Goal: Transaction & Acquisition: Purchase product/service

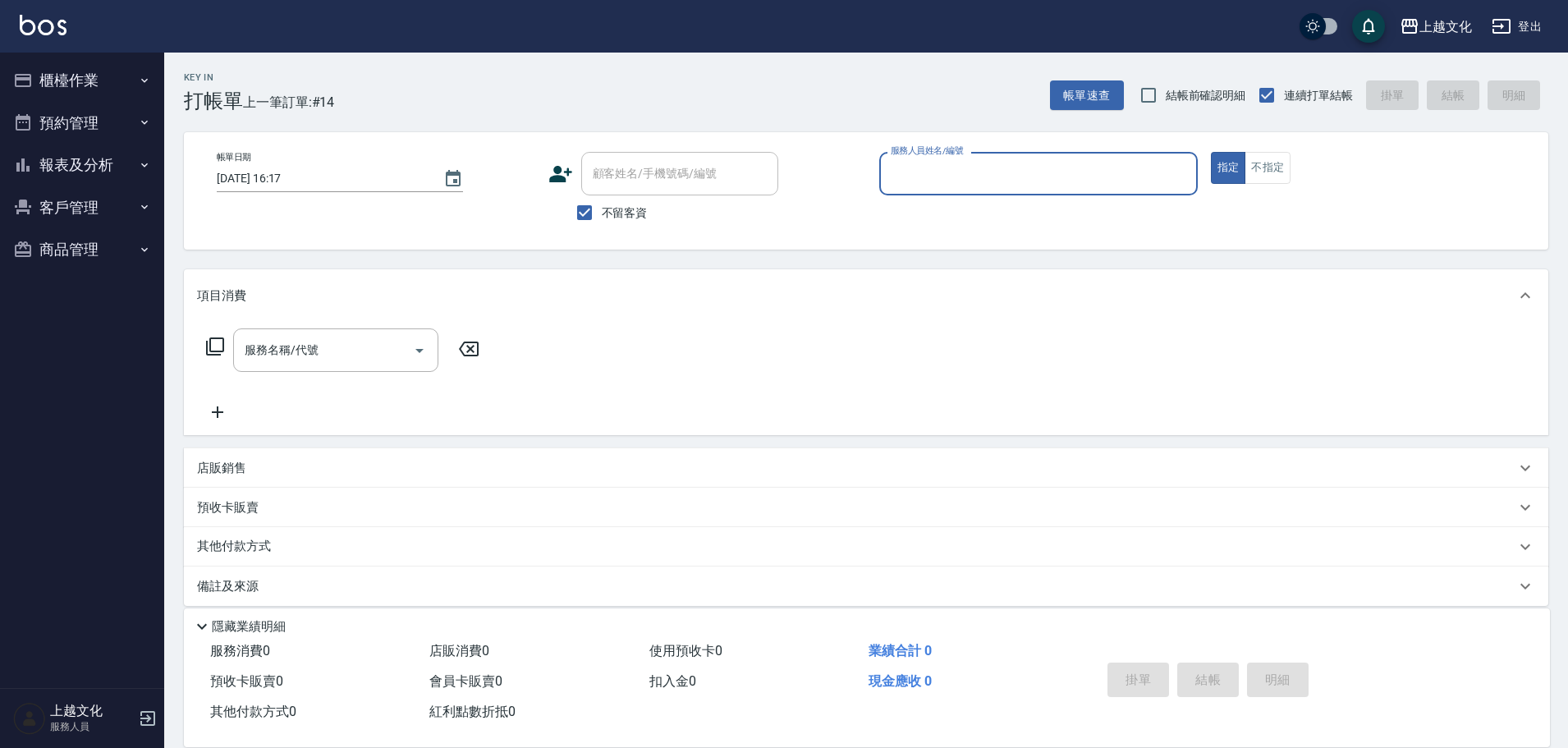
click at [961, 183] on input "服務人員姓名/編號" at bounding box center [1038, 174] width 303 height 29
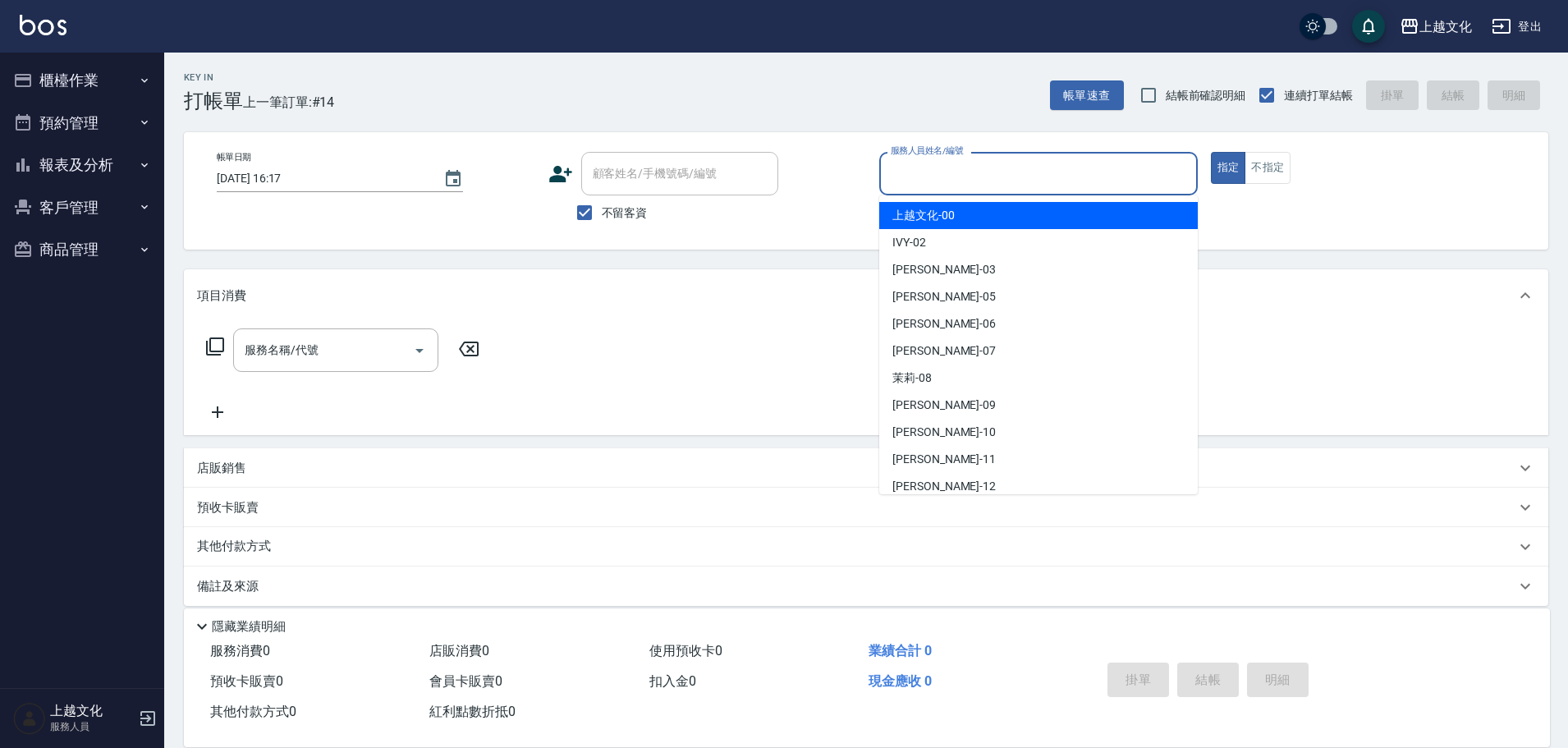
click at [974, 180] on input "服務人員姓名/編號" at bounding box center [1038, 174] width 303 height 29
click at [977, 180] on input "服務人員姓名/編號" at bounding box center [1038, 174] width 303 height 29
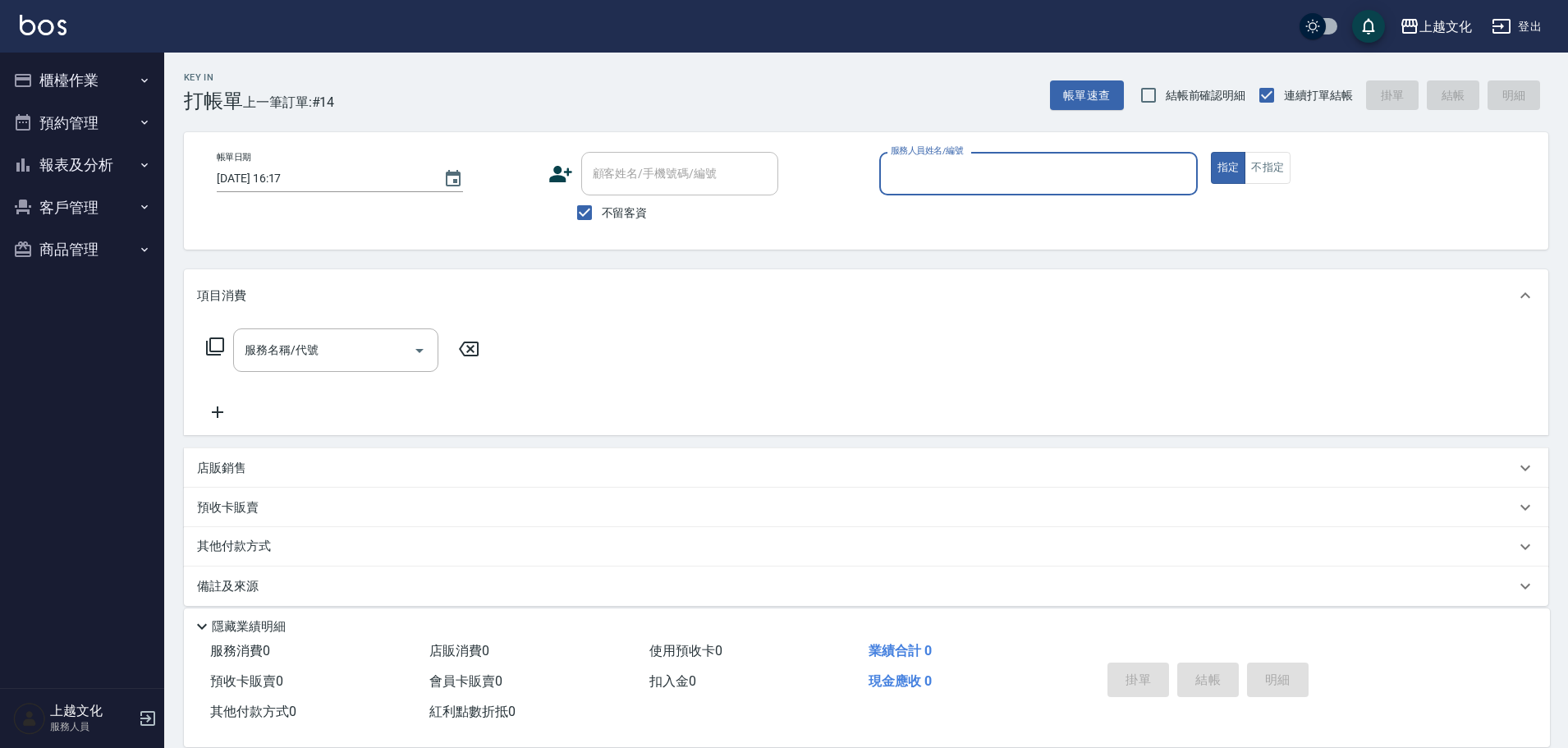
click at [967, 176] on input "服務人員姓名/編號" at bounding box center [1038, 174] width 303 height 29
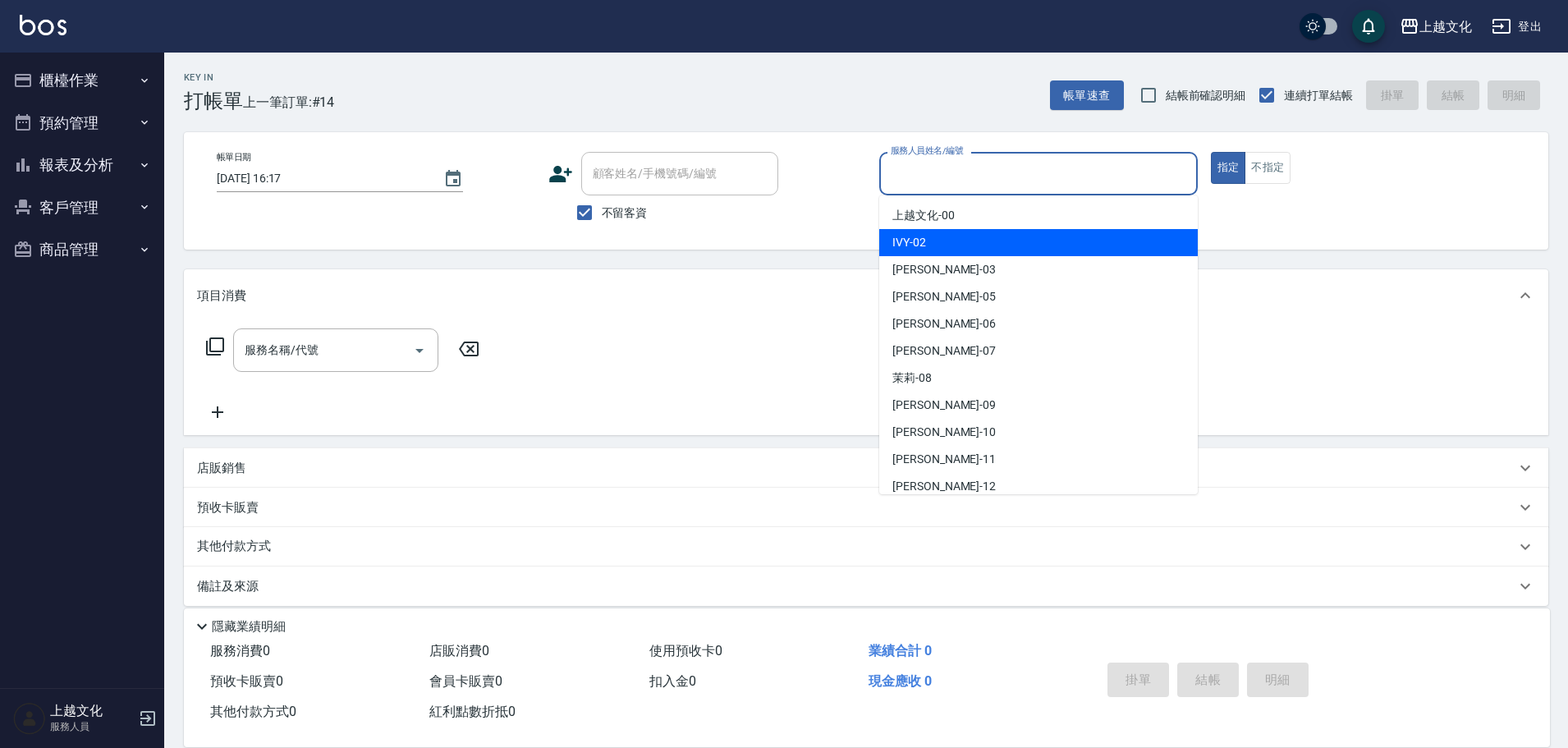
drag, startPoint x: 964, startPoint y: 238, endPoint x: 1248, endPoint y: 192, distance: 287.7
click at [965, 239] on div "IVY -02" at bounding box center [1038, 242] width 318 height 27
type input "IVY-02"
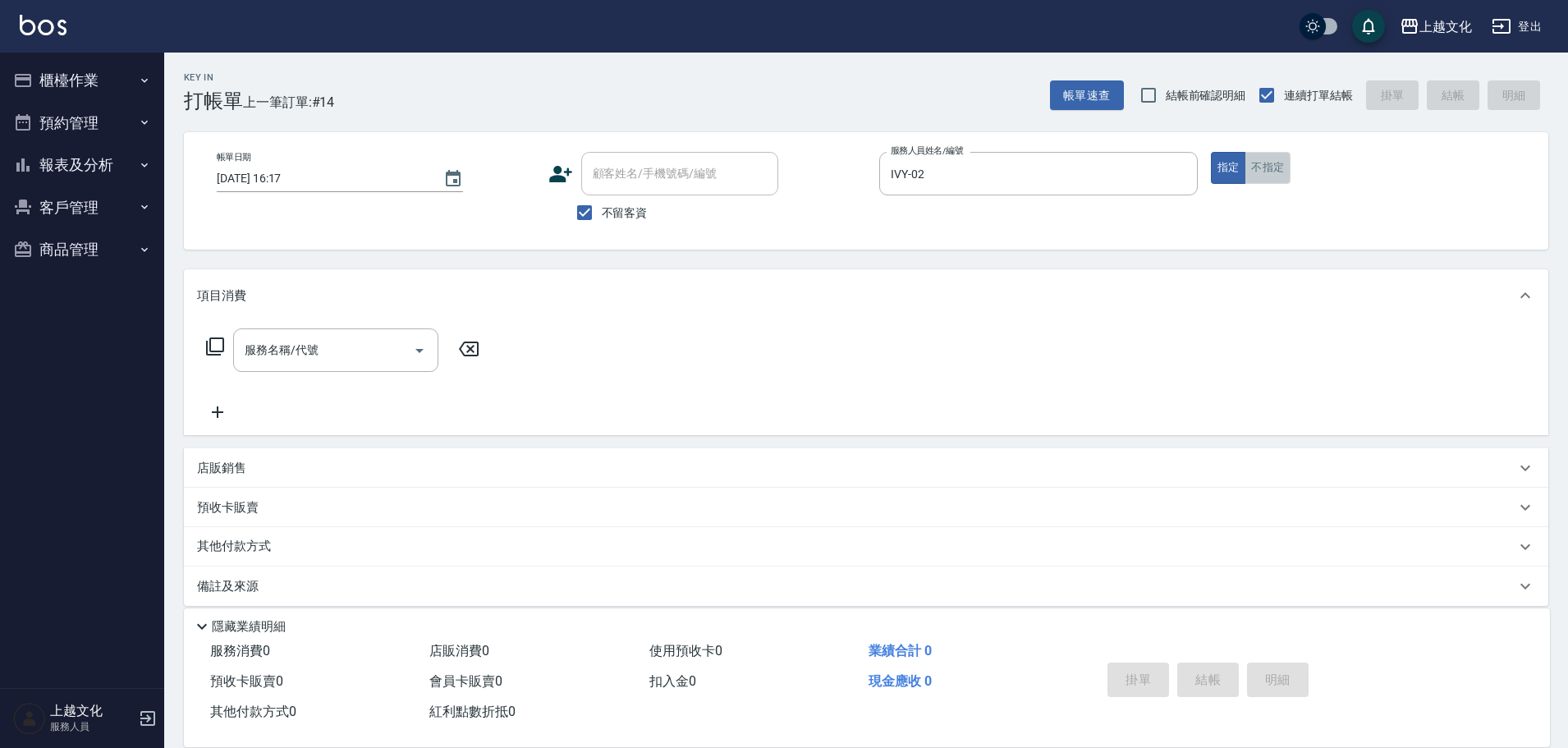
click at [1268, 169] on button "不指定" at bounding box center [1267, 168] width 46 height 32
click at [300, 363] on input "服務名稱/代號" at bounding box center [323, 350] width 165 height 29
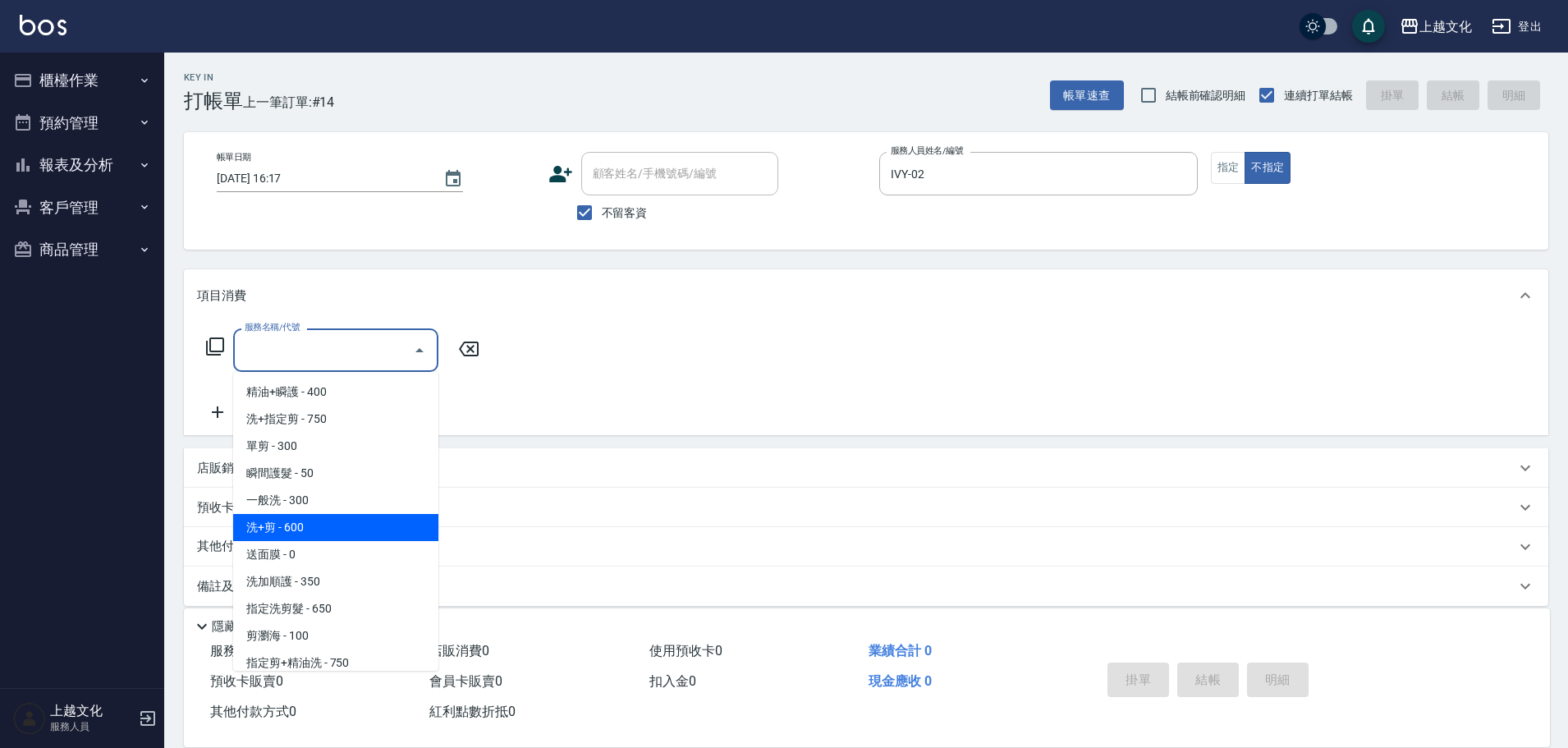
click at [349, 526] on span "洗+剪 - 600" at bounding box center [335, 527] width 205 height 27
type input "洗+剪(108)"
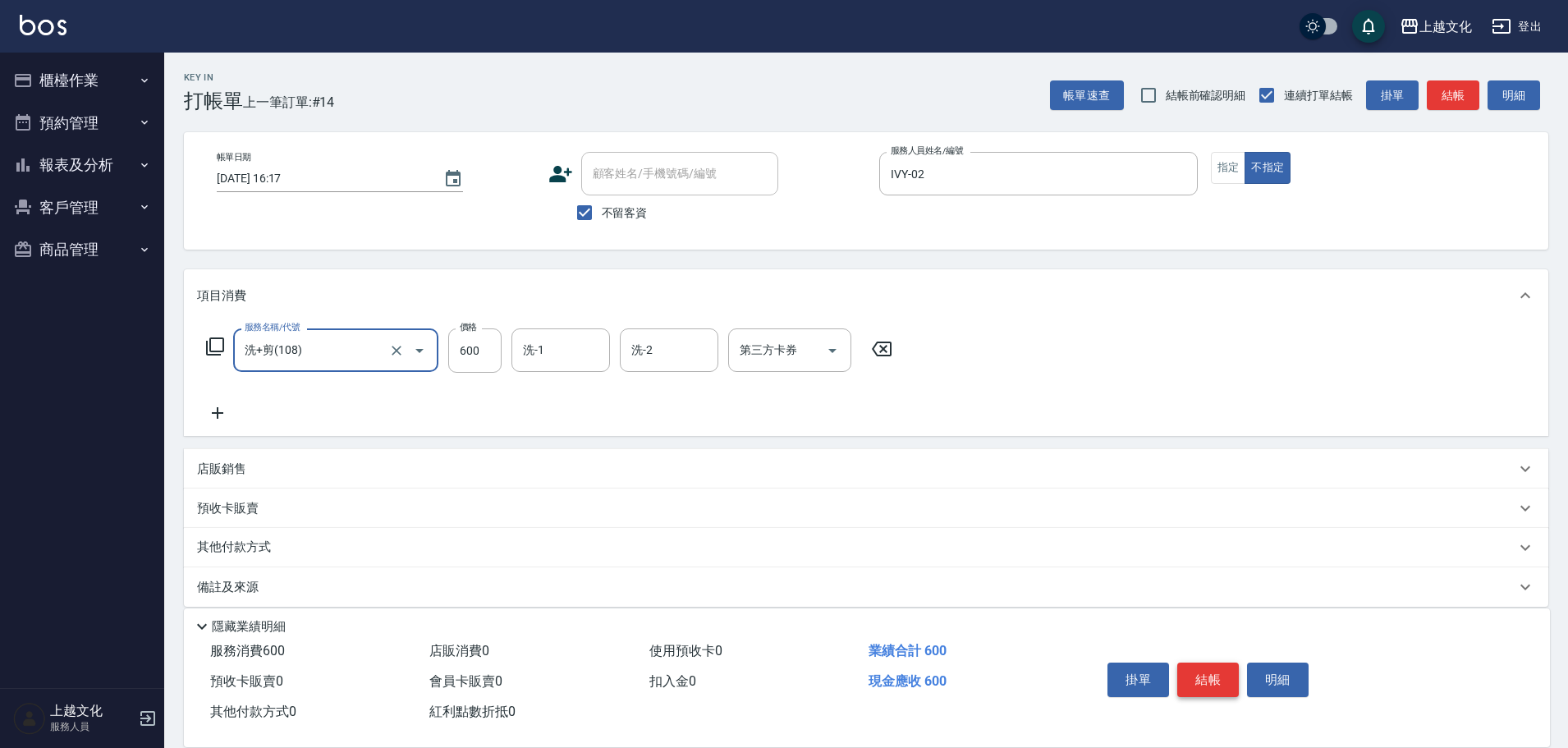
click at [1218, 673] on button "結帳" at bounding box center [1208, 679] width 62 height 35
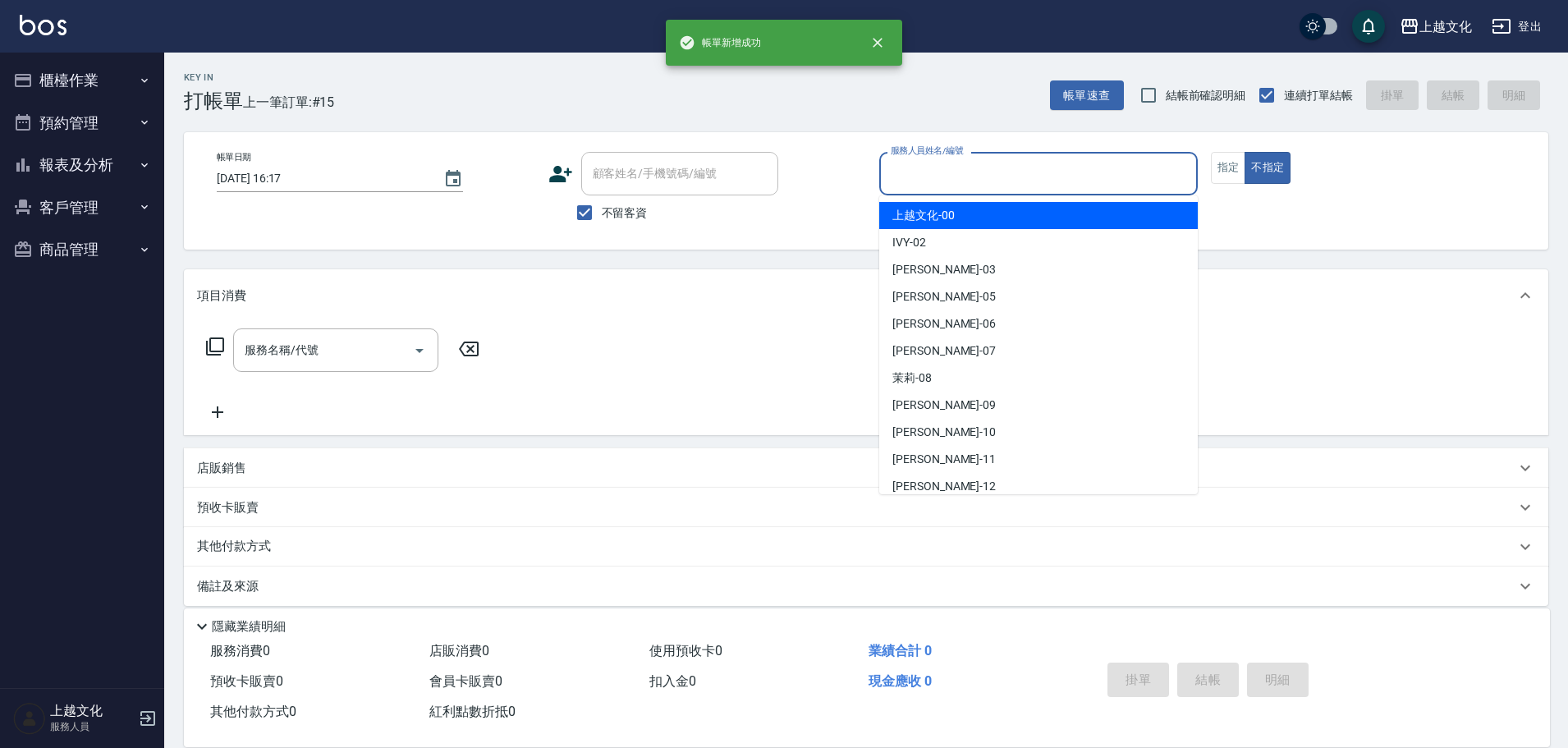
click at [974, 172] on input "服務人員姓名/編號" at bounding box center [1038, 174] width 303 height 29
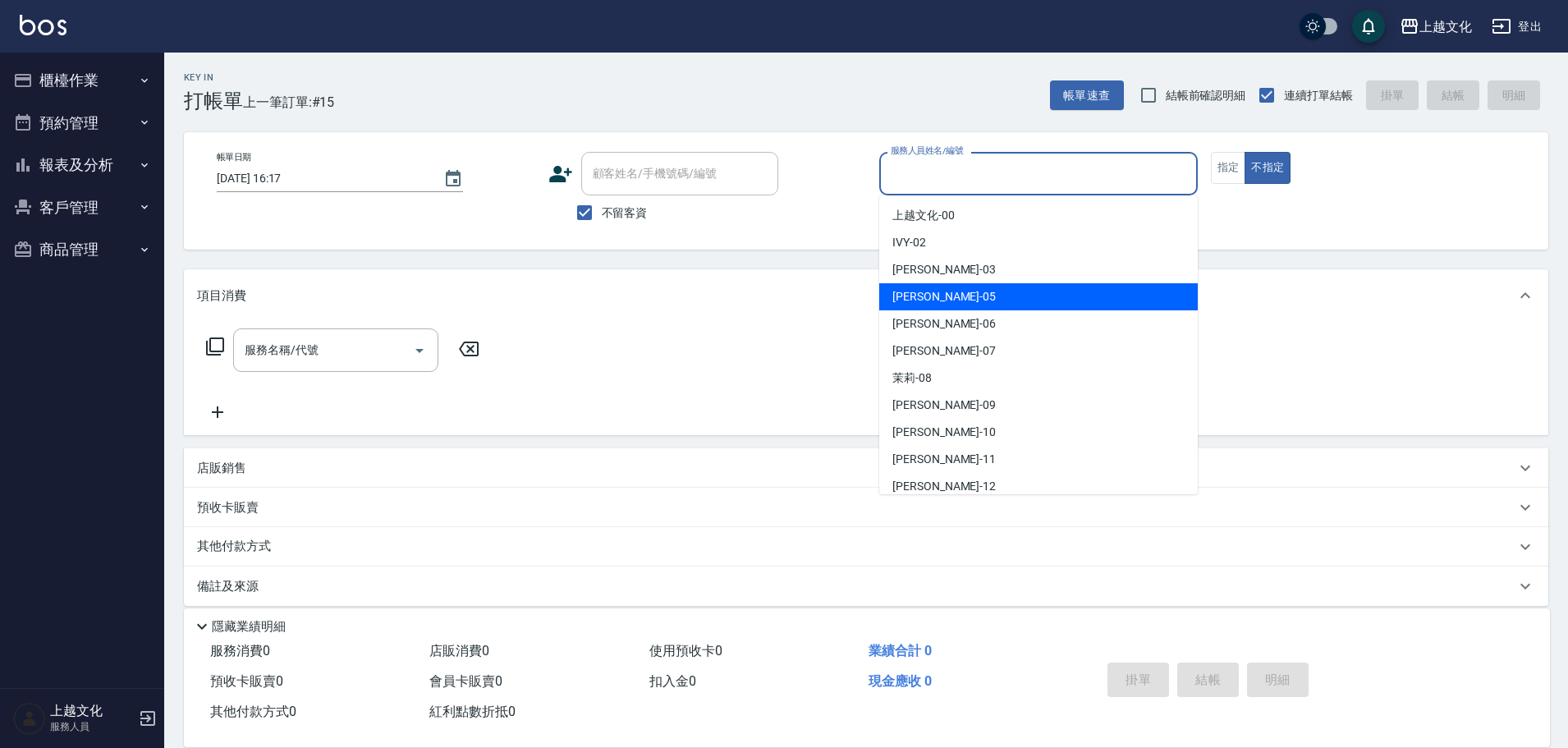
click at [970, 286] on div "EMILY -05" at bounding box center [1038, 296] width 318 height 27
type input "EMILY-05"
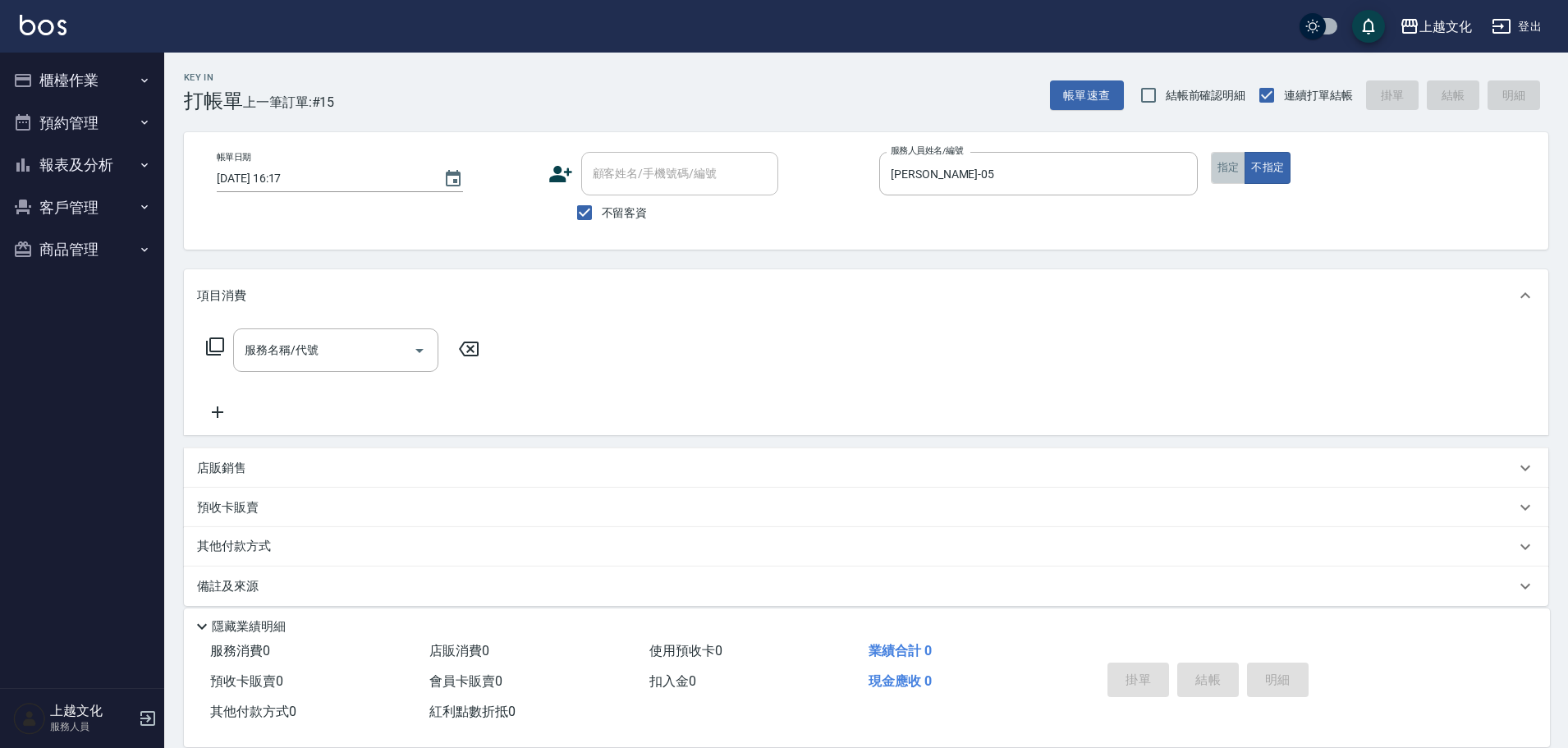
click at [1217, 169] on button "指定" at bounding box center [1229, 168] width 36 height 32
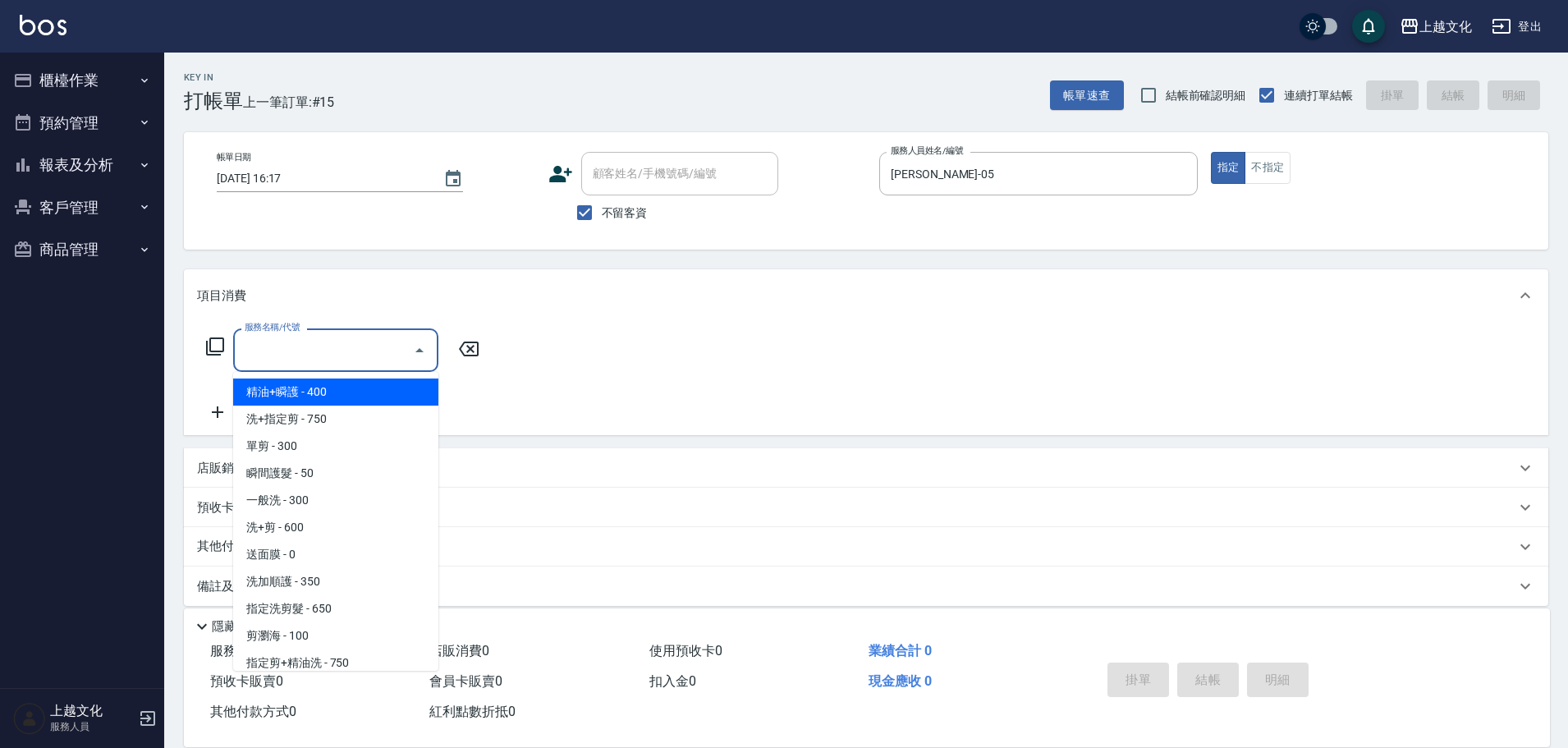
click at [364, 356] on input "服務名稱/代號" at bounding box center [323, 350] width 165 height 29
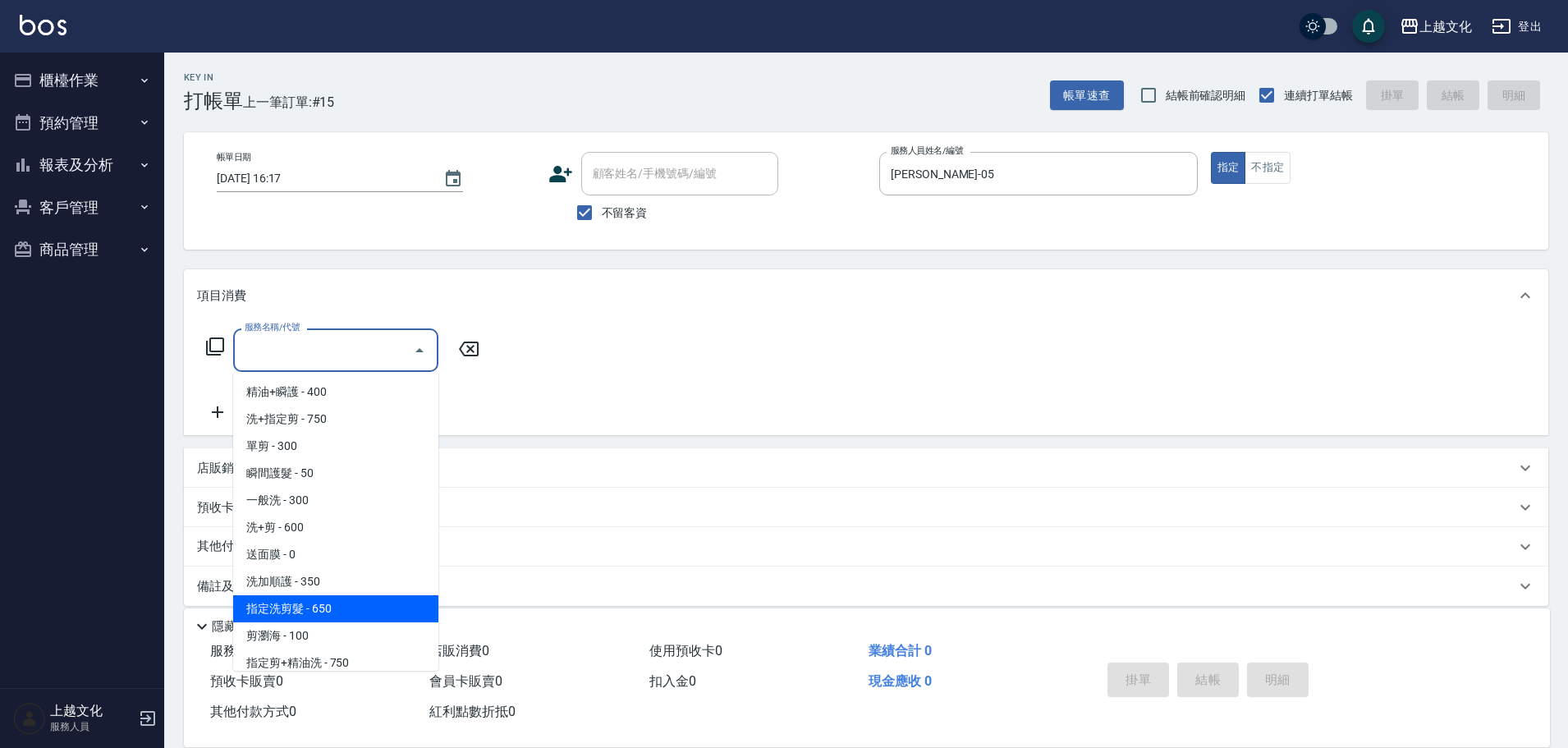
click at [343, 601] on span "指定洗剪髮 - 650" at bounding box center [335, 608] width 205 height 27
click at [343, 608] on div "隱藏業績明細" at bounding box center [867, 622] width 1366 height 28
type input "指定洗剪髮(201)"
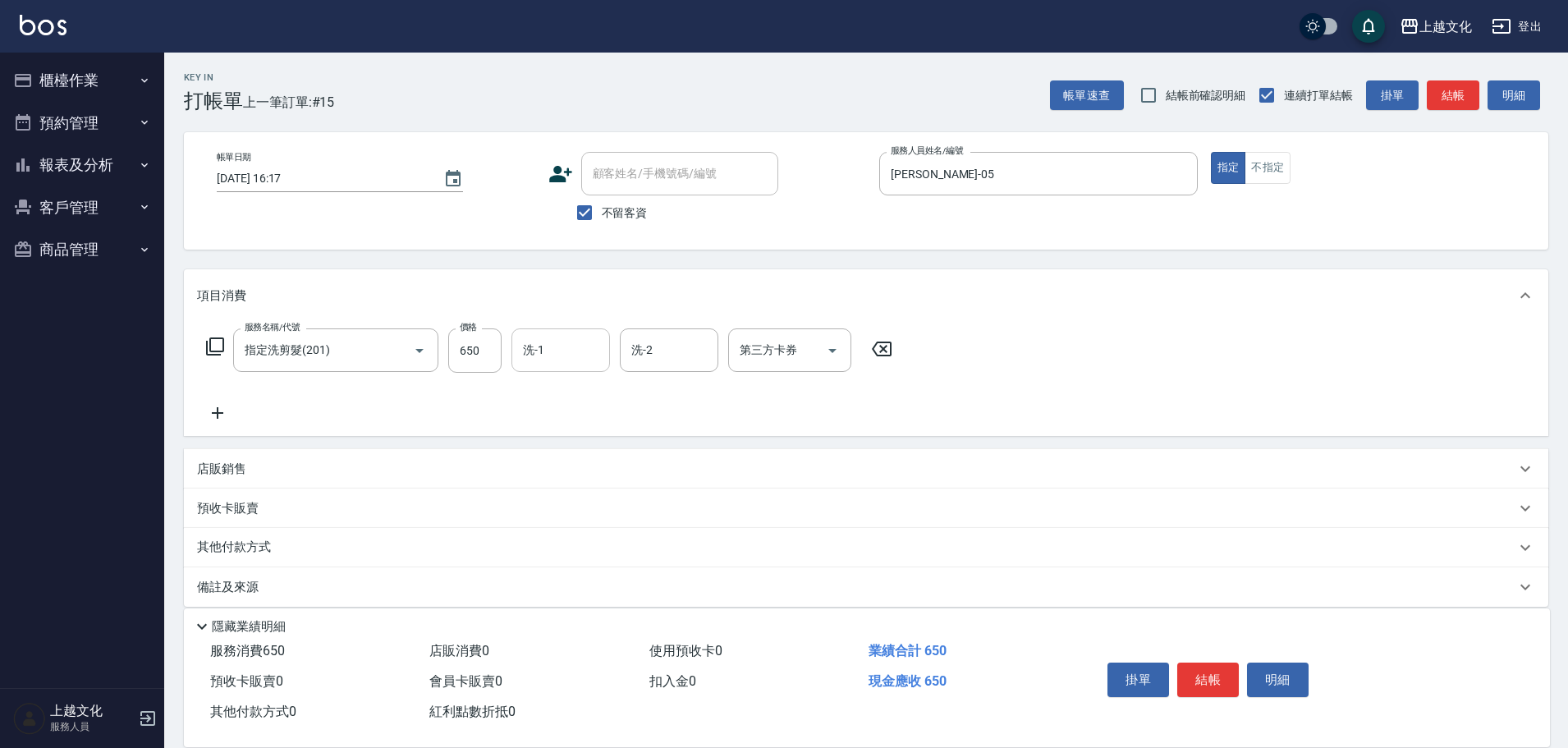
click at [568, 365] on input "洗-1" at bounding box center [560, 350] width 84 height 29
drag, startPoint x: 550, startPoint y: 350, endPoint x: 552, endPoint y: 367, distance: 17.1
click at [551, 349] on input "洗-1" at bounding box center [560, 350] width 84 height 29
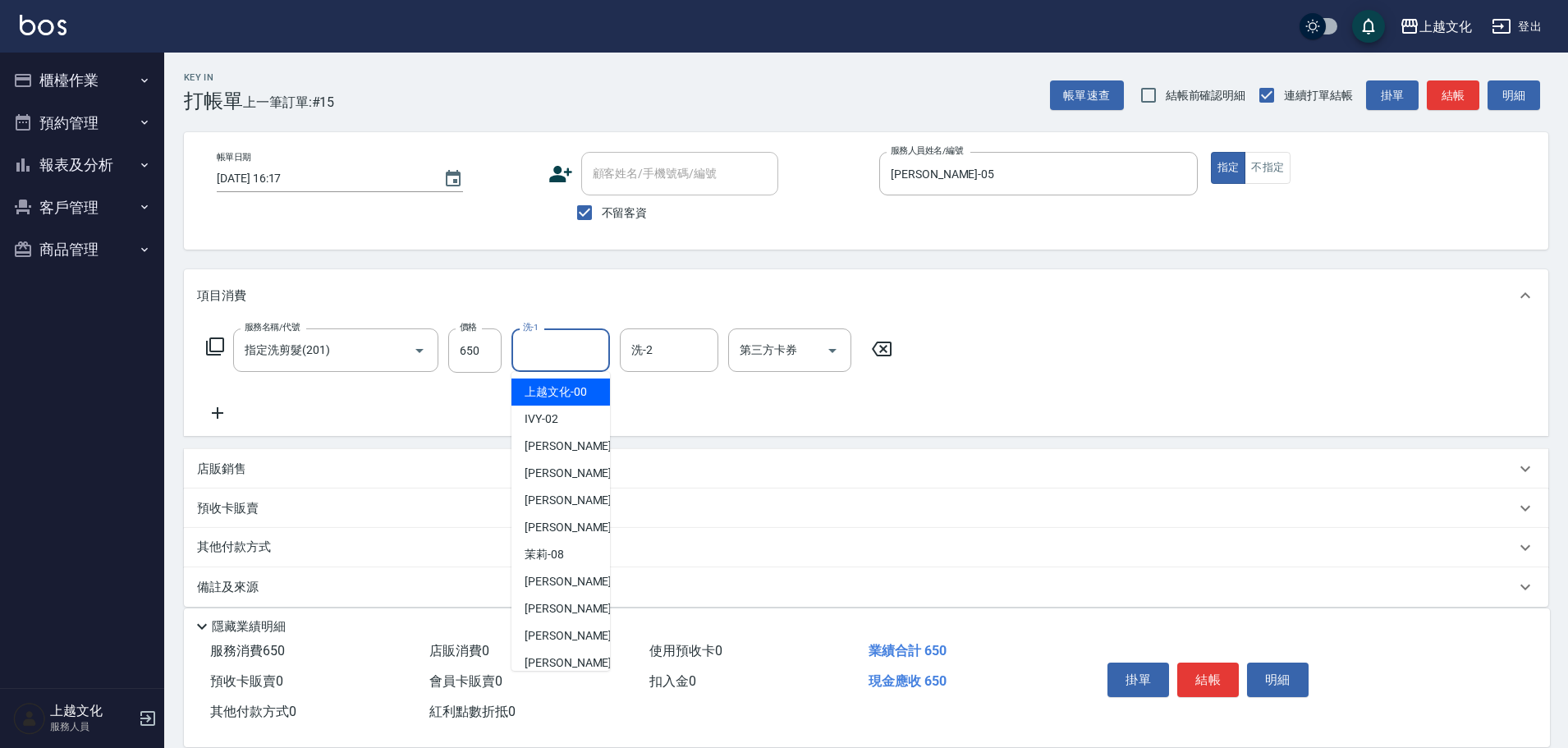
drag, startPoint x: 561, startPoint y: 397, endPoint x: 701, endPoint y: 443, distance: 147.4
click at [562, 397] on span "上越文化 -00" at bounding box center [555, 392] width 62 height 17
type input "上越文化-00"
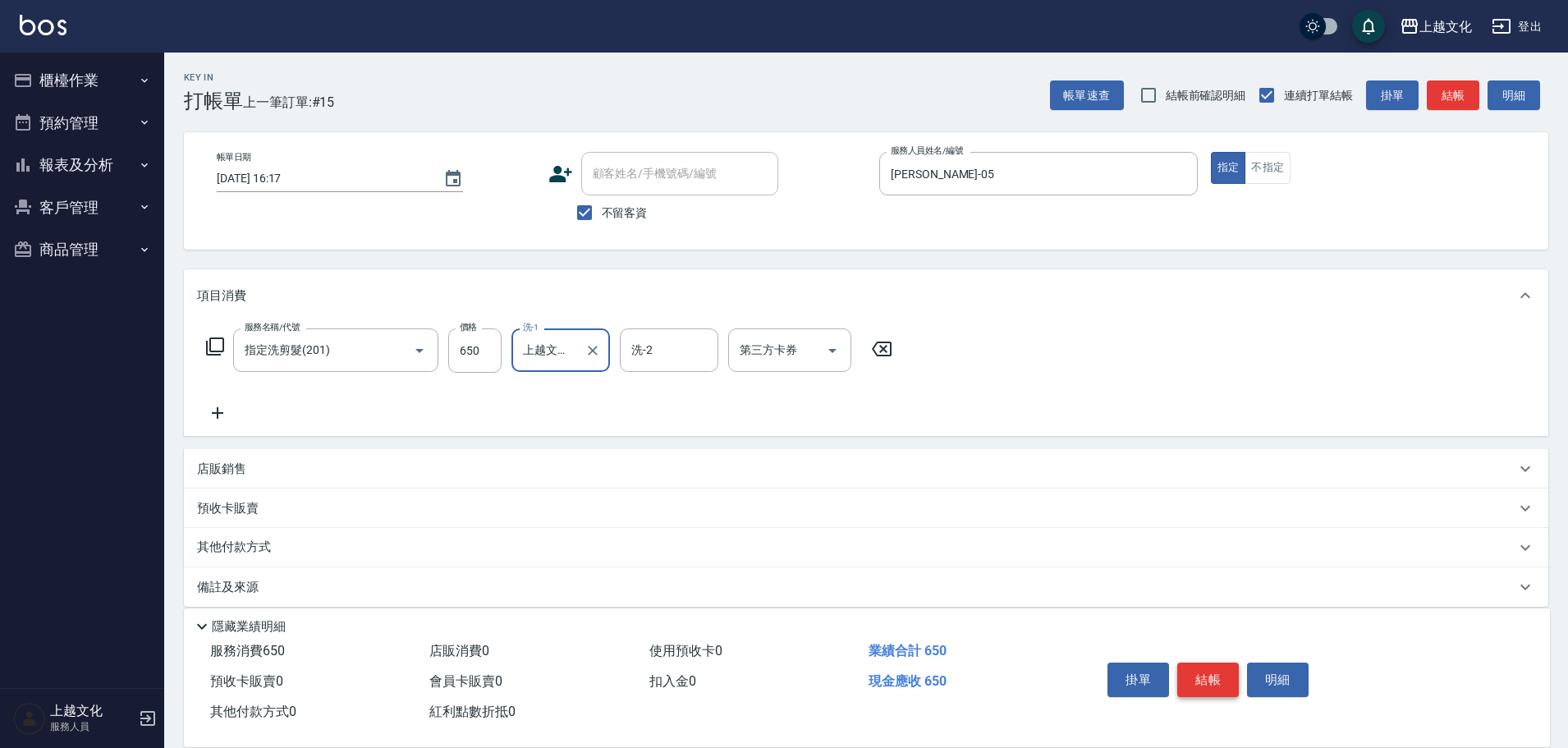
click at [1194, 670] on button "結帳" at bounding box center [1208, 679] width 62 height 35
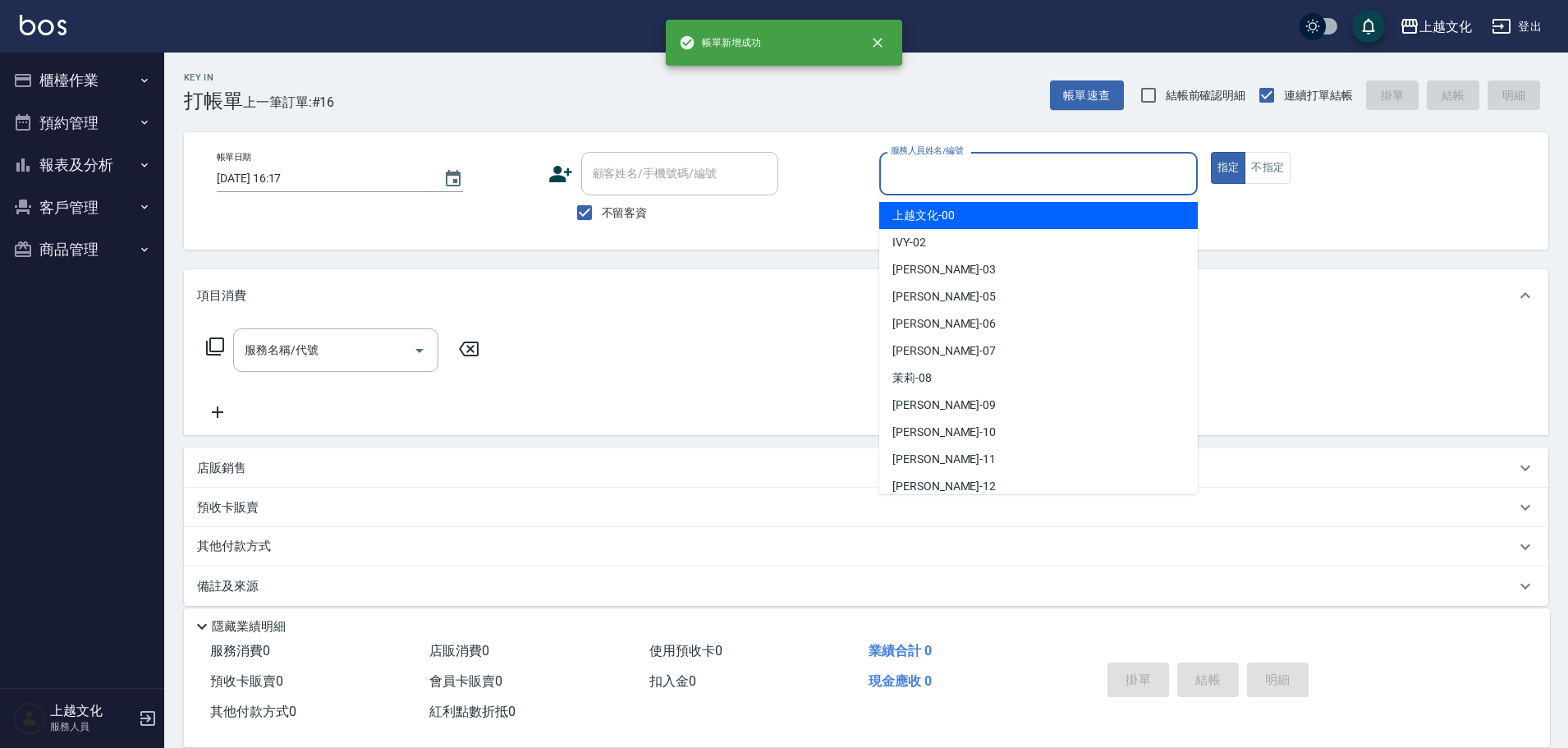
click at [973, 179] on input "服務人員姓名/編號" at bounding box center [1038, 174] width 303 height 29
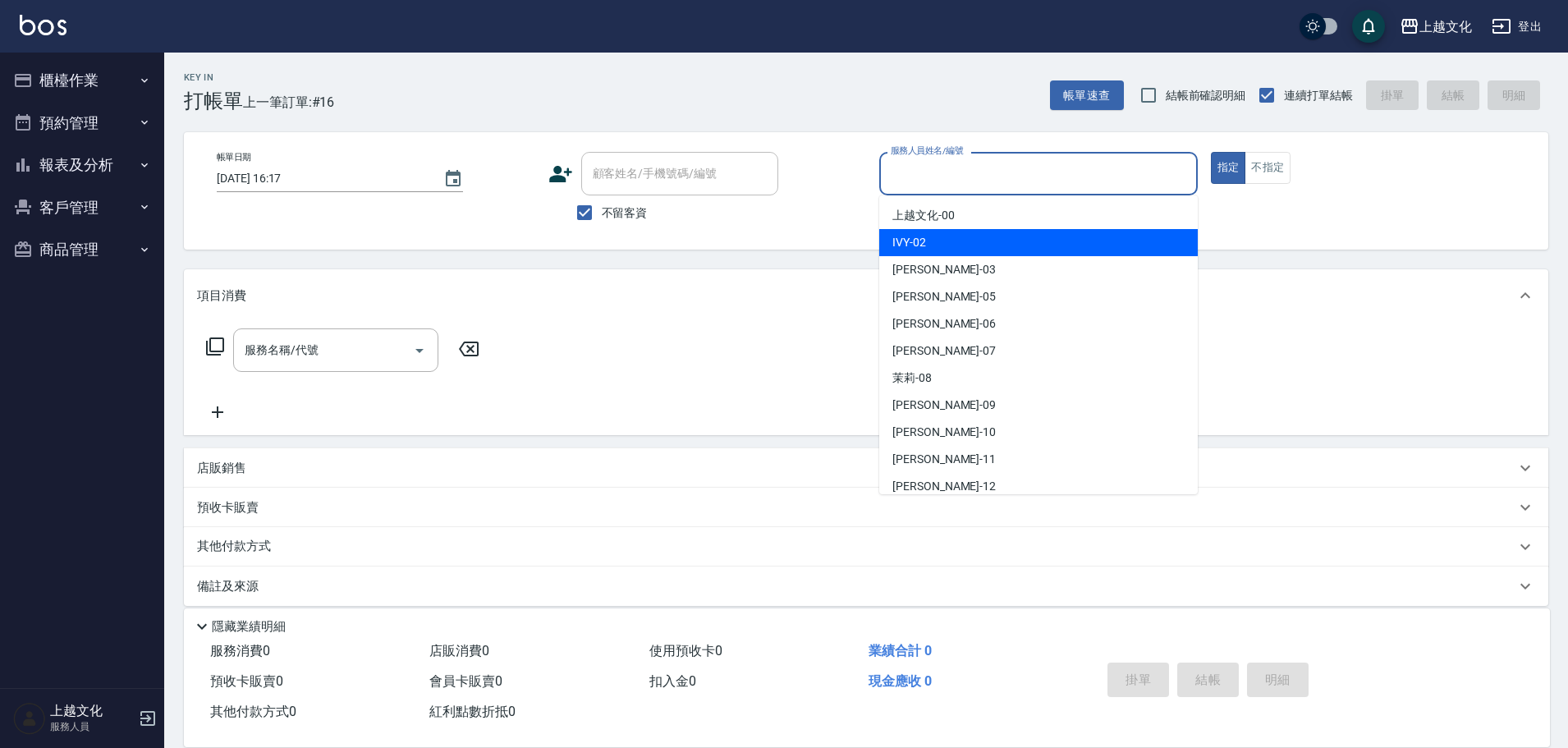
drag, startPoint x: 973, startPoint y: 235, endPoint x: 1110, endPoint y: 199, distance: 141.7
click at [974, 236] on div "IVY -02" at bounding box center [1038, 242] width 318 height 27
type input "IVY-02"
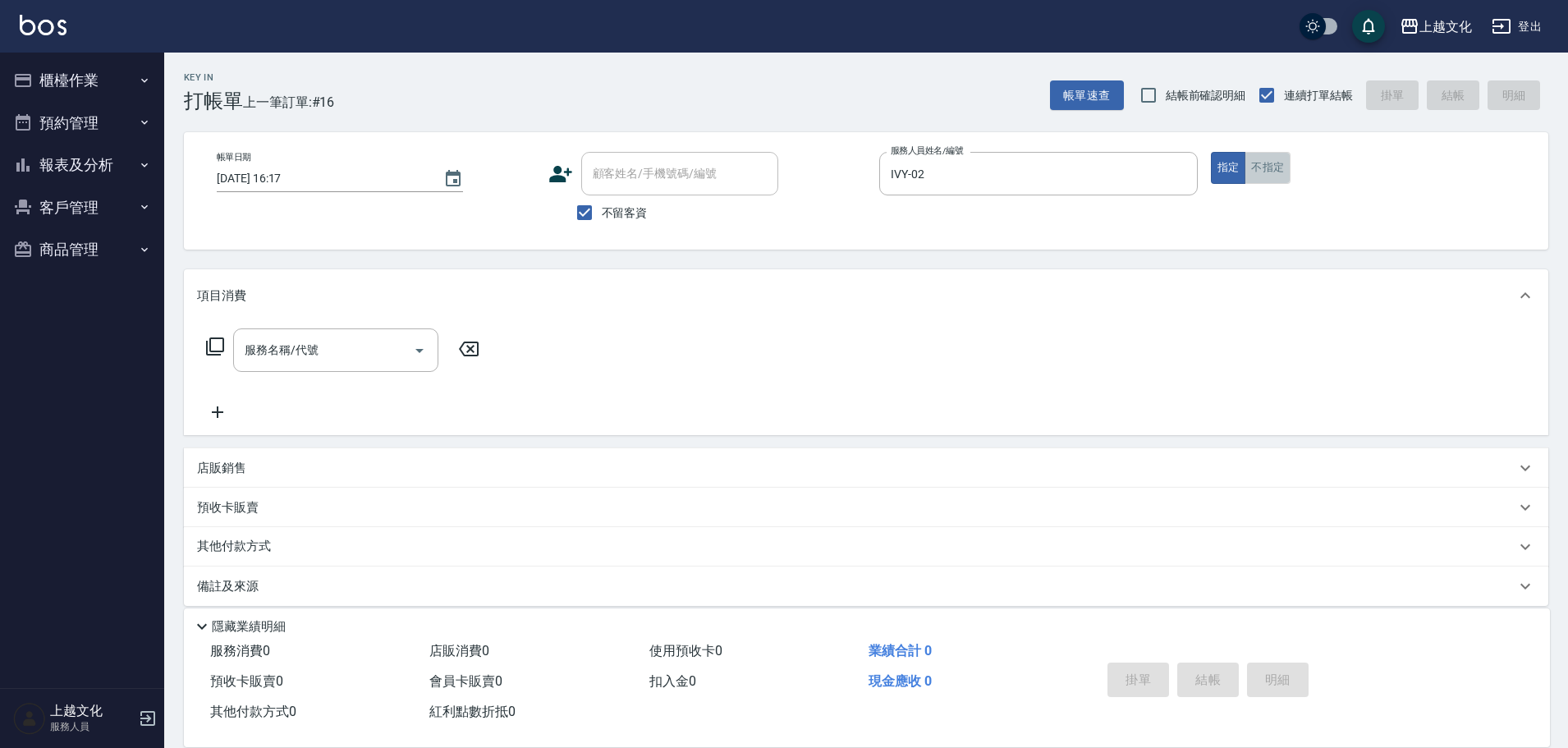
click at [1275, 171] on button "不指定" at bounding box center [1267, 168] width 46 height 32
drag, startPoint x: 1275, startPoint y: 171, endPoint x: 462, endPoint y: 209, distance: 813.9
click at [1275, 171] on button "不指定" at bounding box center [1267, 168] width 46 height 32
click at [287, 346] on input "服務名稱/代號" at bounding box center [323, 350] width 165 height 29
drag, startPoint x: 287, startPoint y: 346, endPoint x: 367, endPoint y: 472, distance: 149.3
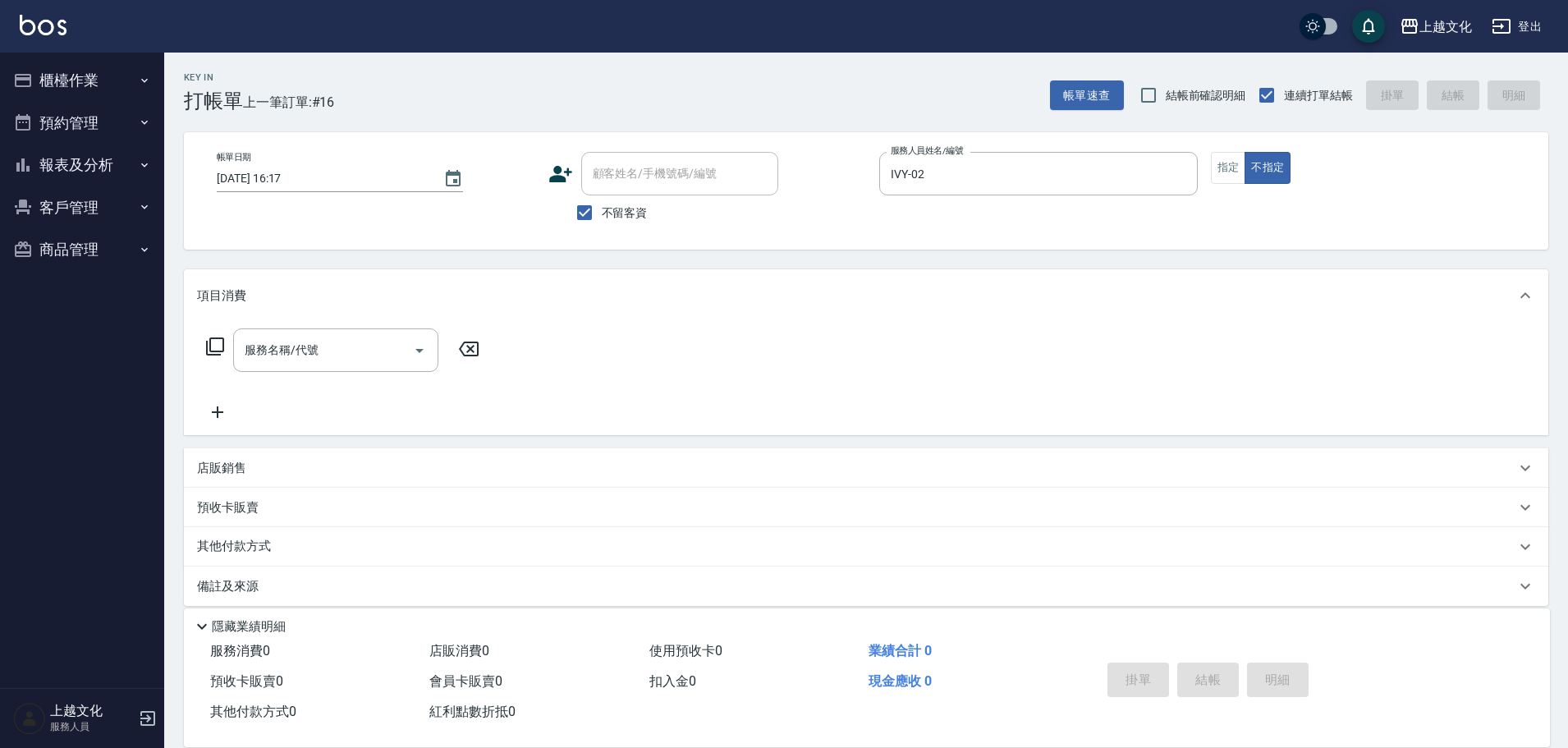
click at [289, 348] on input "服務名稱/代號" at bounding box center [323, 350] width 165 height 29
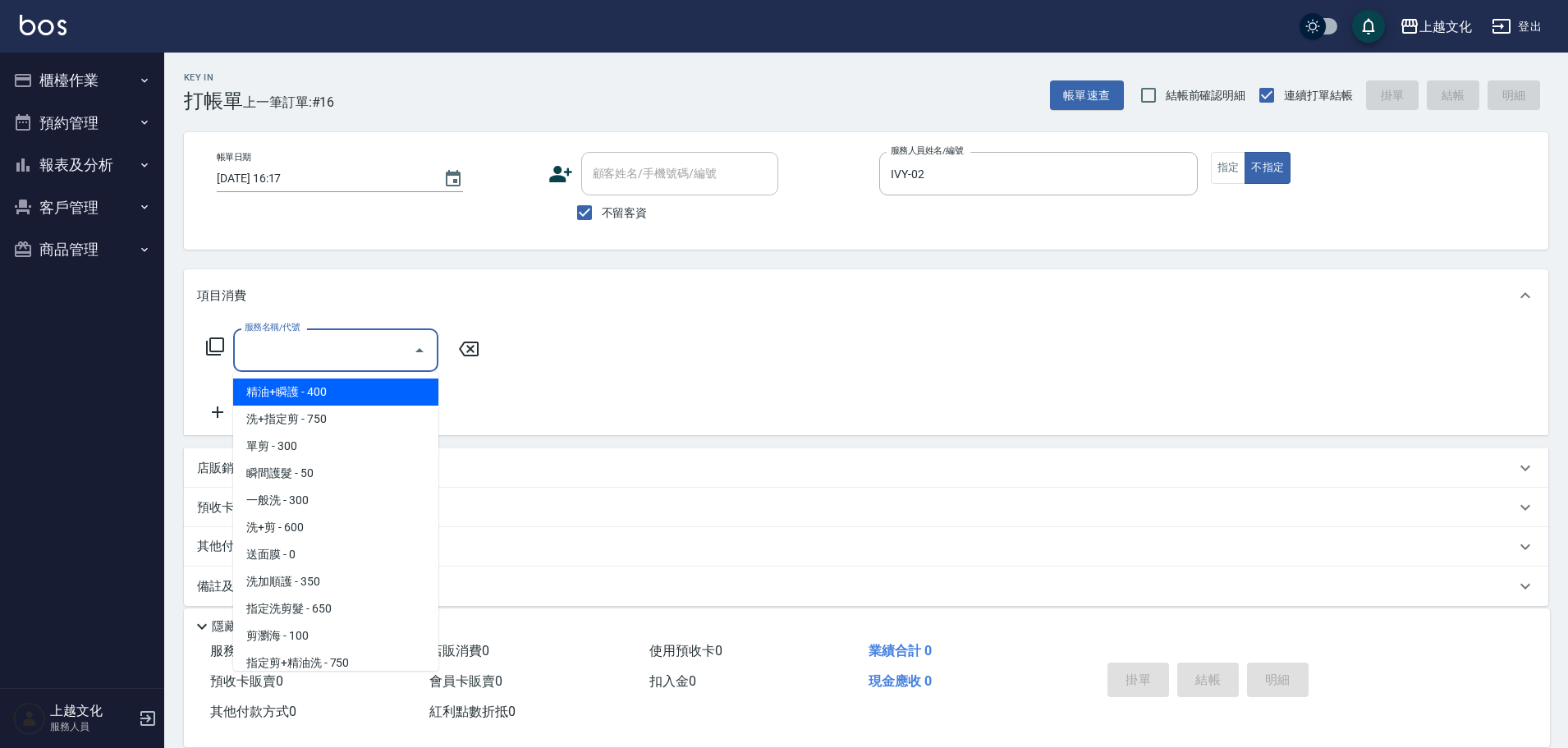
click at [347, 358] on input "服務名稱/代號" at bounding box center [323, 350] width 165 height 29
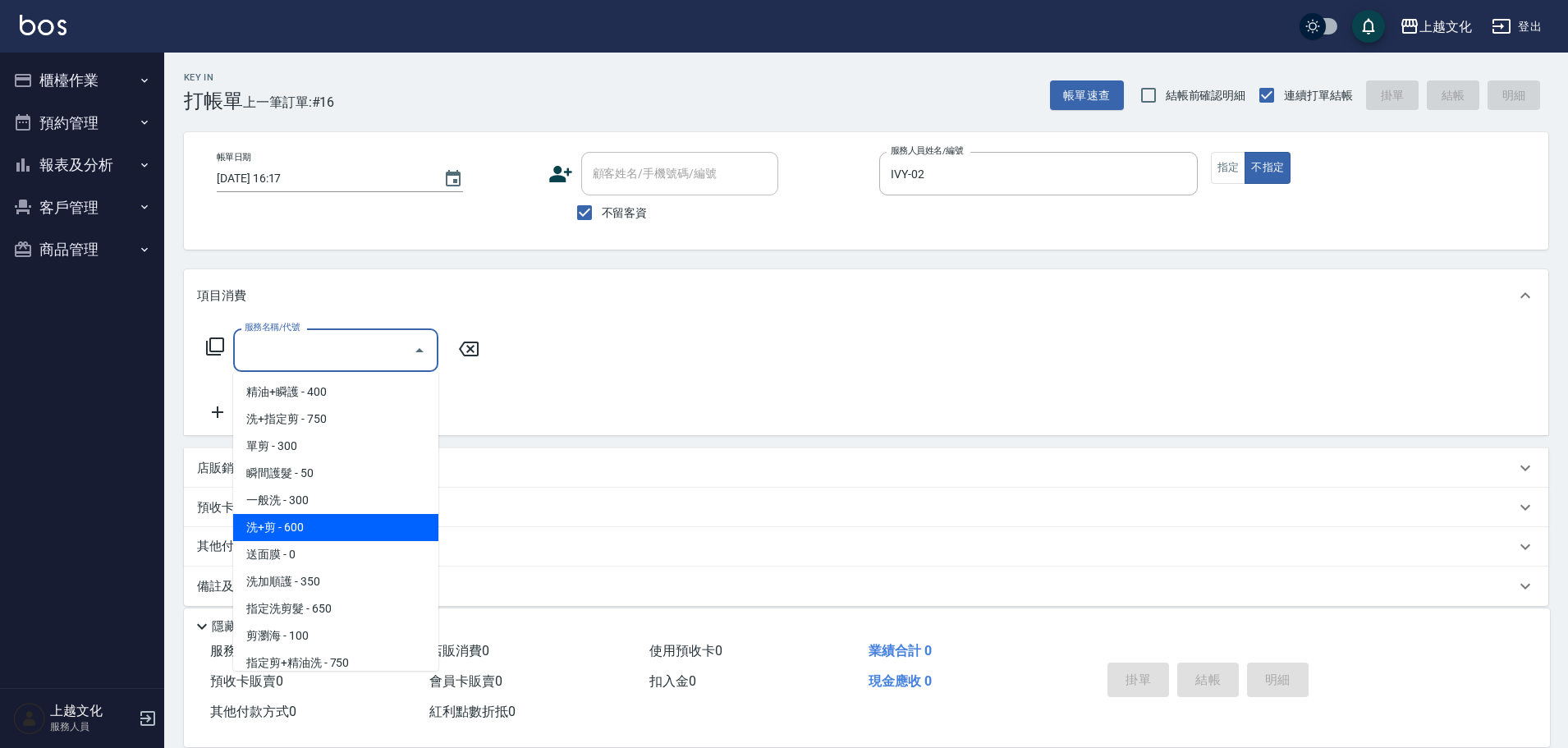
click at [338, 522] on span "洗+剪 - 600" at bounding box center [335, 527] width 205 height 27
type input "洗+剪(108)"
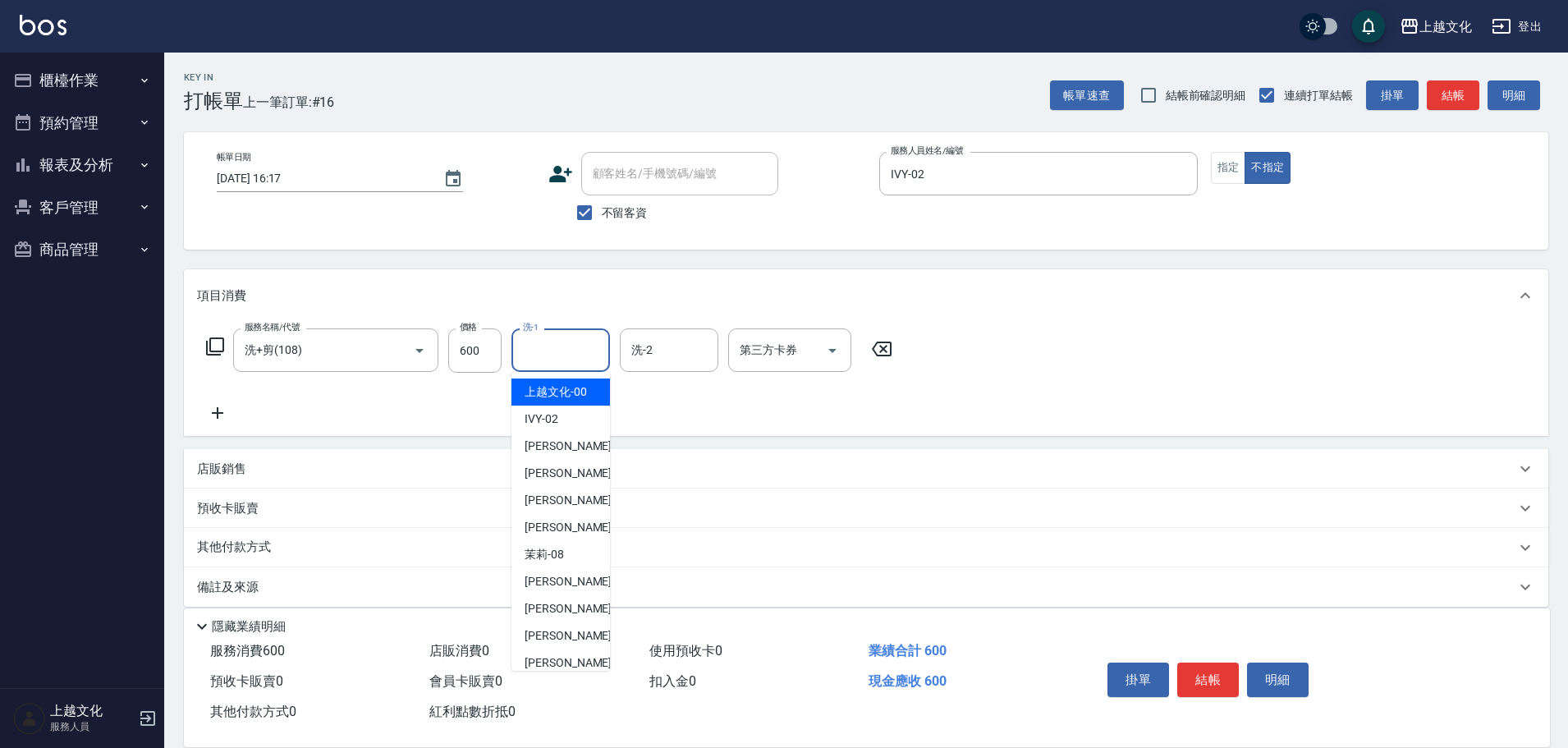
click at [548, 357] on input "洗-1" at bounding box center [560, 350] width 84 height 29
click at [553, 632] on span "Martin -11" at bounding box center [576, 636] width 103 height 17
type input "Martin-11"
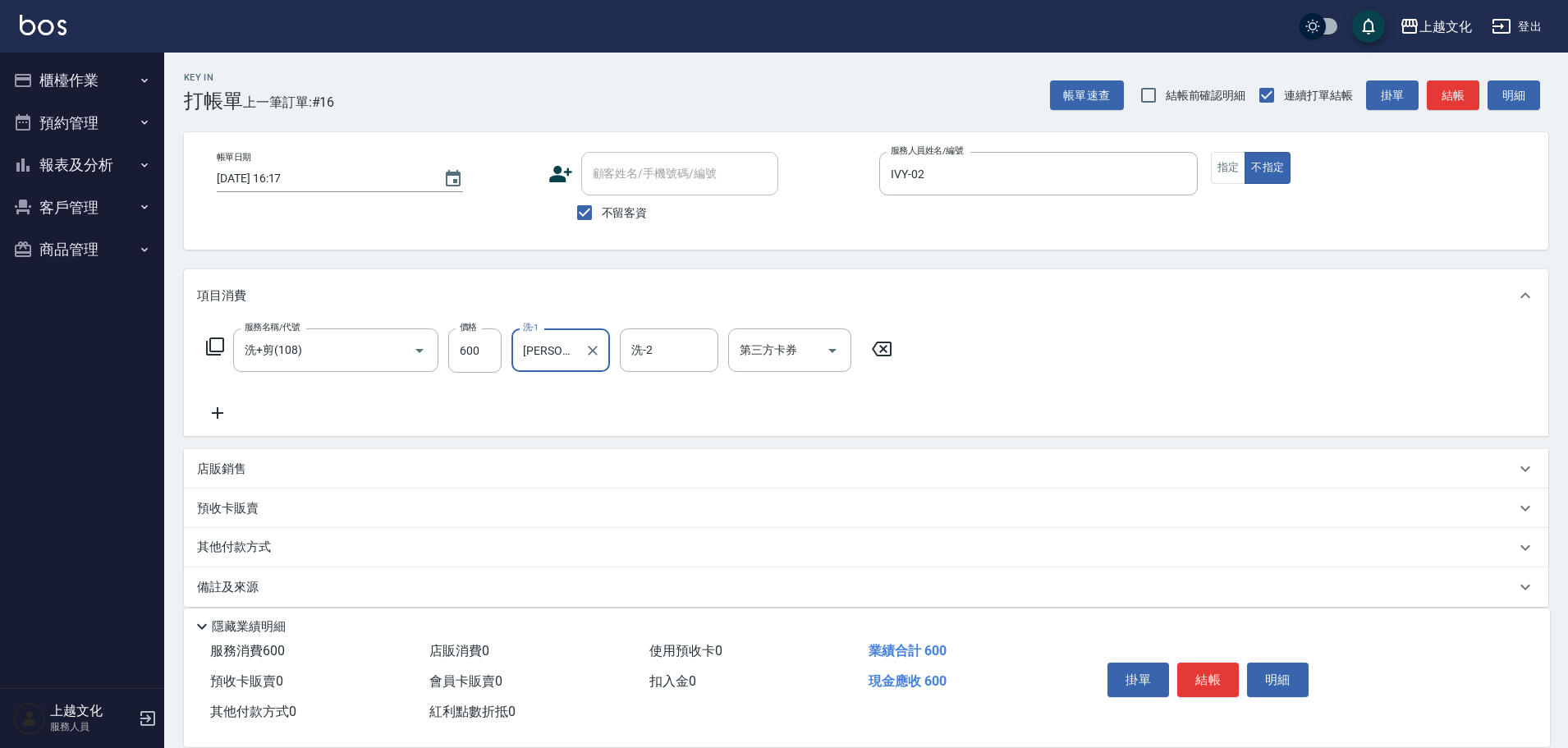
click at [1222, 674] on button "結帳" at bounding box center [1208, 679] width 62 height 35
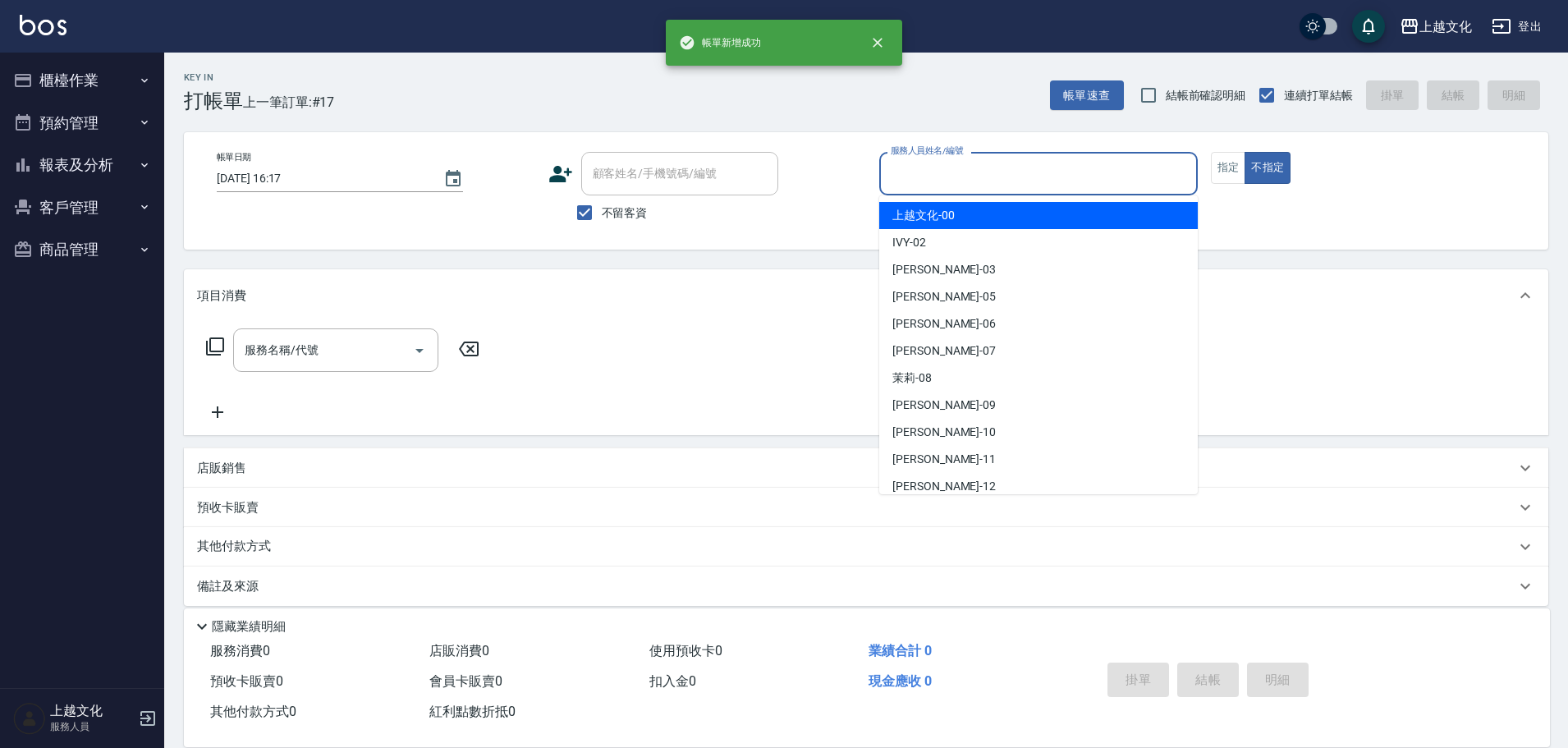
click at [979, 167] on input "服務人員姓名/編號" at bounding box center [1038, 174] width 303 height 29
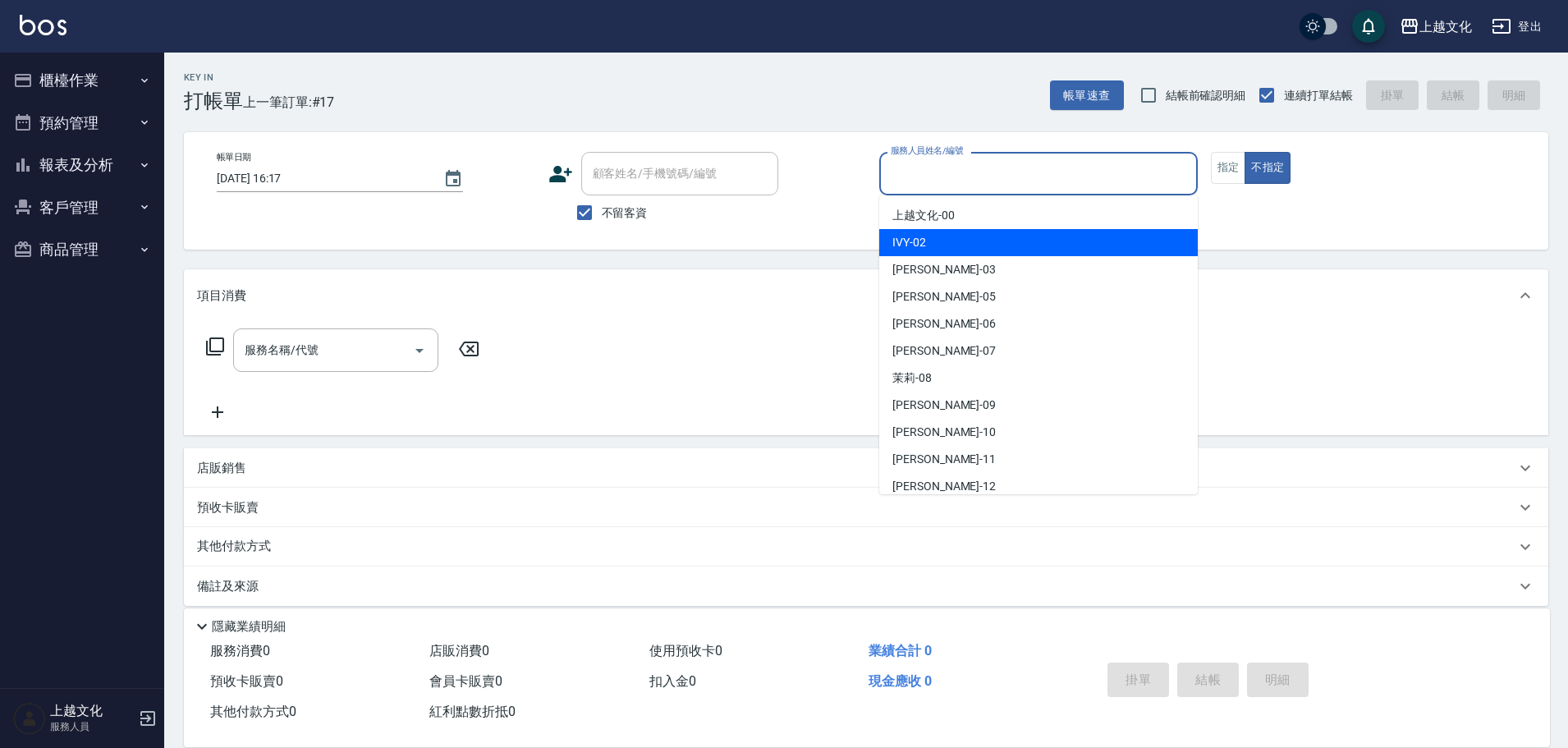
click at [940, 237] on div "IVY -02" at bounding box center [1038, 242] width 318 height 27
type input "IVY-02"
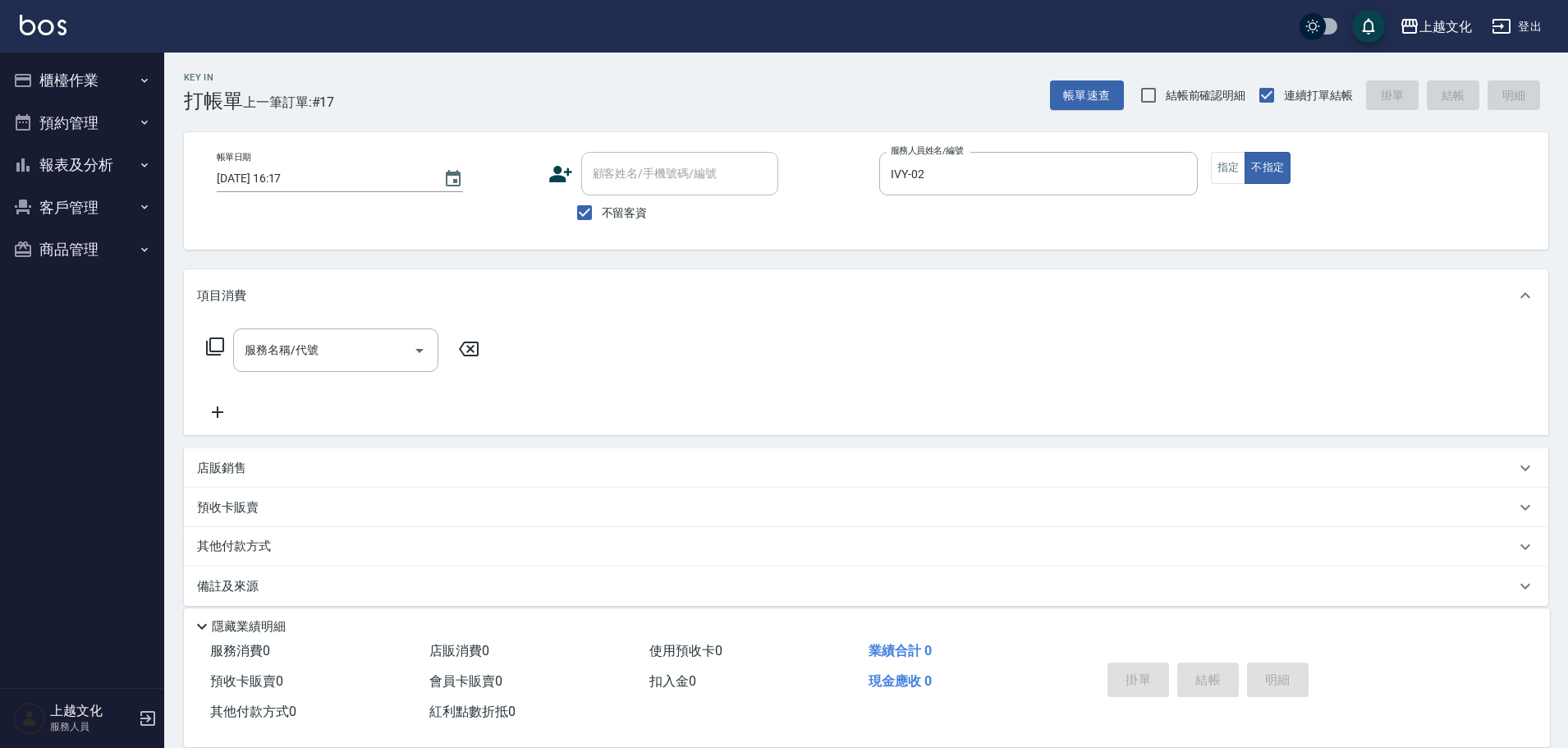
click at [215, 342] on icon at bounding box center [214, 346] width 20 height 20
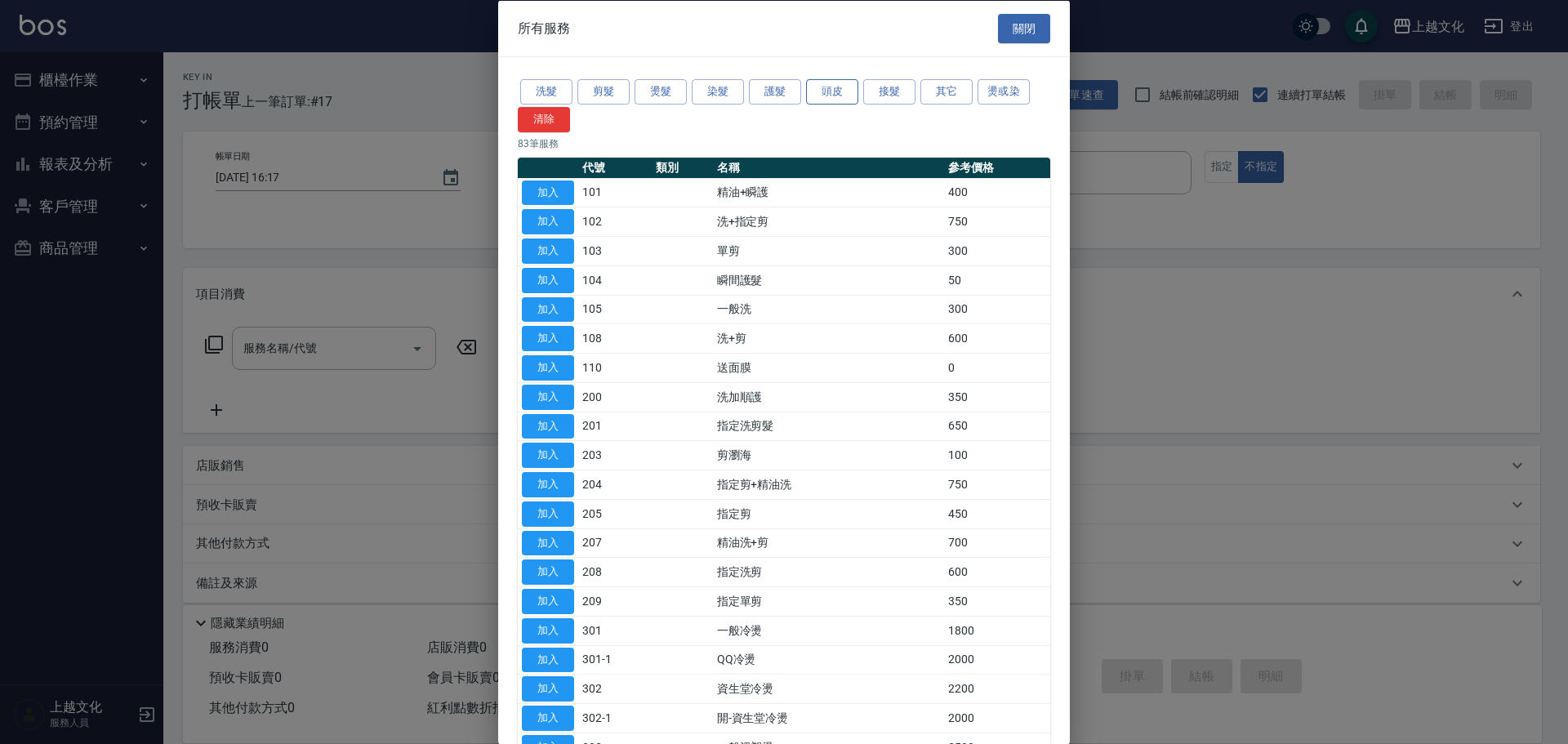
click at [824, 86] on button "頭皮" at bounding box center [832, 92] width 52 height 25
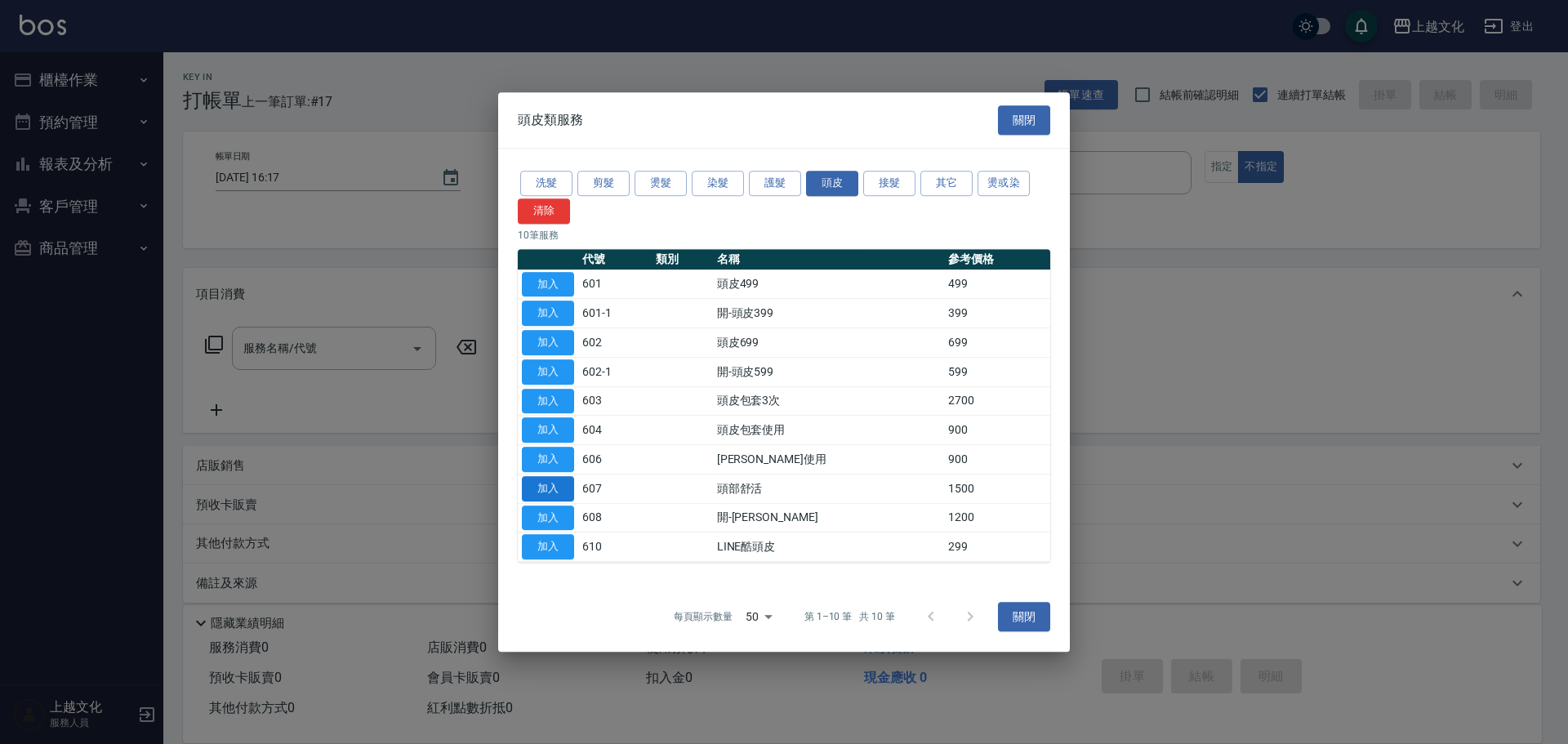
click at [557, 489] on button "加入" at bounding box center [548, 488] width 52 height 25
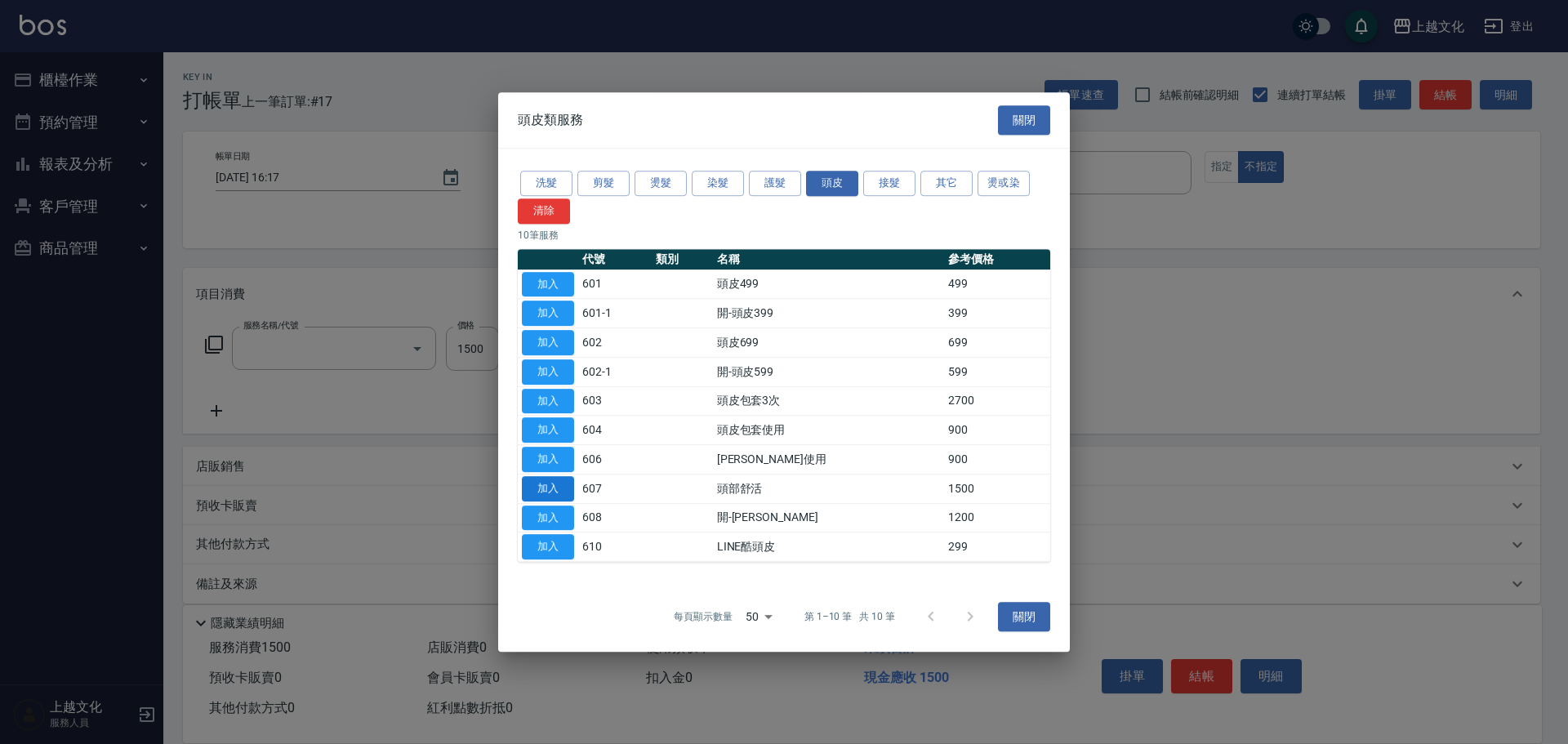
type input "頭部舒活(607)"
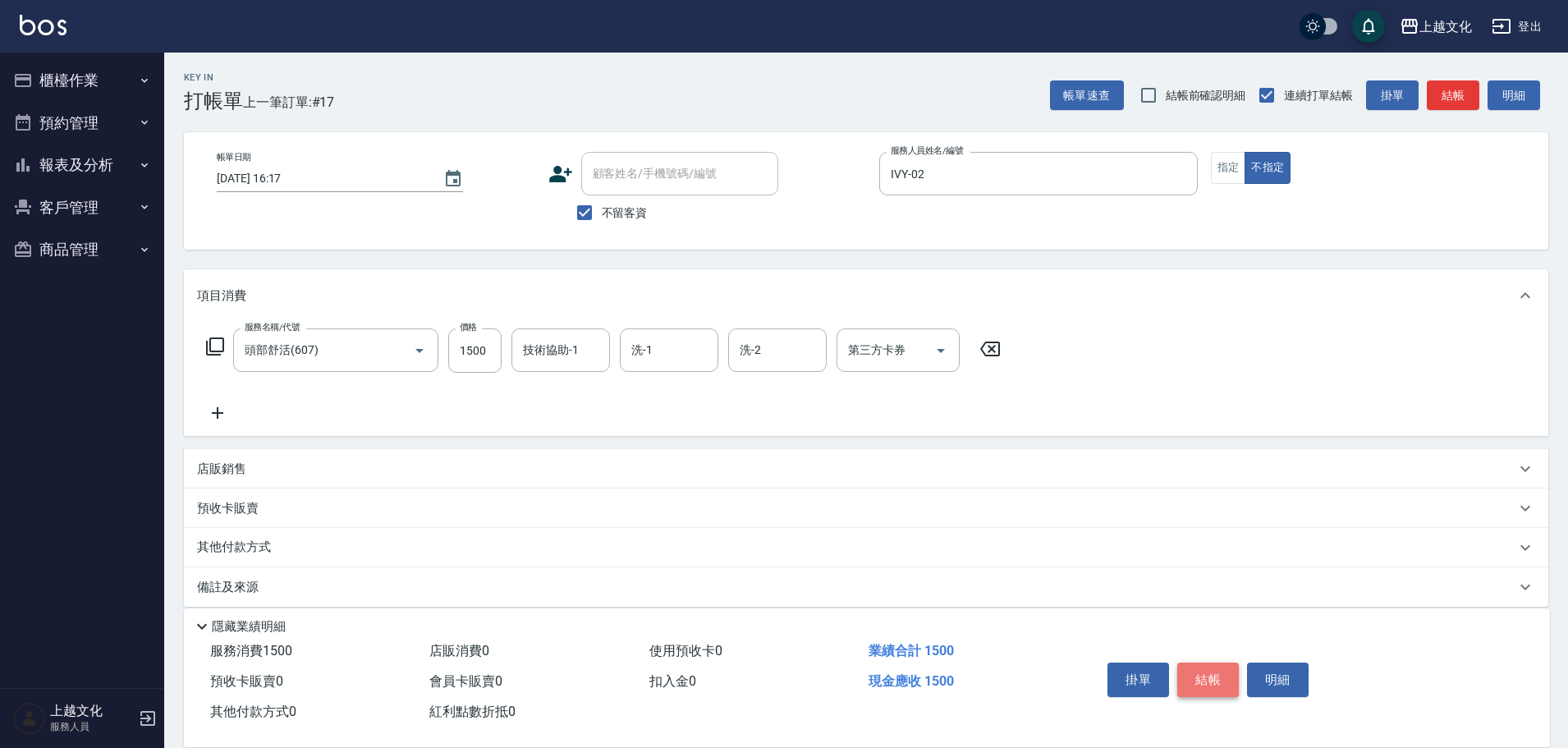
click at [1182, 673] on button "結帳" at bounding box center [1208, 679] width 62 height 35
type input "2025/09/07 16:18"
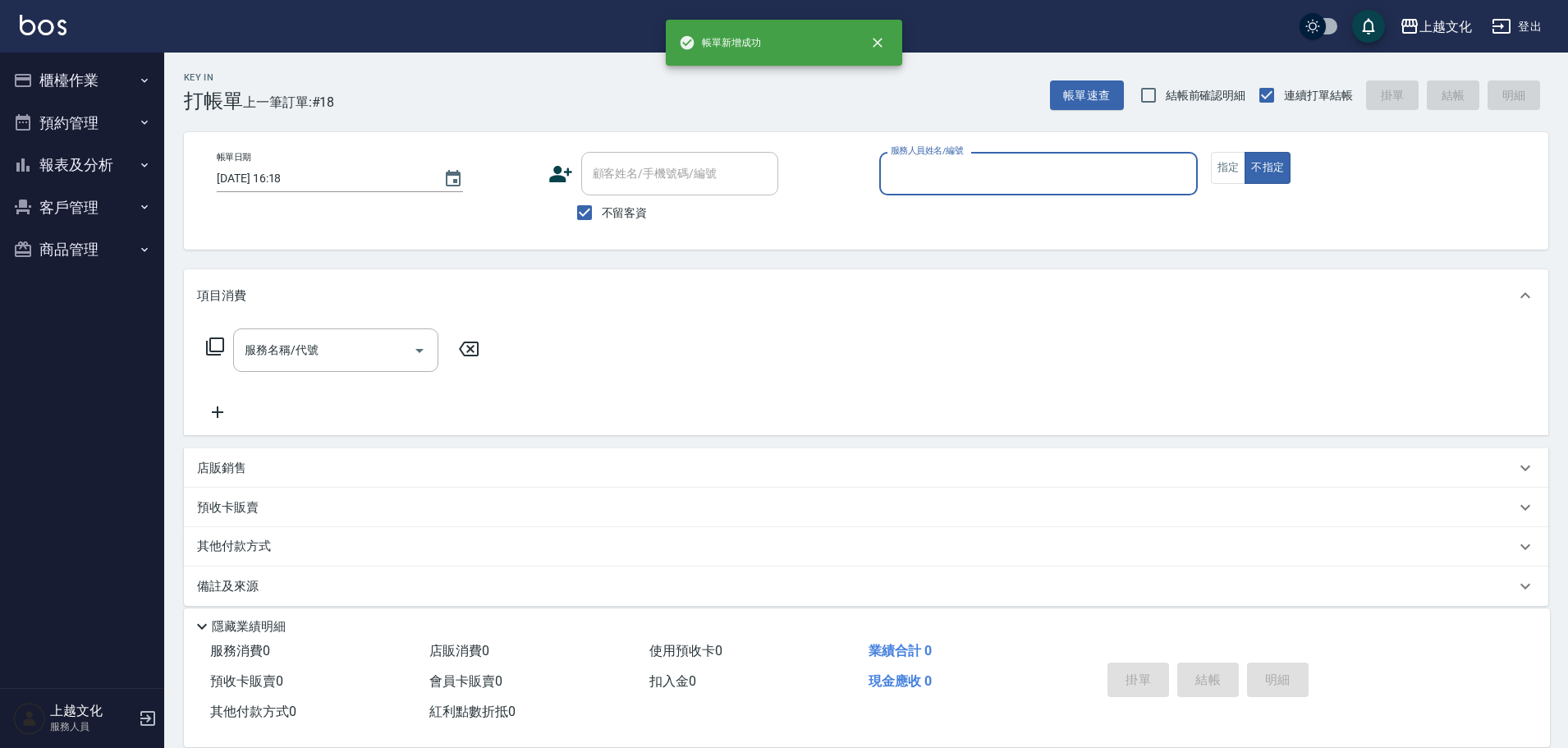
click at [1002, 168] on input "服務人員姓名/編號" at bounding box center [1038, 174] width 303 height 29
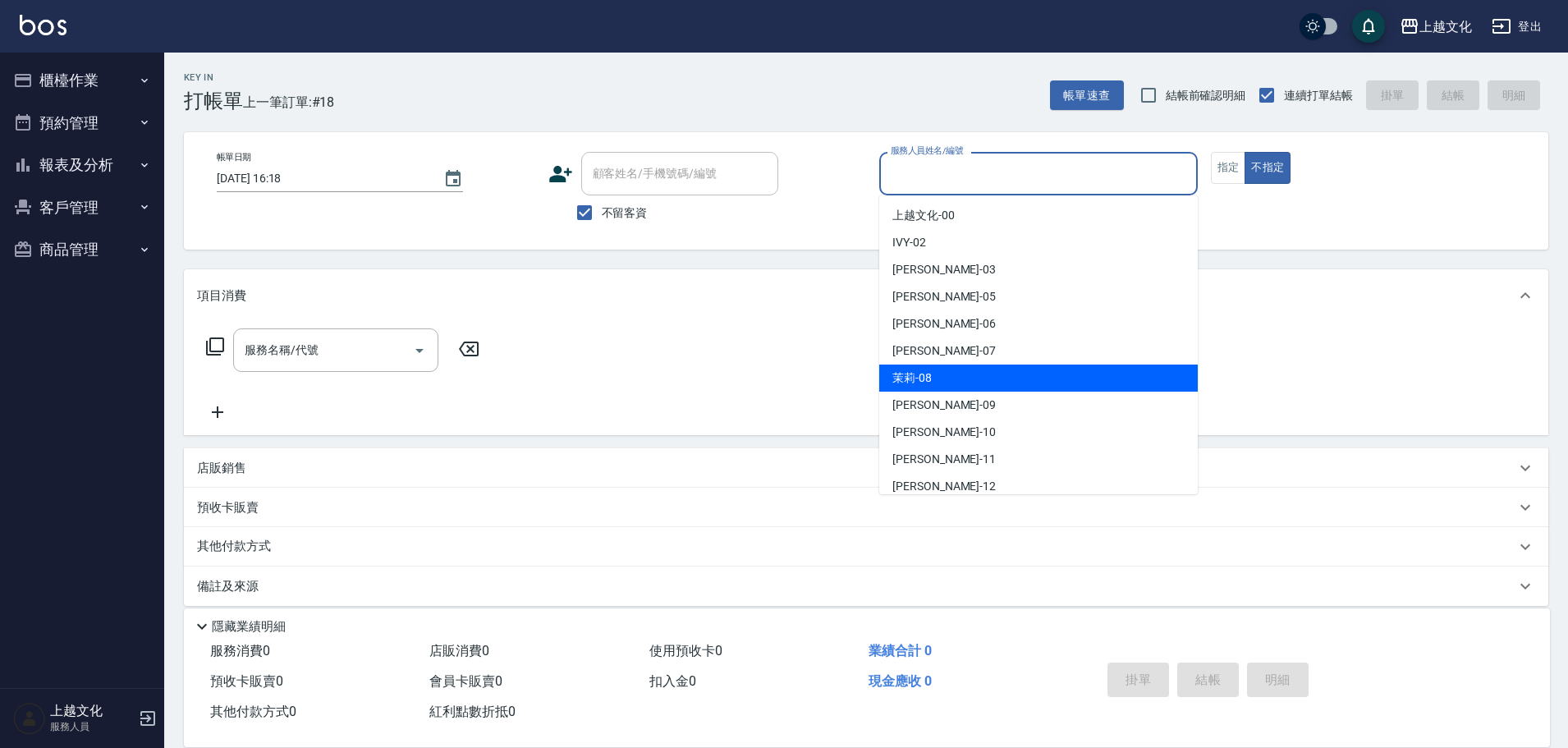
click at [963, 369] on div "茉莉 -08" at bounding box center [1038, 378] width 318 height 27
drag, startPoint x: 963, startPoint y: 369, endPoint x: 1118, endPoint y: 258, distance: 190.6
click at [963, 369] on div "服務名稱/代號 服務名稱/代號" at bounding box center [866, 379] width 1364 height 114
type input "茉莉-08"
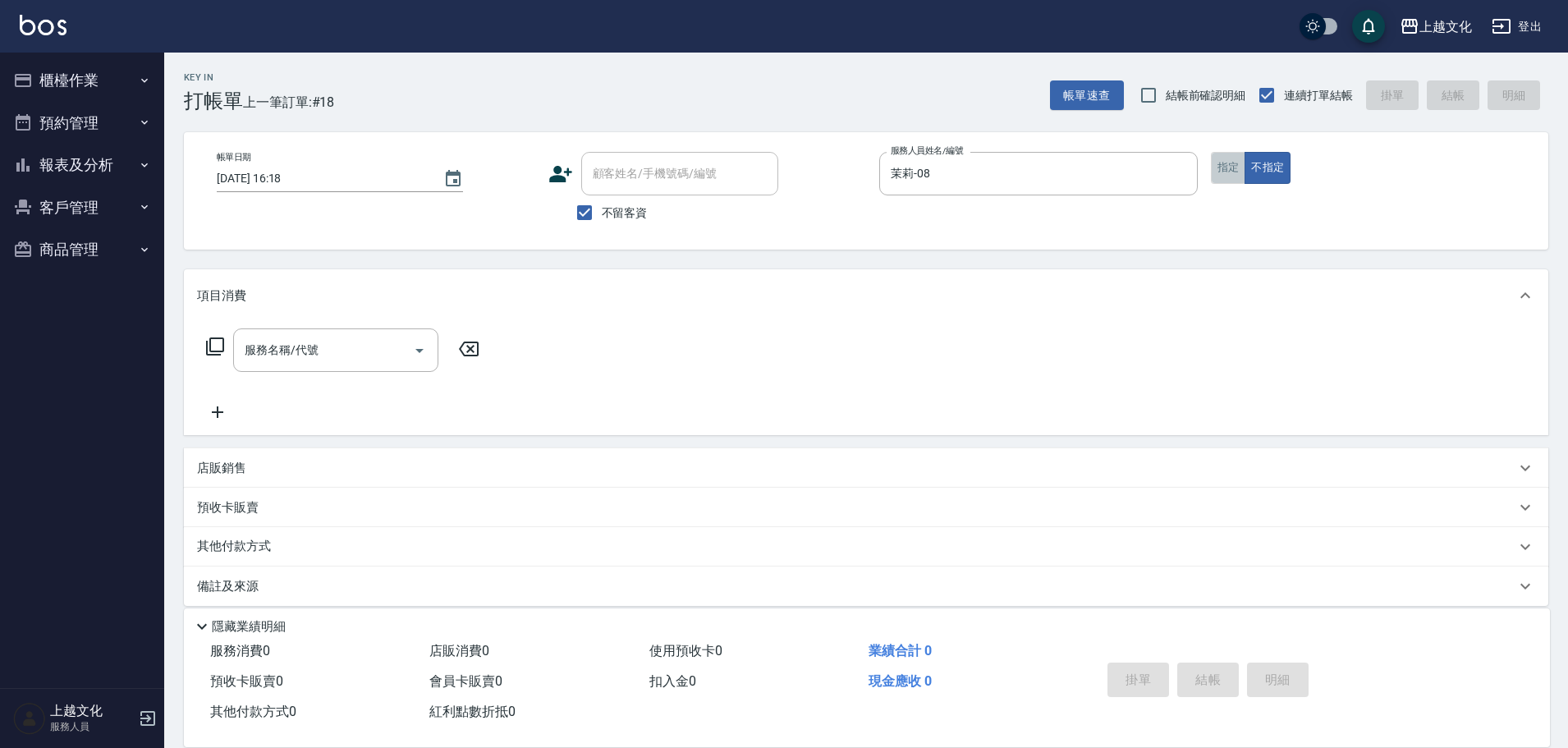
click at [1218, 172] on button "指定" at bounding box center [1229, 168] width 36 height 32
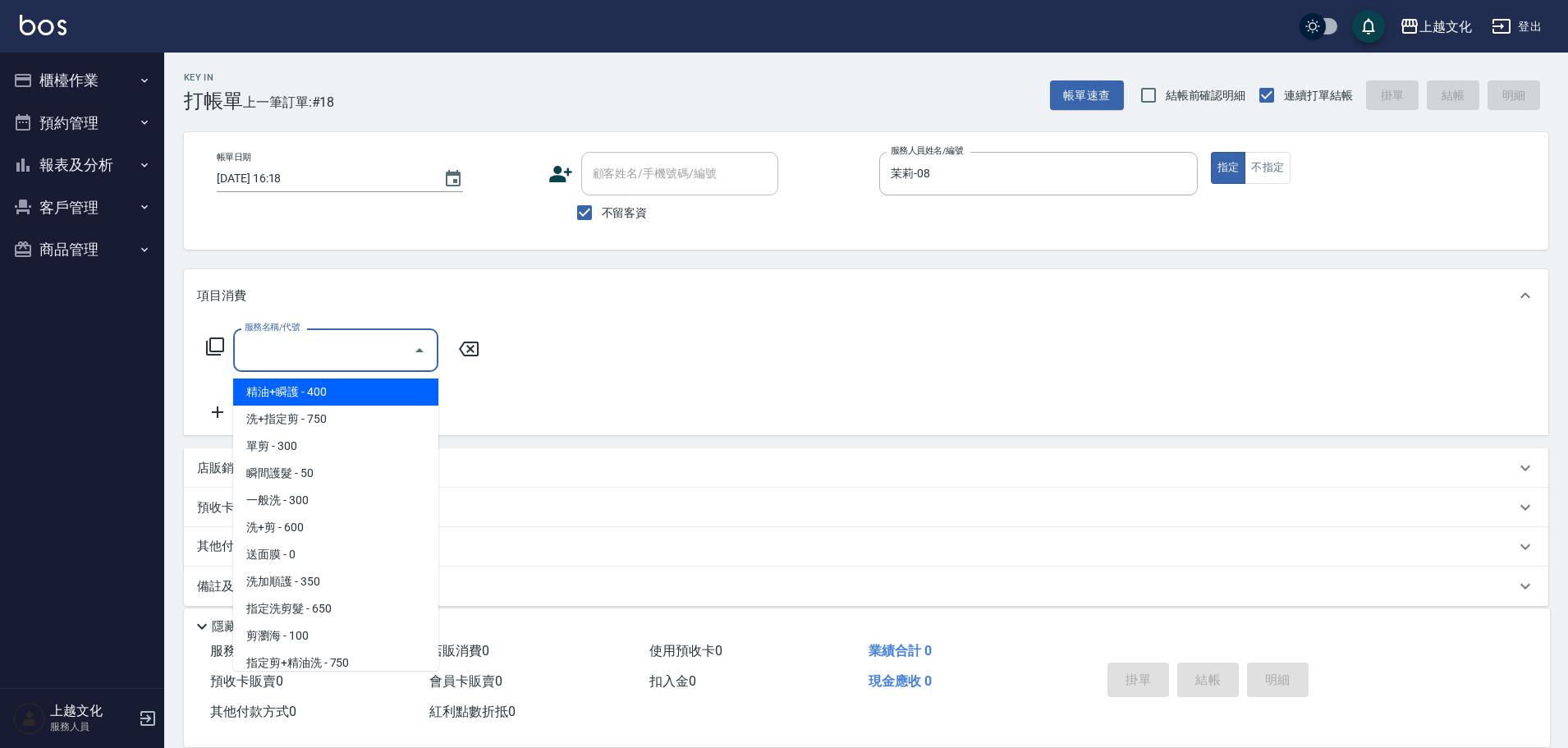
click at [330, 355] on input "服務名稱/代號" at bounding box center [323, 350] width 165 height 29
drag, startPoint x: 330, startPoint y: 355, endPoint x: 325, endPoint y: 392, distance: 37.3
click at [330, 355] on input "服務名稱/代號" at bounding box center [323, 350] width 165 height 29
click at [341, 345] on input "服務名稱/代號" at bounding box center [323, 350] width 165 height 29
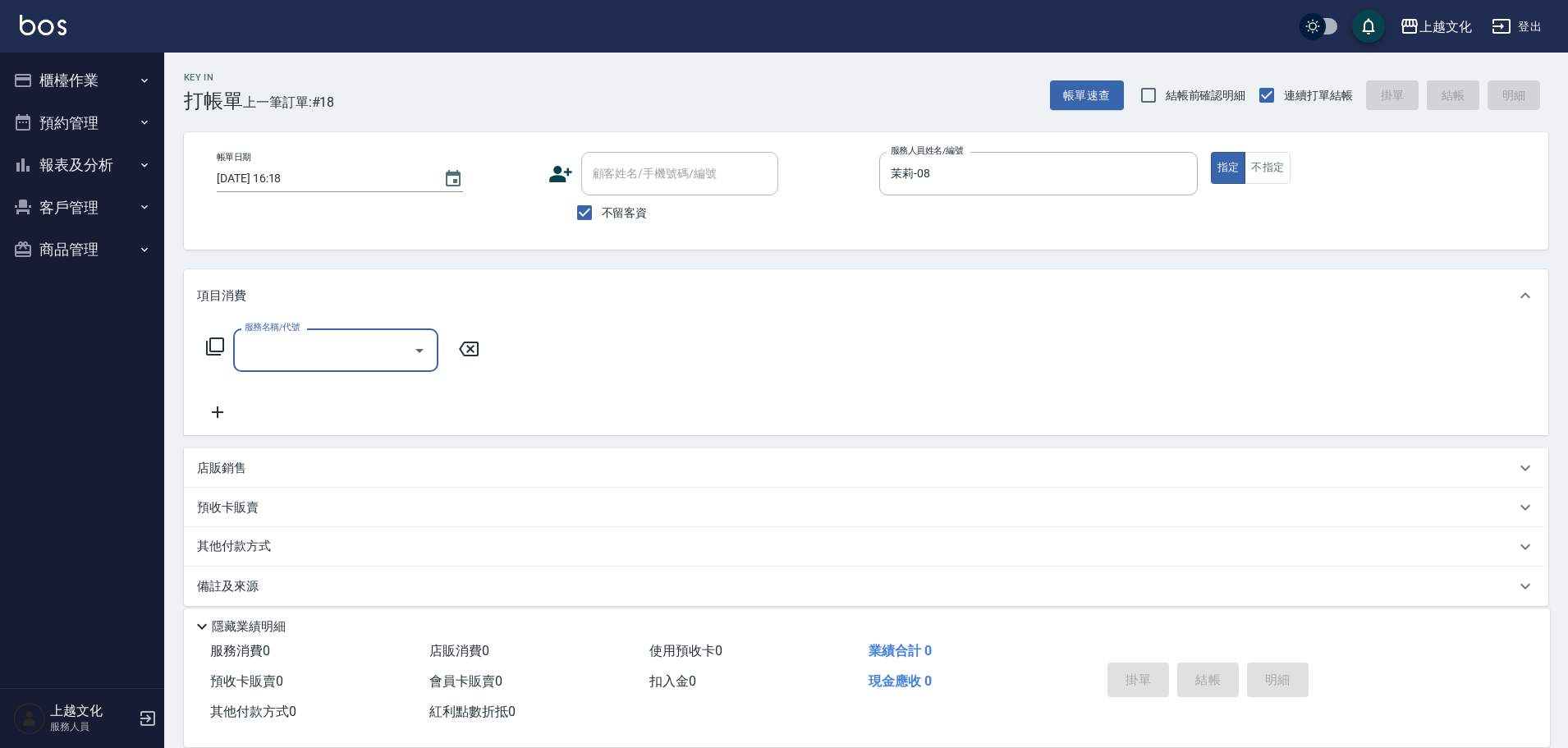
click at [326, 348] on input "服務名稱/代號" at bounding box center [323, 350] width 165 height 29
drag, startPoint x: 489, startPoint y: 387, endPoint x: 372, endPoint y: 352, distance: 122.1
click at [489, 385] on div "服務名稱/代號 服務名稱/代號" at bounding box center [866, 379] width 1364 height 114
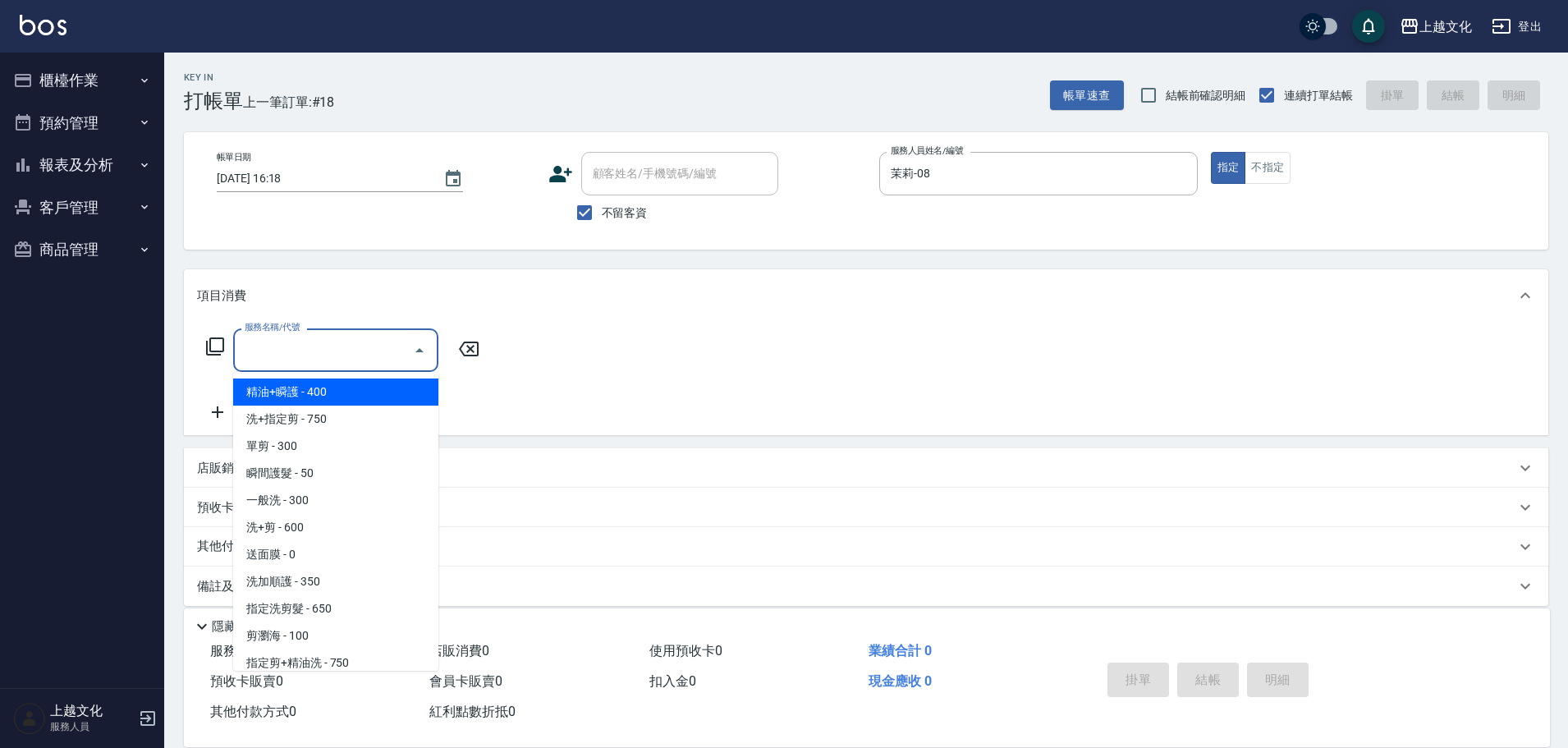
drag, startPoint x: 361, startPoint y: 356, endPoint x: 375, endPoint y: 340, distance: 21.3
click at [364, 354] on input "服務名稱/代號" at bounding box center [323, 350] width 165 height 29
click at [334, 426] on span "洗+指定剪 - 750" at bounding box center [335, 419] width 205 height 27
type input "洗+指定剪(102)"
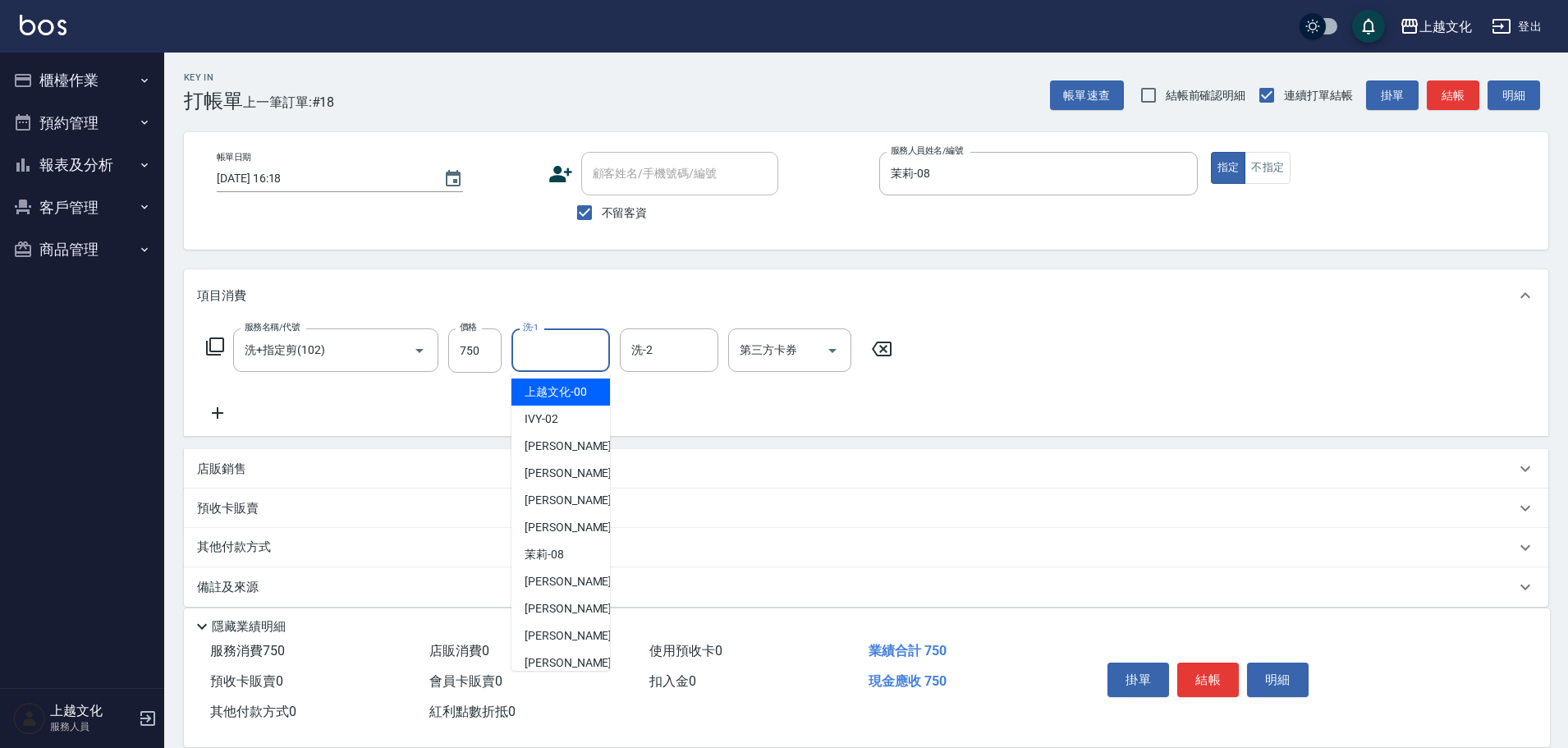
click at [564, 358] on input "洗-1" at bounding box center [560, 350] width 84 height 29
drag, startPoint x: 567, startPoint y: 627, endPoint x: 593, endPoint y: 626, distance: 26.0
click at [568, 627] on div "Martin -11" at bounding box center [560, 635] width 99 height 27
type input "Martin-11"
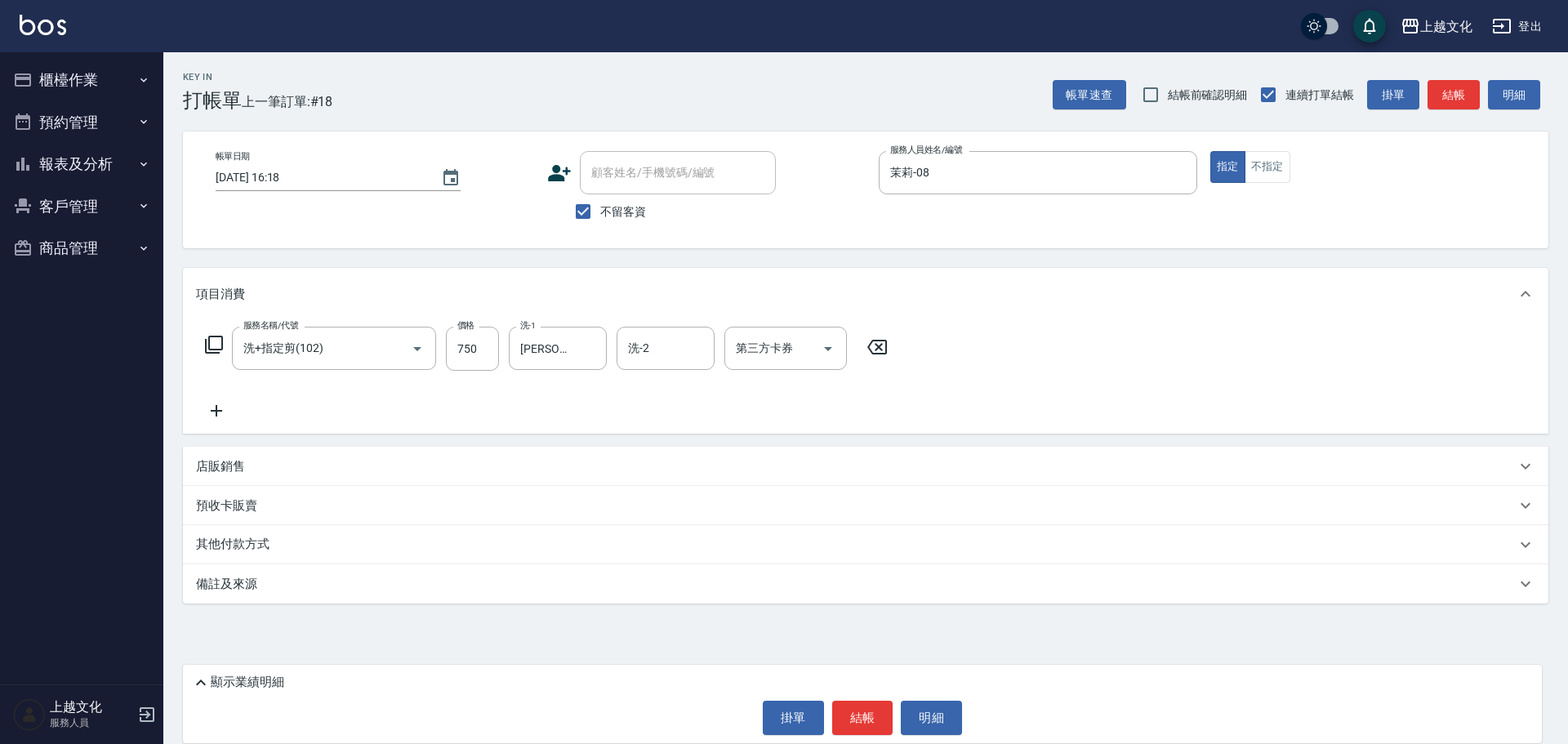
drag, startPoint x: 866, startPoint y: 708, endPoint x: 877, endPoint y: 666, distance: 43.4
click at [869, 705] on button "結帳" at bounding box center [862, 718] width 62 height 35
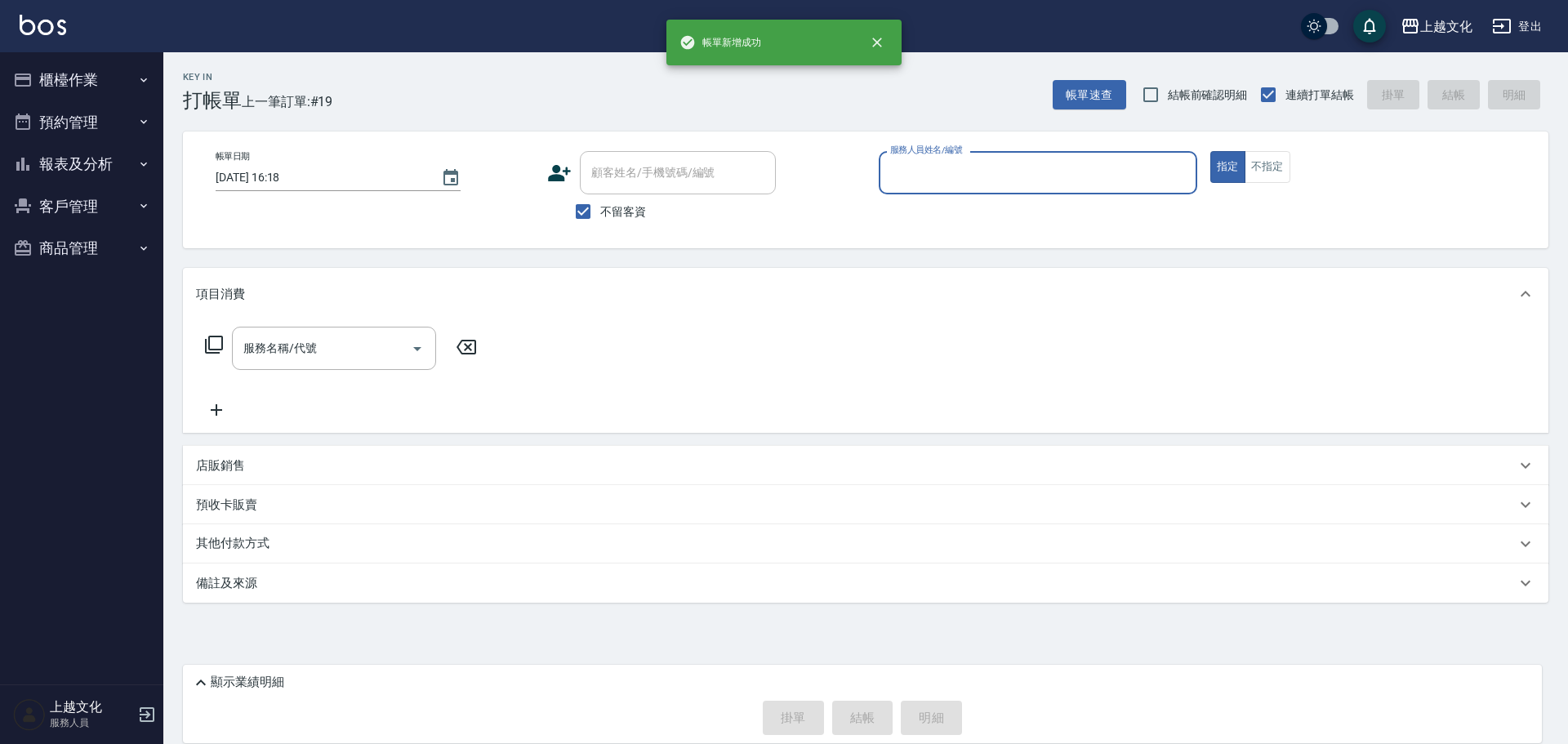
click at [54, 165] on button "報表及分析" at bounding box center [81, 164] width 150 height 42
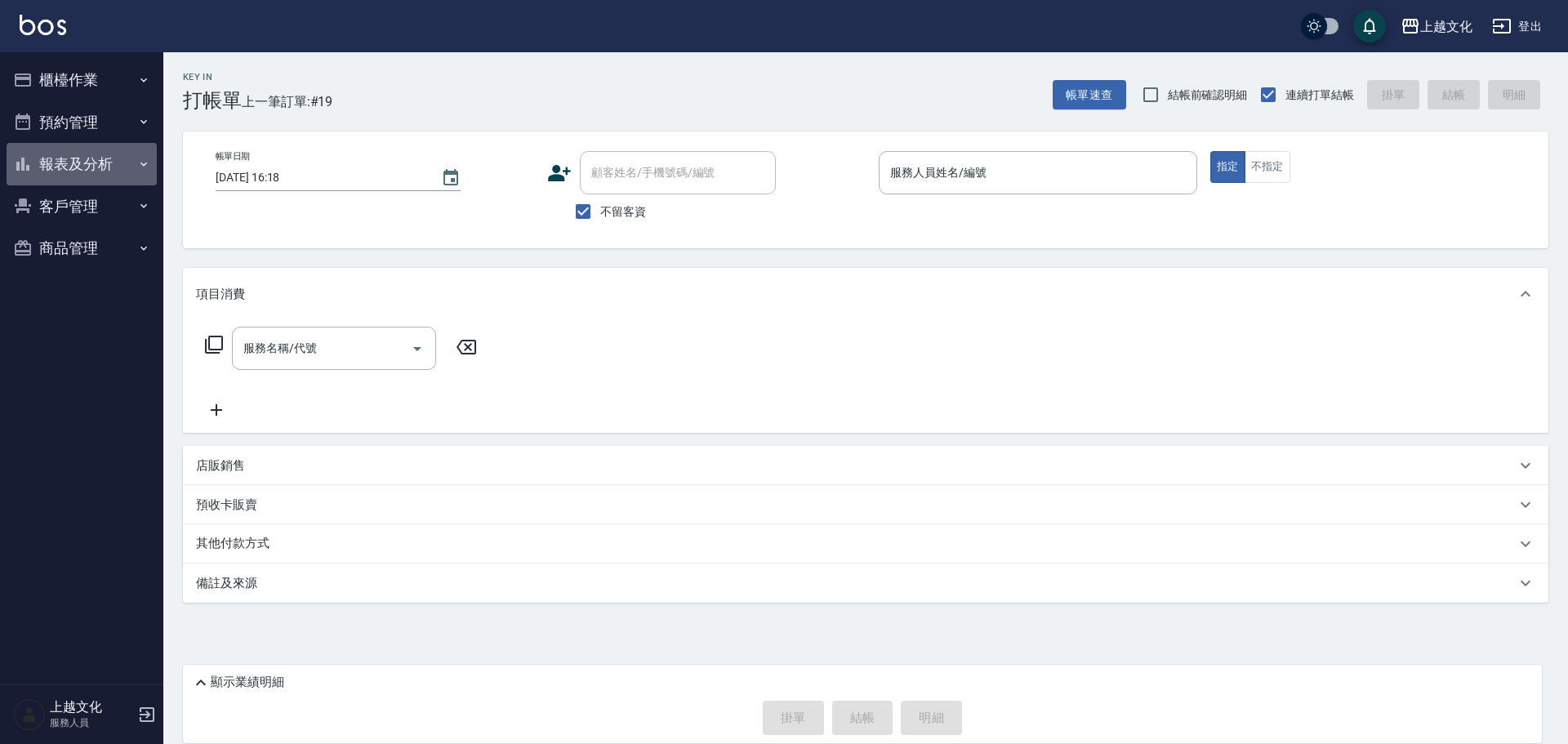
click at [57, 159] on button "報表及分析" at bounding box center [81, 164] width 150 height 42
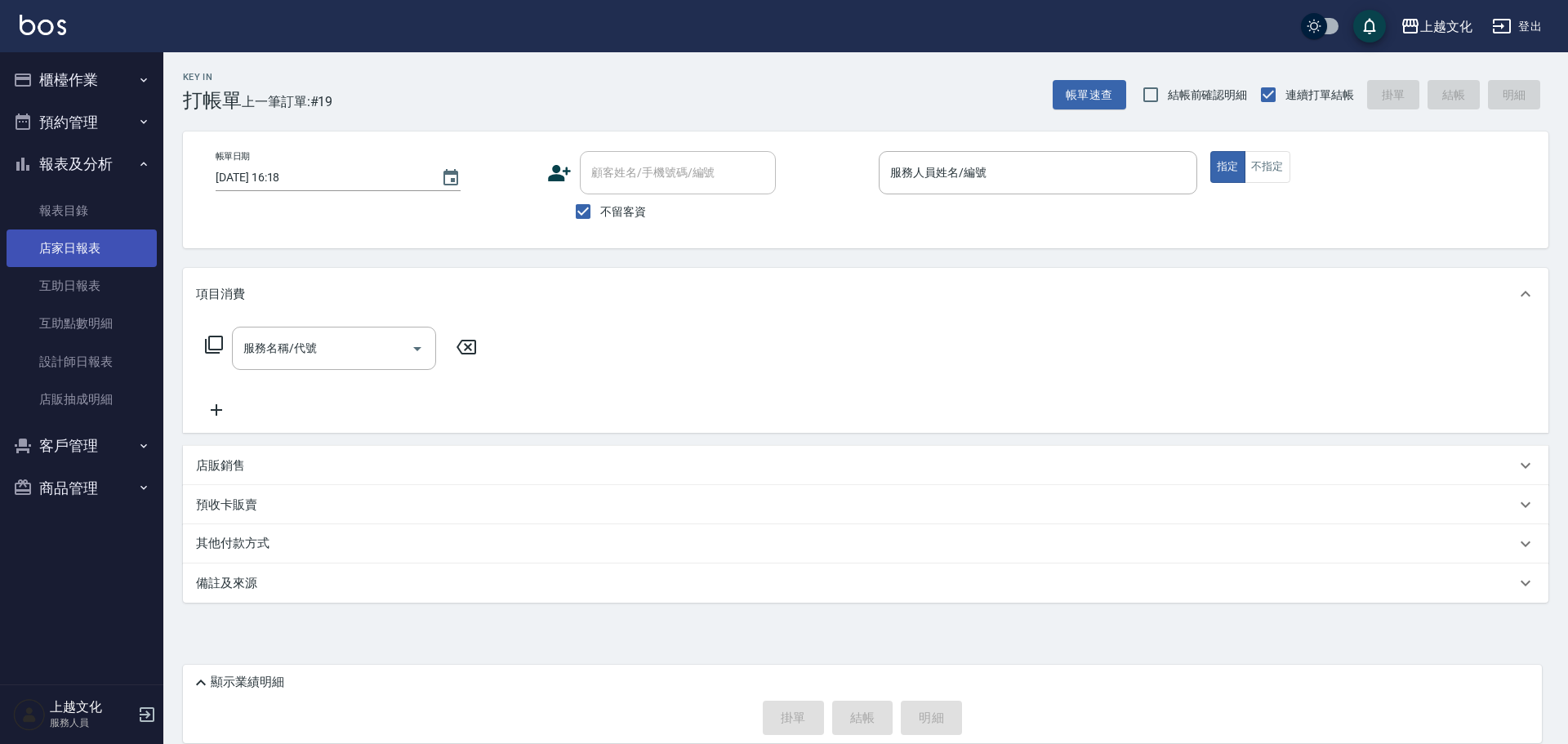
click at [76, 238] on link "店家日報表" at bounding box center [81, 249] width 150 height 37
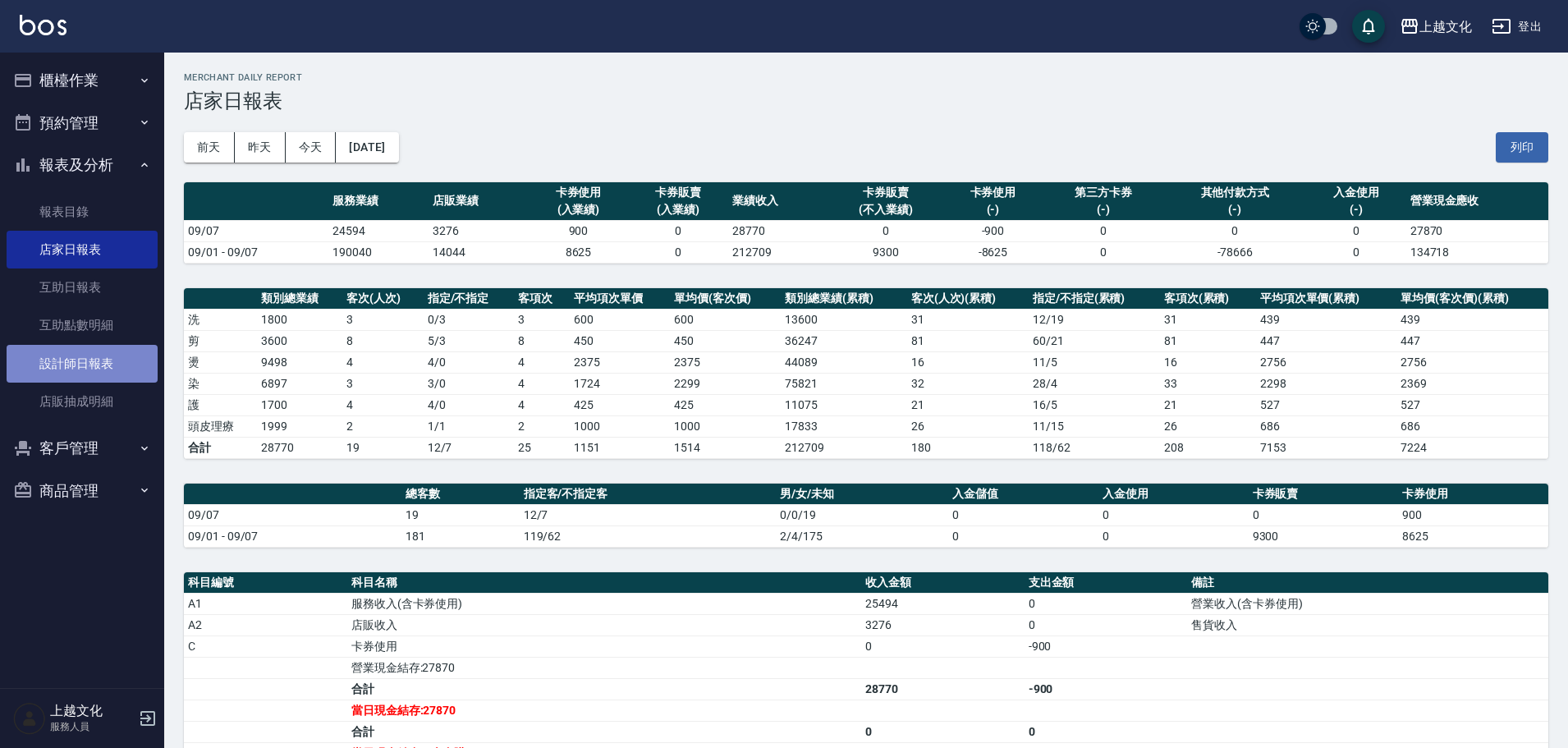
click at [95, 367] on link "設計師日報表" at bounding box center [82, 364] width 151 height 38
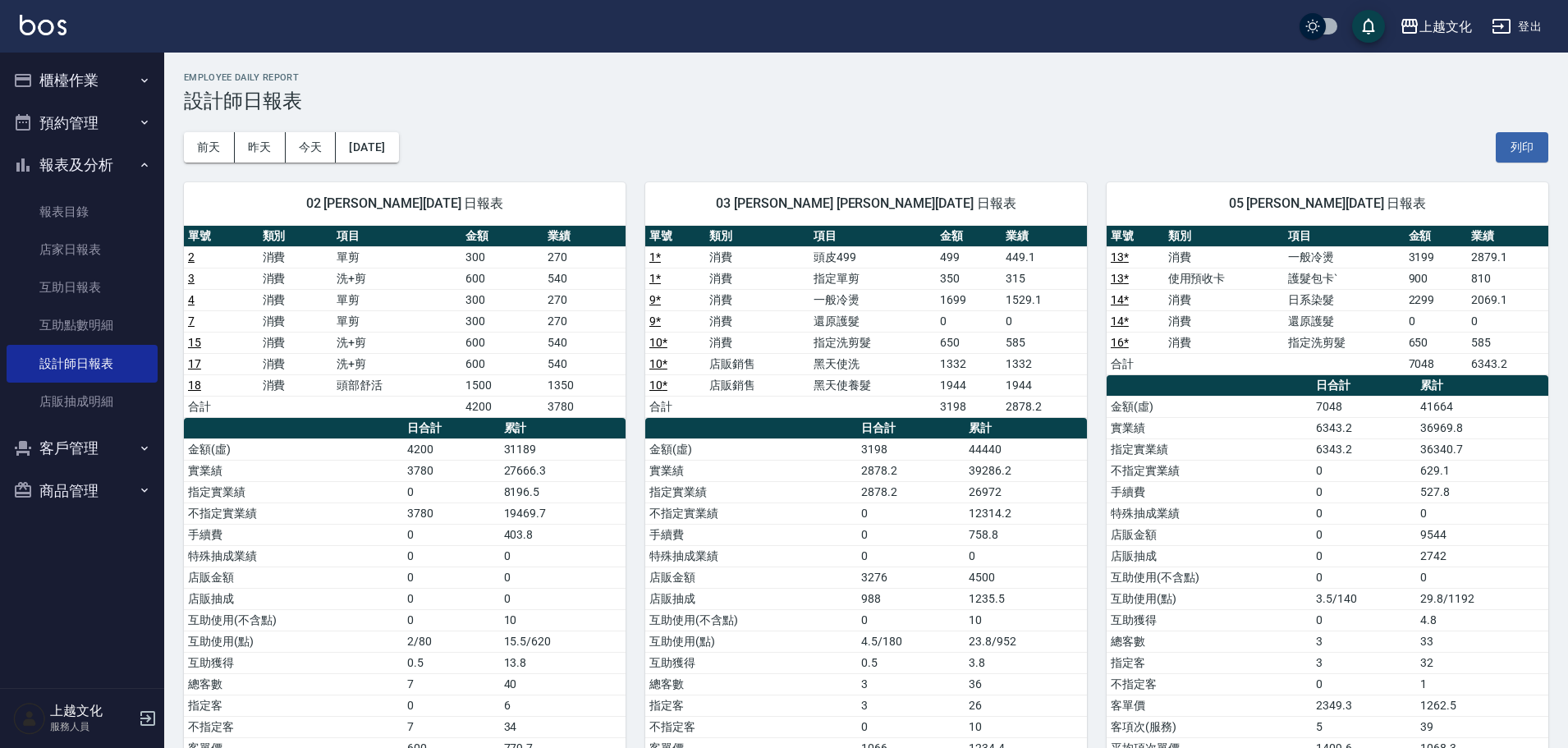
click at [131, 72] on button "櫃檯作業" at bounding box center [82, 80] width 151 height 42
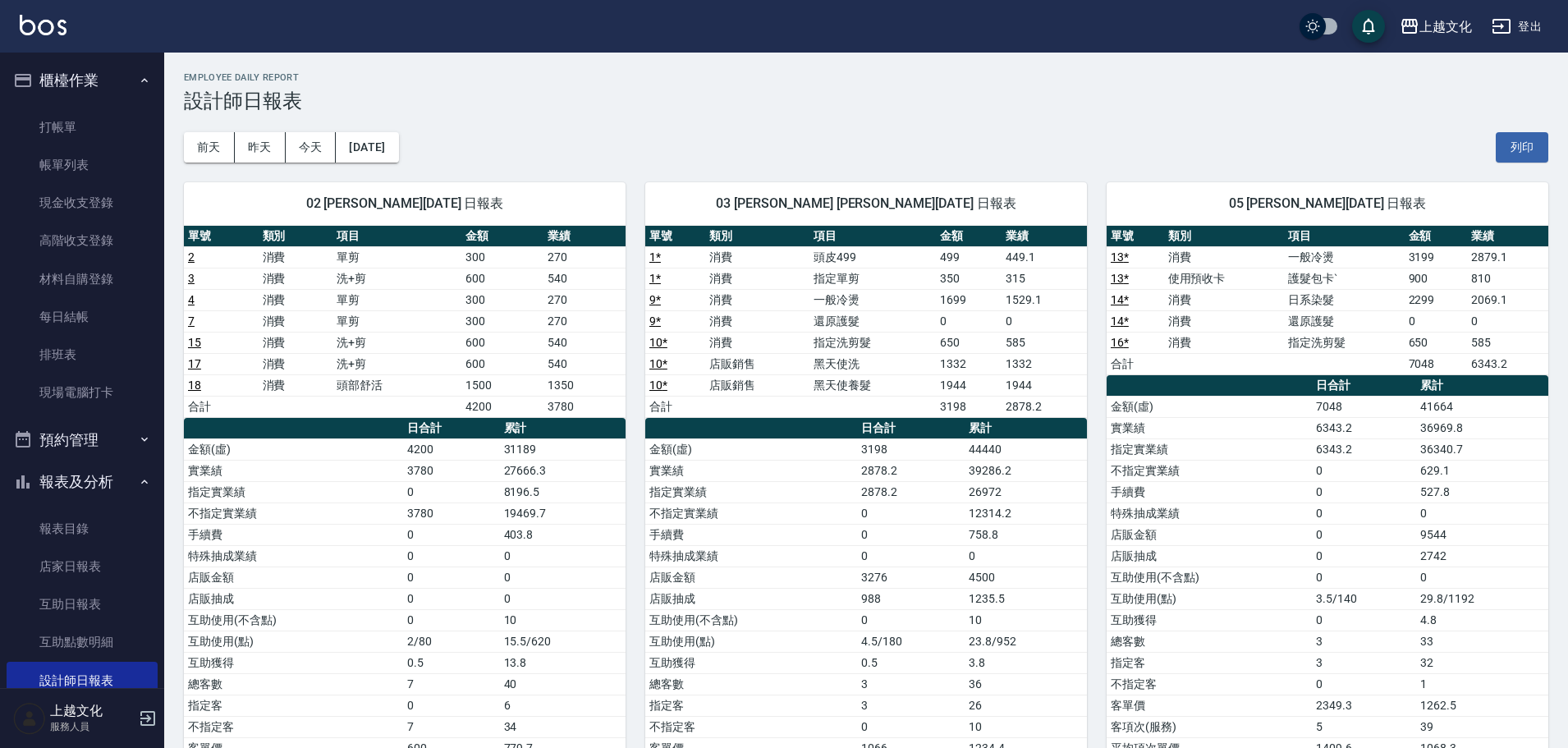
click at [129, 72] on button "櫃檯作業" at bounding box center [82, 80] width 151 height 42
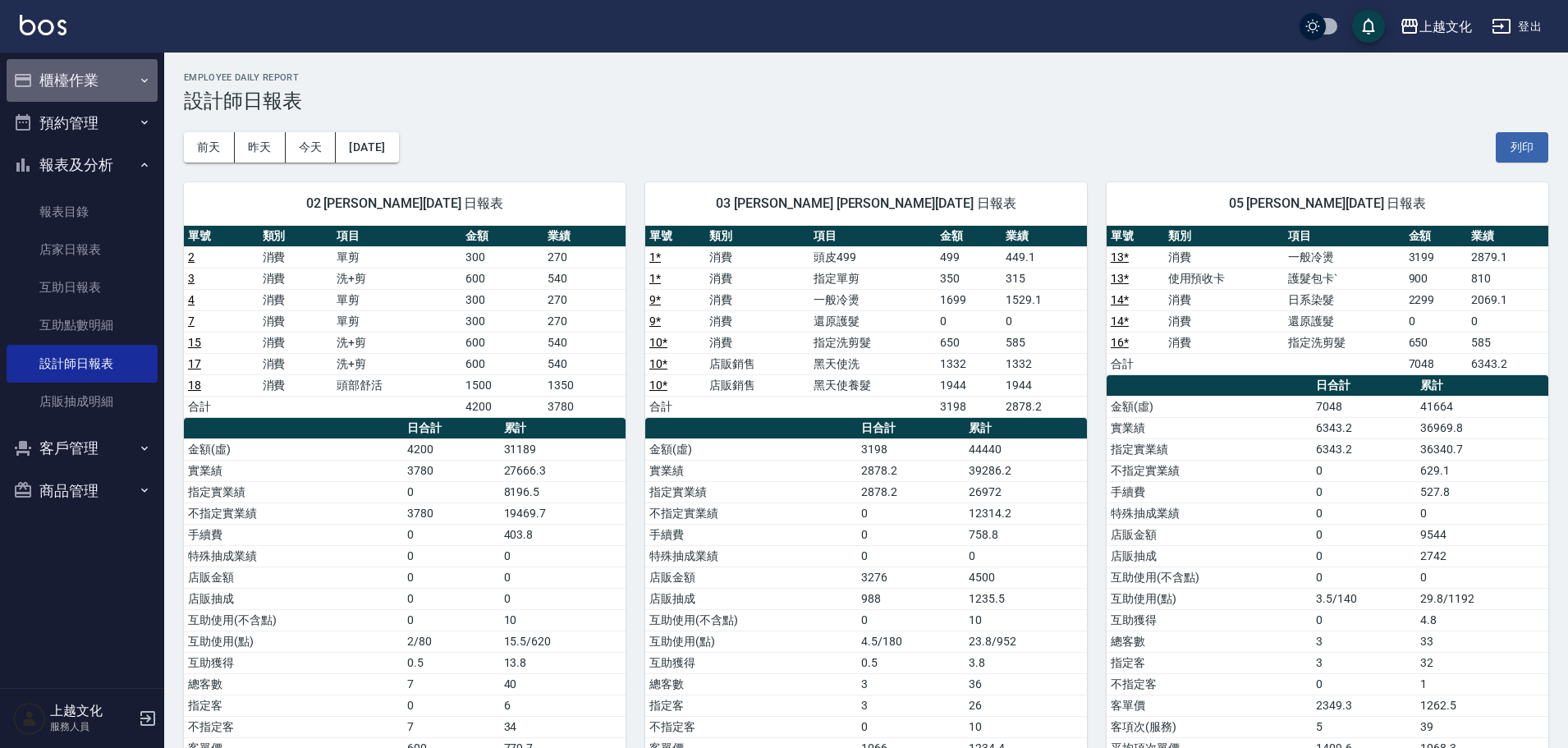
click at [89, 84] on button "櫃檯作業" at bounding box center [82, 80] width 151 height 42
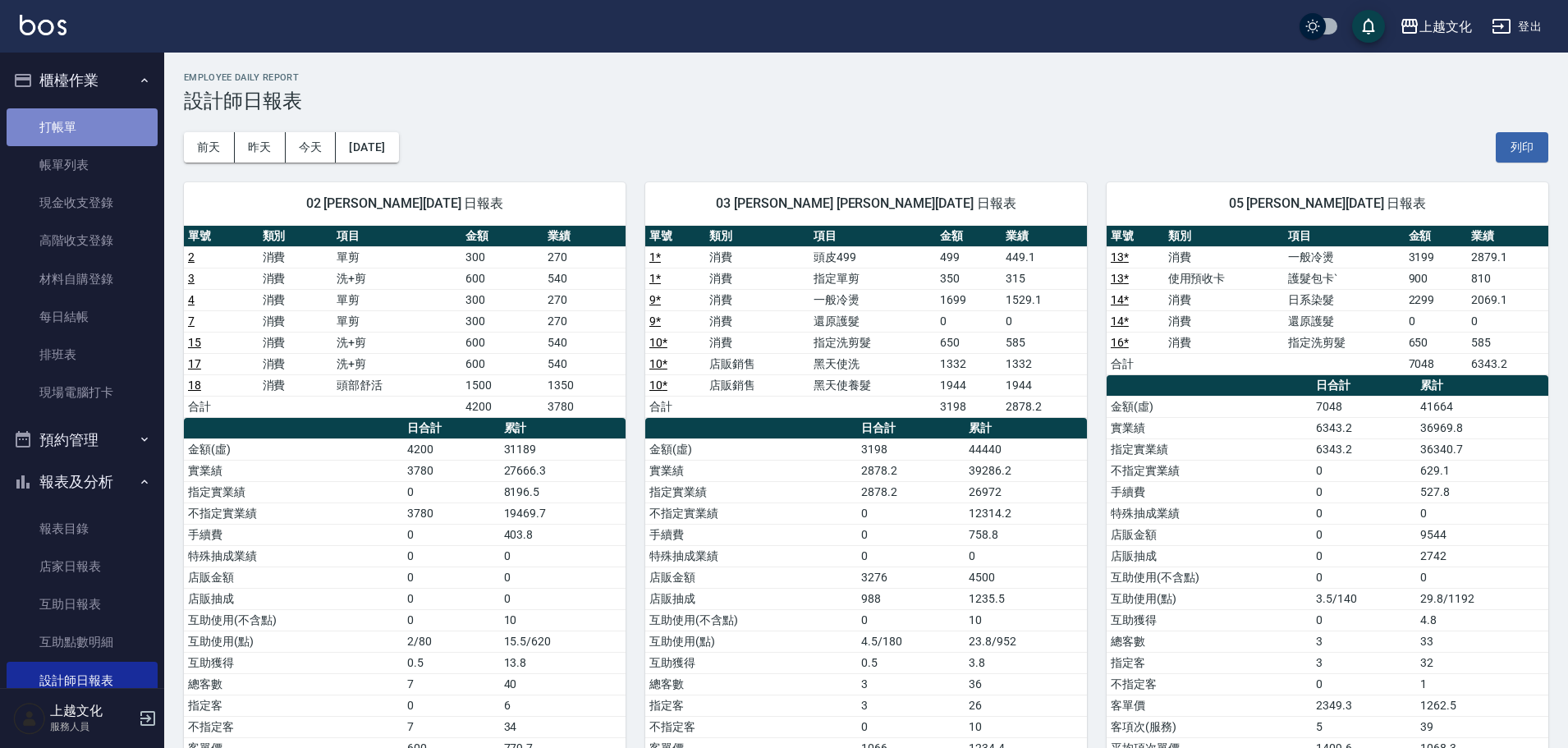
click at [99, 126] on link "打帳單" at bounding box center [82, 127] width 151 height 38
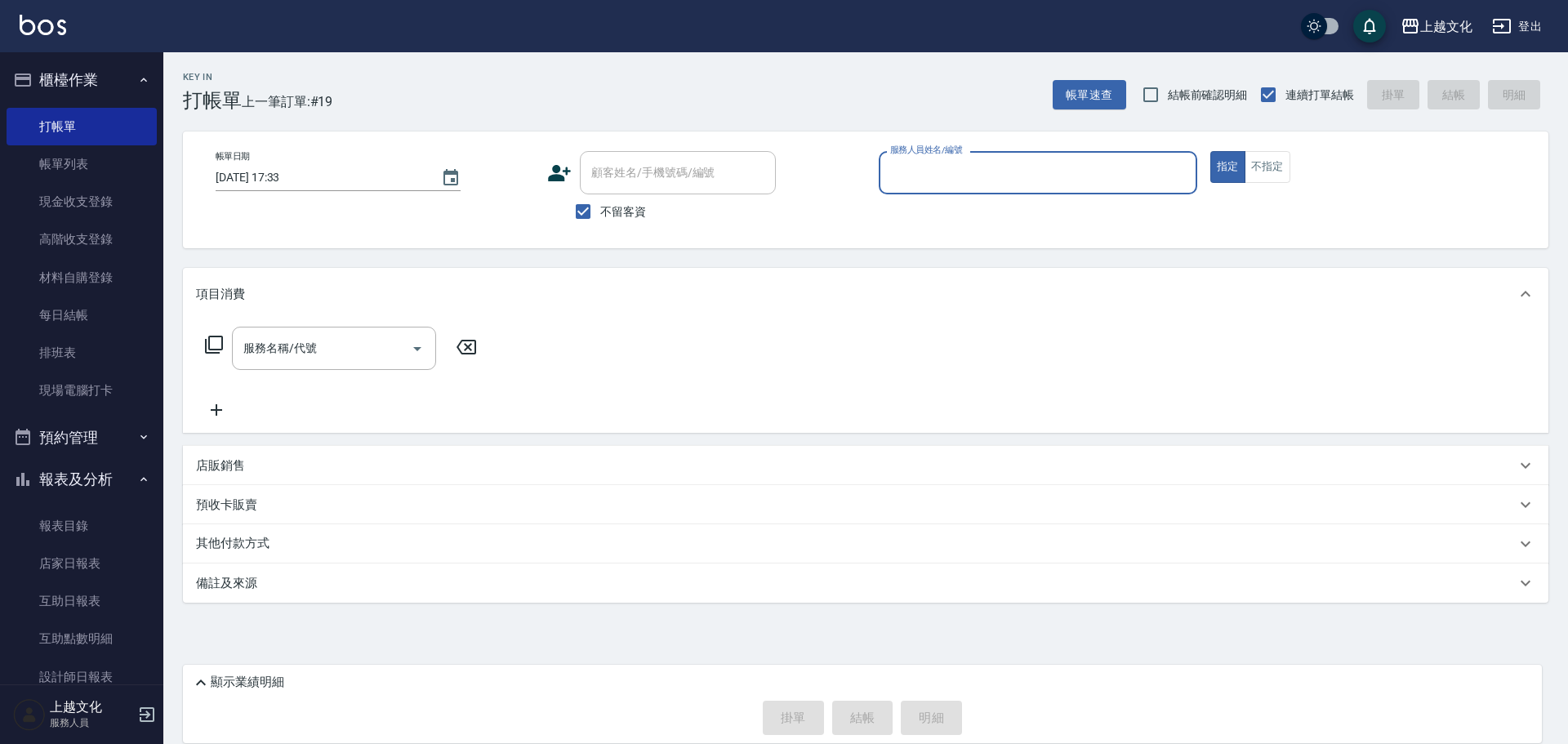
click at [1001, 169] on input "服務人員姓名/編號" at bounding box center [1037, 173] width 304 height 29
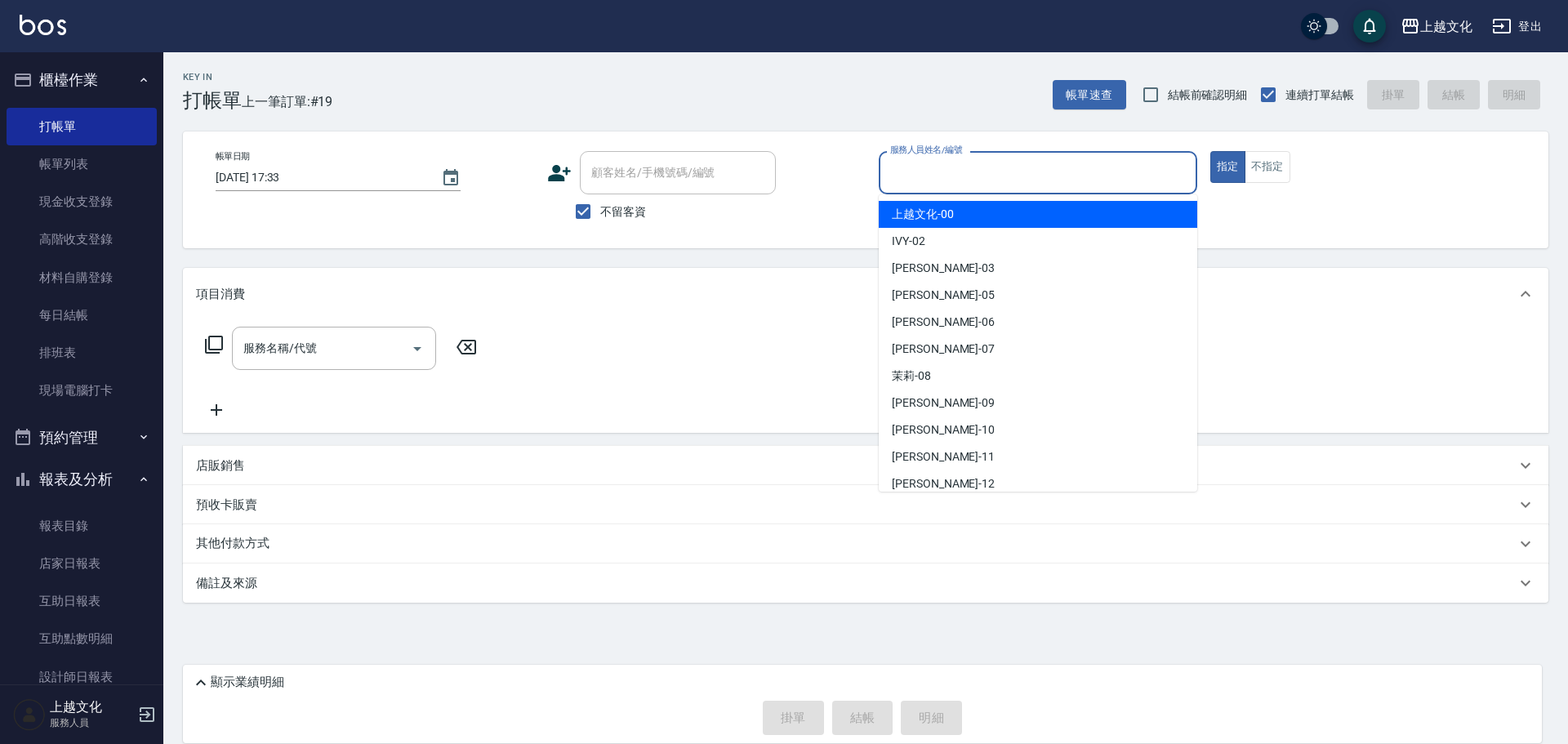
click at [1018, 182] on input "服務人員姓名/編號" at bounding box center [1037, 173] width 304 height 29
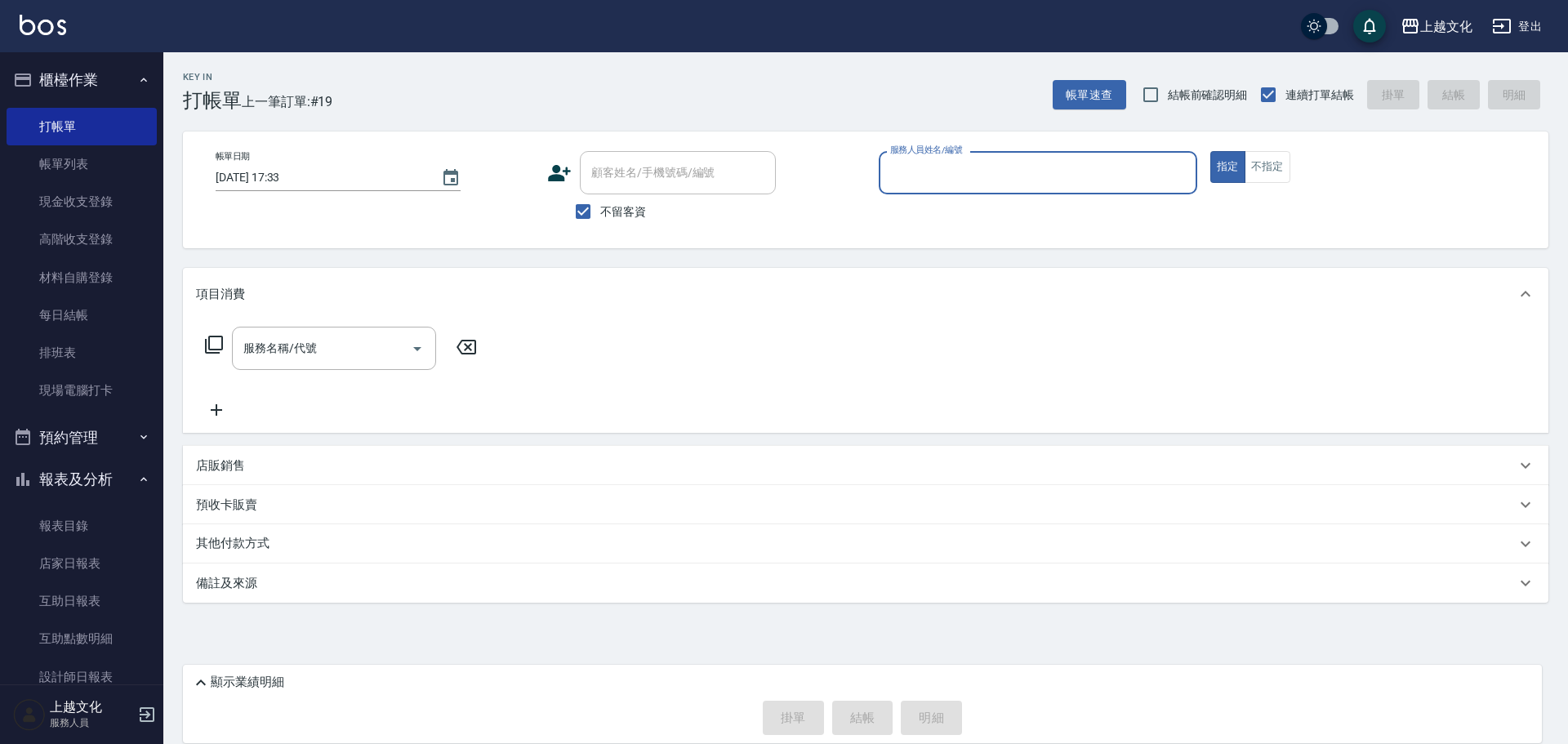
click at [1012, 171] on input "服務人員姓名/編號" at bounding box center [1037, 173] width 304 height 29
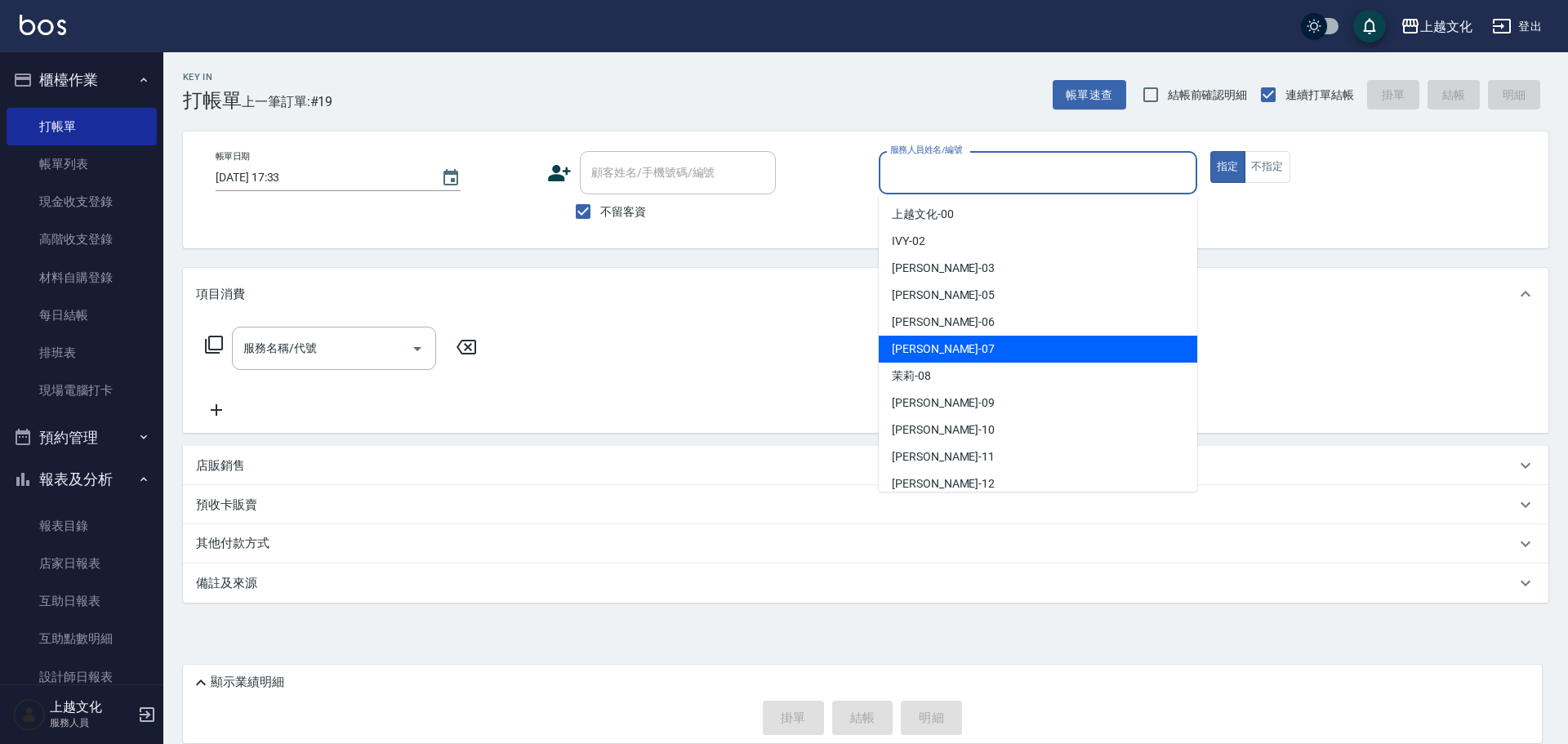
click at [988, 349] on div "LIN -07" at bounding box center [1037, 349] width 319 height 27
type input "LIN-07"
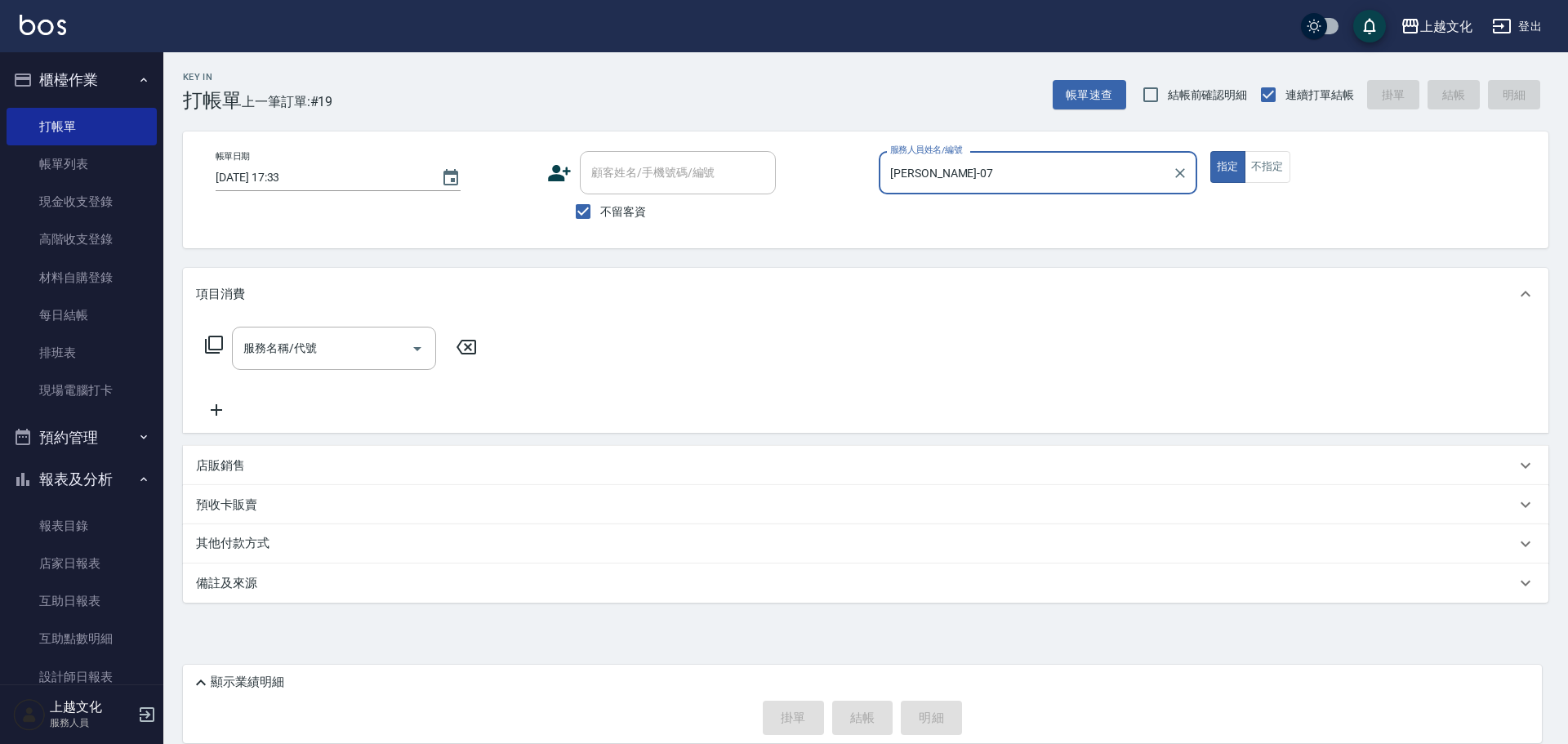
click at [215, 343] on icon at bounding box center [213, 344] width 20 height 20
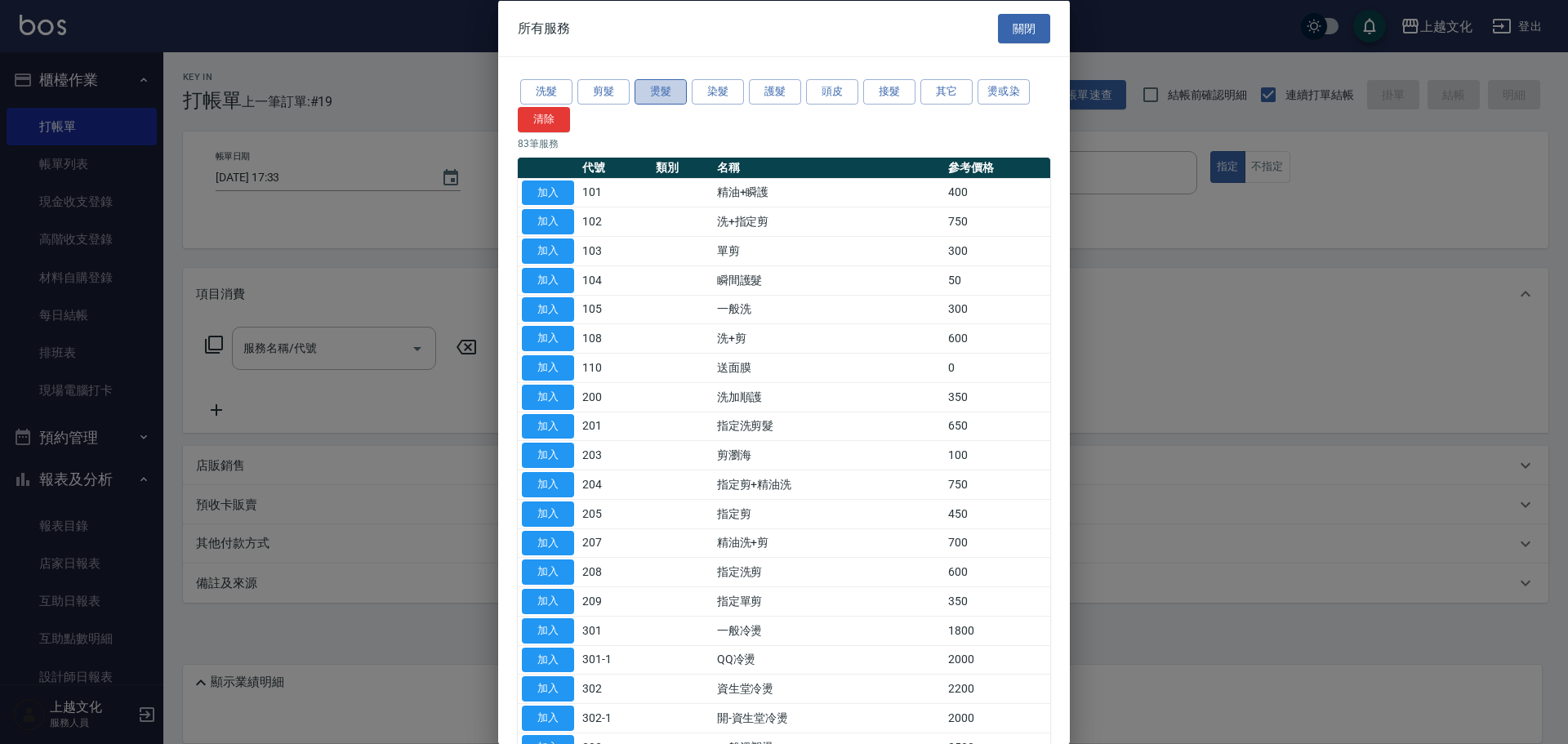
click at [644, 89] on button "燙髮" at bounding box center [661, 92] width 52 height 25
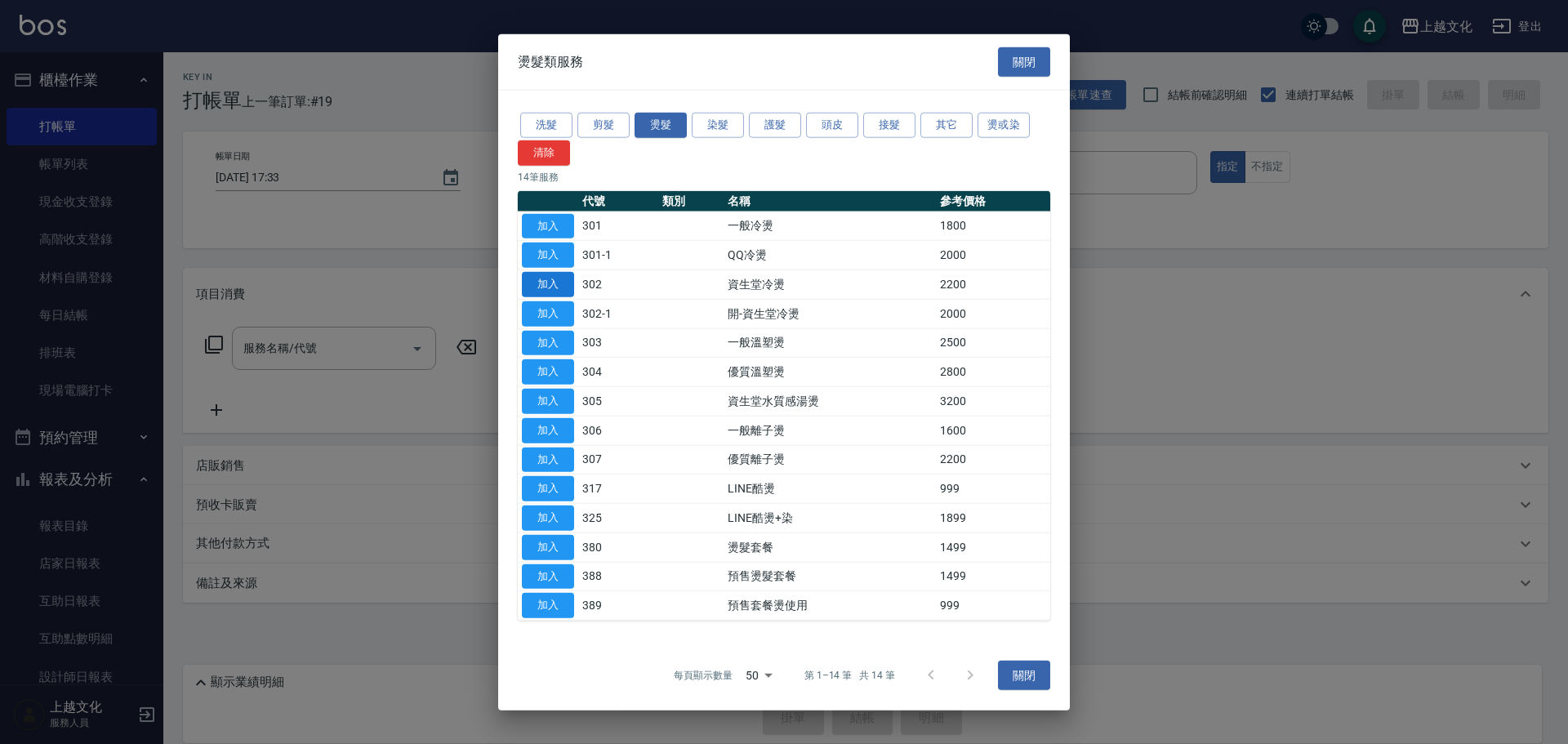
click at [545, 279] on button "加入" at bounding box center [548, 284] width 52 height 25
type input "資生堂冷燙(302)"
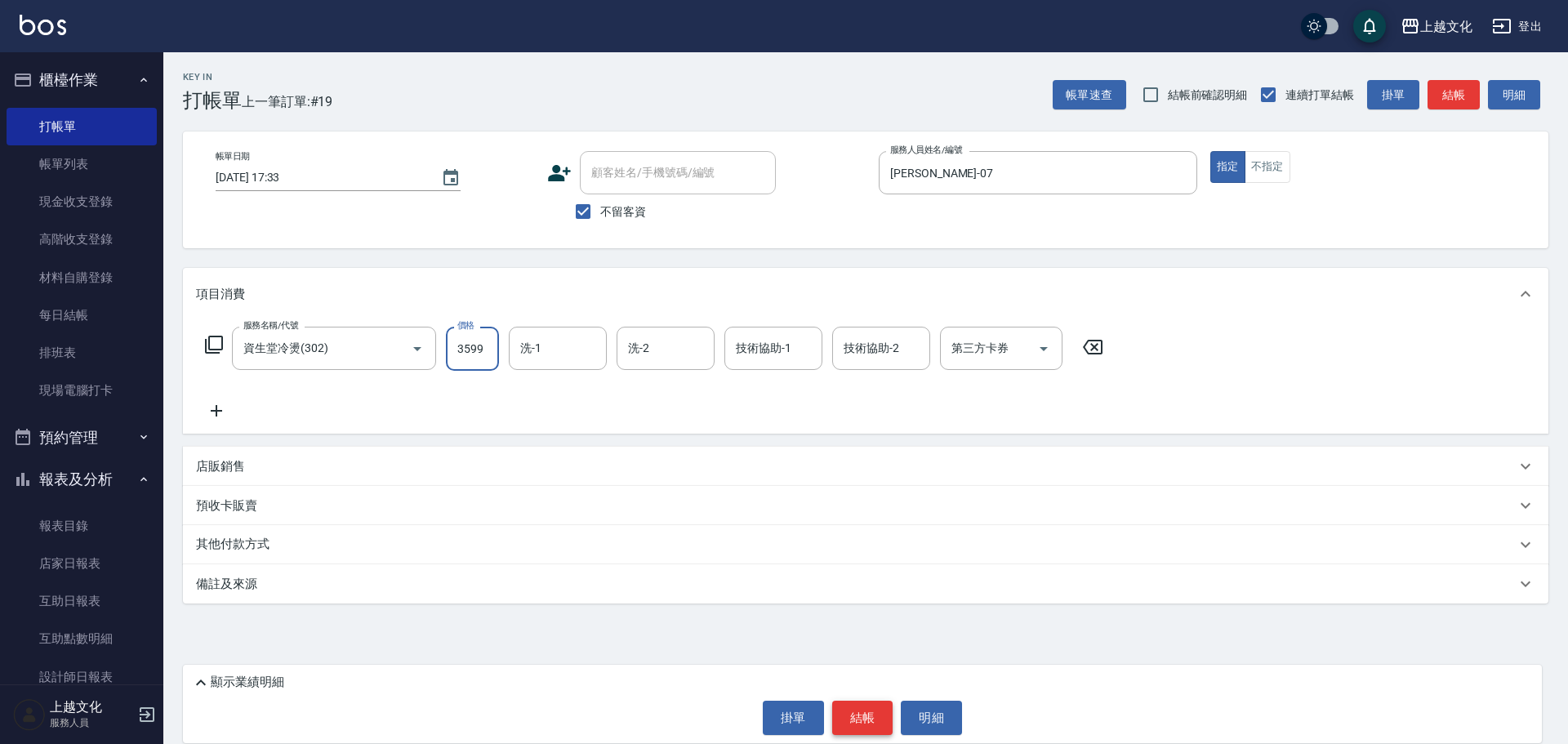
type input "3599"
click at [864, 717] on button "結帳" at bounding box center [862, 718] width 62 height 35
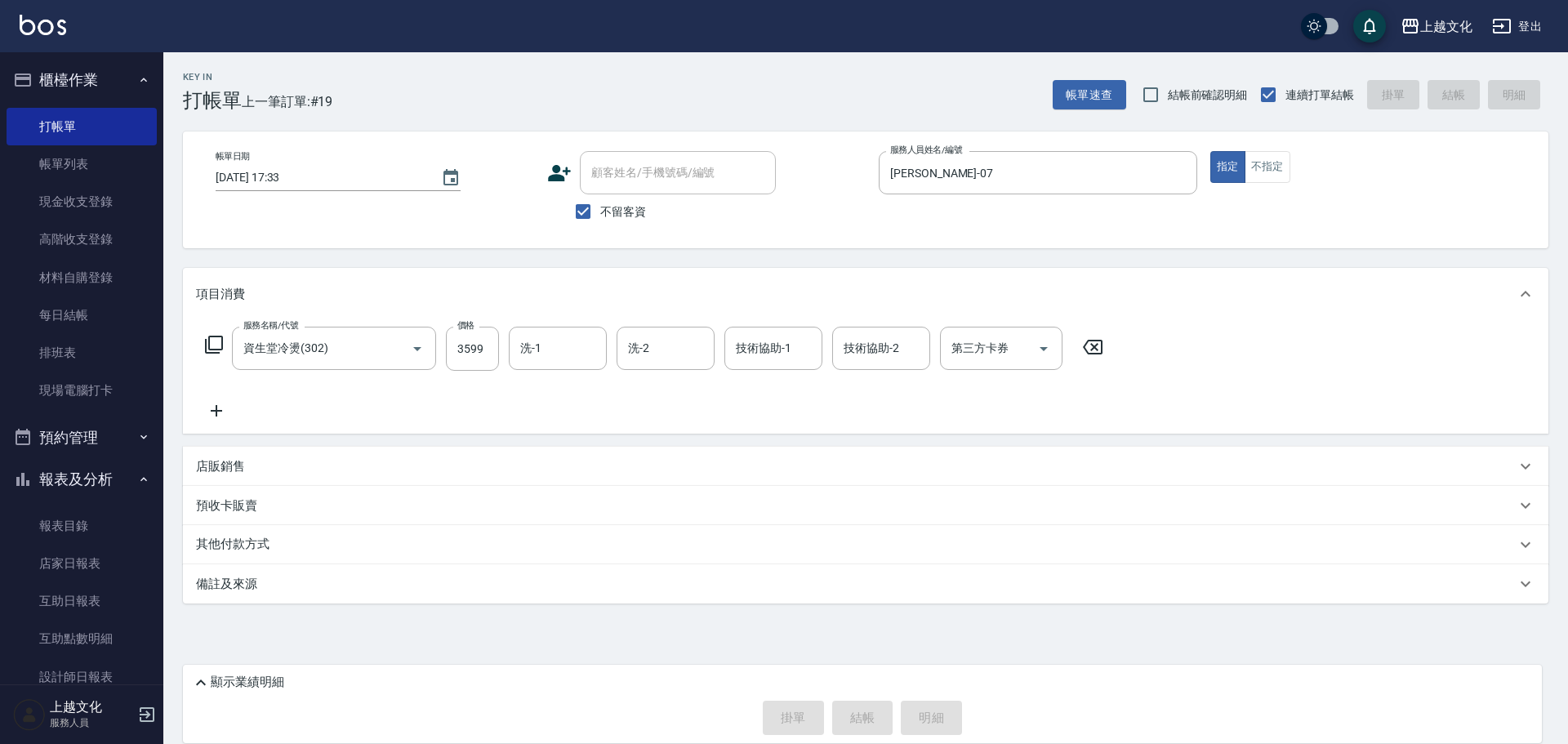
type input "2025/09/07 17:34"
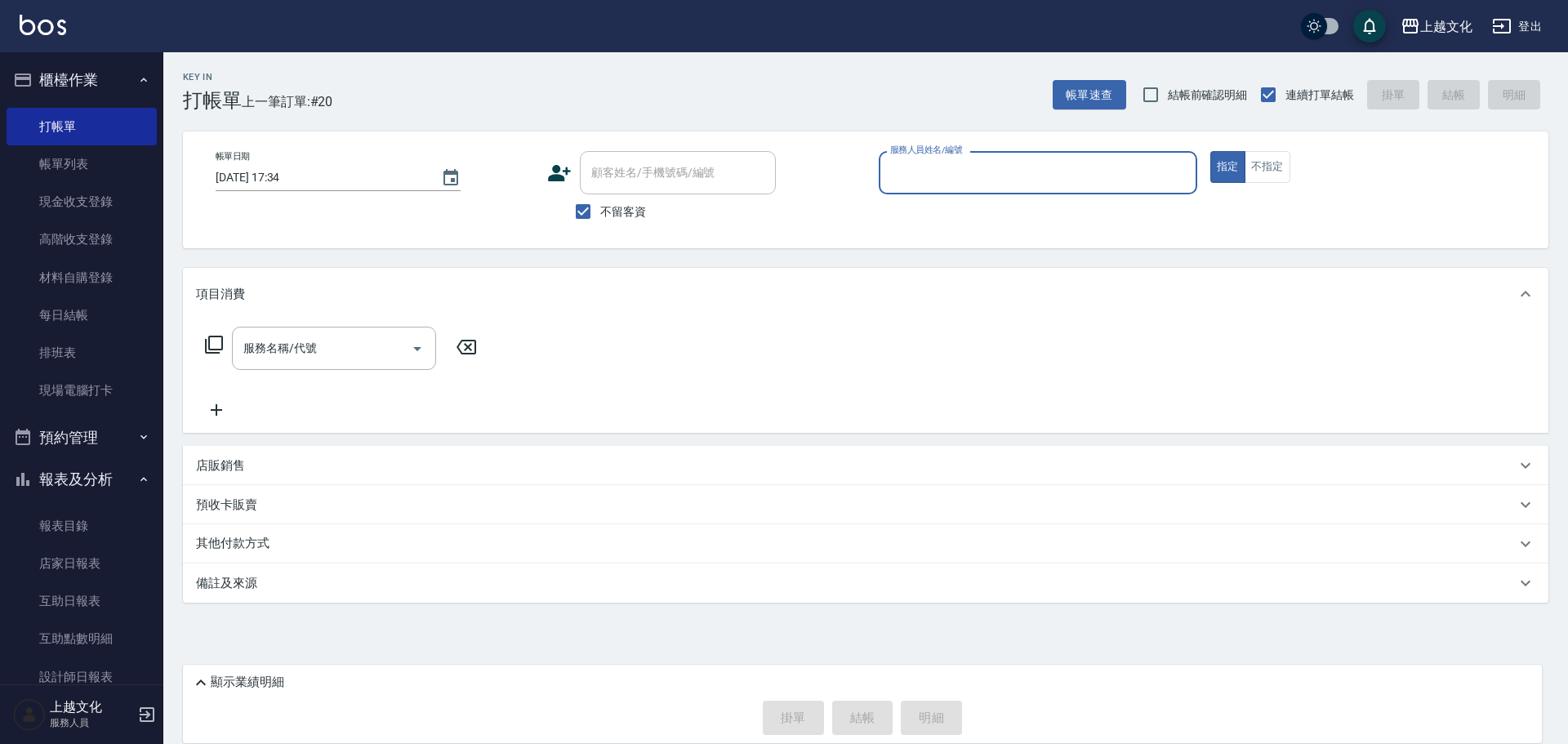
click at [986, 171] on input "服務人員姓名/編號" at bounding box center [1037, 173] width 304 height 29
click at [994, 179] on input "服務人員姓名/編號" at bounding box center [1037, 173] width 304 height 29
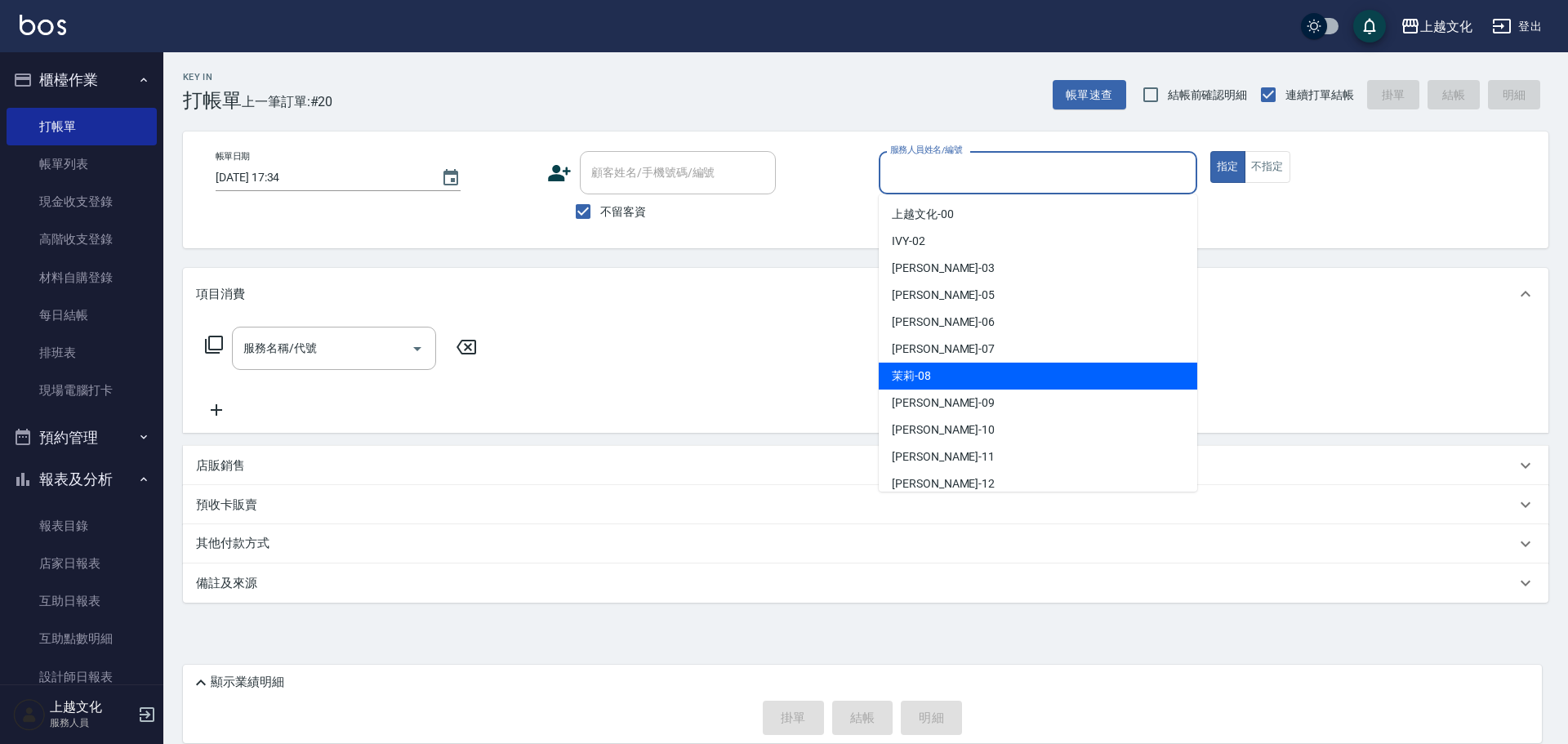
click at [991, 370] on div "茉莉 -08" at bounding box center [1037, 376] width 319 height 27
type input "茉莉-08"
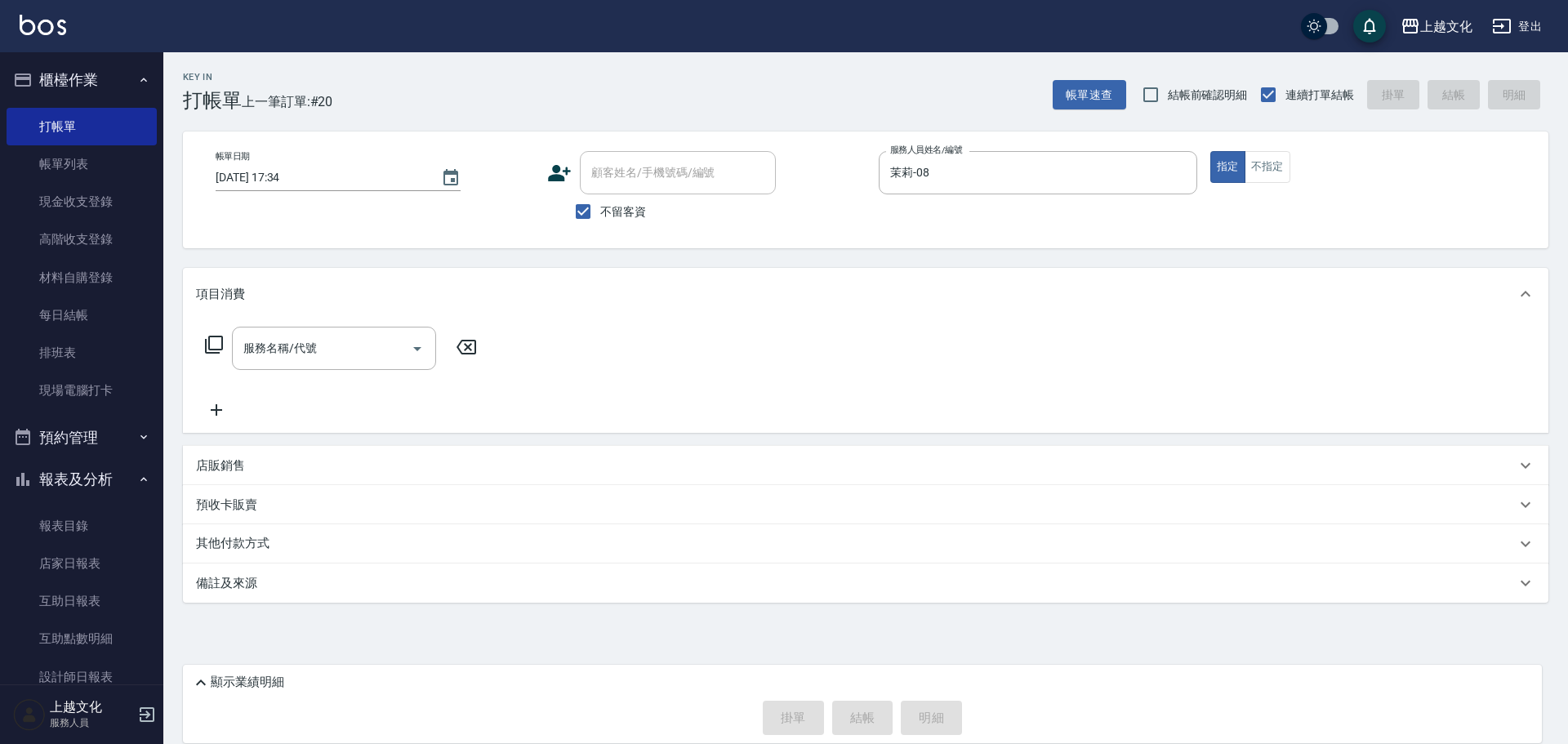
click at [210, 344] on icon at bounding box center [213, 344] width 20 height 20
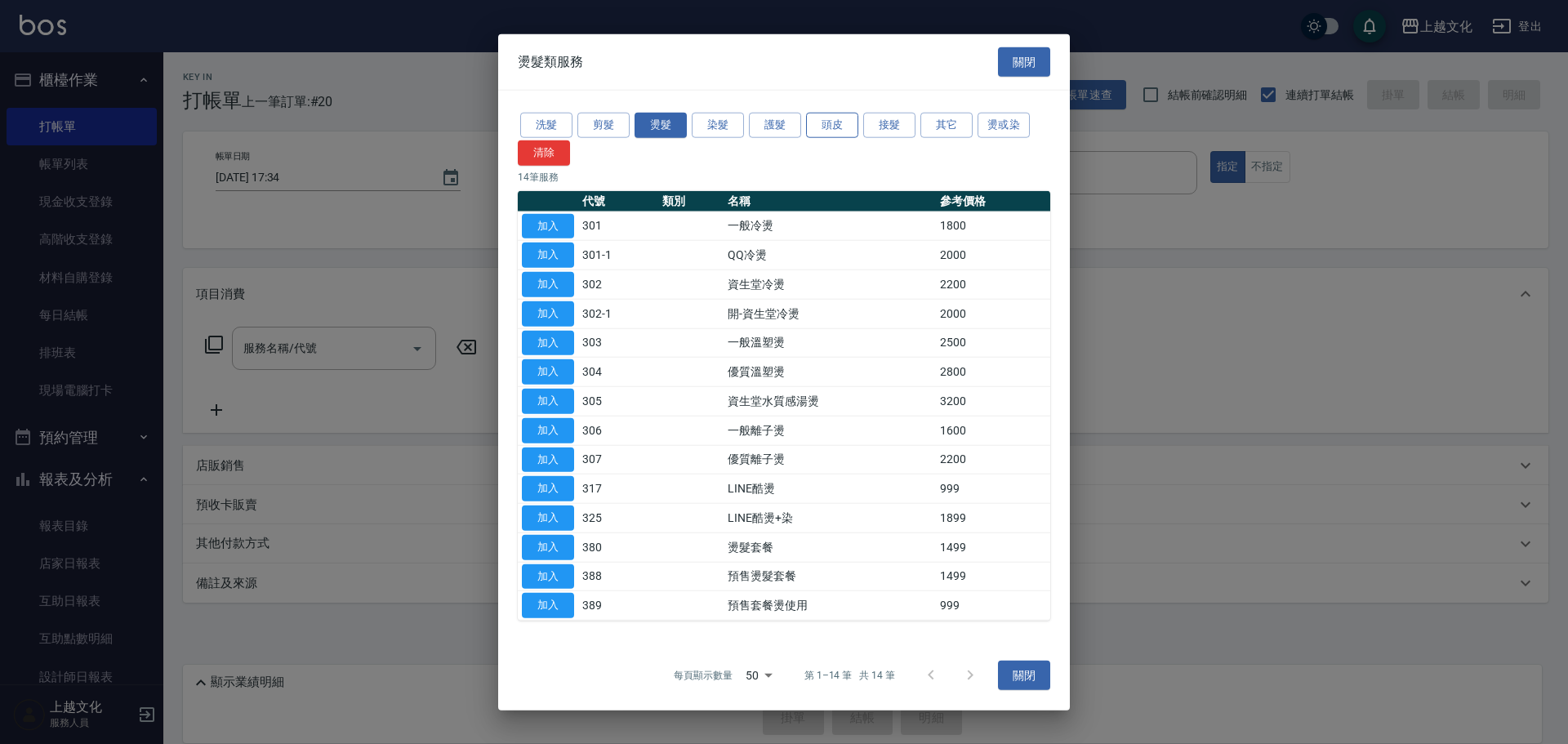
click at [813, 120] on button "頭皮" at bounding box center [832, 125] width 52 height 25
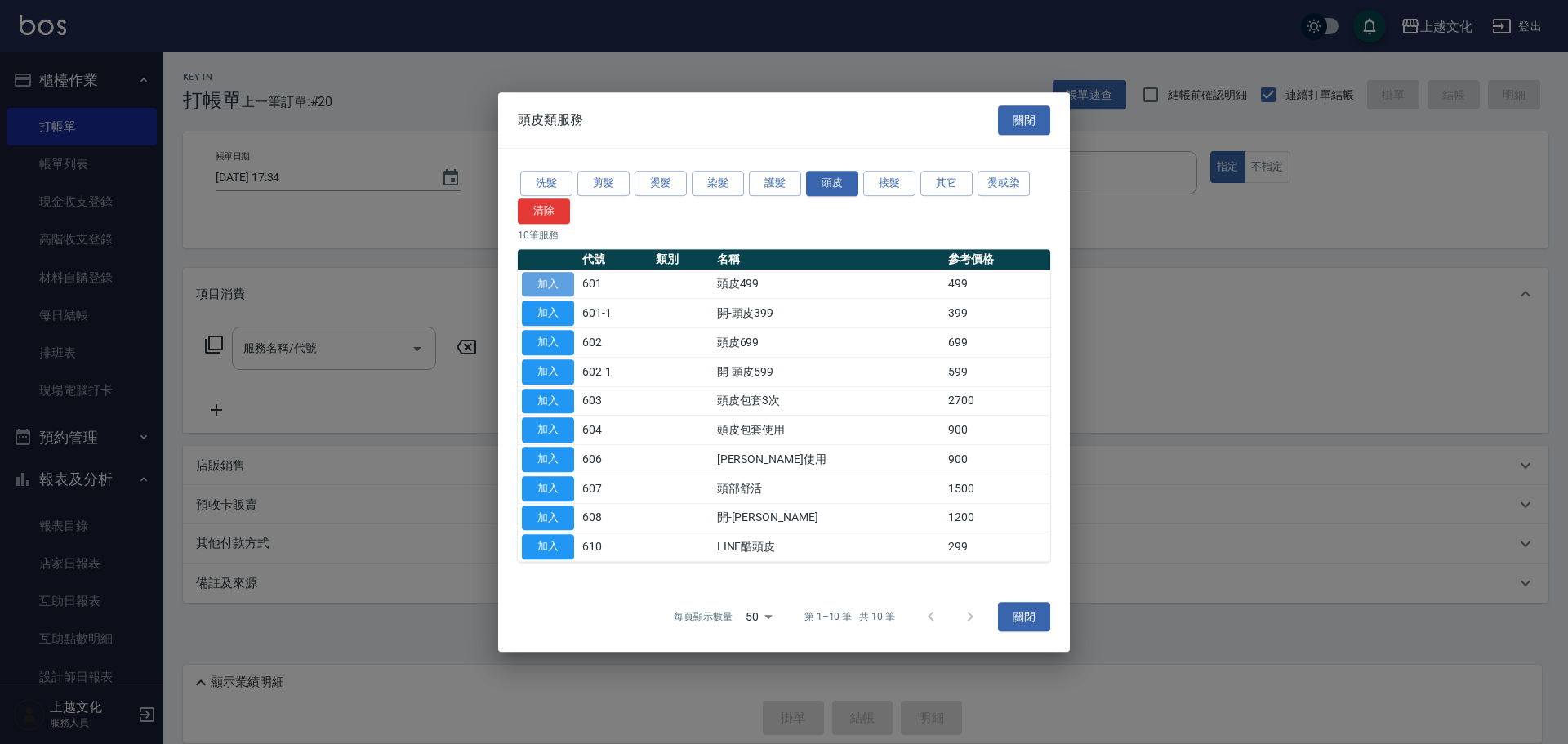
click at [560, 283] on button "加入" at bounding box center [548, 284] width 52 height 25
type input "頭皮499(601)"
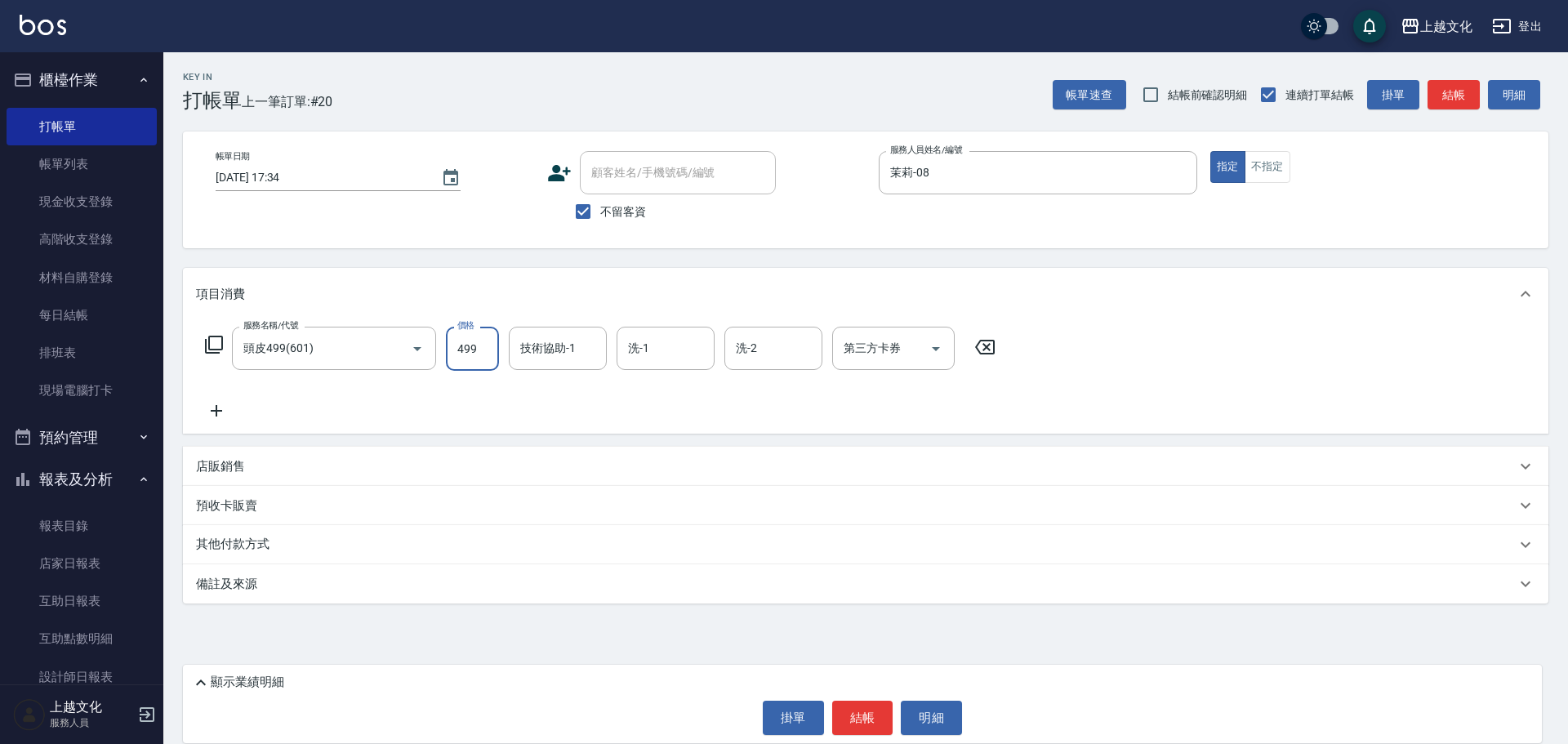
click at [489, 344] on input "499" at bounding box center [472, 349] width 53 height 44
type input "949"
click at [560, 341] on input "技術協助-1" at bounding box center [557, 348] width 83 height 29
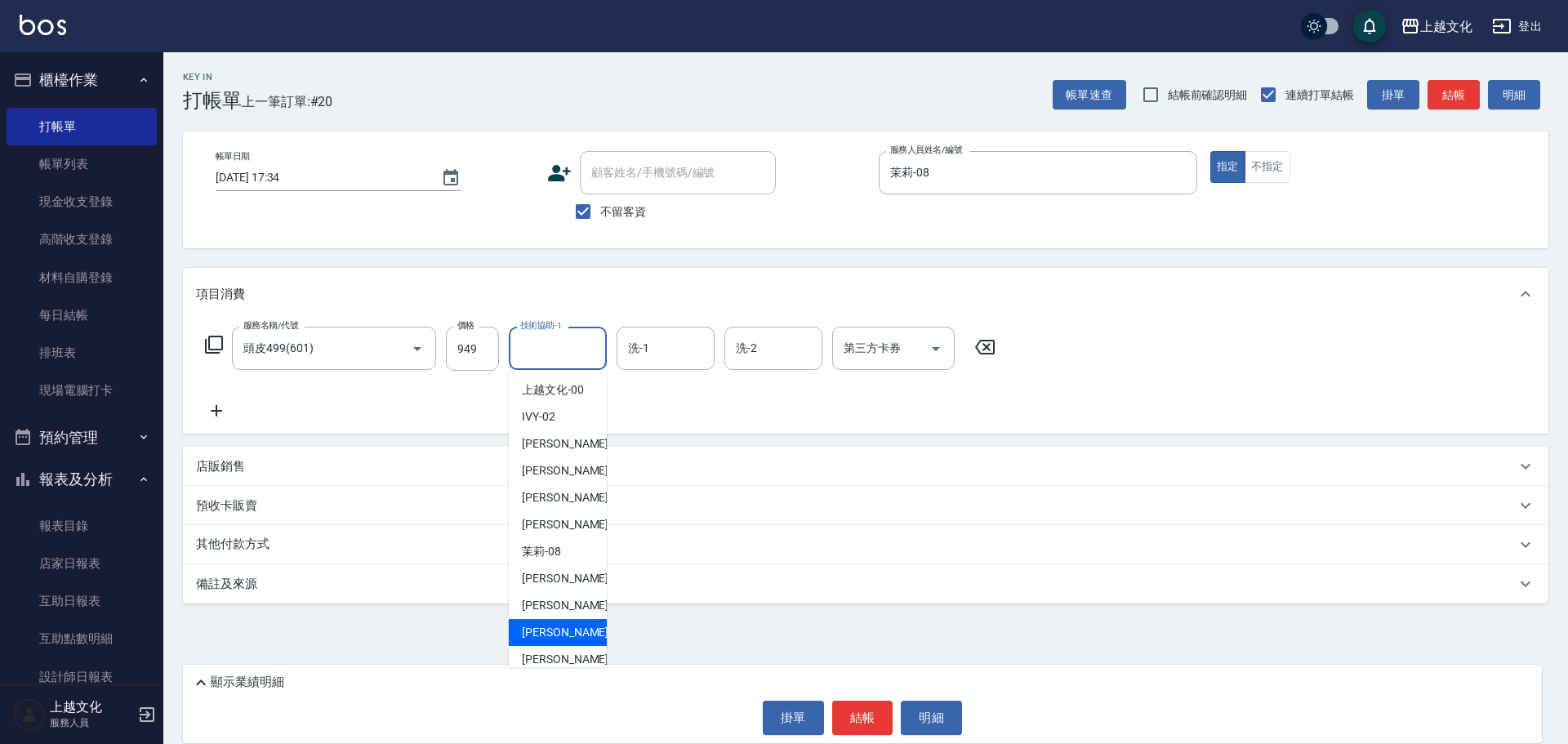
click at [581, 627] on div "Martin -11" at bounding box center [557, 632] width 98 height 27
type input "Martin-11"
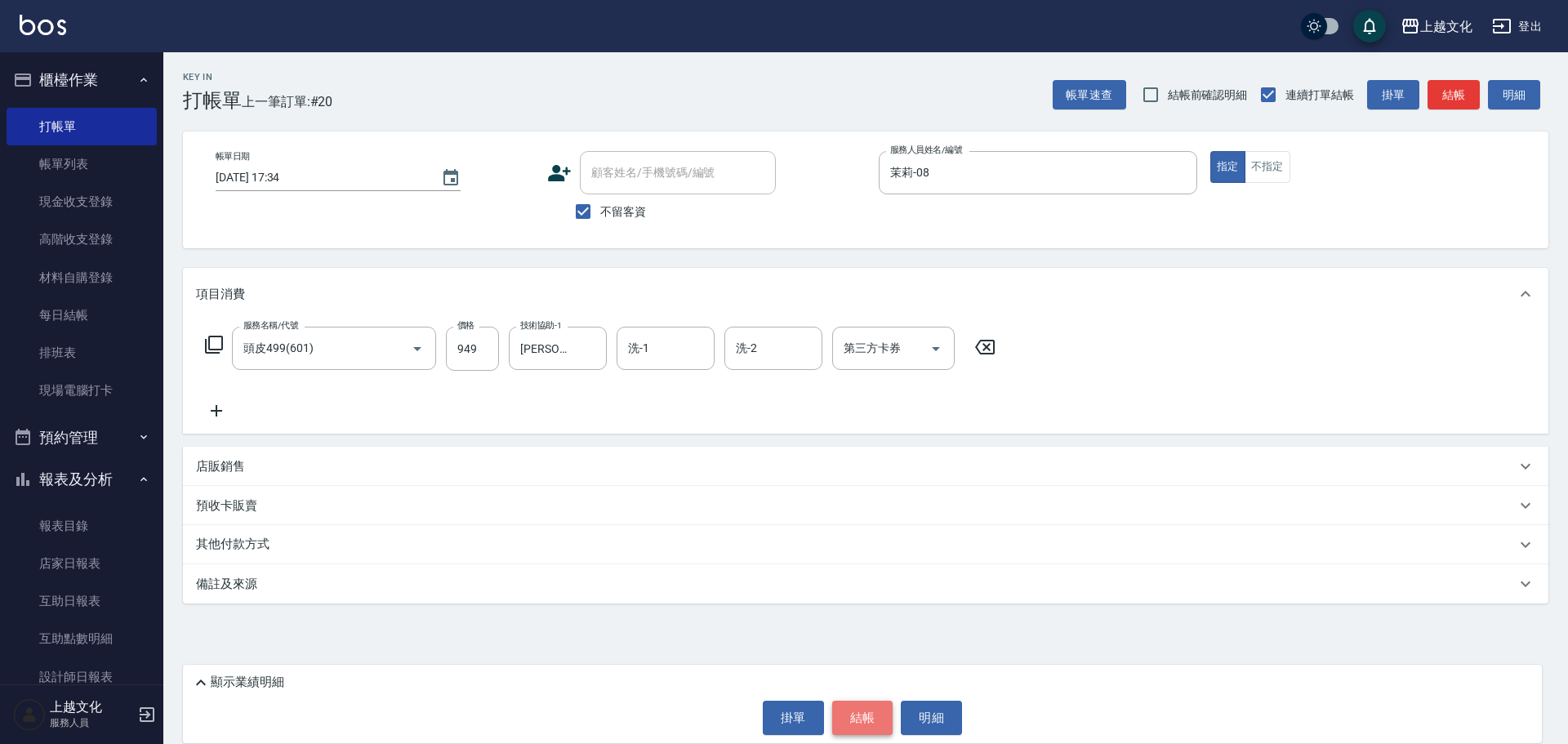
click at [864, 707] on button "結帳" at bounding box center [862, 718] width 62 height 35
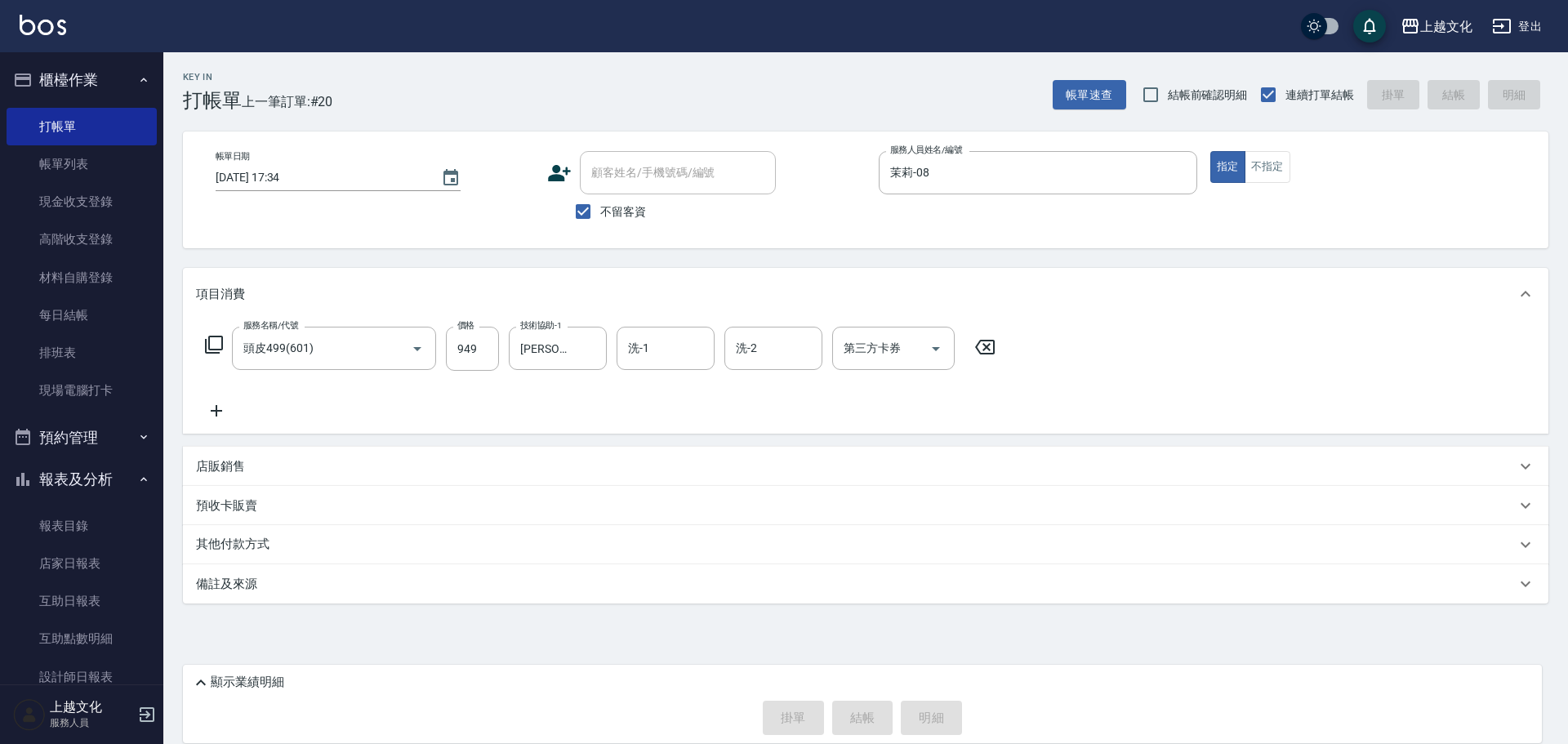
type input "2025/09/07 17:35"
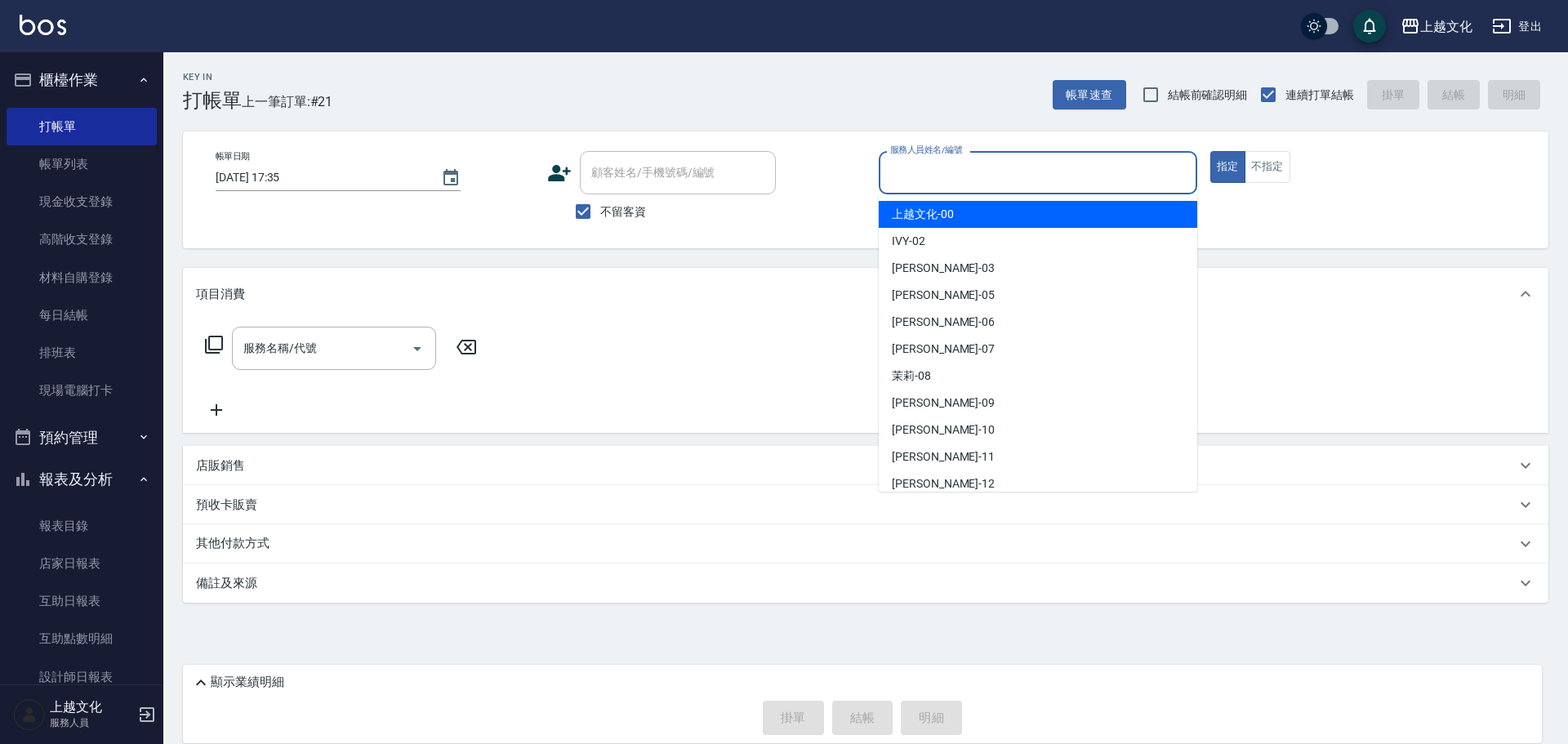
click at [1013, 165] on input "服務人員姓名/編號" at bounding box center [1037, 173] width 304 height 29
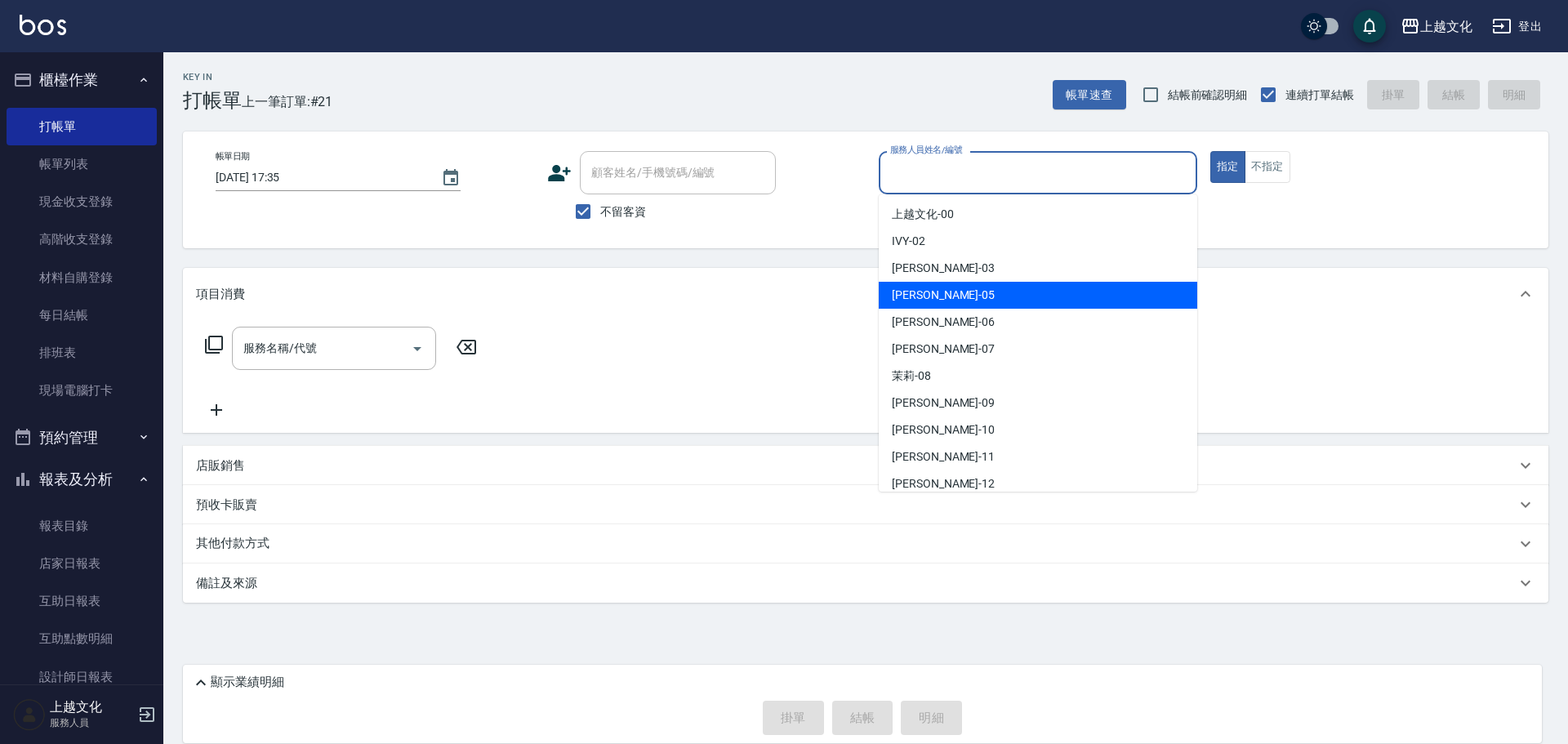
click at [988, 297] on div "EMILY -05" at bounding box center [1037, 294] width 319 height 27
type input "EMILY-05"
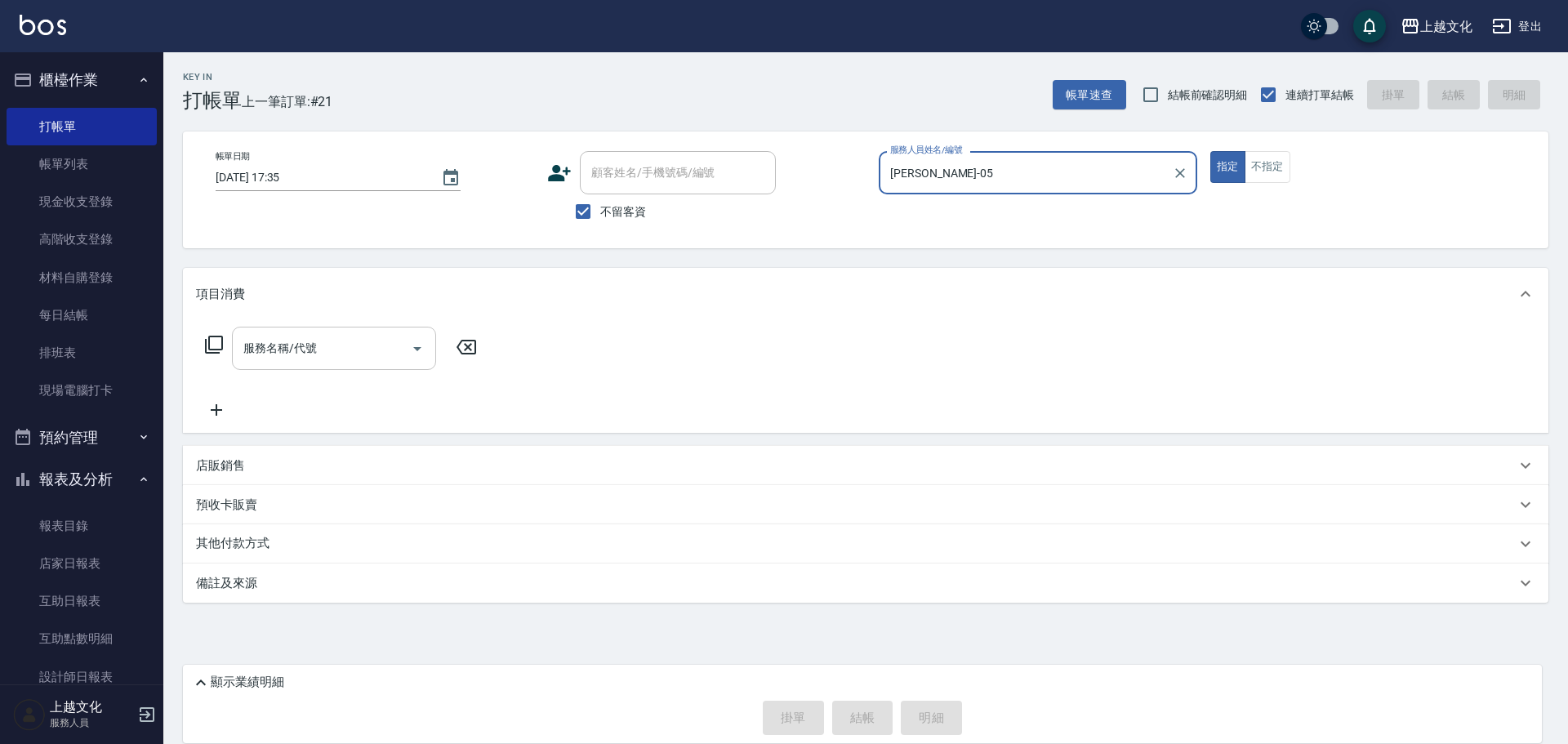
click at [417, 350] on icon "Open" at bounding box center [417, 349] width 8 height 4
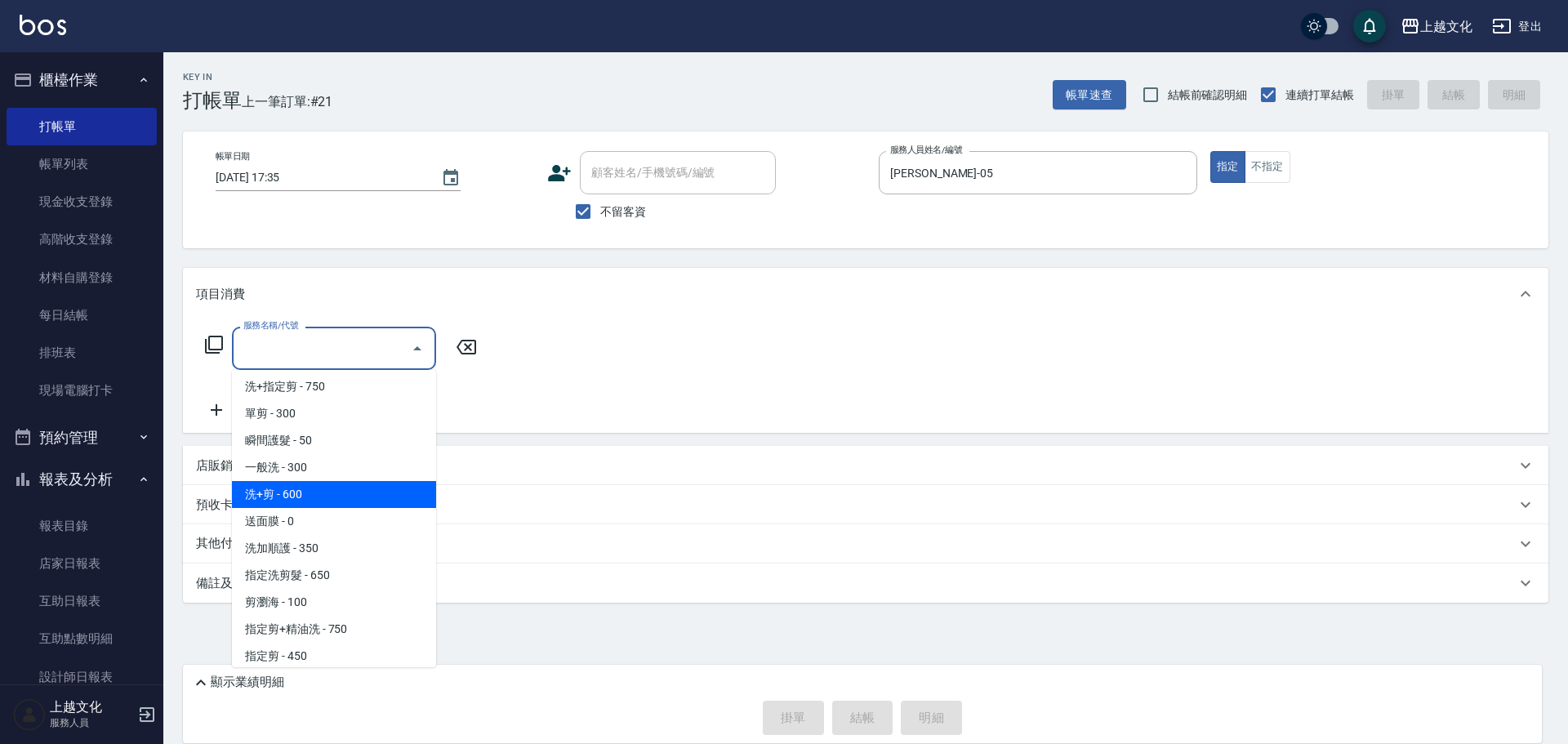
scroll to position [81, 0]
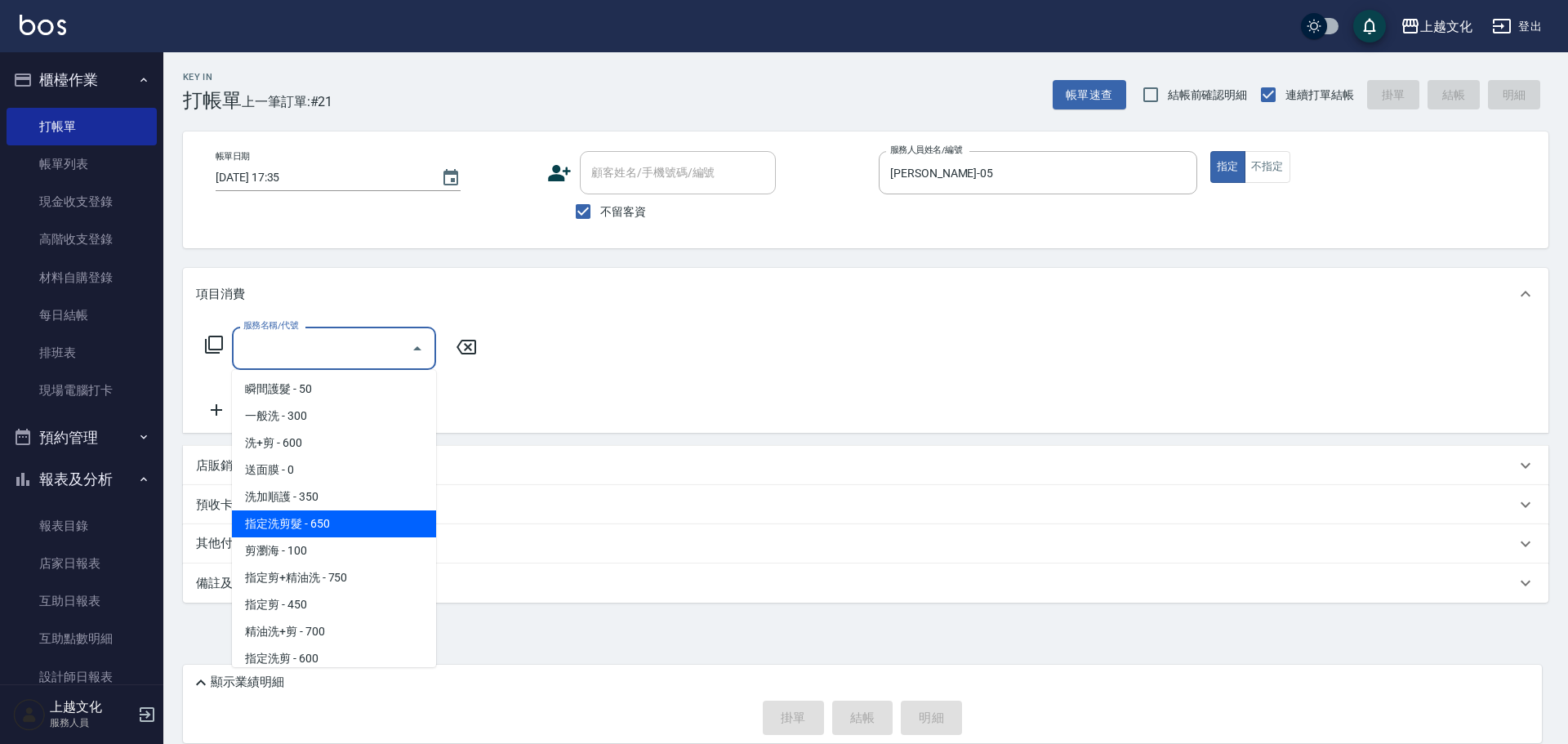
click at [346, 517] on span "指定洗剪髮 - 650" at bounding box center [334, 523] width 204 height 27
type input "指定洗剪髮(201)"
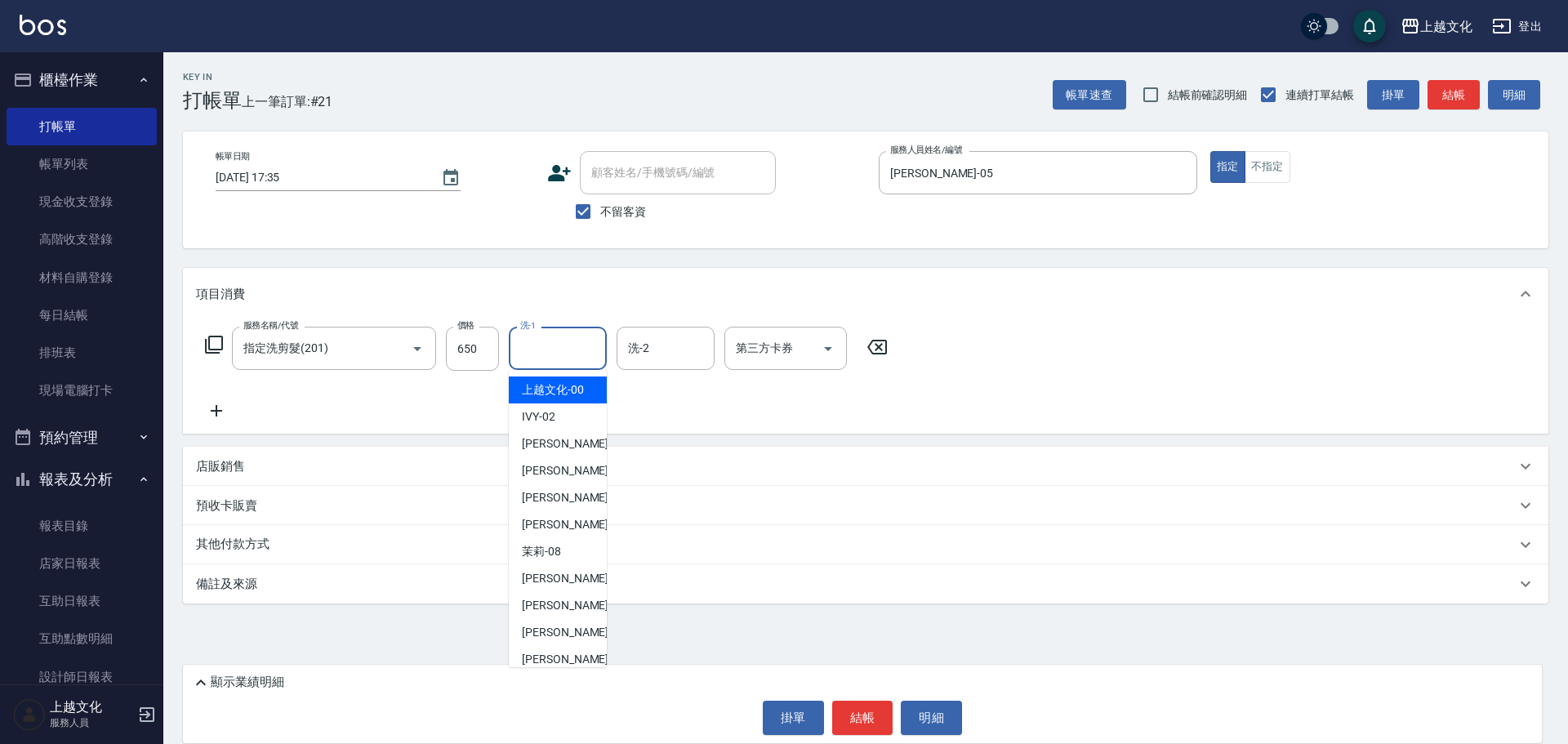
click at [548, 354] on input "洗-1" at bounding box center [557, 348] width 83 height 29
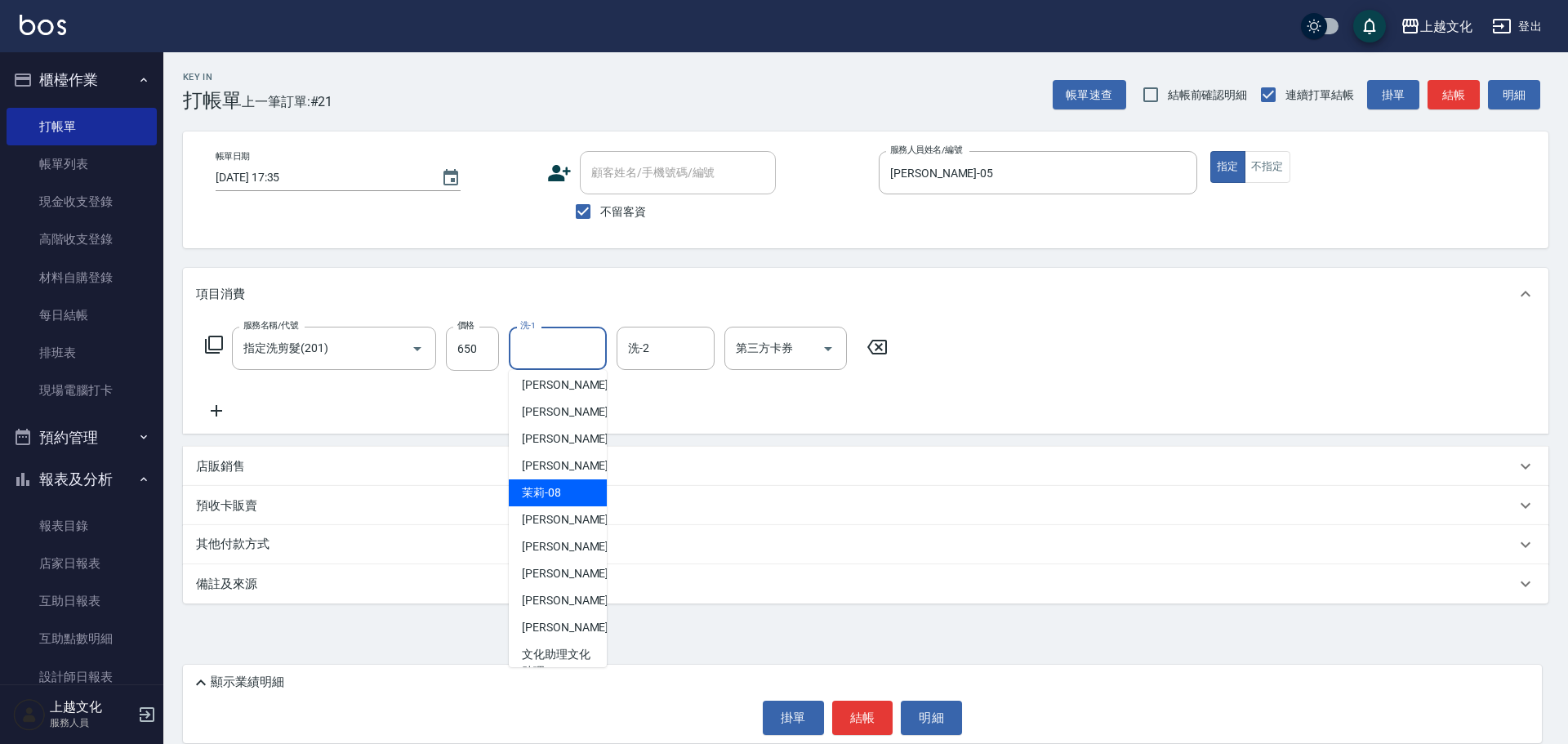
scroll to position [0, 0]
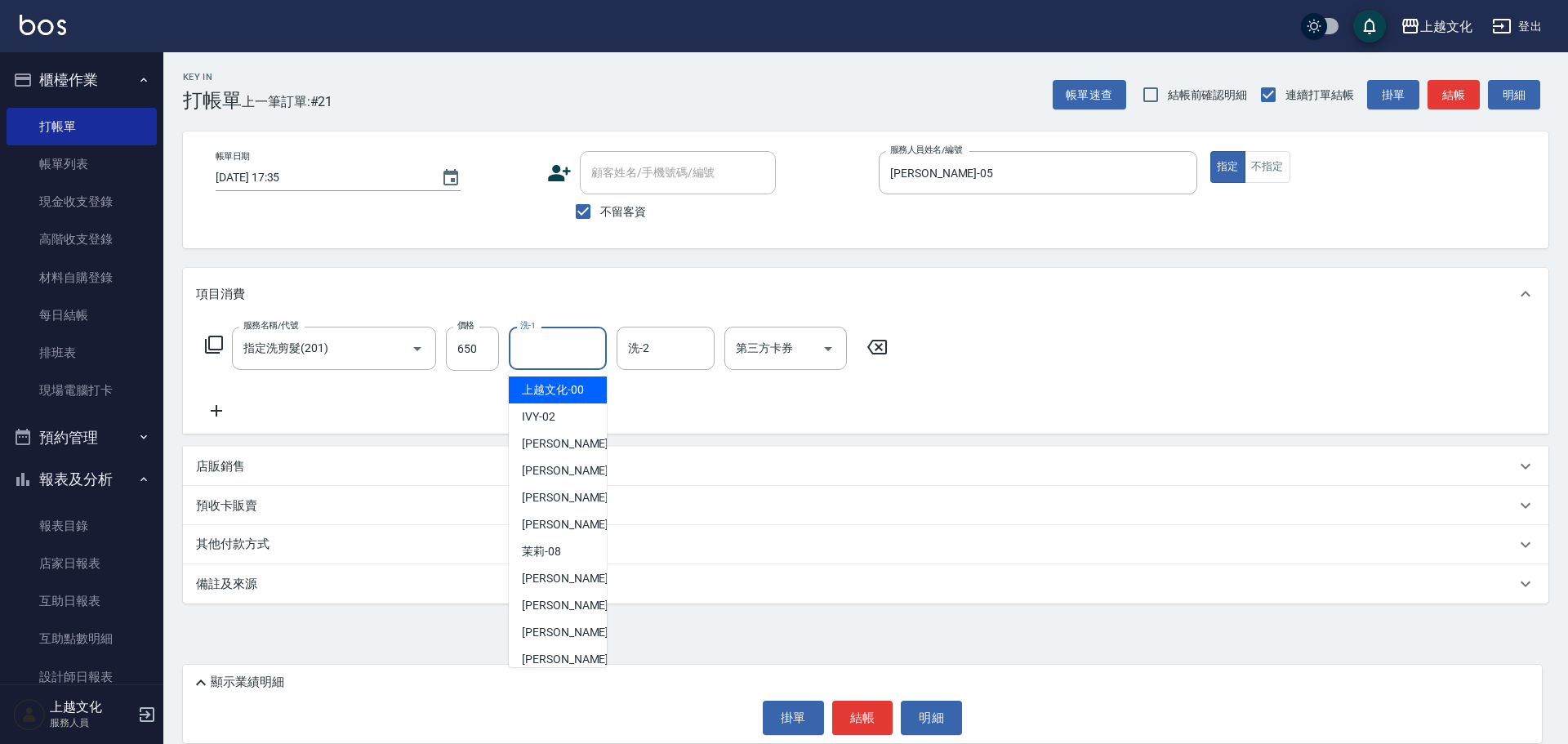
click at [562, 383] on span "上越文化 -00" at bounding box center [552, 390] width 62 height 17
type input "上越文化-00"
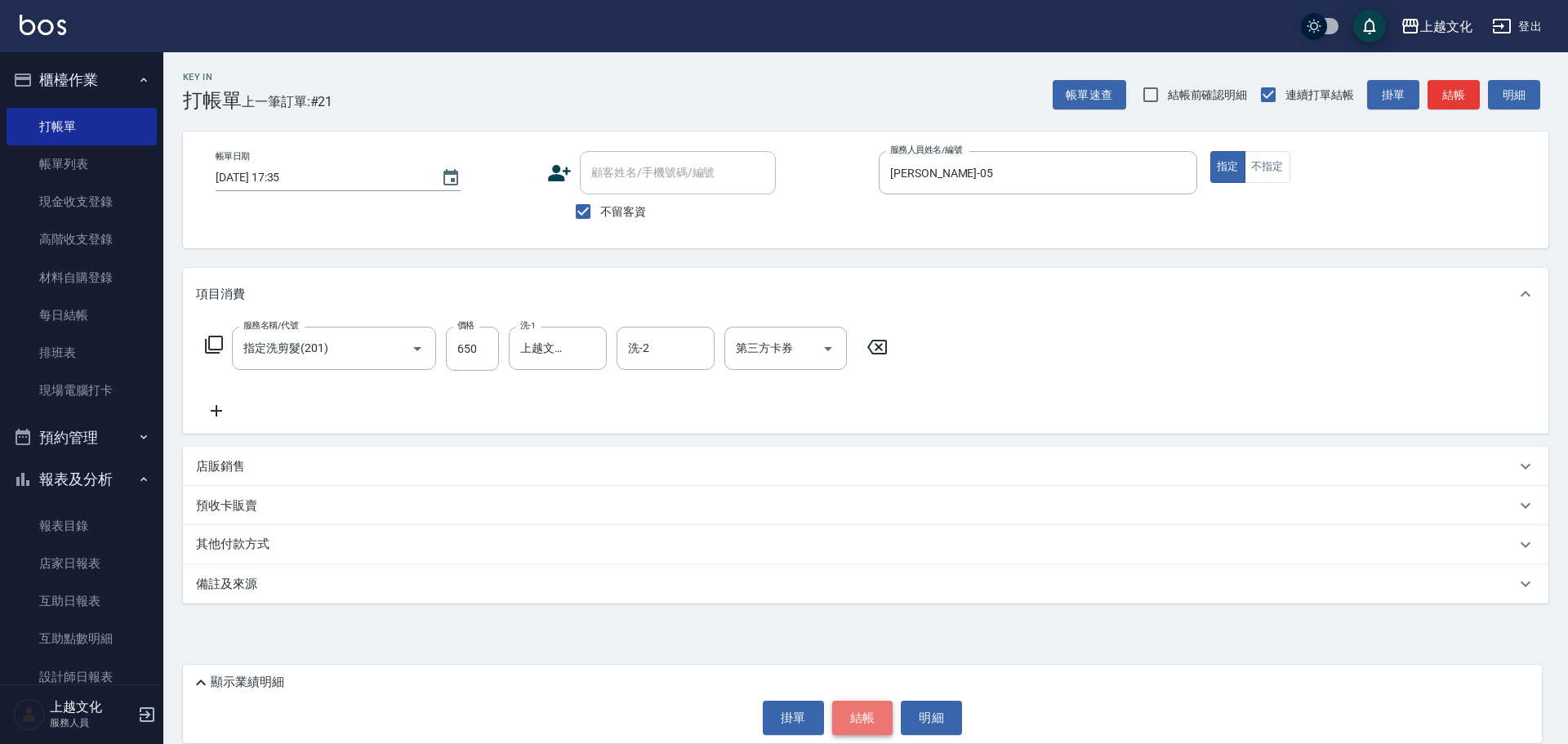
click at [864, 715] on button "結帳" at bounding box center [862, 718] width 62 height 35
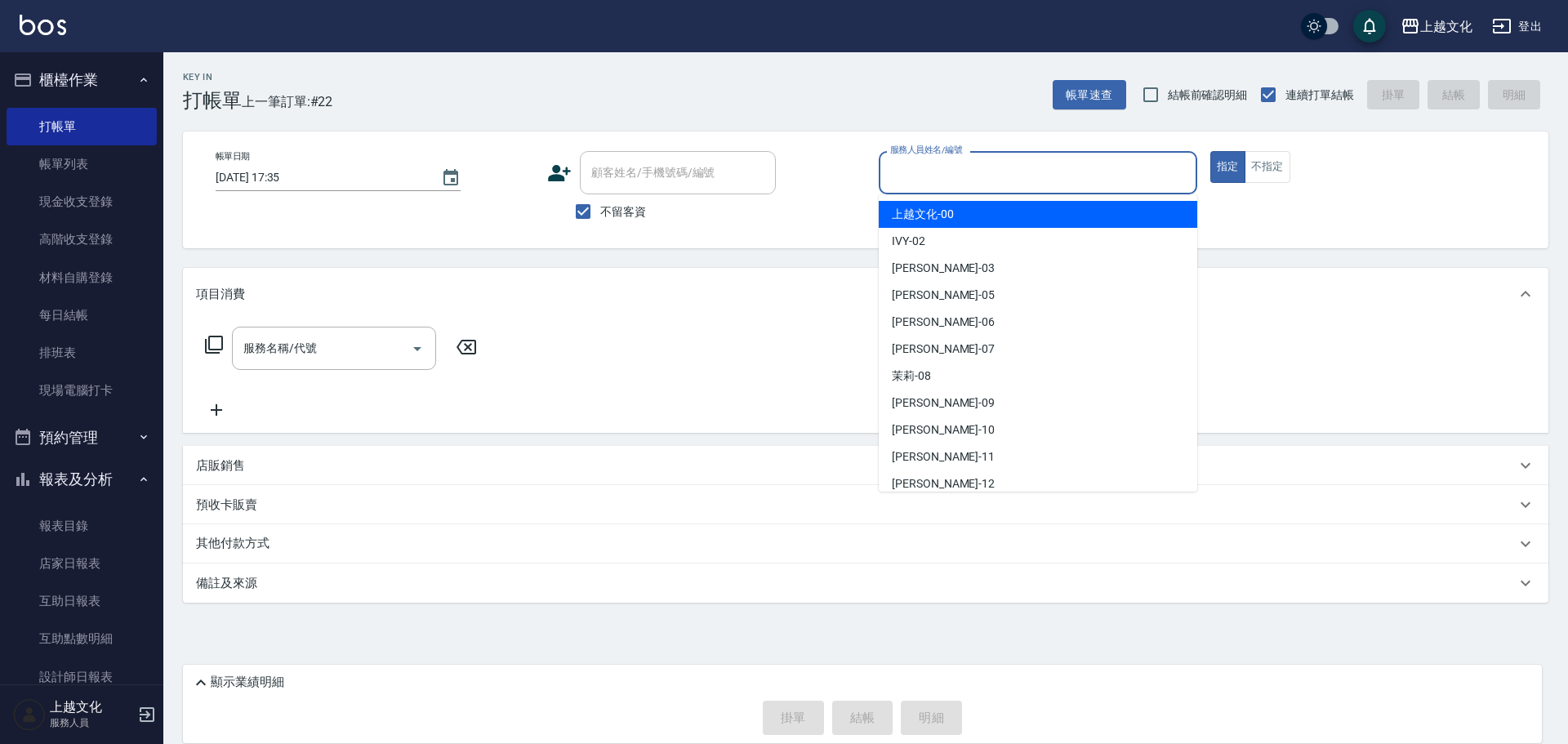
click at [998, 173] on input "服務人員姓名/編號" at bounding box center [1037, 173] width 304 height 29
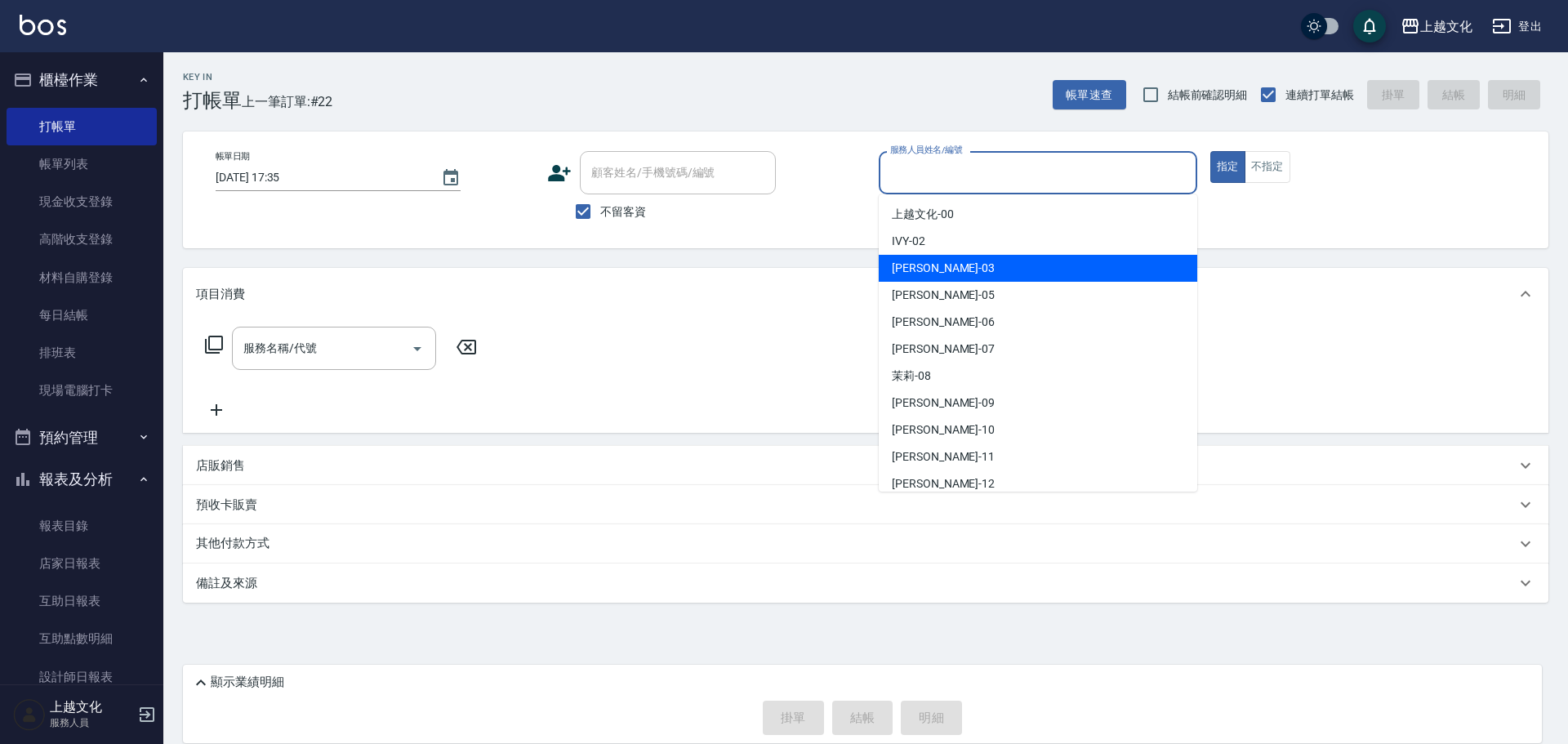
click at [982, 263] on div "kelly -03" at bounding box center [1037, 268] width 319 height 27
type input "kelly-03"
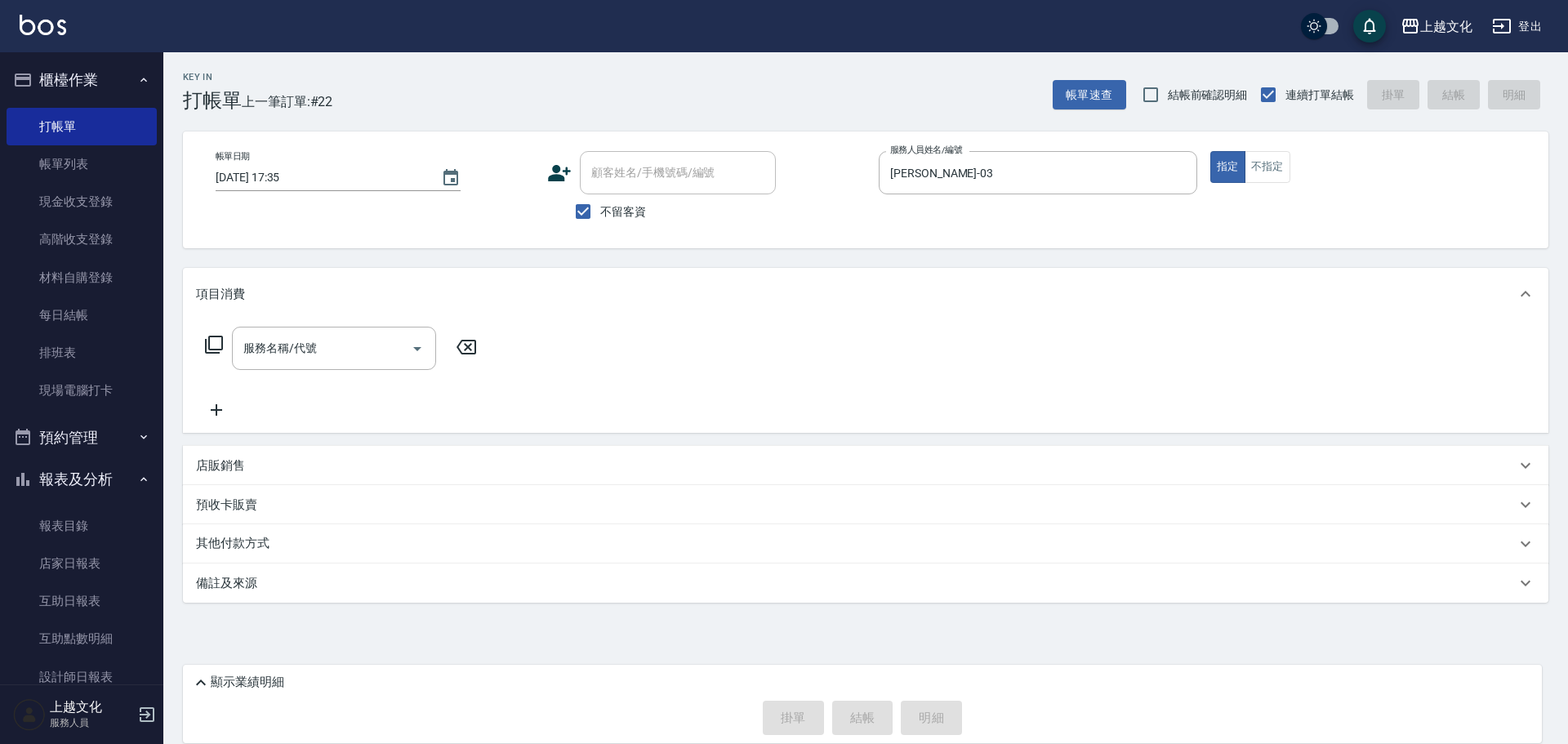
click at [225, 336] on div "服務名稱/代號 服務名稱/代號" at bounding box center [341, 349] width 291 height 43
click at [208, 345] on icon at bounding box center [213, 344] width 18 height 18
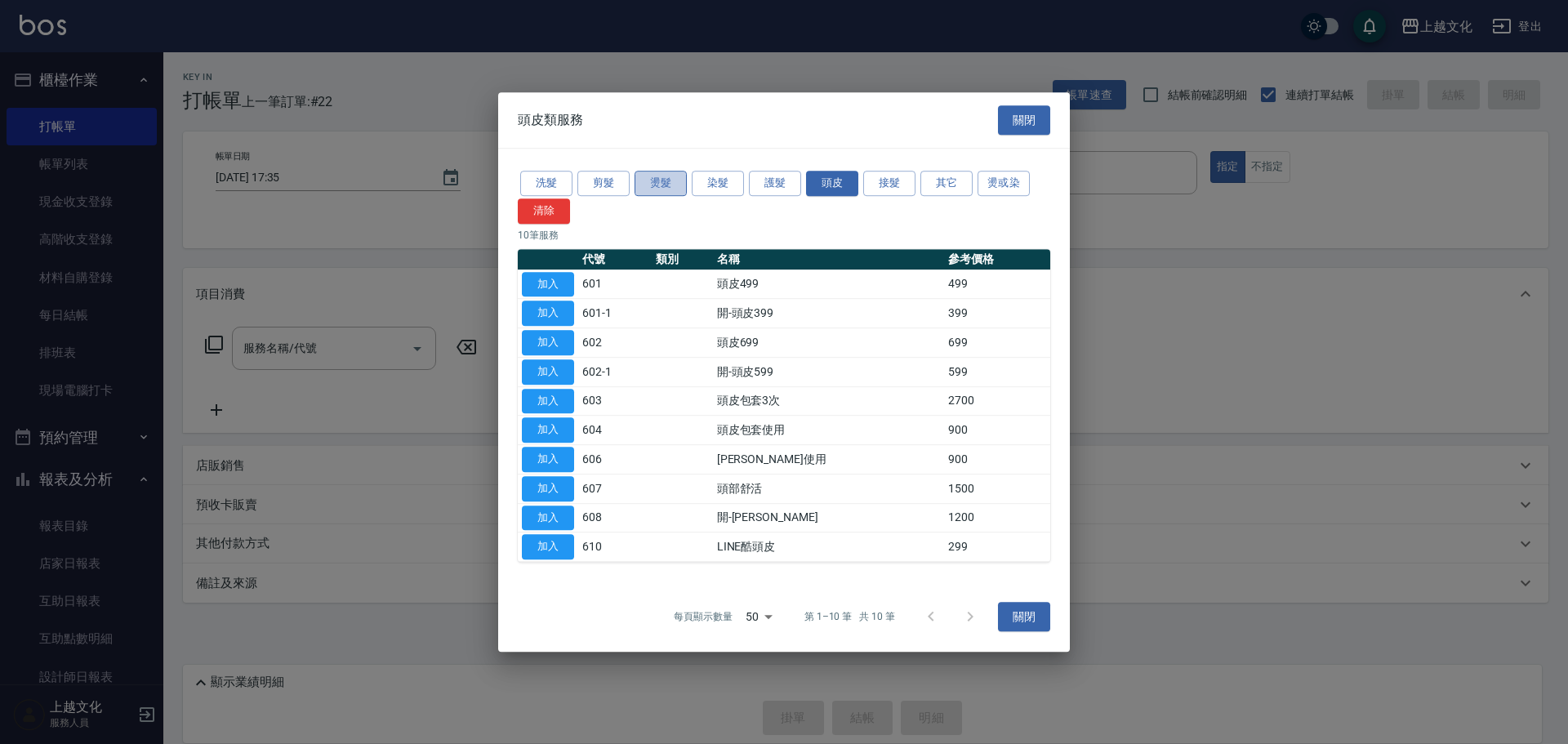
click at [665, 184] on button "燙髮" at bounding box center [661, 183] width 52 height 25
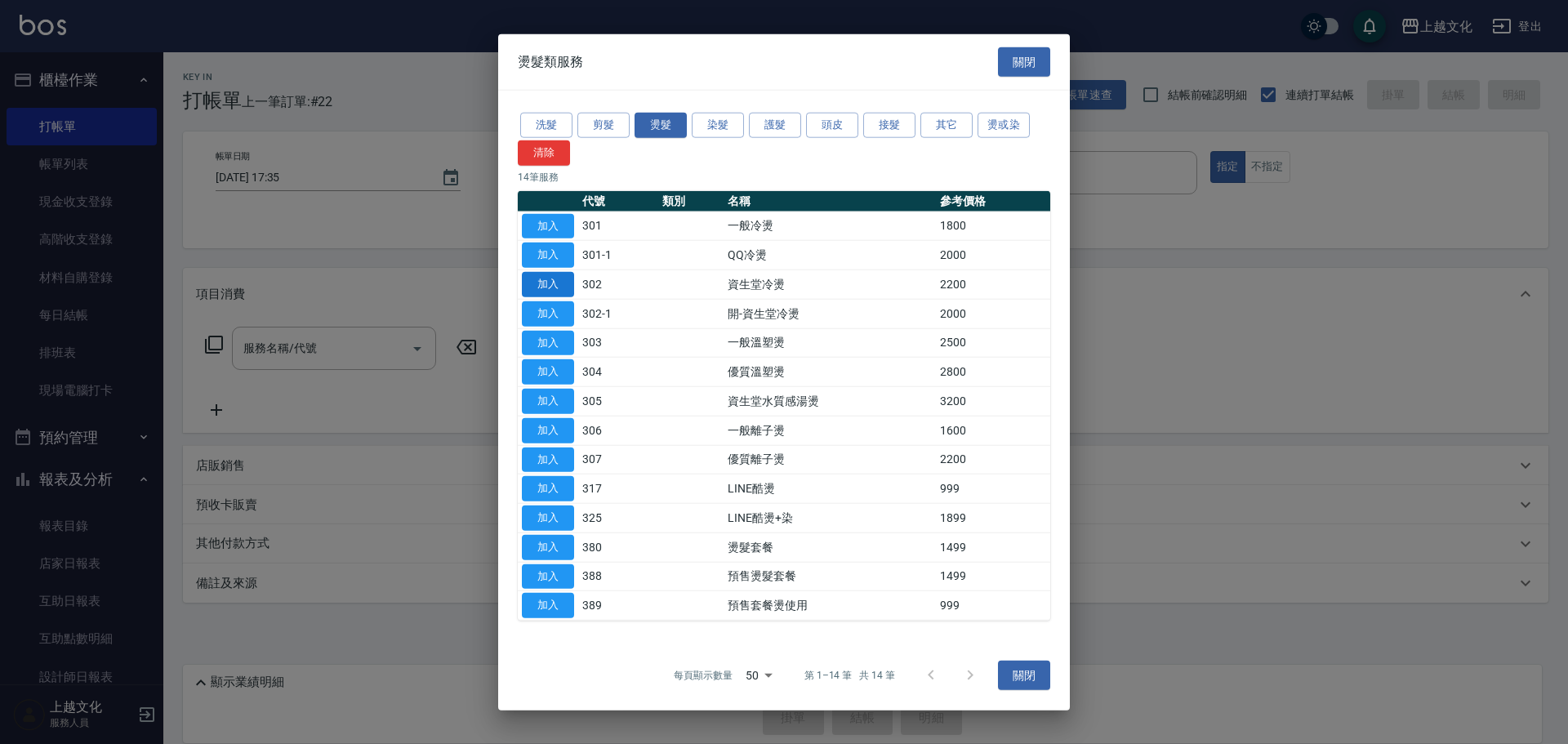
click at [535, 290] on button "加入" at bounding box center [548, 284] width 52 height 25
type input "資生堂冷燙(302)"
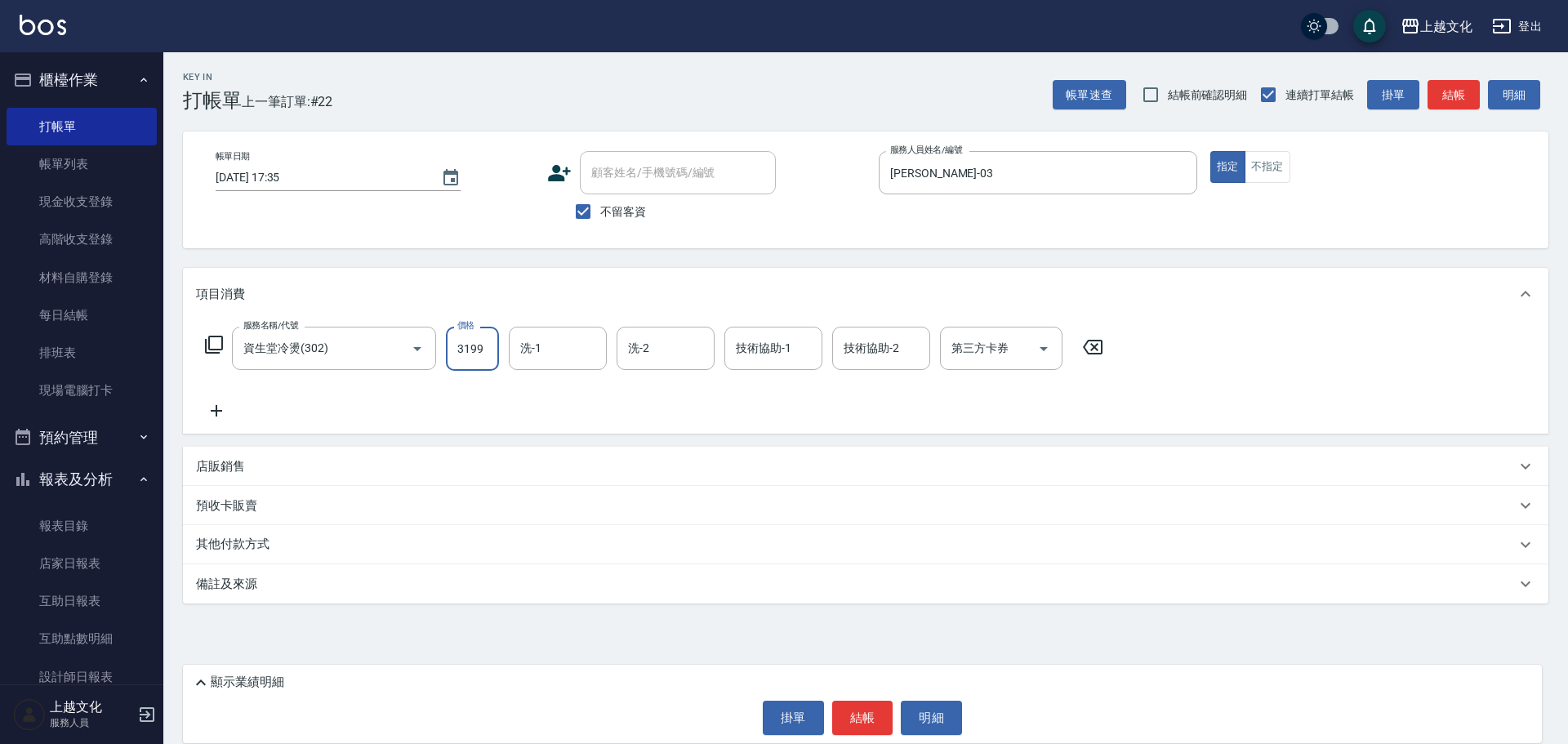
type input "3199"
click at [271, 551] on p "其他付款方式" at bounding box center [236, 544] width 81 height 18
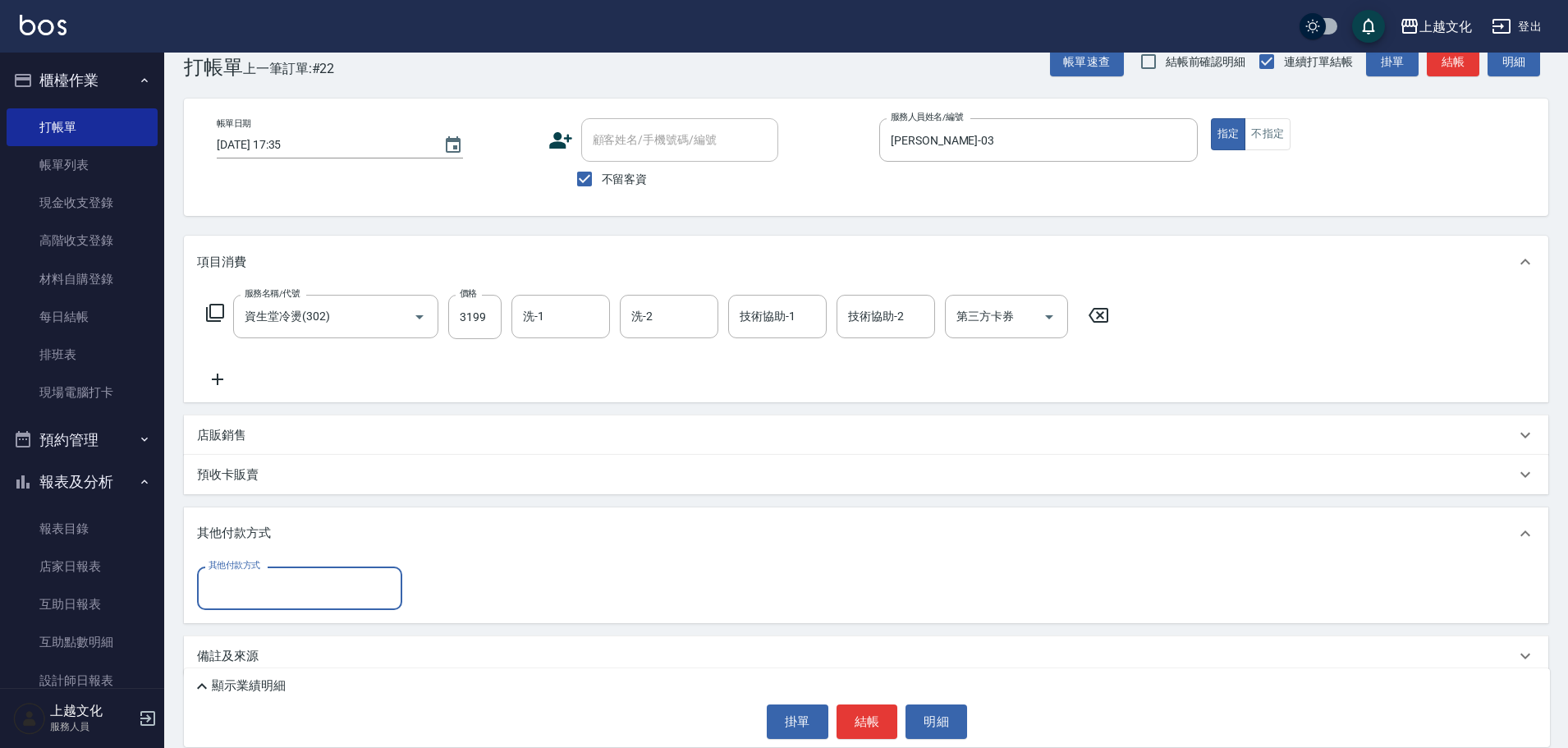
scroll to position [52, 0]
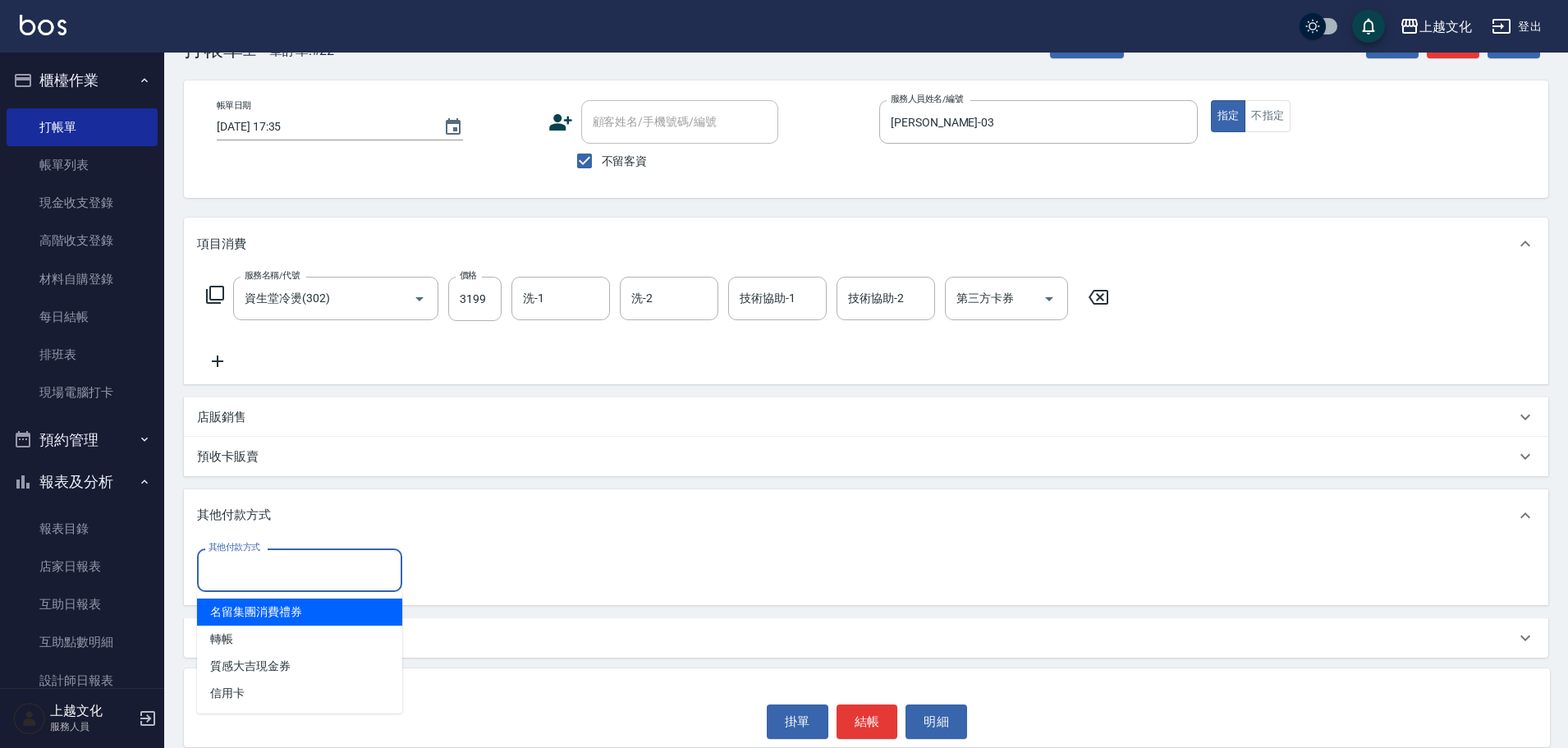
click at [263, 563] on input "其他付款方式" at bounding box center [300, 570] width 191 height 29
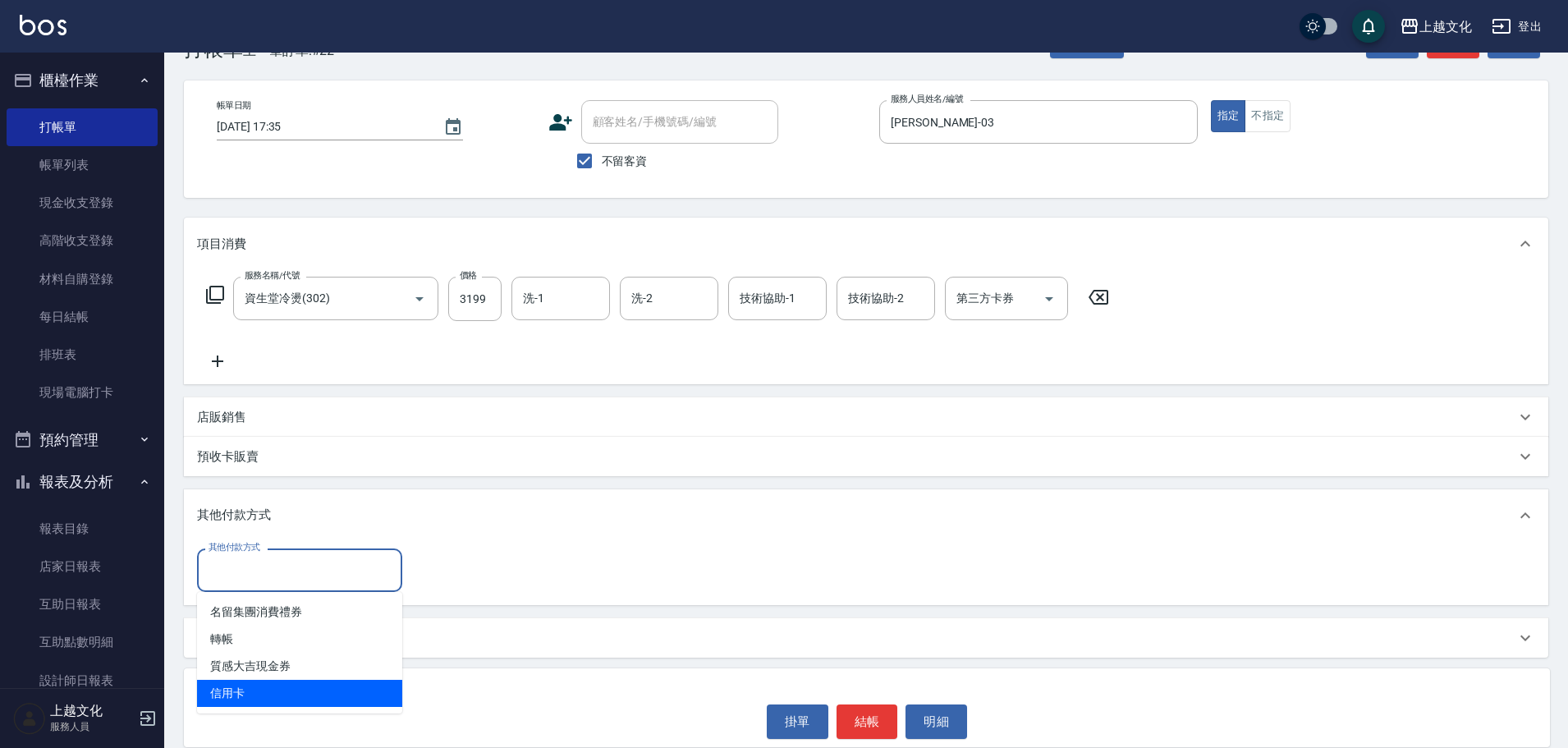
click at [258, 690] on span "信用卡" at bounding box center [300, 693] width 205 height 27
type input "信用卡"
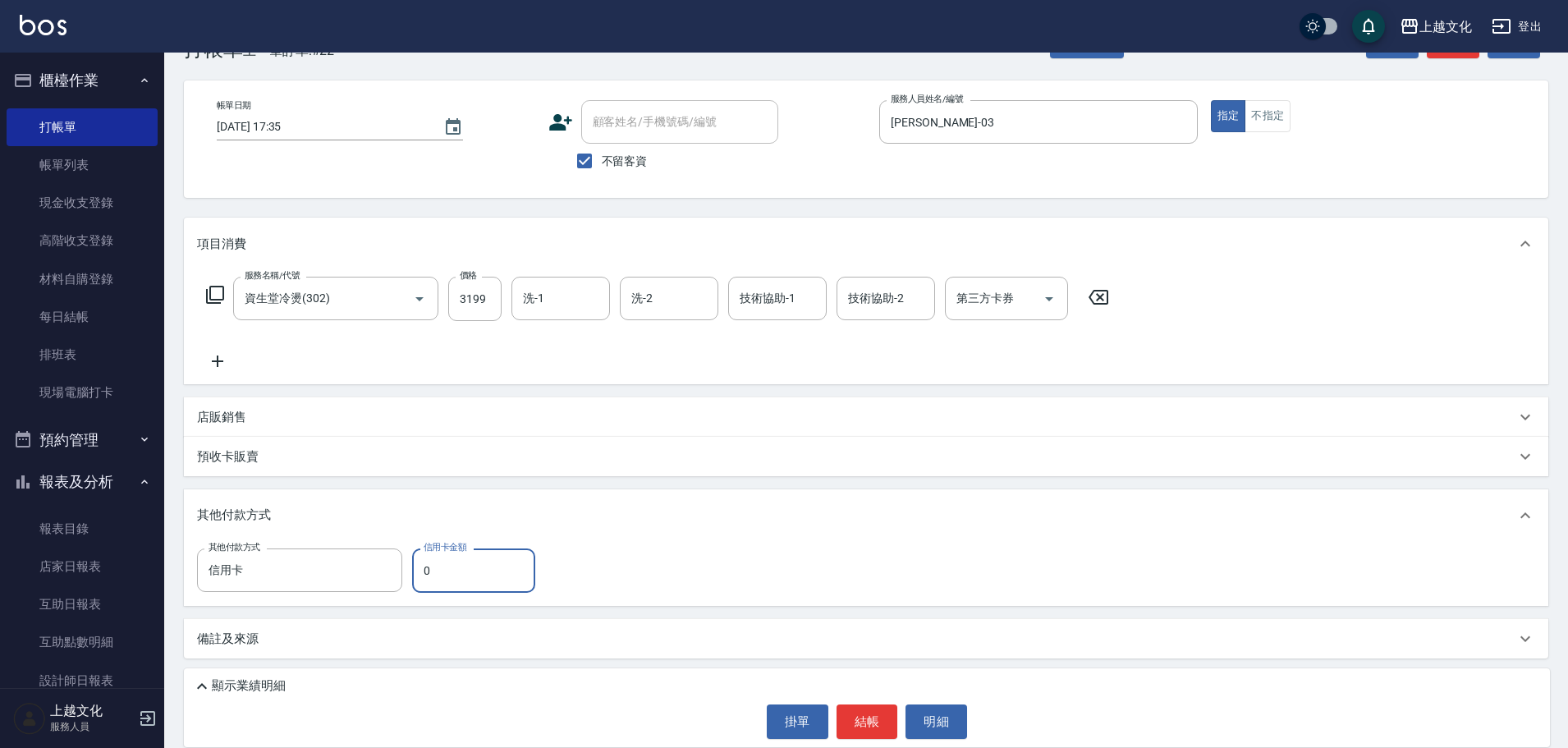
drag, startPoint x: 413, startPoint y: 567, endPoint x: 416, endPoint y: 587, distance: 20.2
click at [414, 569] on input "0" at bounding box center [474, 570] width 123 height 44
type input "3199"
click at [1526, 641] on icon at bounding box center [1525, 637] width 20 height 20
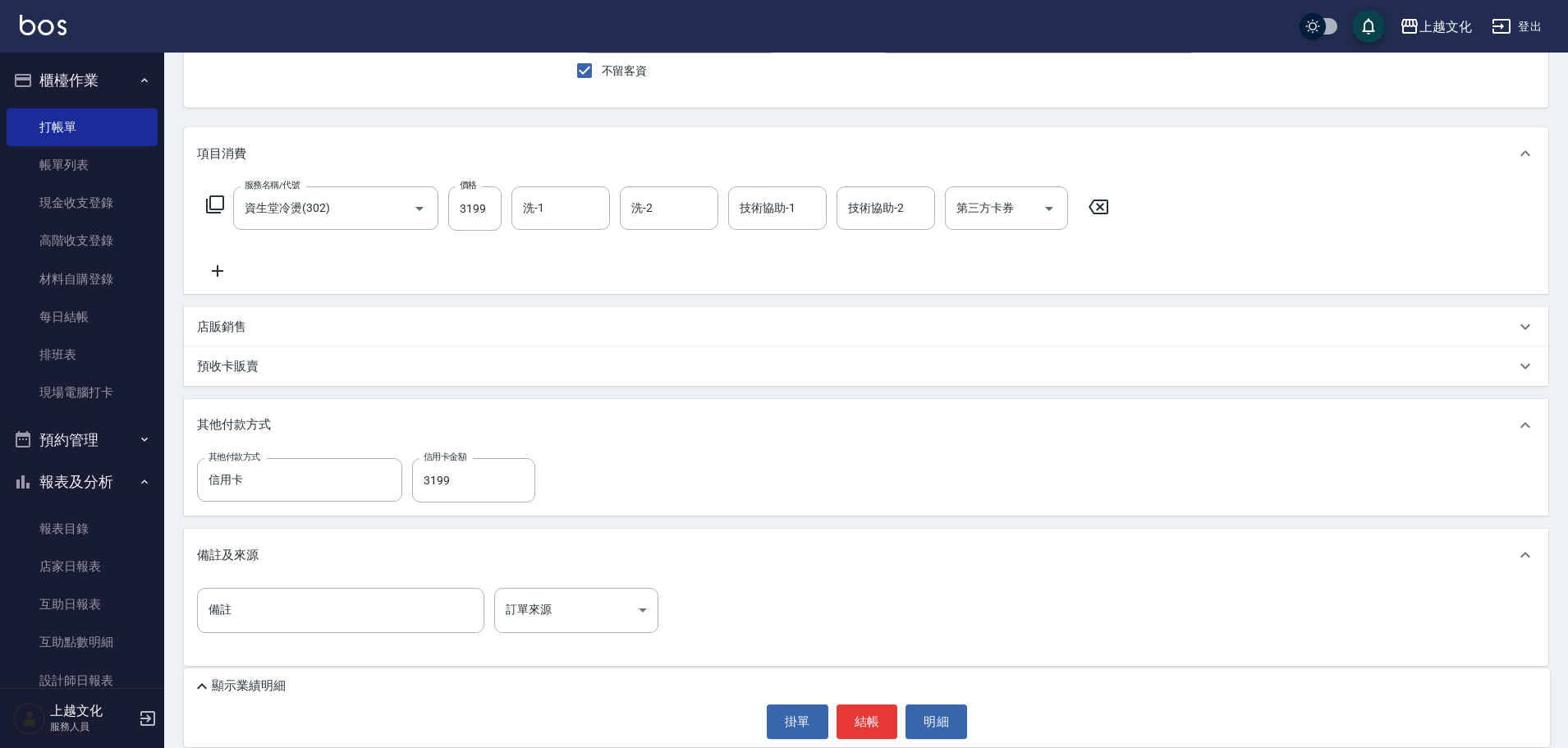
scroll to position [150, 0]
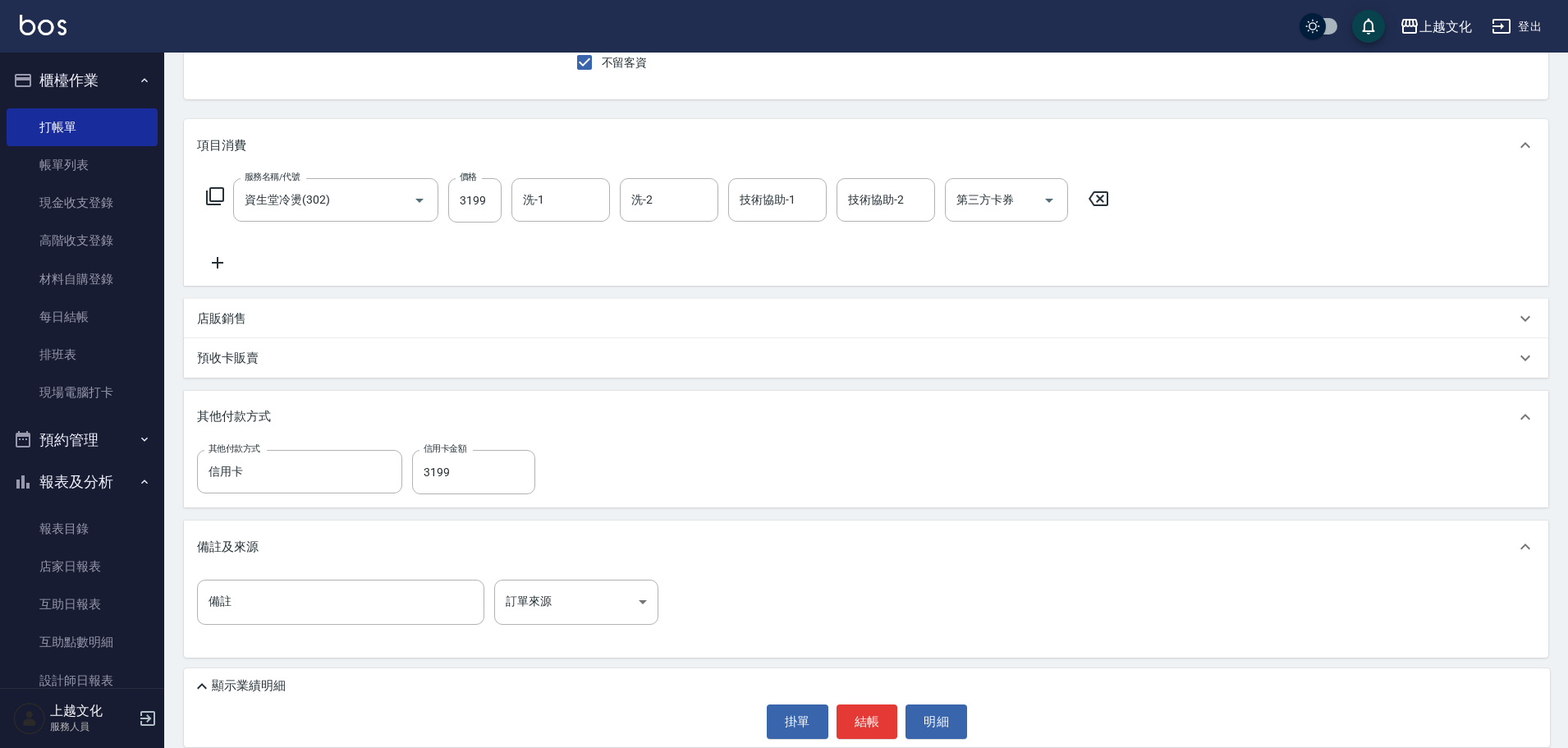
click at [198, 686] on icon at bounding box center [201, 686] width 20 height 20
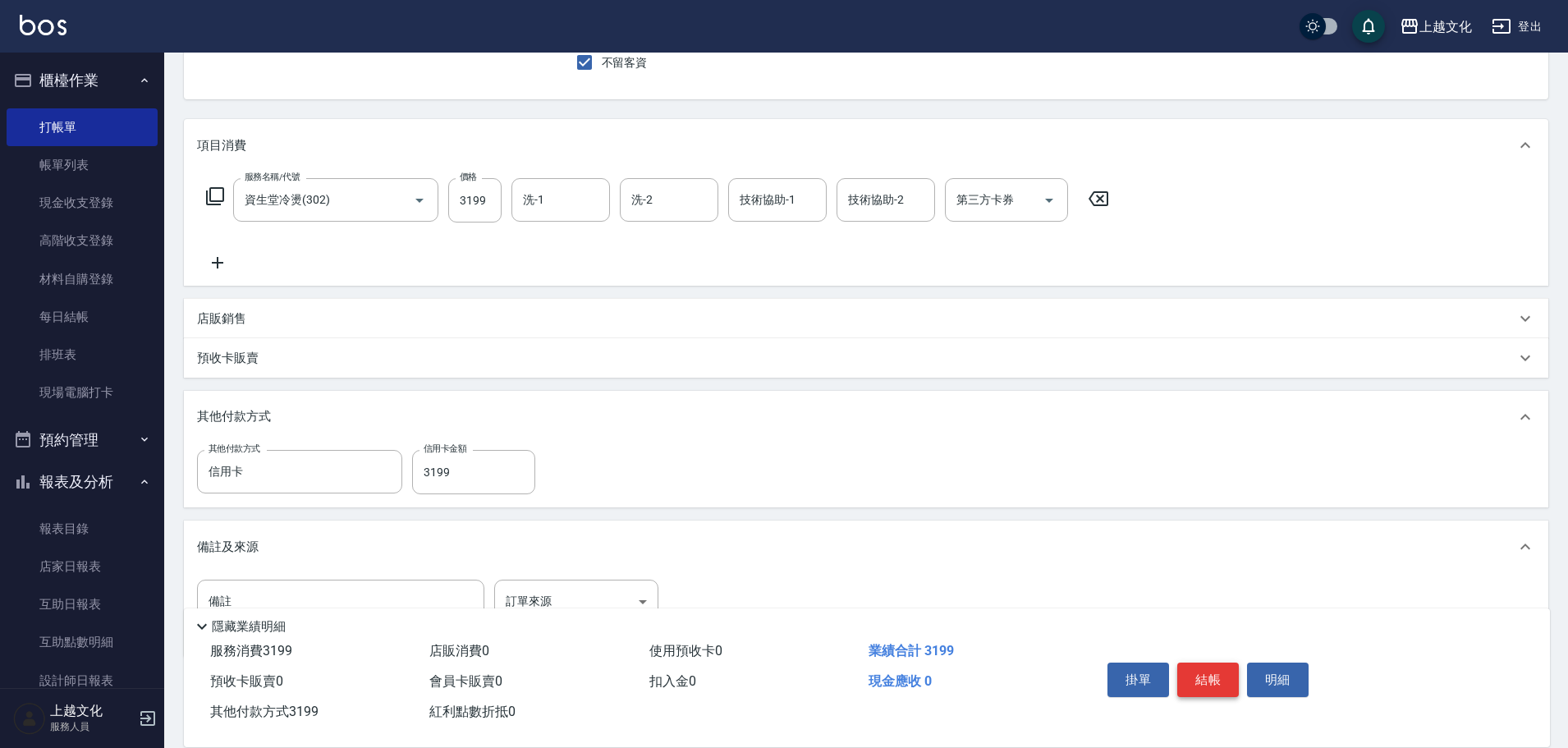
click at [1212, 672] on button "結帳" at bounding box center [1208, 679] width 62 height 35
type input "2025/09/07 17:36"
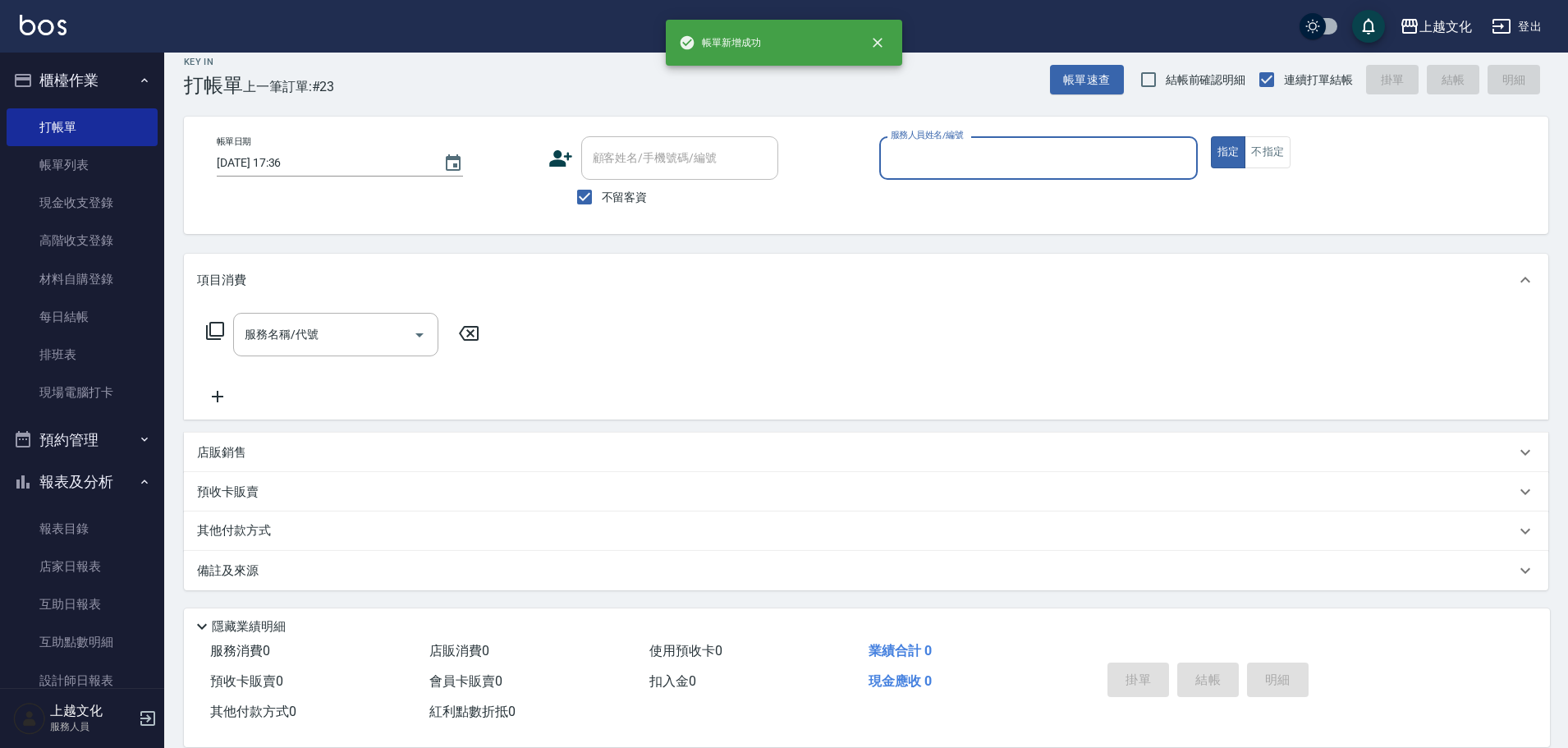
scroll to position [16, 0]
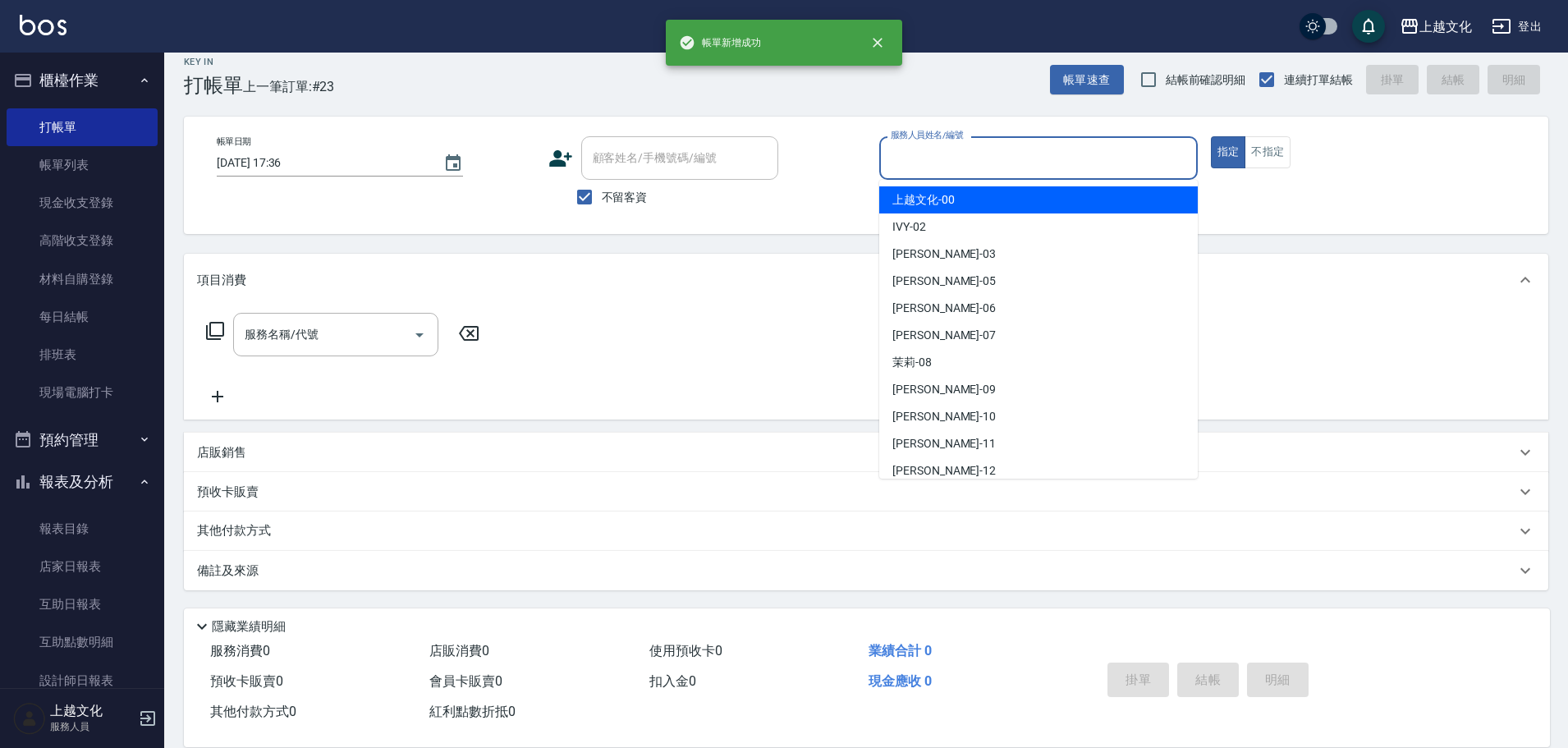
click at [1094, 156] on input "服務人員姓名/編號" at bounding box center [1038, 158] width 303 height 29
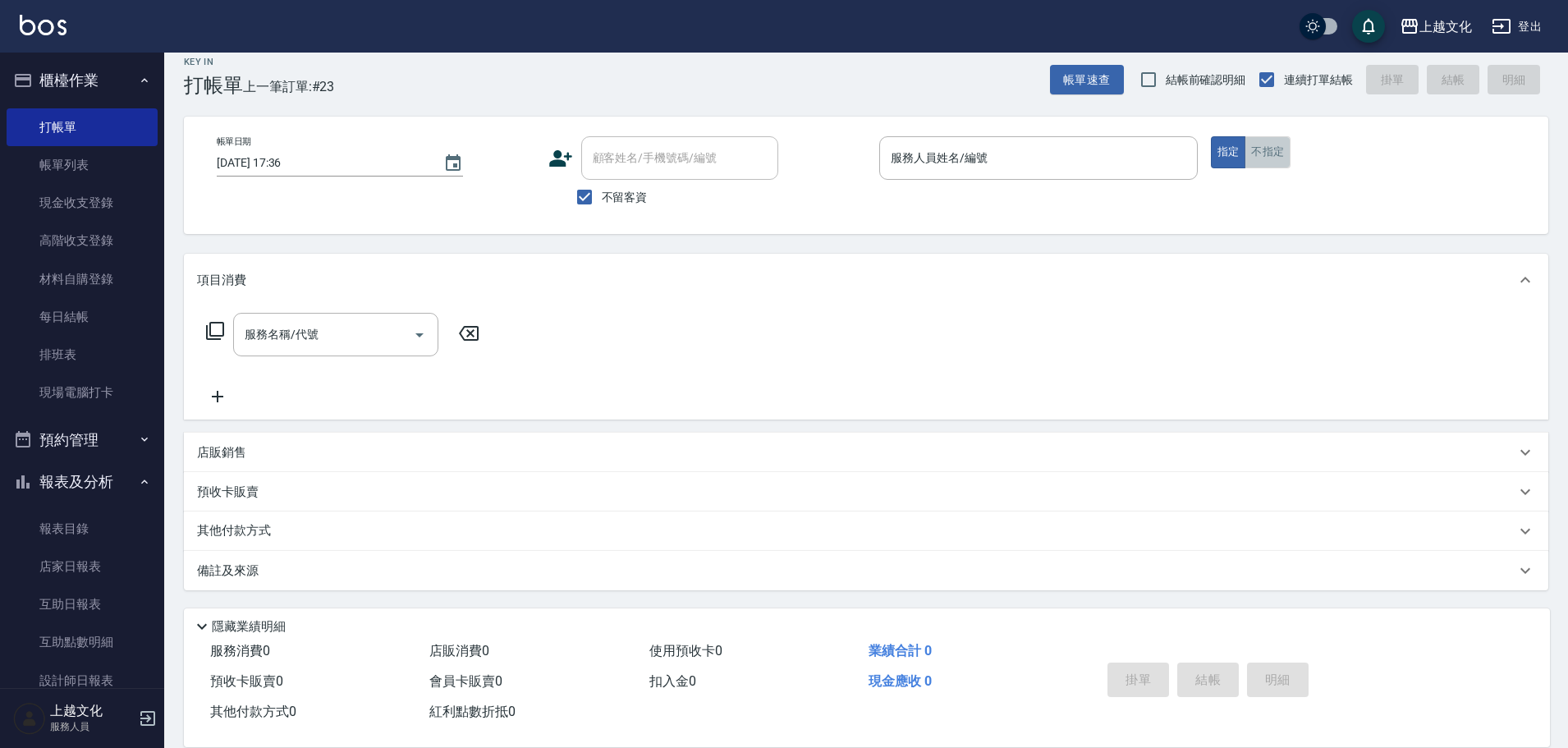
click at [1251, 150] on button "不指定" at bounding box center [1267, 152] width 46 height 32
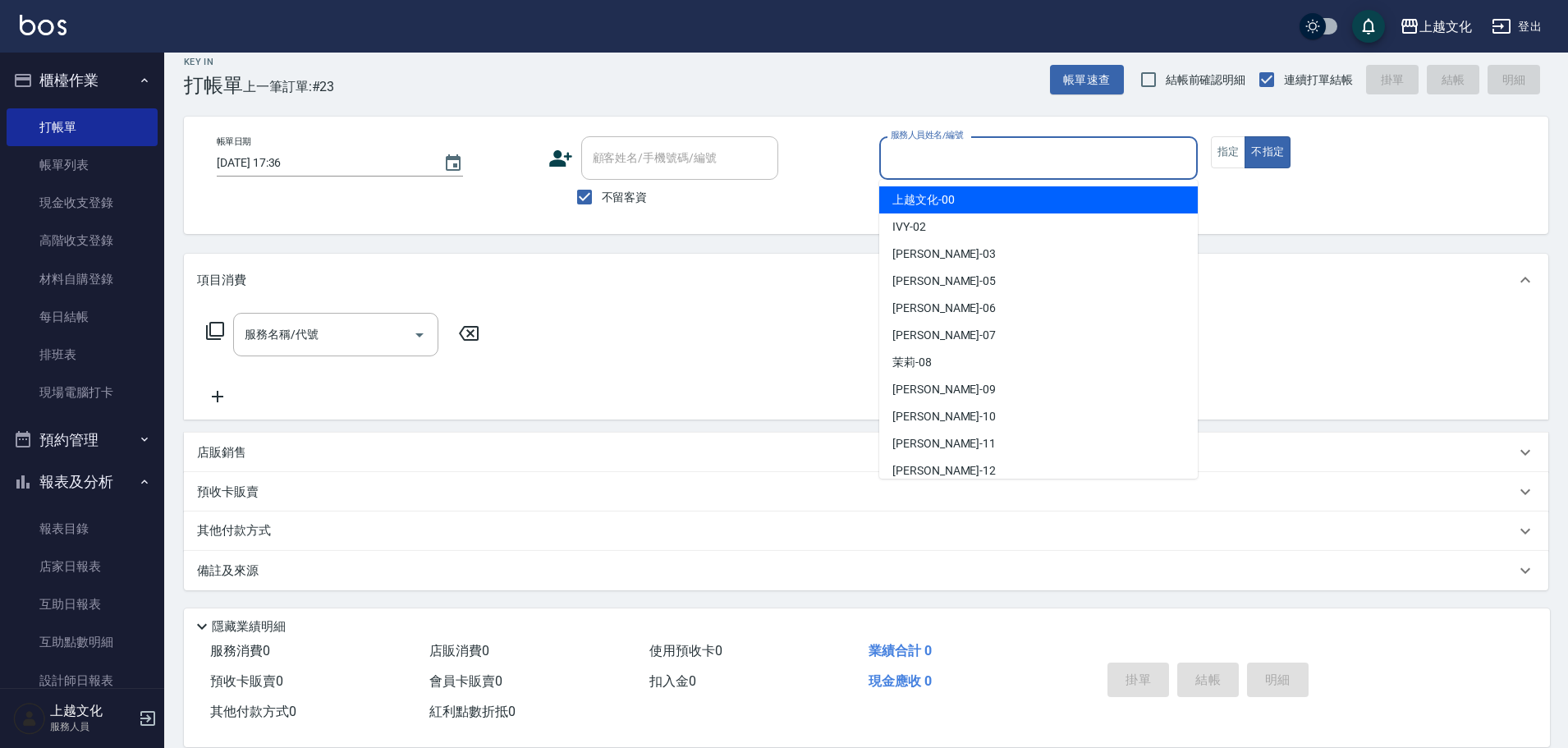
click at [1048, 165] on input "服務人員姓名/編號" at bounding box center [1038, 158] width 303 height 29
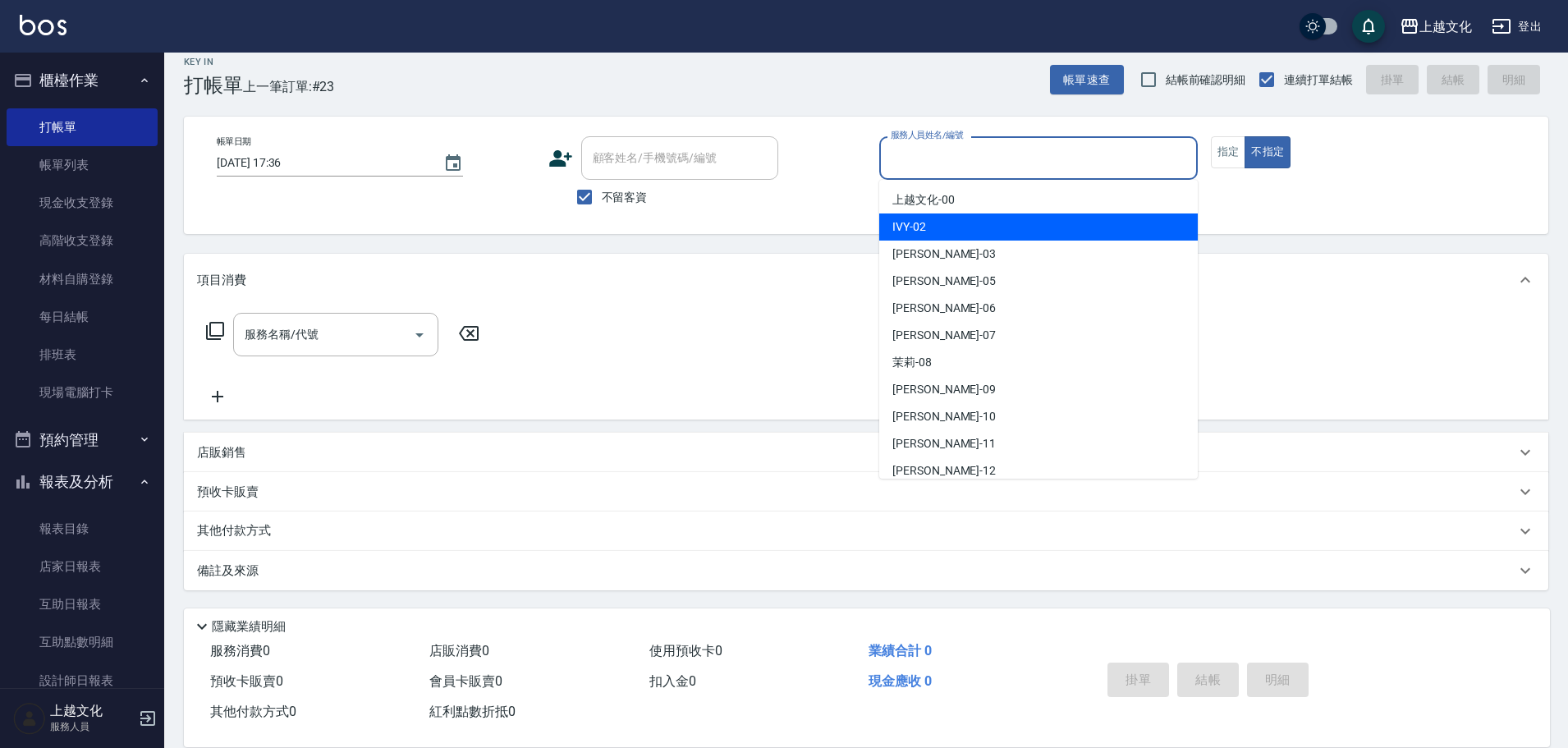
click at [981, 234] on div "IVY -02" at bounding box center [1038, 226] width 318 height 27
type input "IVY-02"
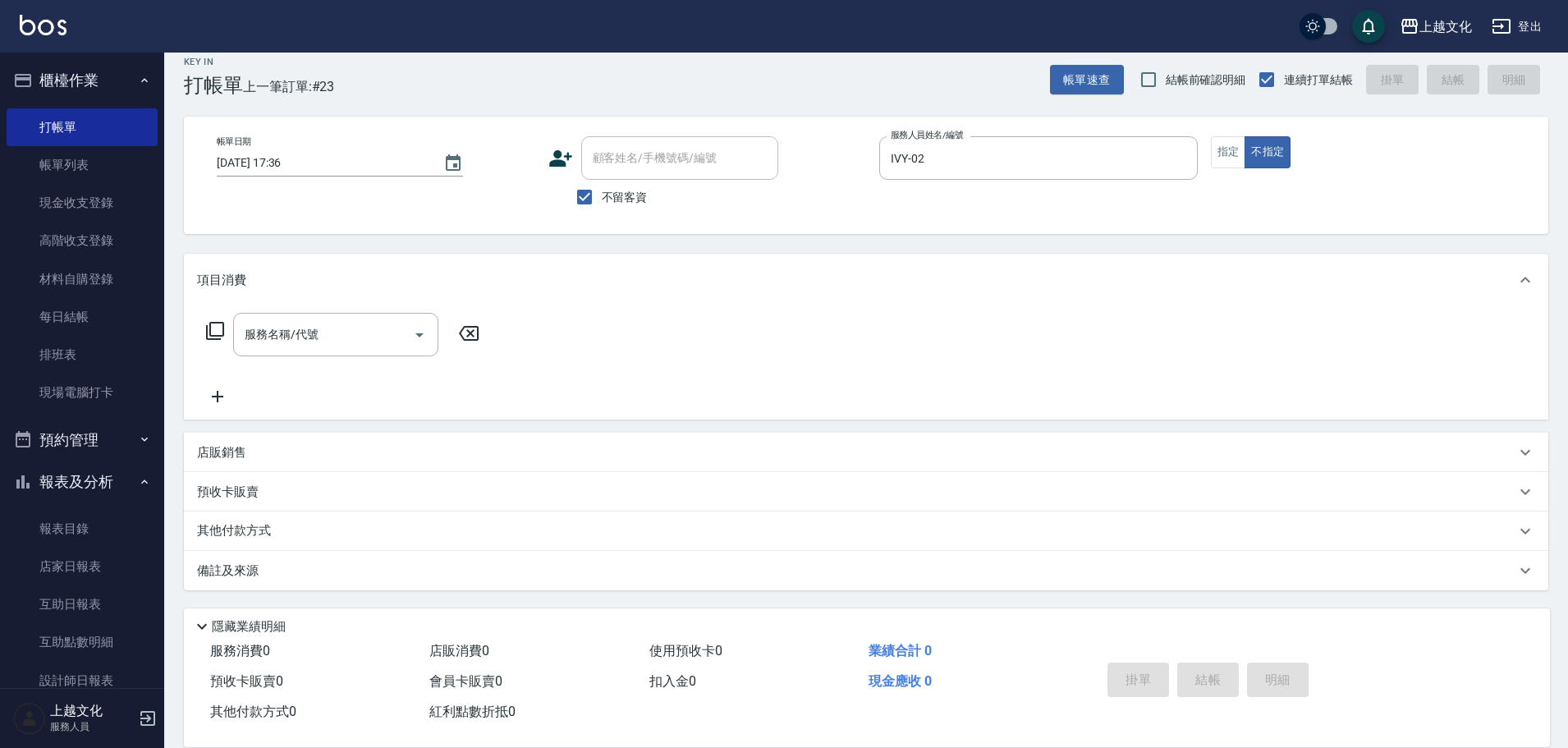
click at [216, 328] on icon at bounding box center [214, 331] width 20 height 20
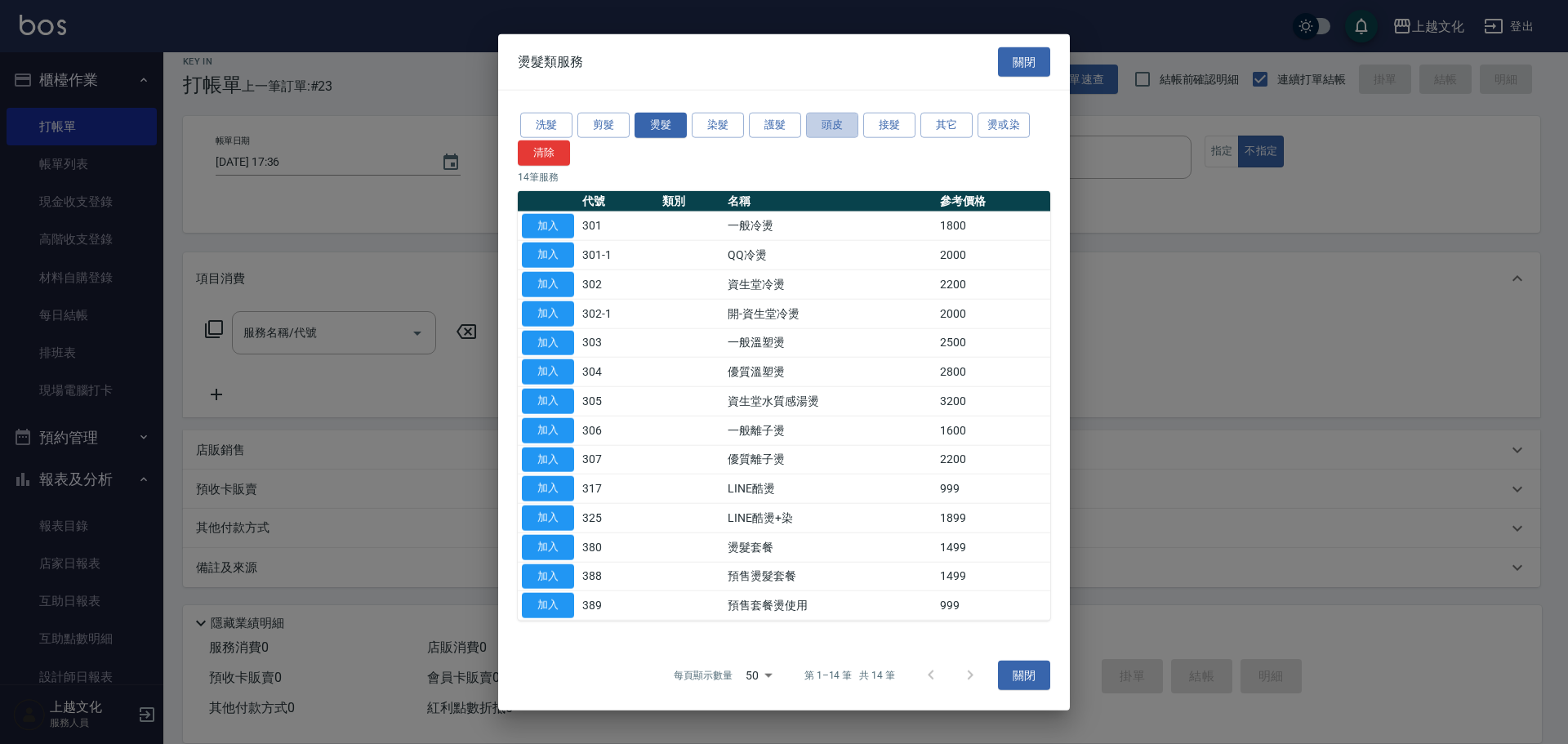
click at [831, 123] on button "頭皮" at bounding box center [832, 125] width 52 height 25
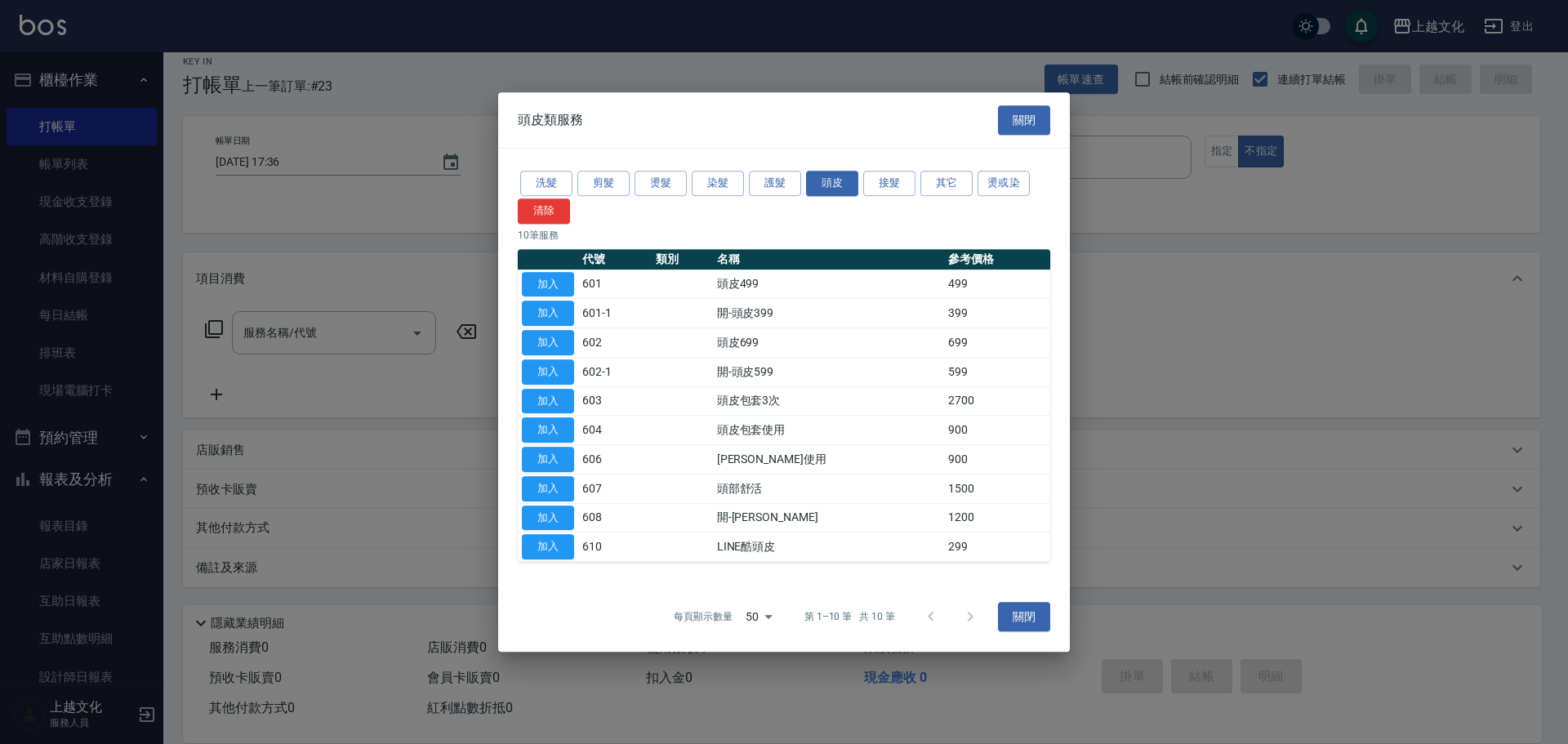
click at [544, 272] on button "加入" at bounding box center [548, 284] width 52 height 25
type input "頭皮499(601)"
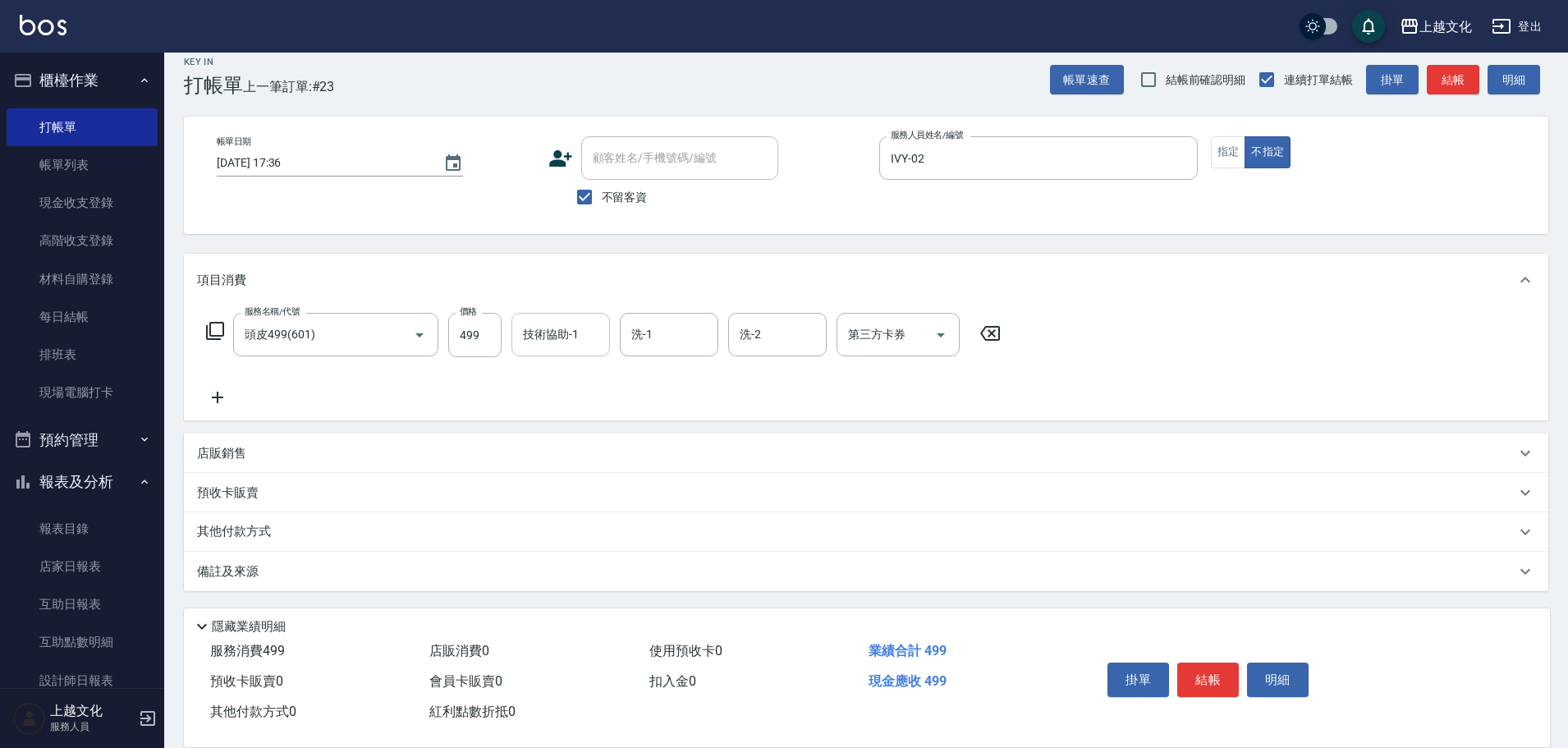
click at [559, 320] on input "技術協助-1" at bounding box center [560, 335] width 84 height 29
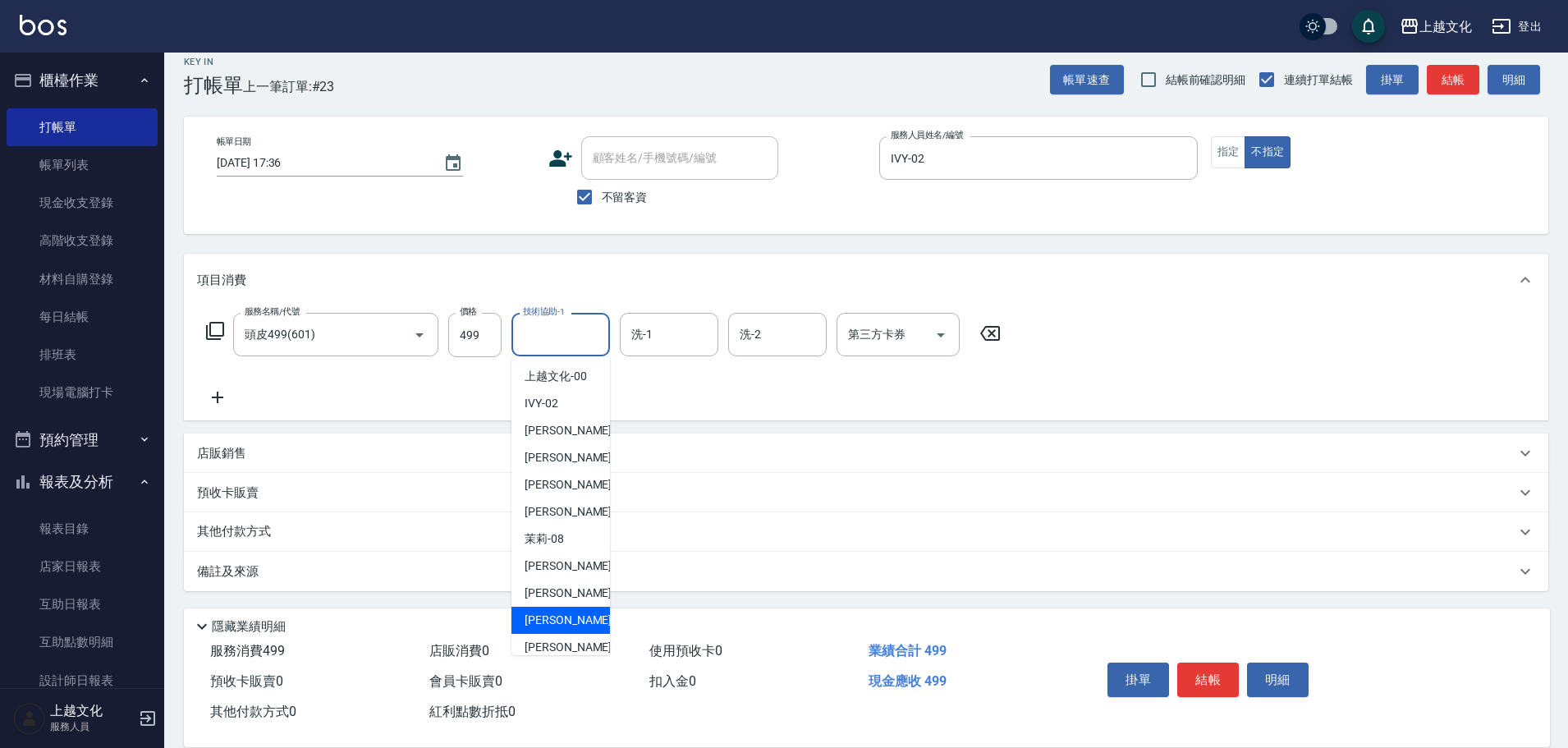
click at [557, 617] on span "Martin -11" at bounding box center [576, 620] width 103 height 17
type input "Martin-11"
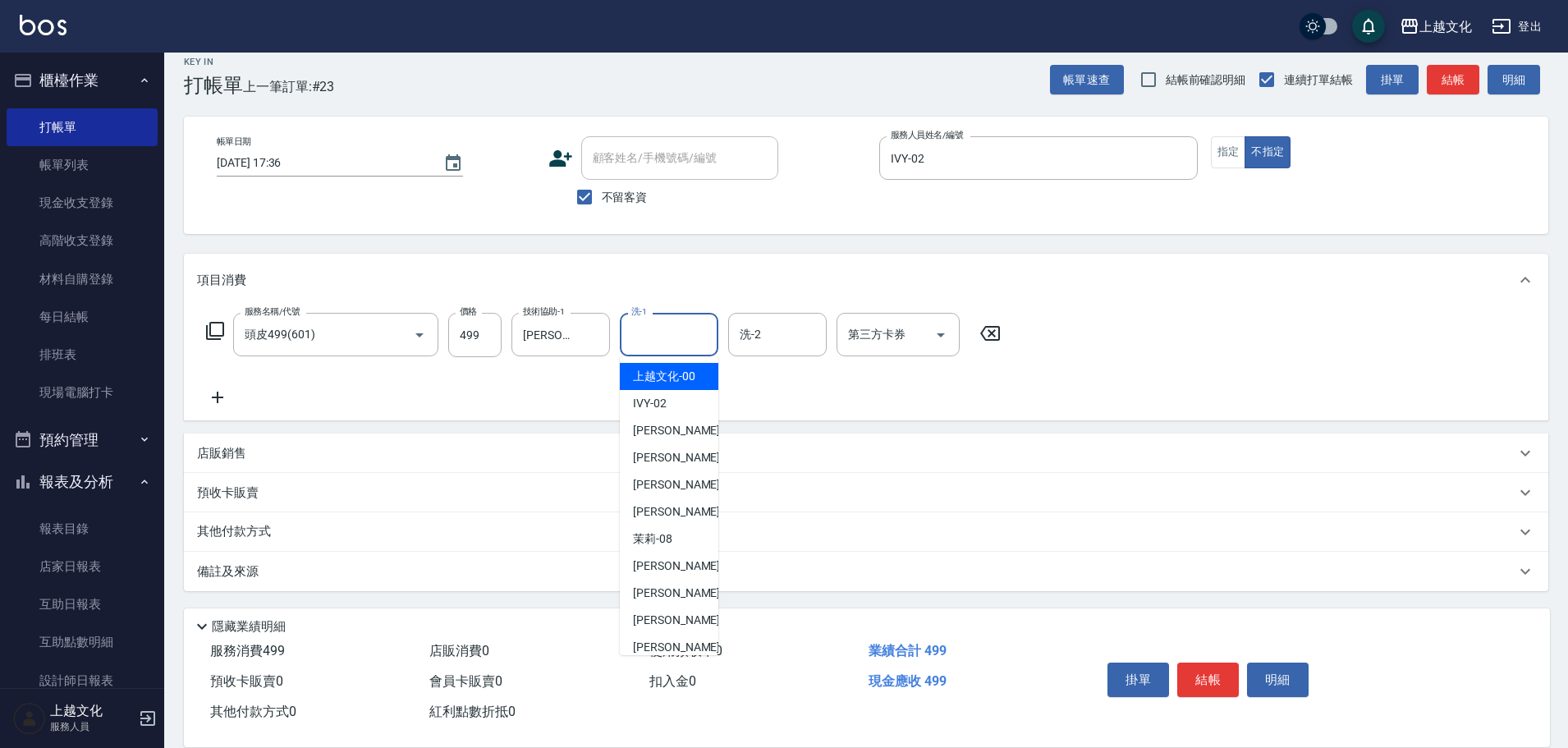
click at [688, 337] on input "洗-1" at bounding box center [669, 335] width 84 height 29
click at [665, 623] on span "Martin -11" at bounding box center [685, 620] width 103 height 17
type input "Martin-11"
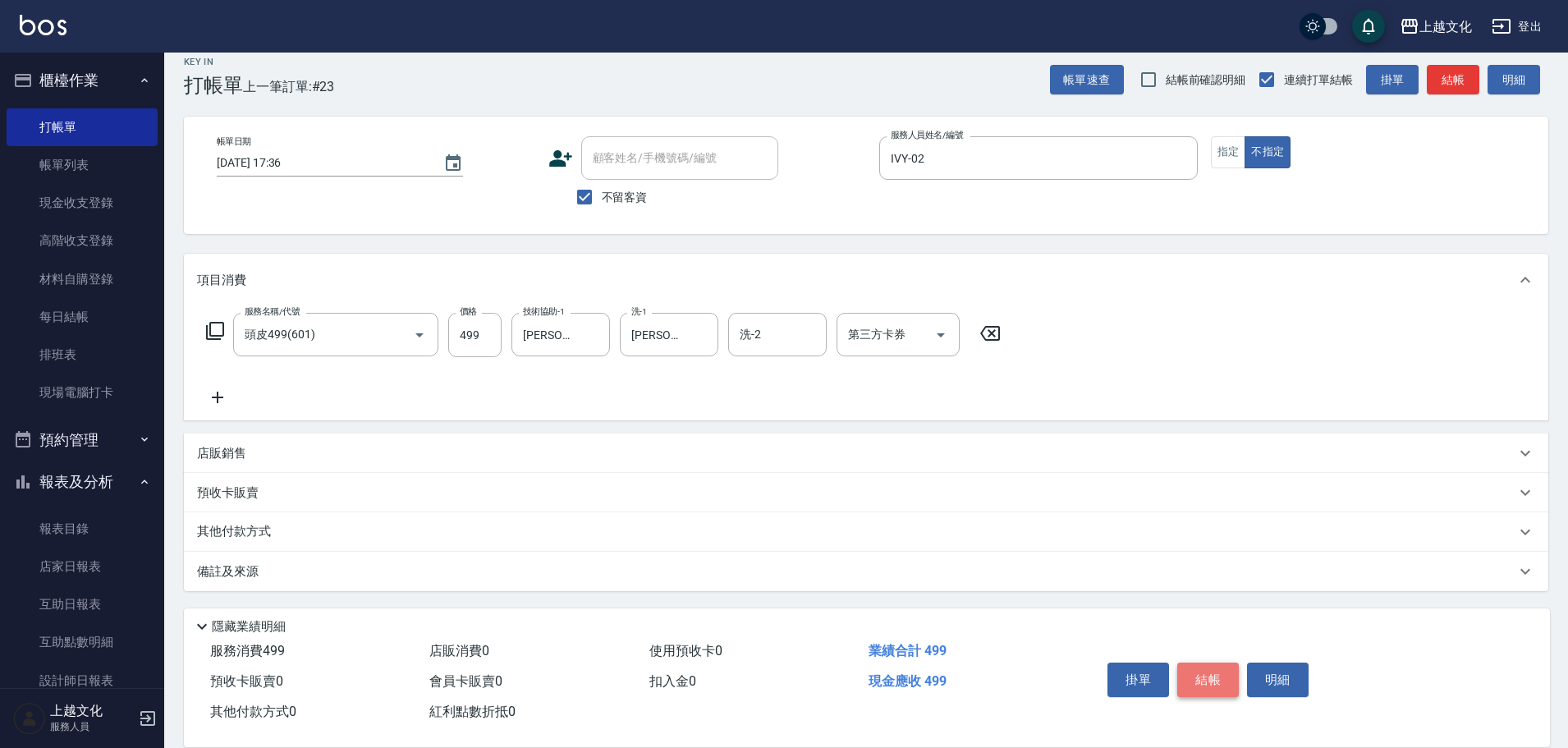
click at [1213, 663] on button "結帳" at bounding box center [1208, 679] width 62 height 35
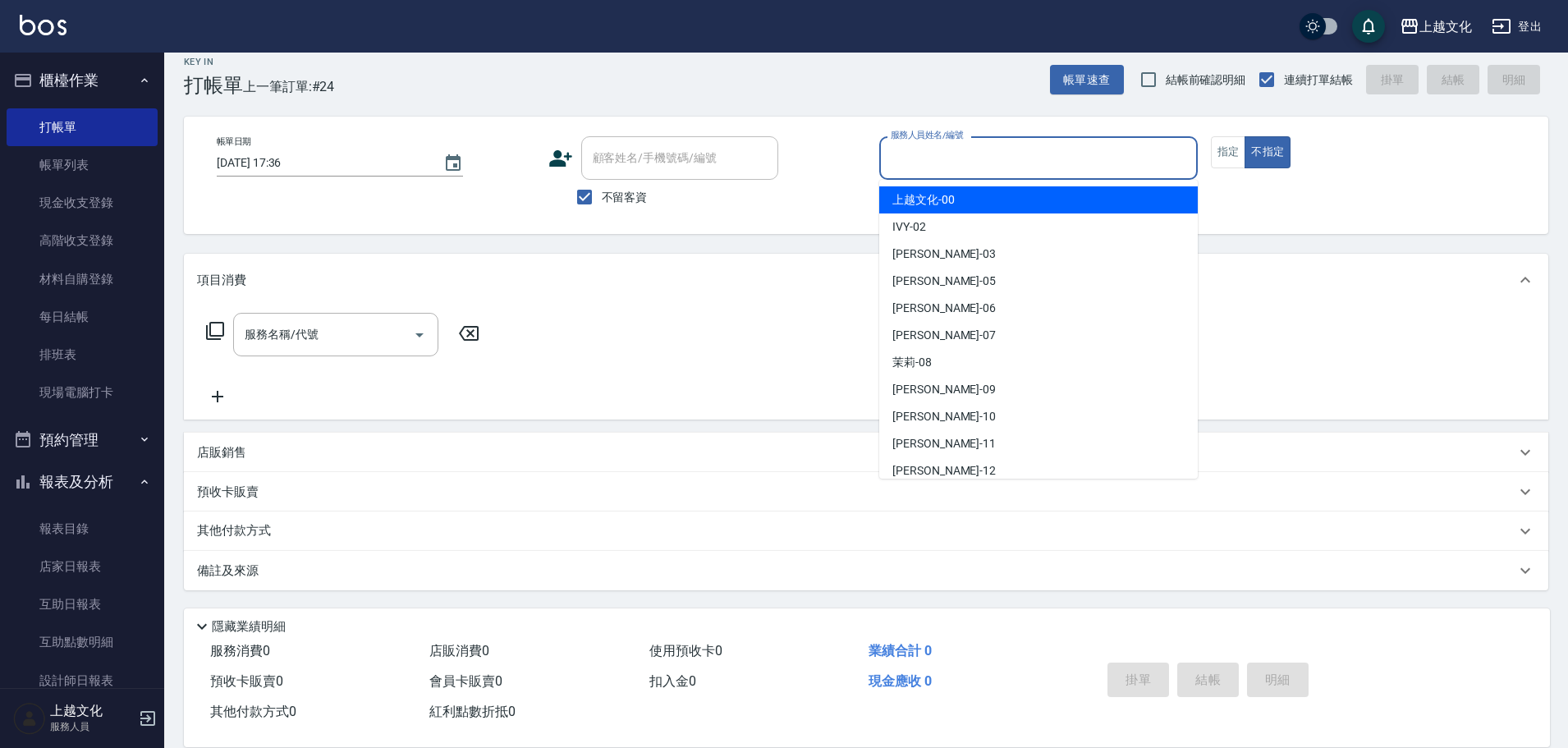
click at [1063, 162] on input "服務人員姓名/編號" at bounding box center [1038, 158] width 303 height 29
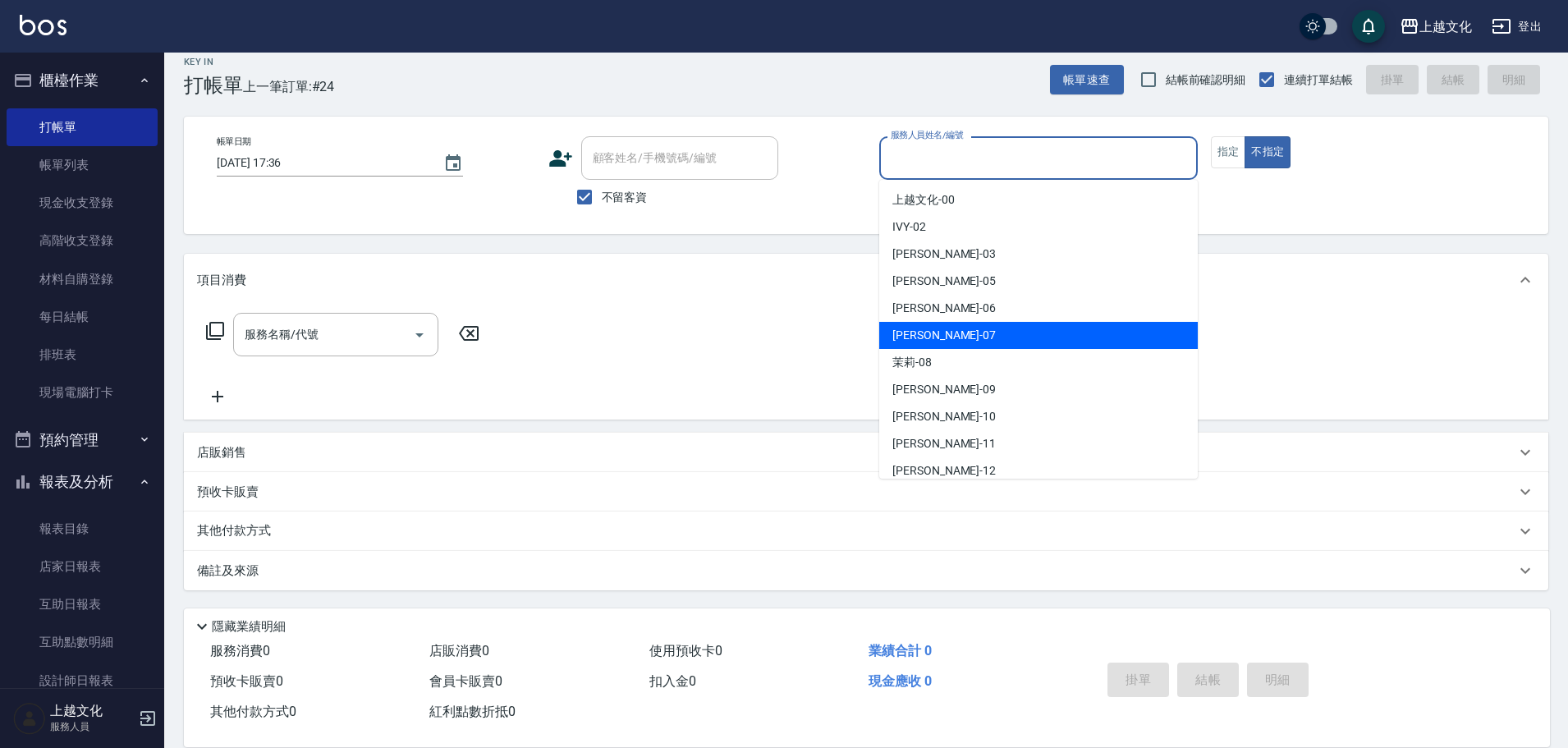
click at [991, 337] on div "LIN -07" at bounding box center [1038, 335] width 318 height 27
type input "LIN-07"
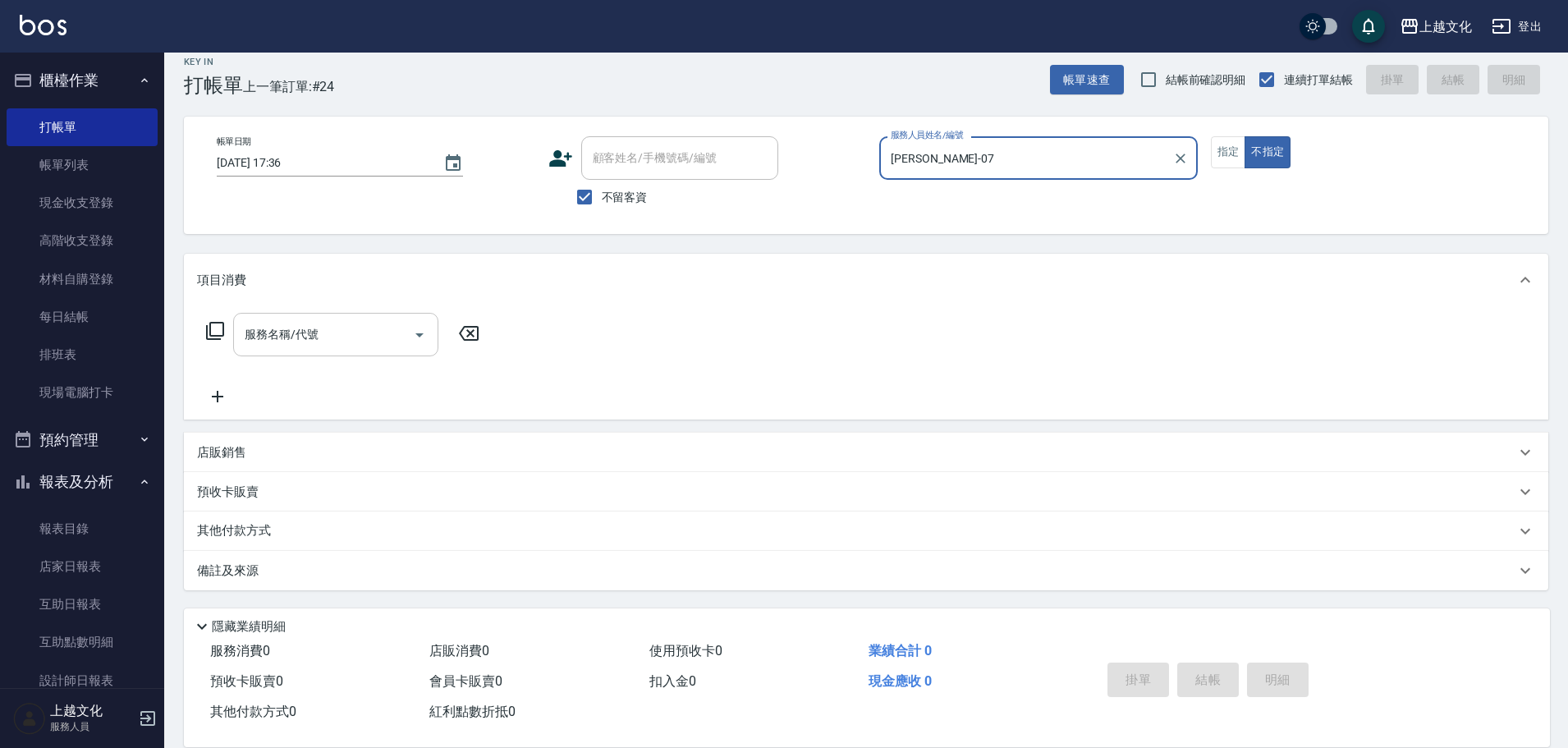
click at [427, 336] on icon "Open" at bounding box center [419, 335] width 20 height 20
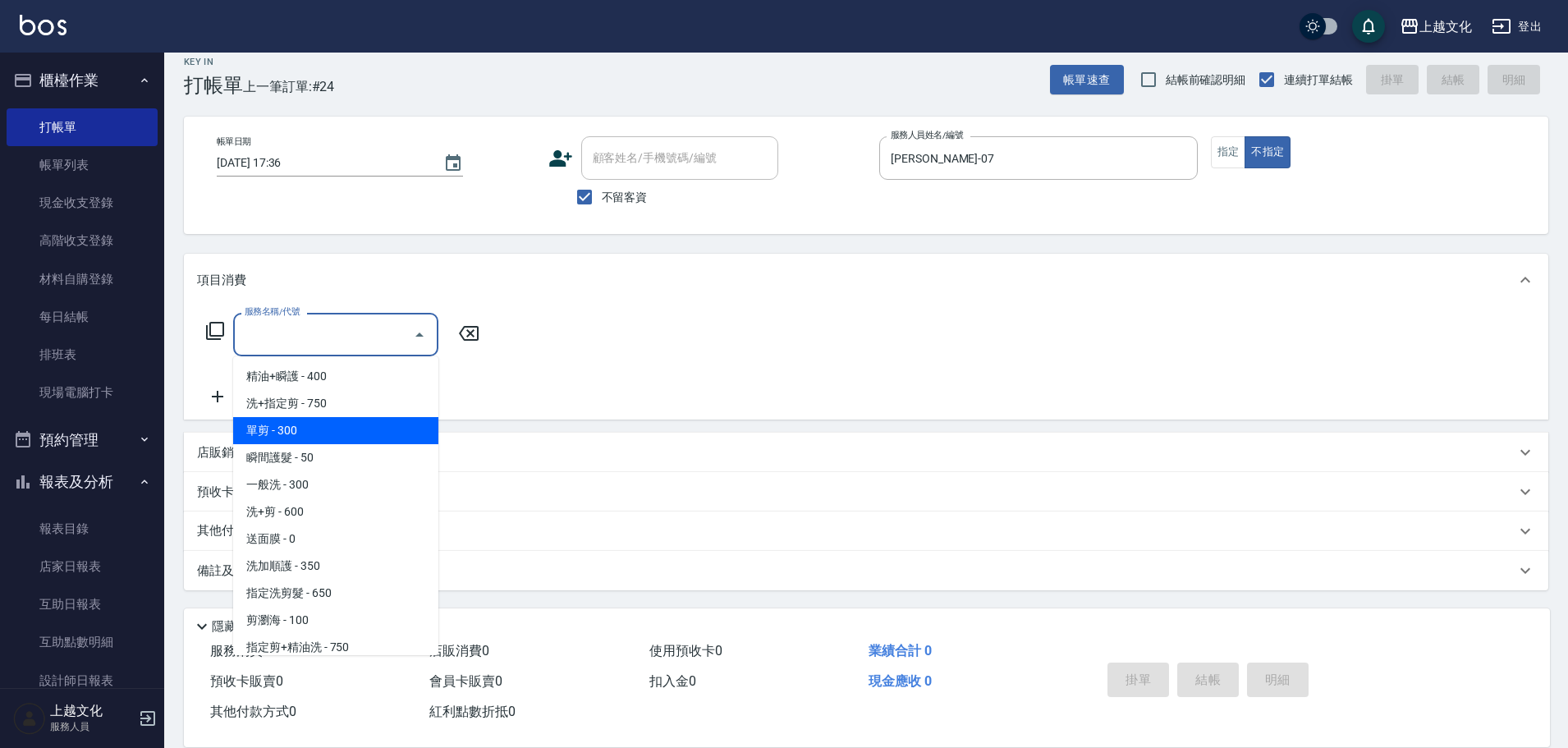
click at [358, 431] on span "單剪 - 300" at bounding box center [335, 430] width 205 height 27
type input "單剪(103)"
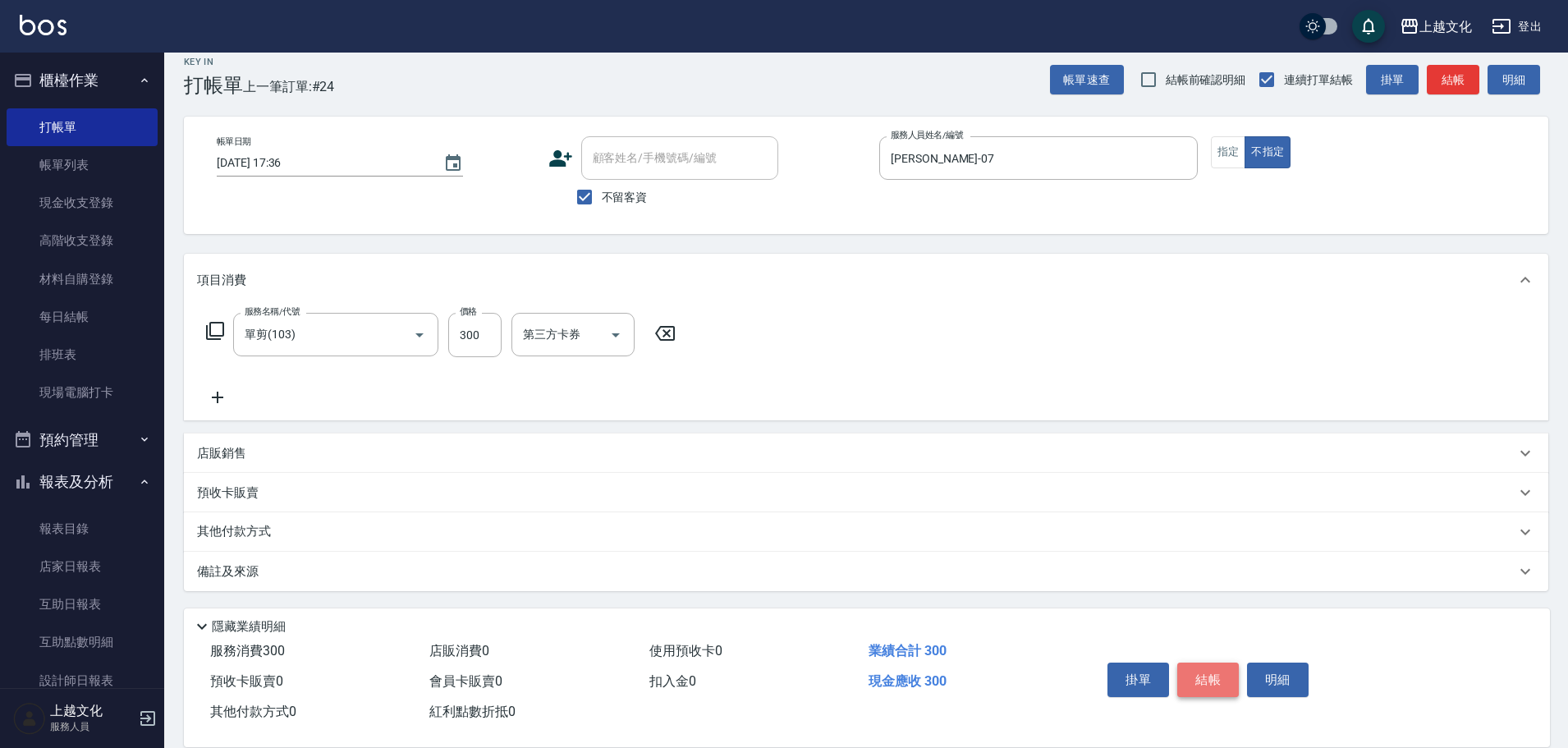
click at [1198, 673] on button "結帳" at bounding box center [1208, 679] width 62 height 35
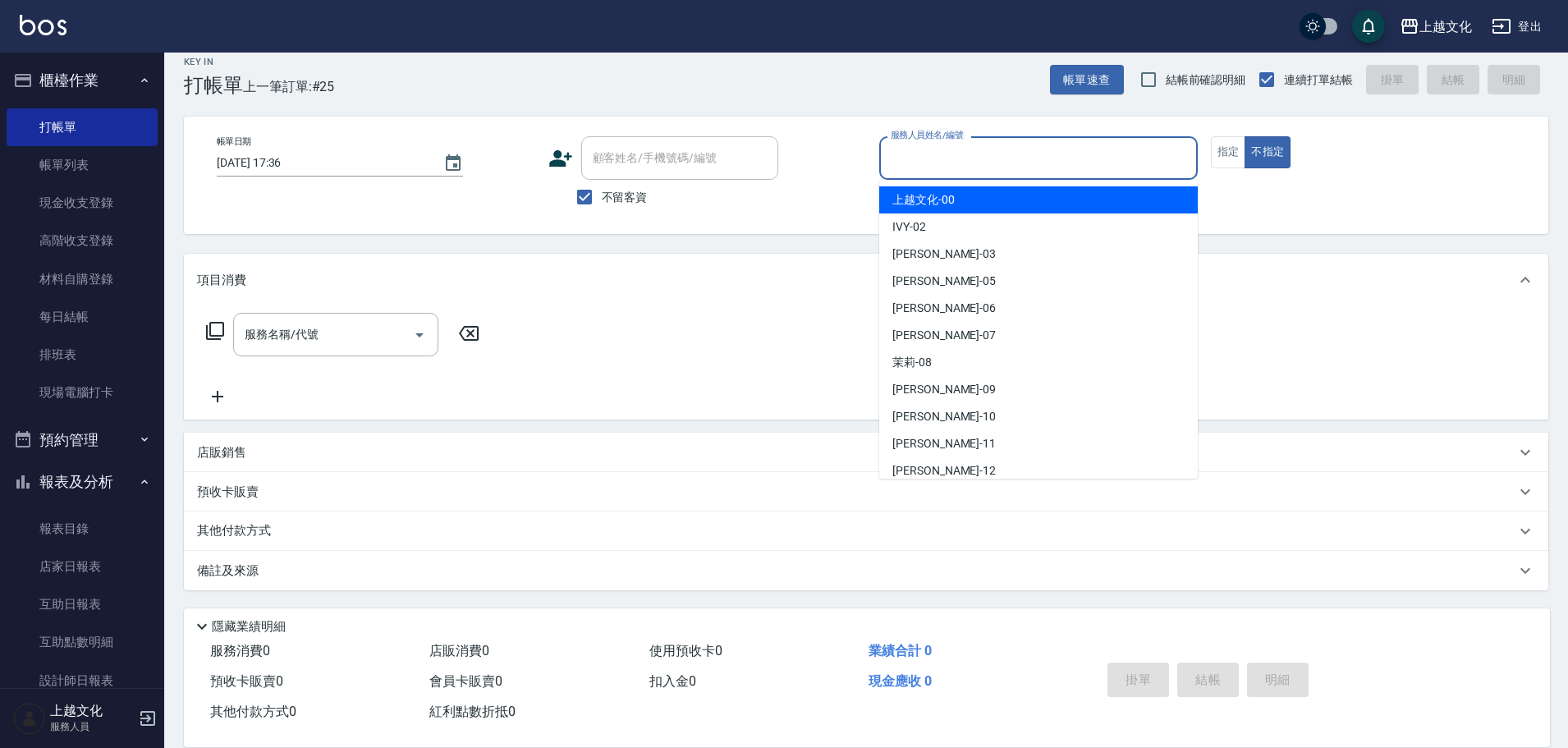
click at [961, 163] on input "服務人員姓名/編號" at bounding box center [1038, 158] width 303 height 29
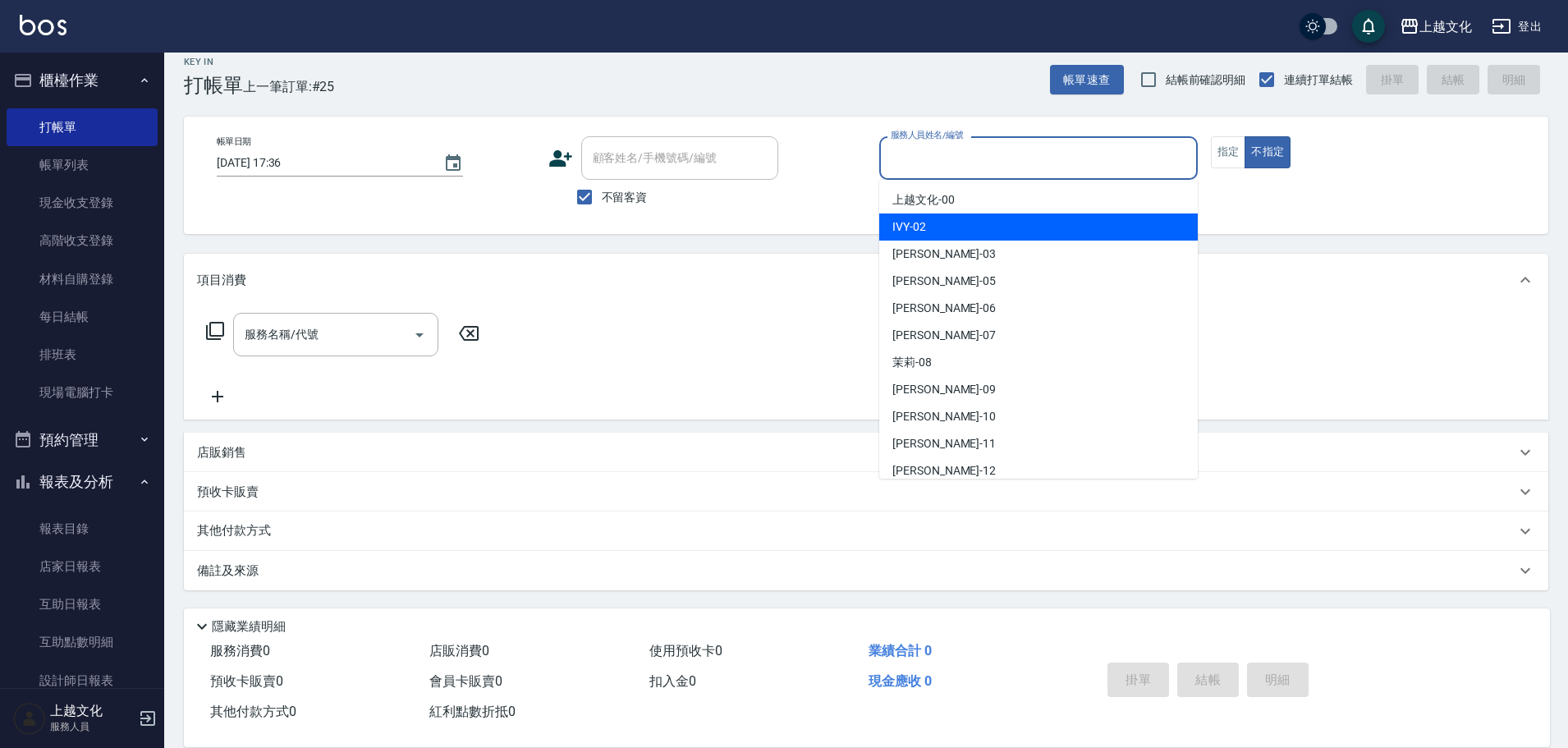
click at [957, 218] on div "IVY -02" at bounding box center [1038, 226] width 318 height 27
type input "IVY-02"
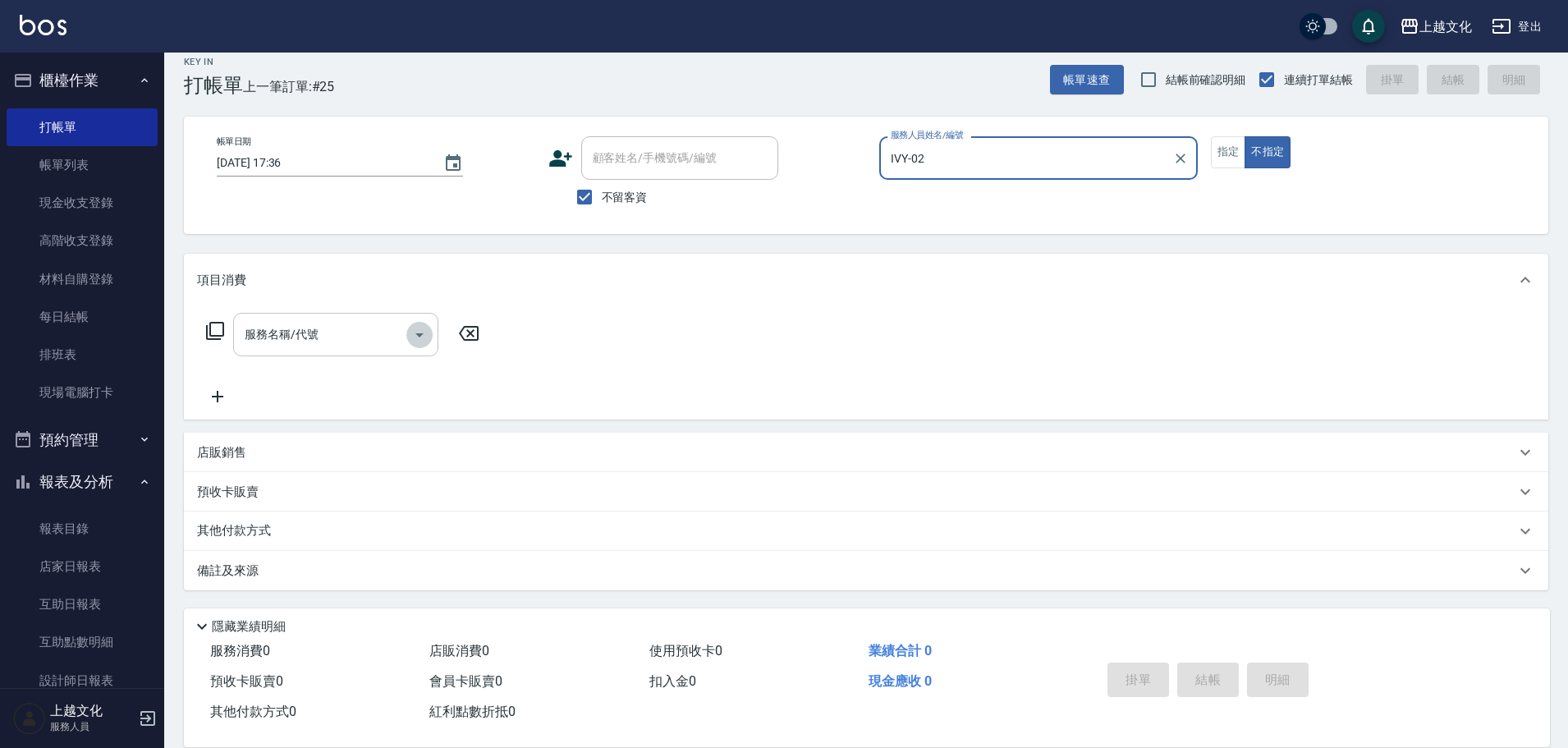
click at [426, 327] on icon "Open" at bounding box center [419, 335] width 20 height 20
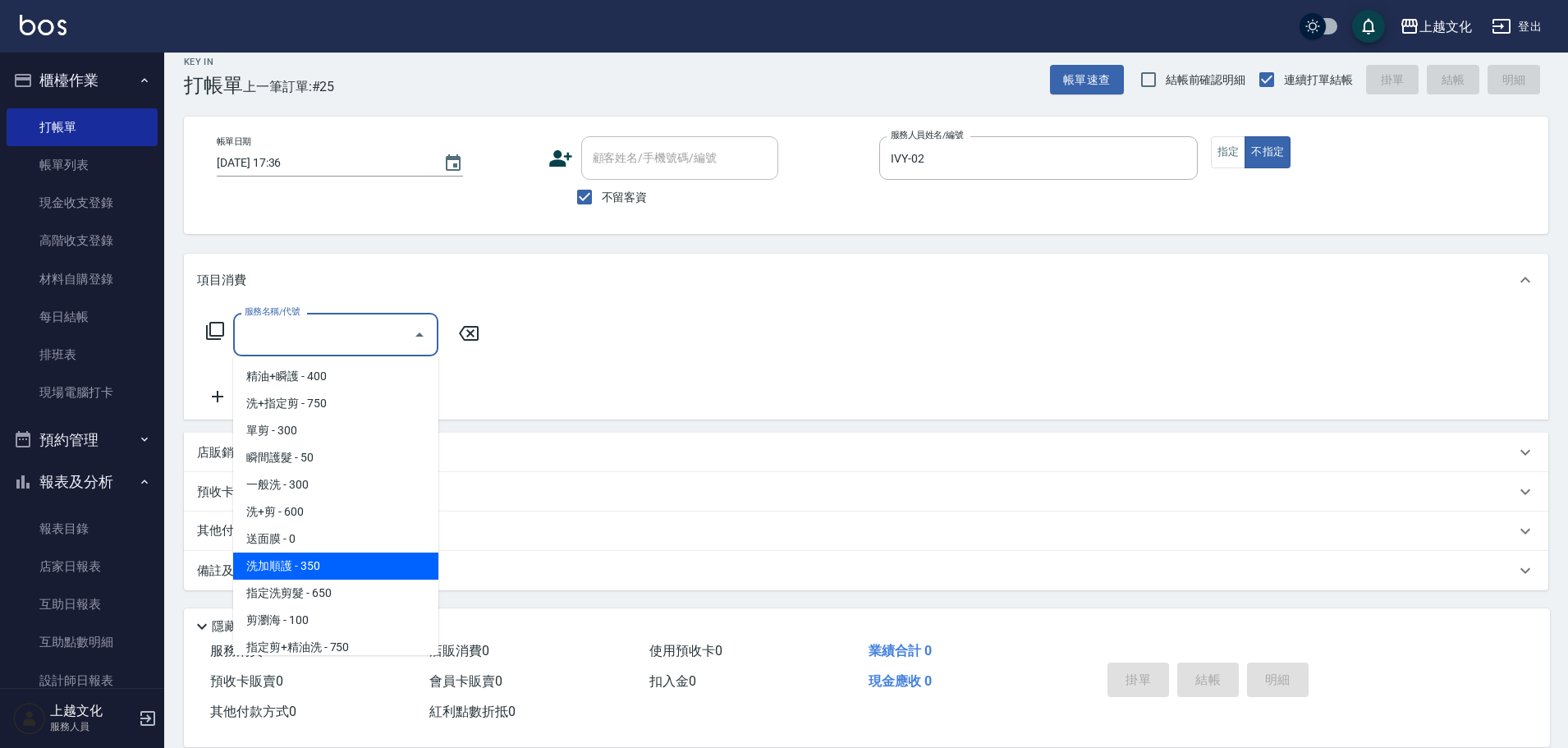
scroll to position [164, 0]
click at [349, 565] on span "指定洗剪 - 600" at bounding box center [335, 564] width 205 height 27
type input "指定洗剪(208)"
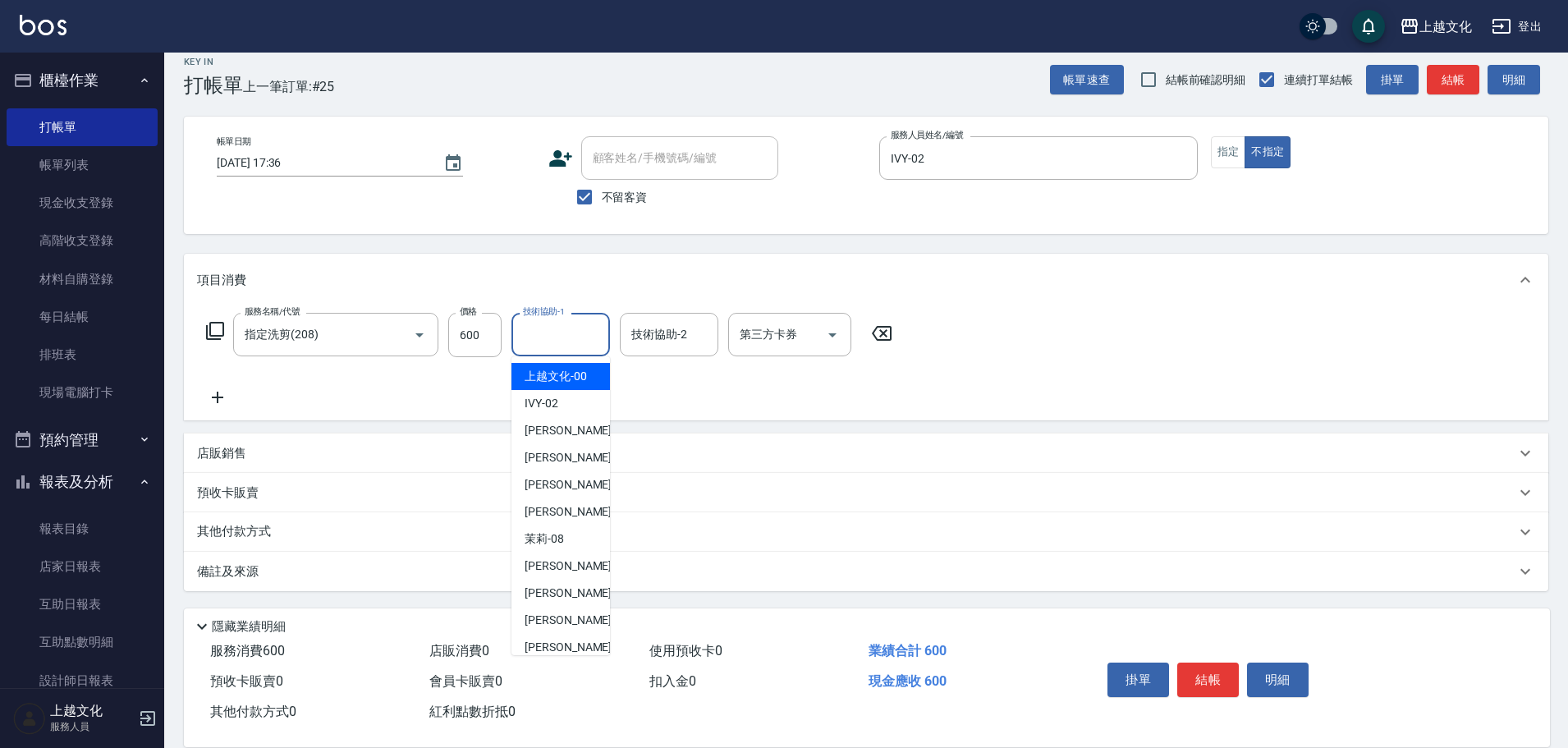
click at [552, 335] on input "技術協助-1" at bounding box center [560, 335] width 84 height 29
click at [551, 620] on span "Martin -11" at bounding box center [576, 620] width 103 height 17
type input "Martin-11"
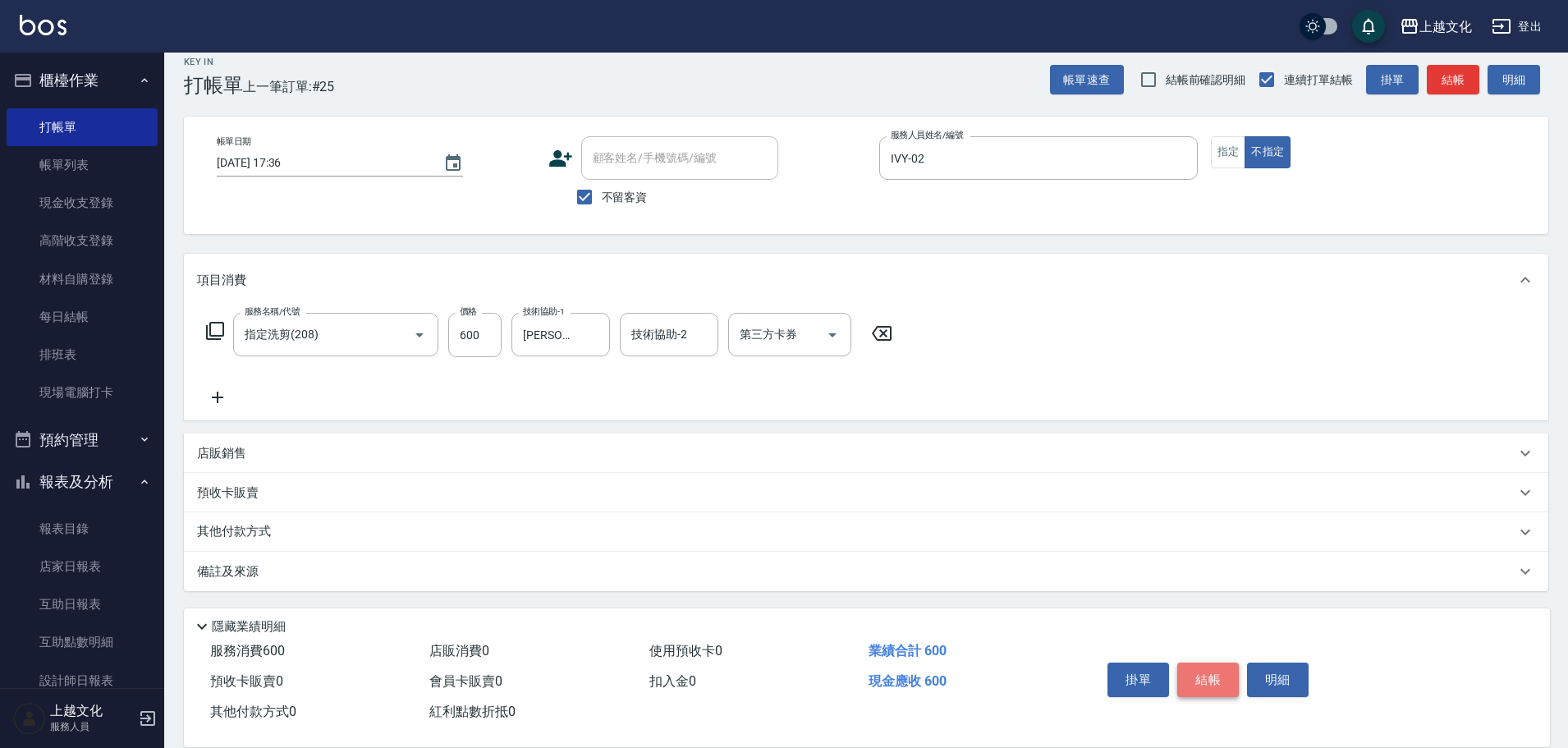
click at [1211, 679] on button "結帳" at bounding box center [1208, 679] width 62 height 35
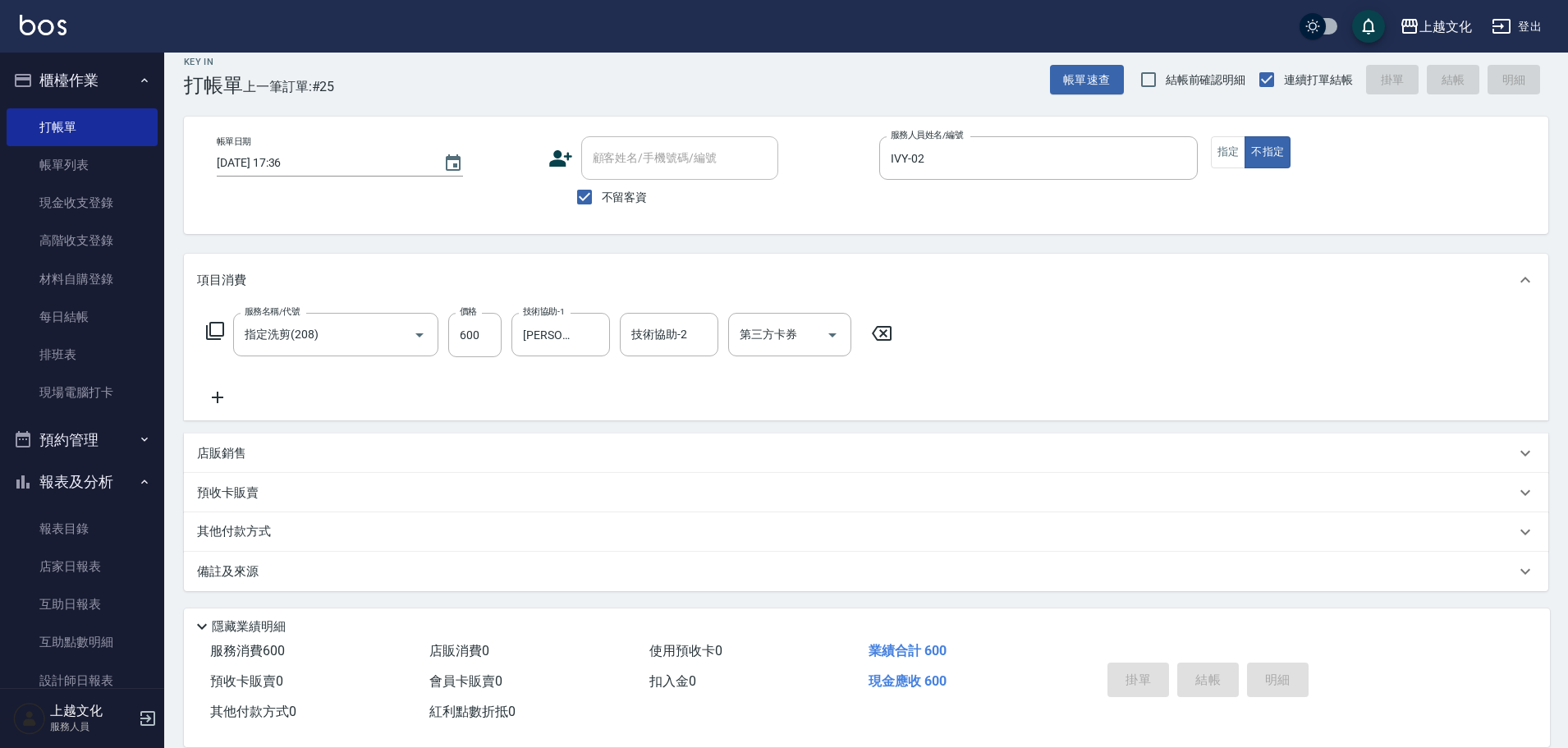
type input "2025/09/07 17:37"
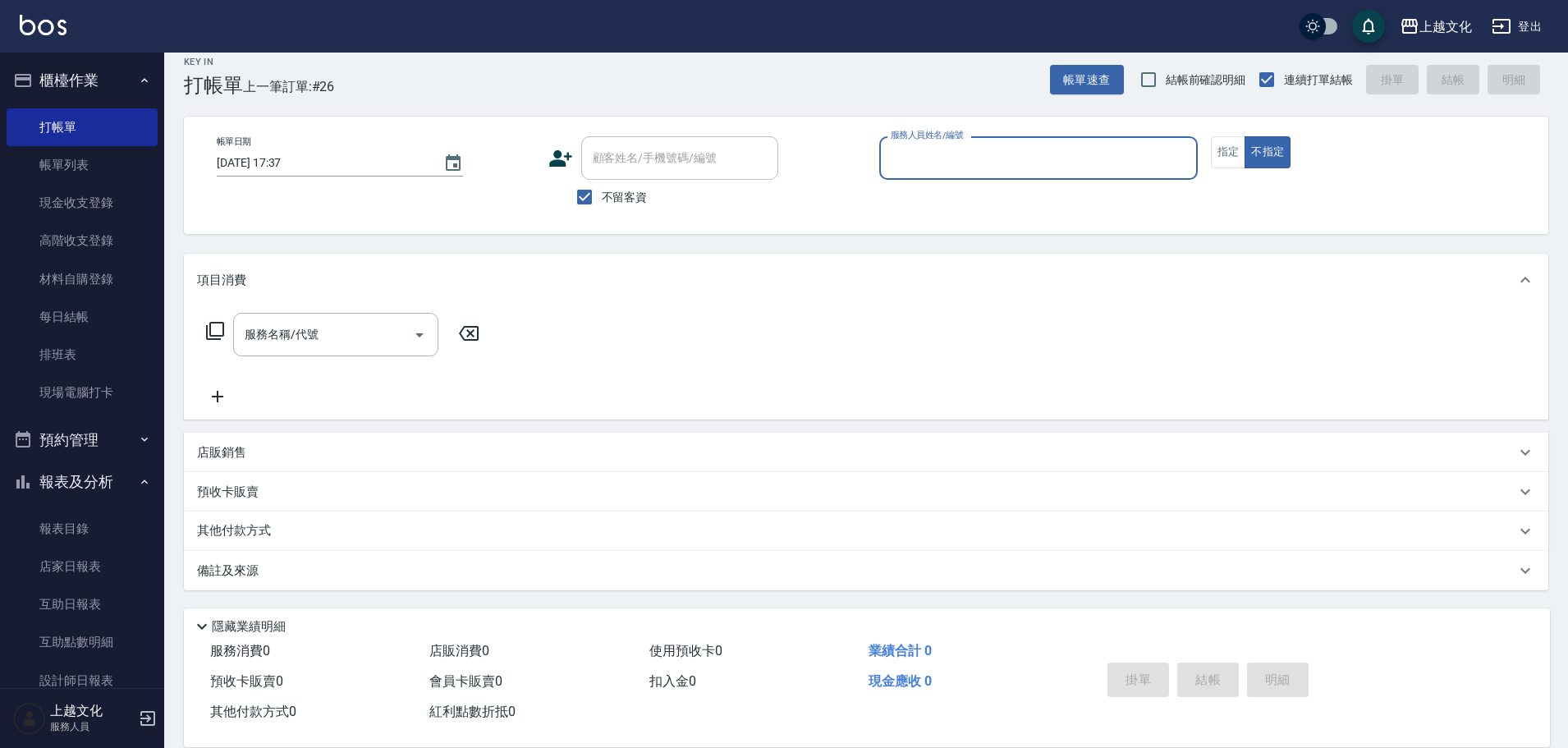
drag, startPoint x: 1122, startPoint y: 159, endPoint x: 1115, endPoint y: 148, distance: 13.0
click at [1115, 148] on input "服務人員姓名/編號" at bounding box center [1038, 158] width 303 height 29
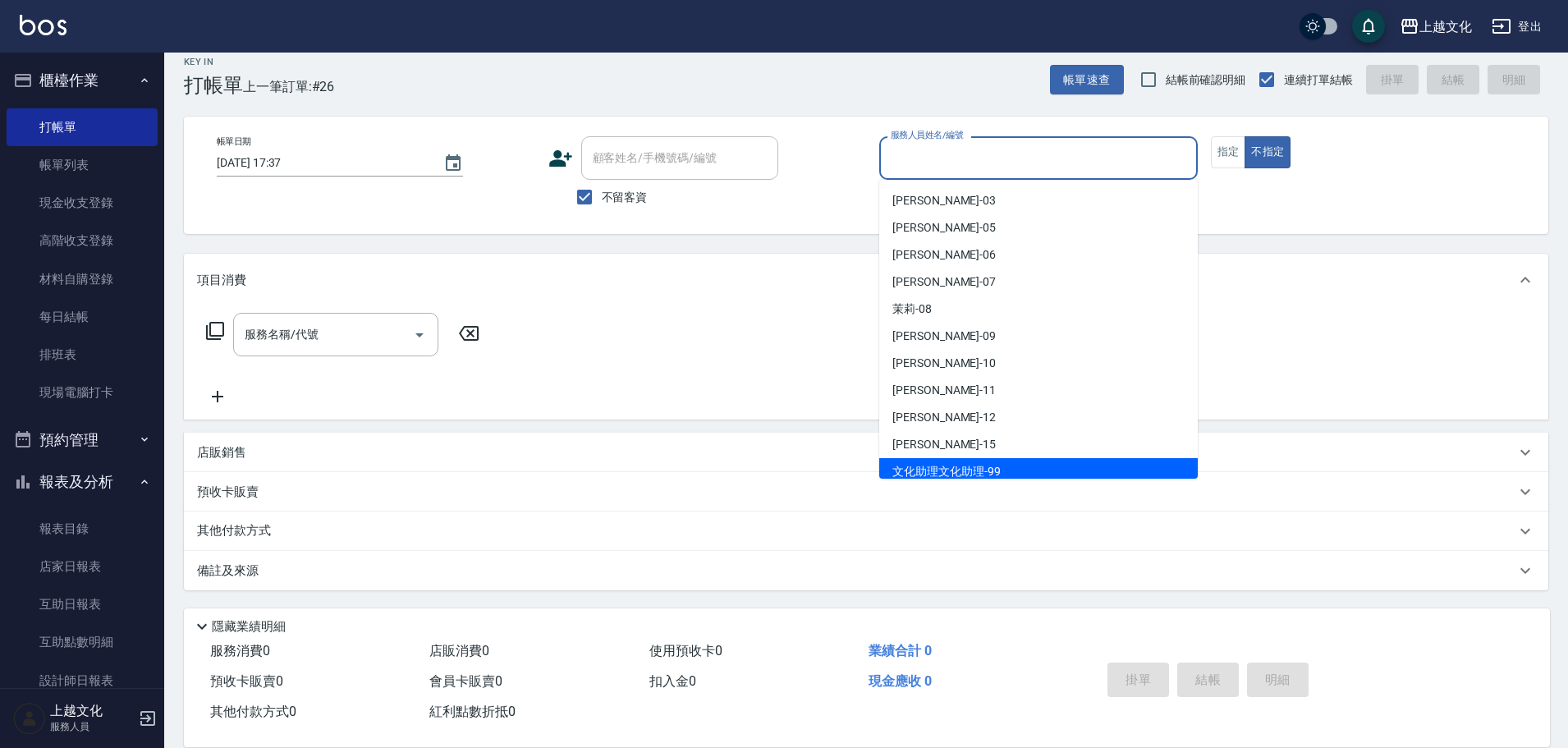
scroll to position [82, 0]
click at [1046, 459] on div "Emma -E1" at bounding box center [1038, 470] width 318 height 27
type input "Emma-E1"
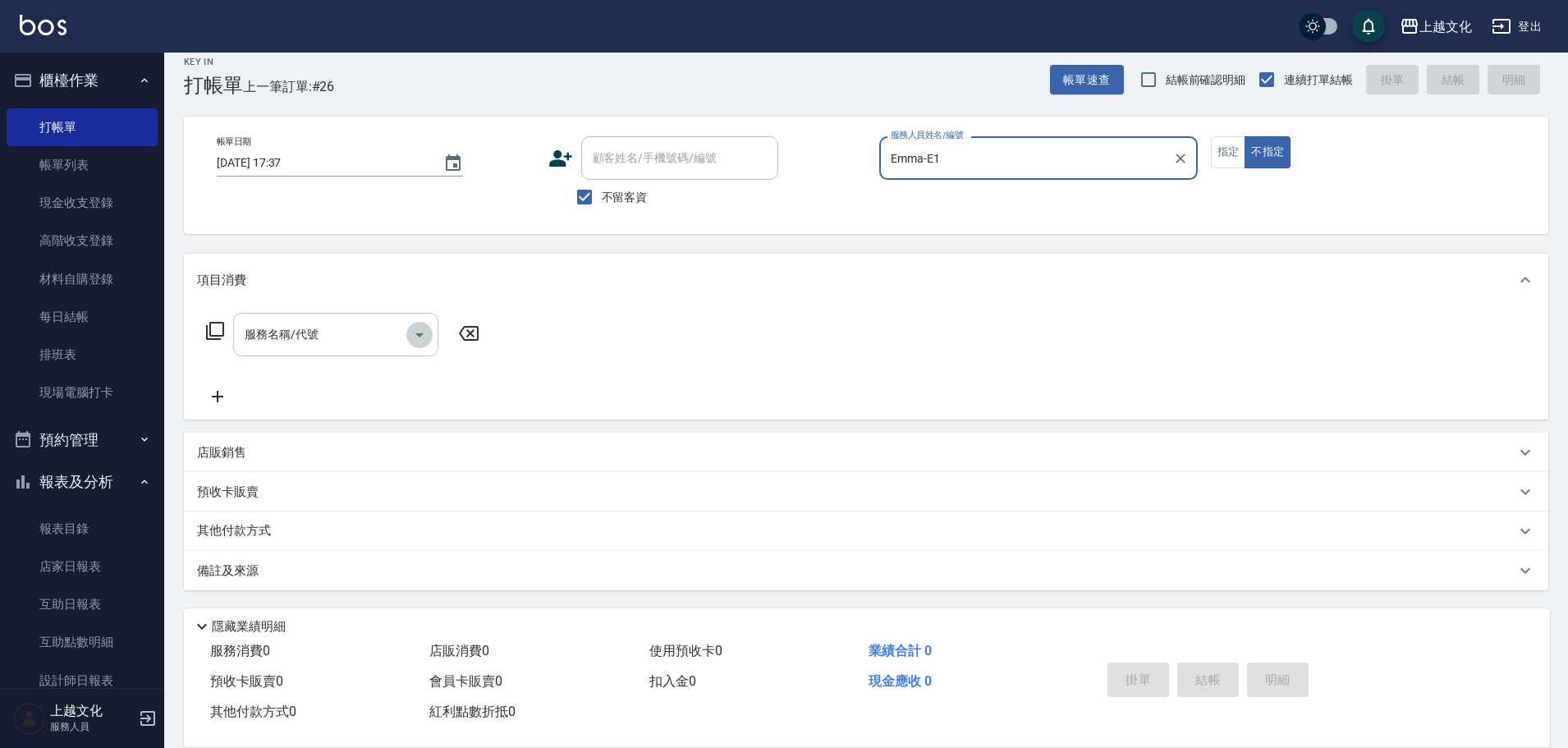
drag, startPoint x: 422, startPoint y: 335, endPoint x: 413, endPoint y: 335, distance: 9.0
click at [416, 335] on icon "Open" at bounding box center [419, 335] width 20 height 20
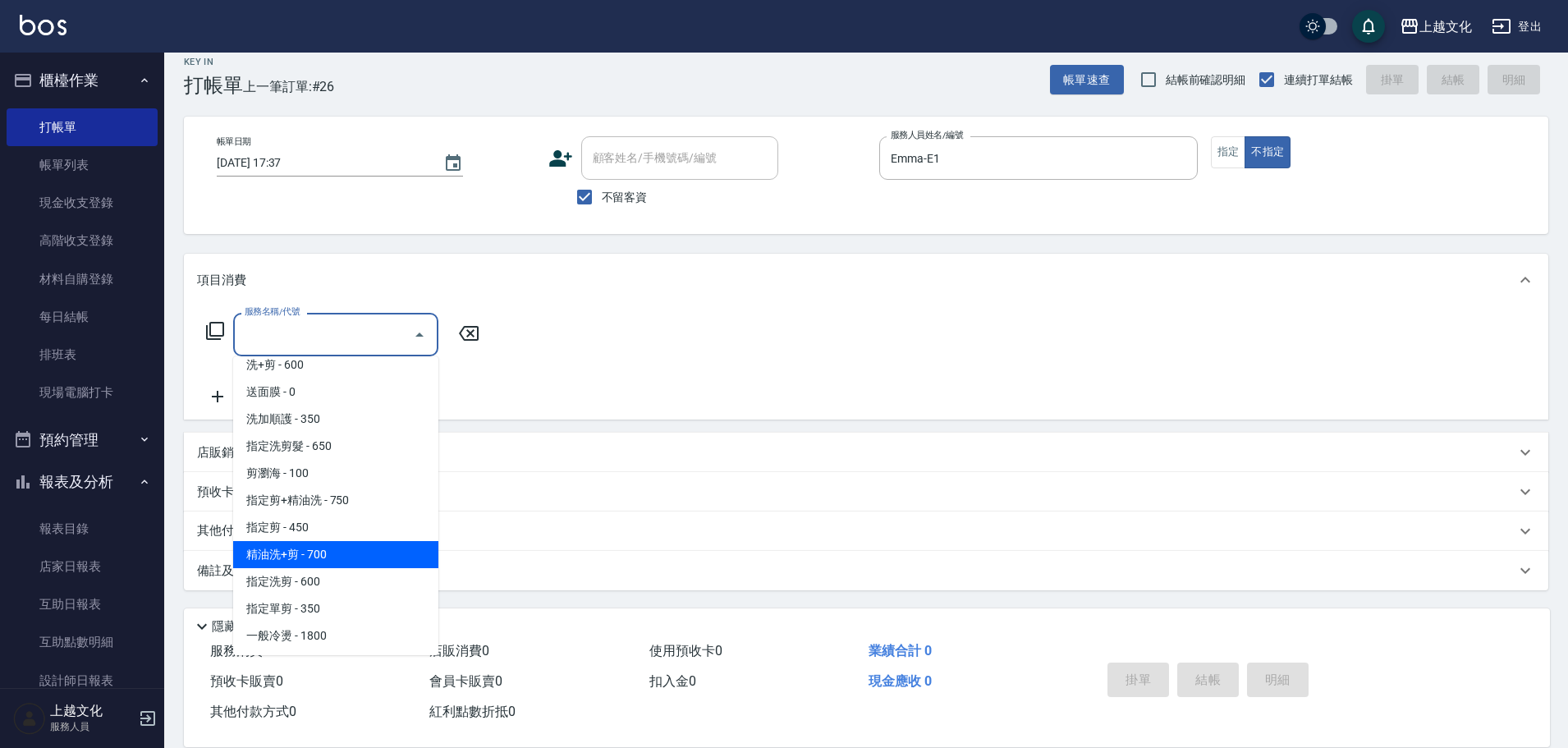
scroll to position [164, 0]
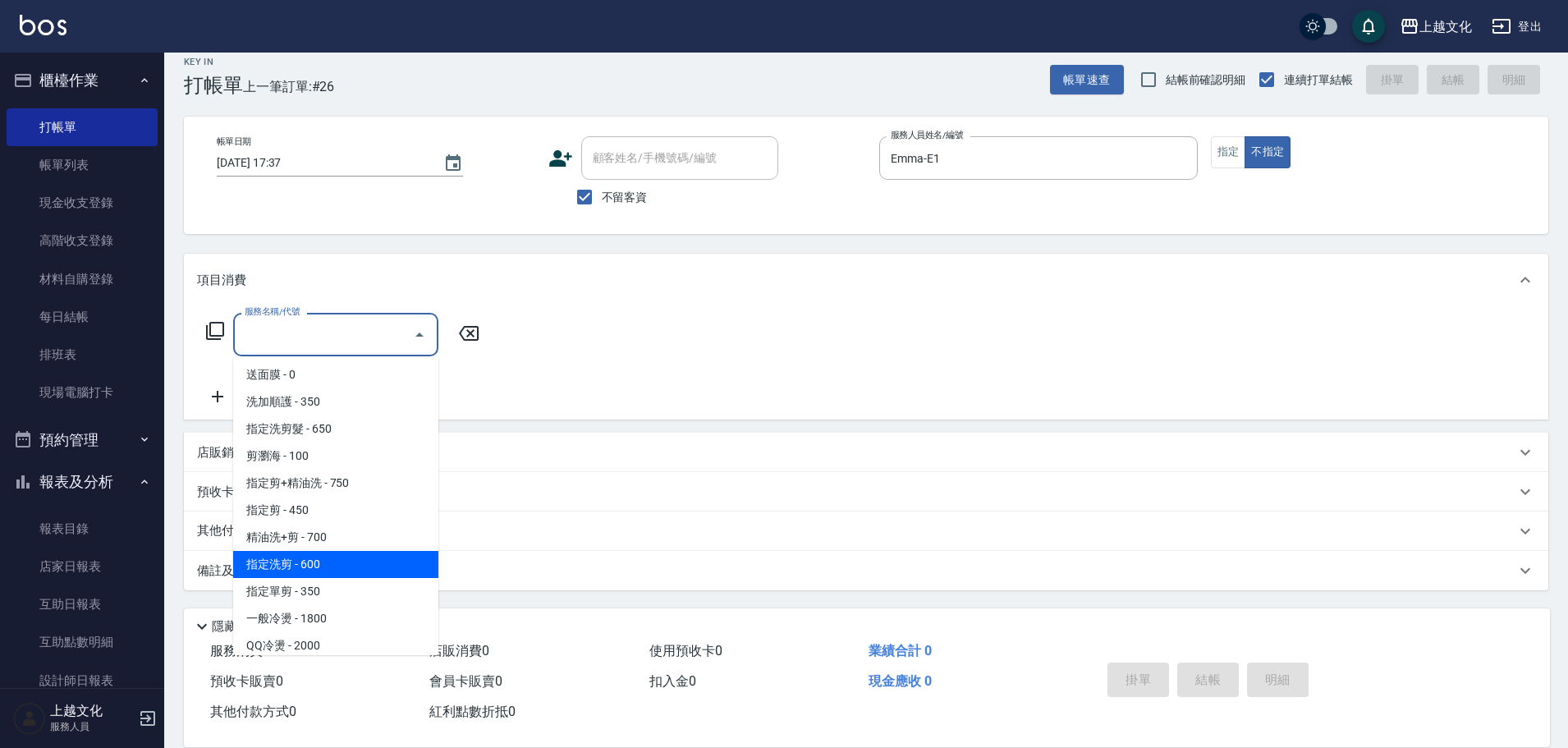
click at [368, 561] on span "指定洗剪 - 600" at bounding box center [335, 564] width 205 height 27
type input "指定洗剪(208)"
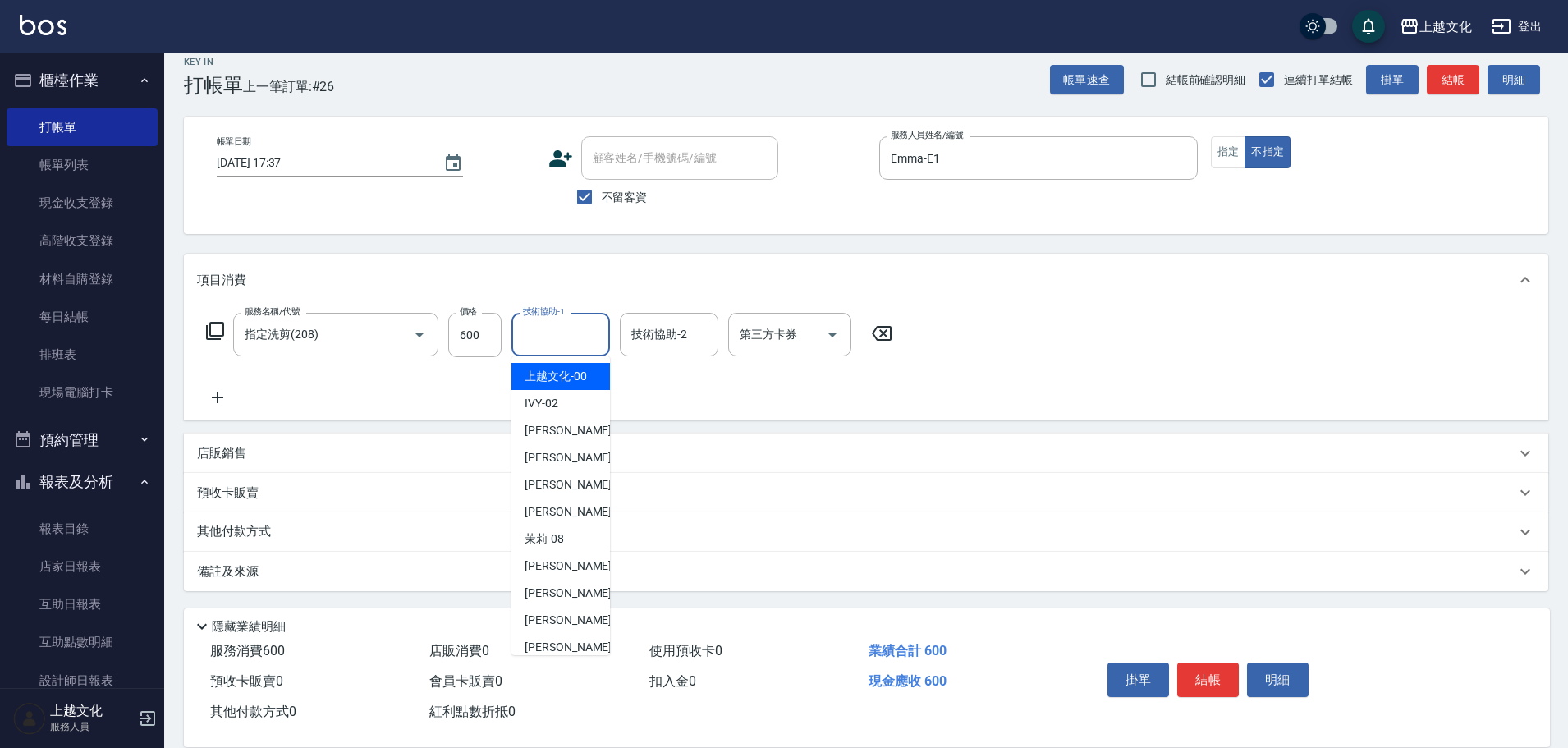
click at [573, 334] on input "技術協助-1" at bounding box center [560, 335] width 84 height 29
click at [573, 333] on input "技術協助-1" at bounding box center [560, 335] width 84 height 29
click at [582, 624] on div "Martin -11" at bounding box center [560, 620] width 99 height 27
type input "Martin-11"
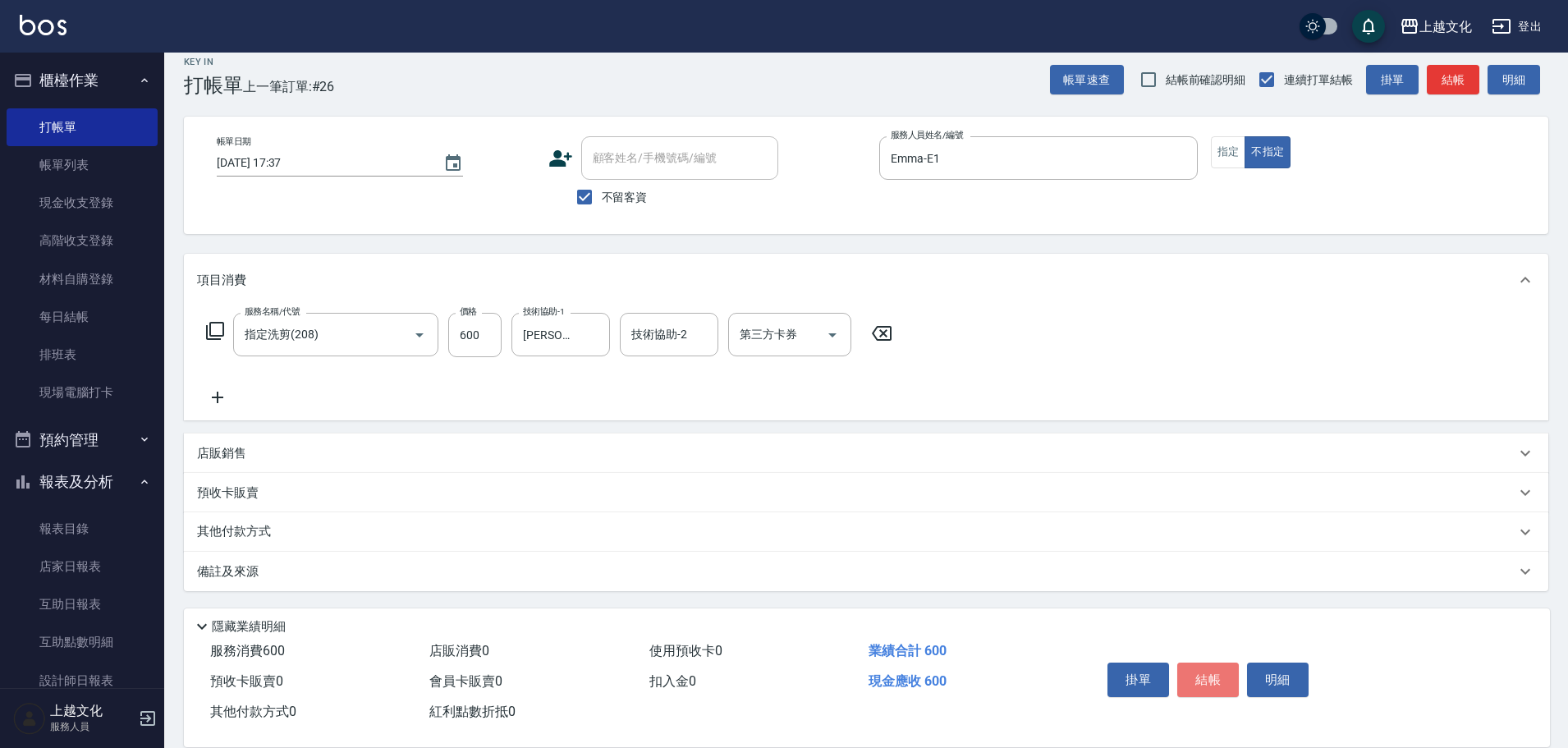
click at [1221, 673] on button "結帳" at bounding box center [1208, 679] width 62 height 35
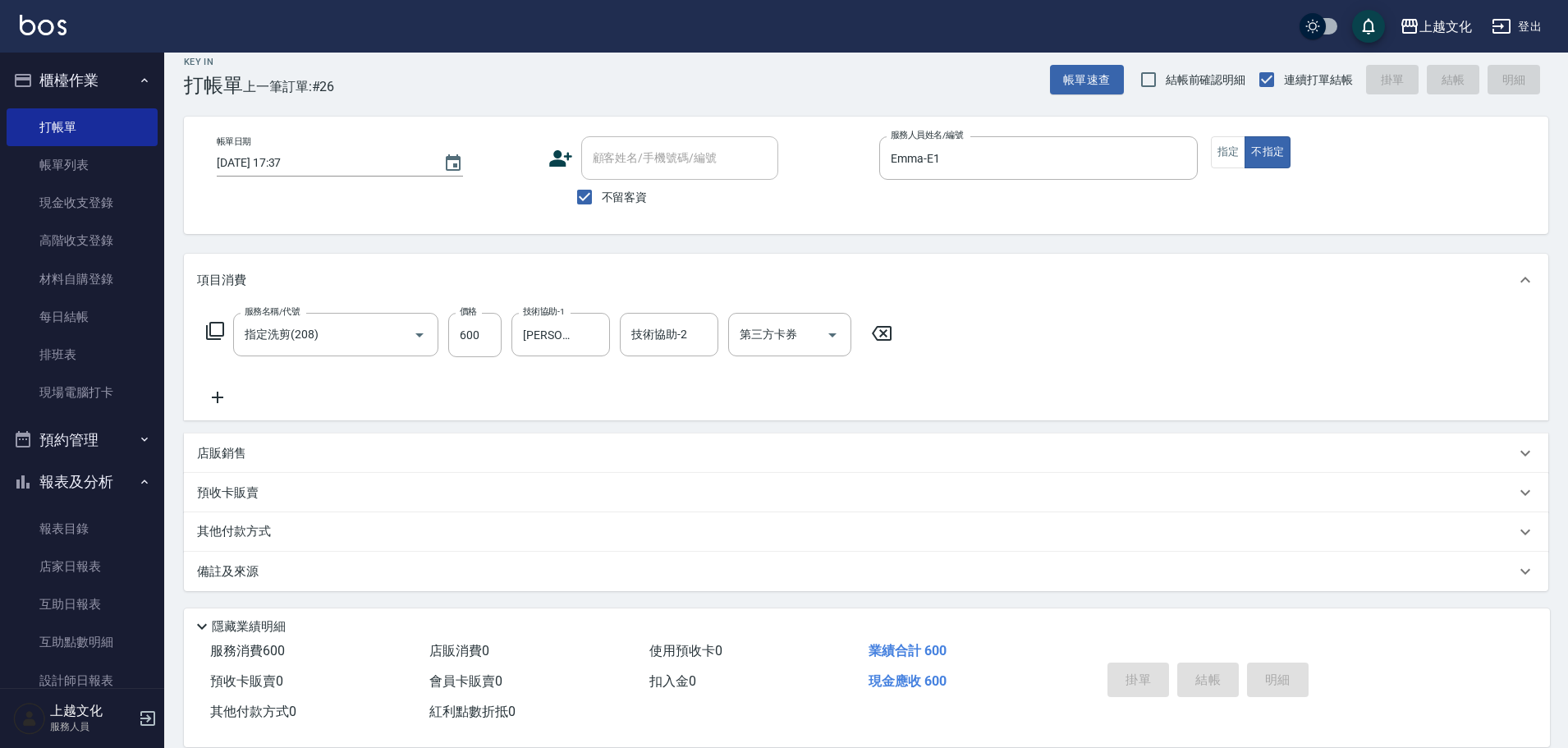
type input "2025/09/07 17:40"
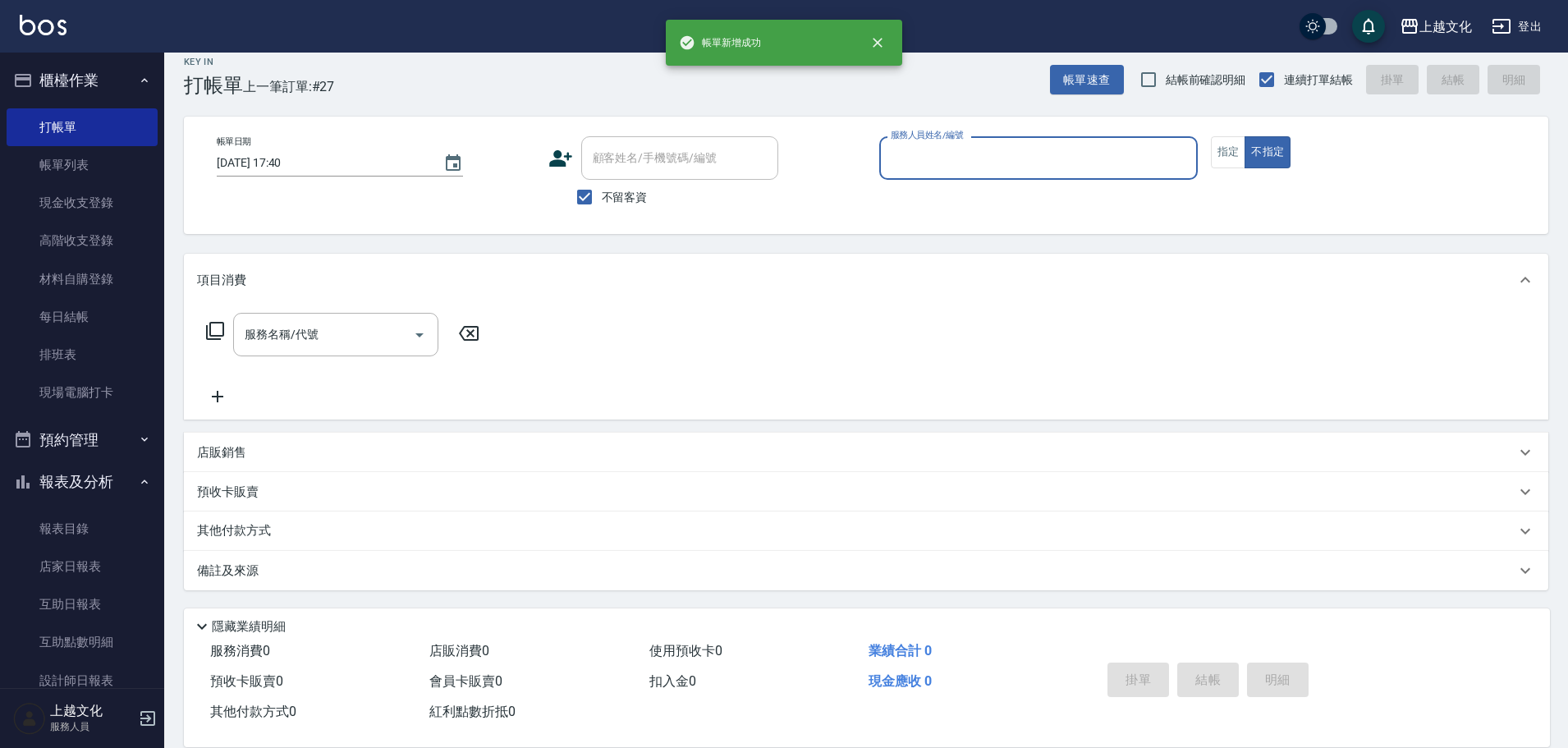
click at [999, 161] on input "服務人員姓名/編號" at bounding box center [1038, 158] width 303 height 29
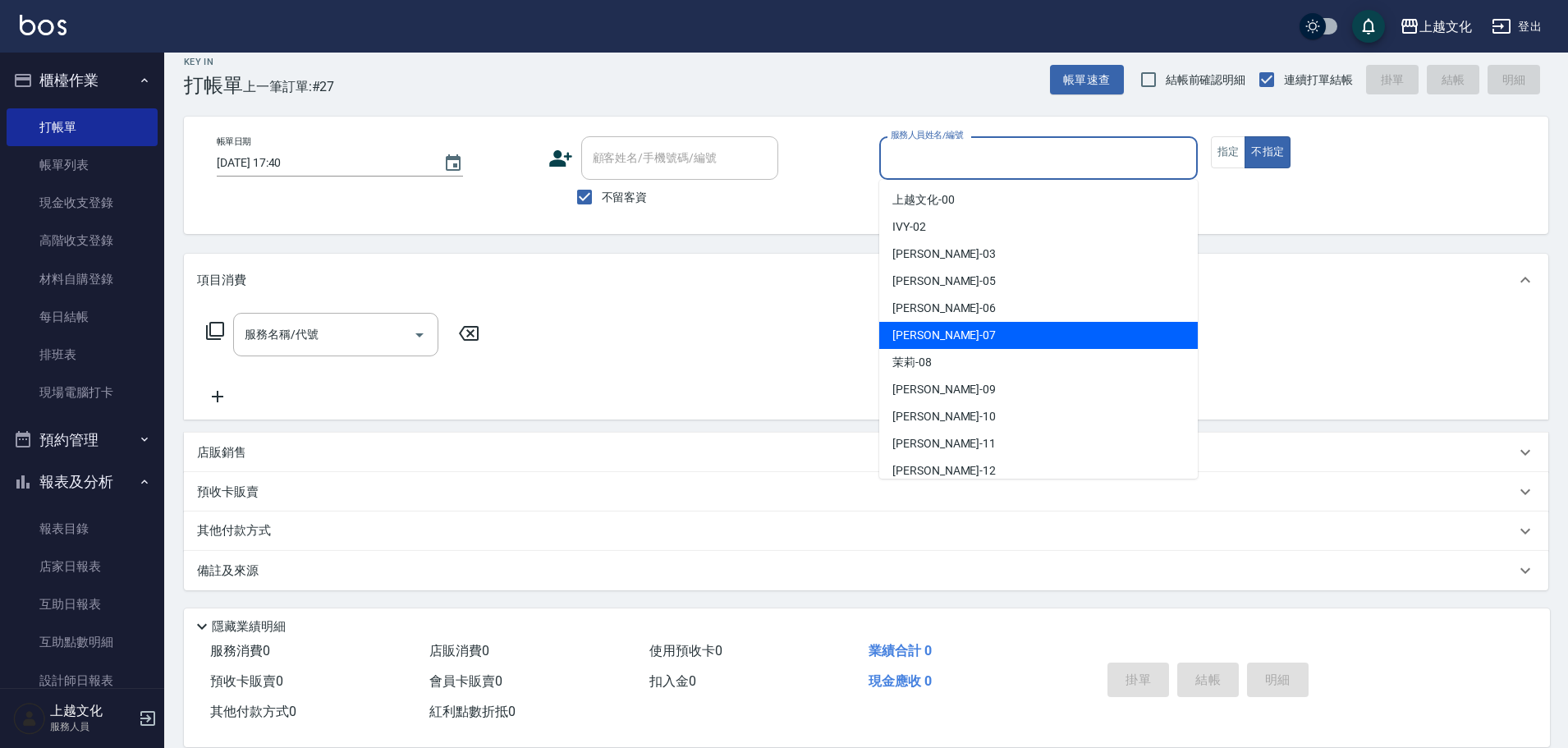
click at [1030, 338] on div "LIN -07" at bounding box center [1038, 335] width 318 height 27
type input "LIN-07"
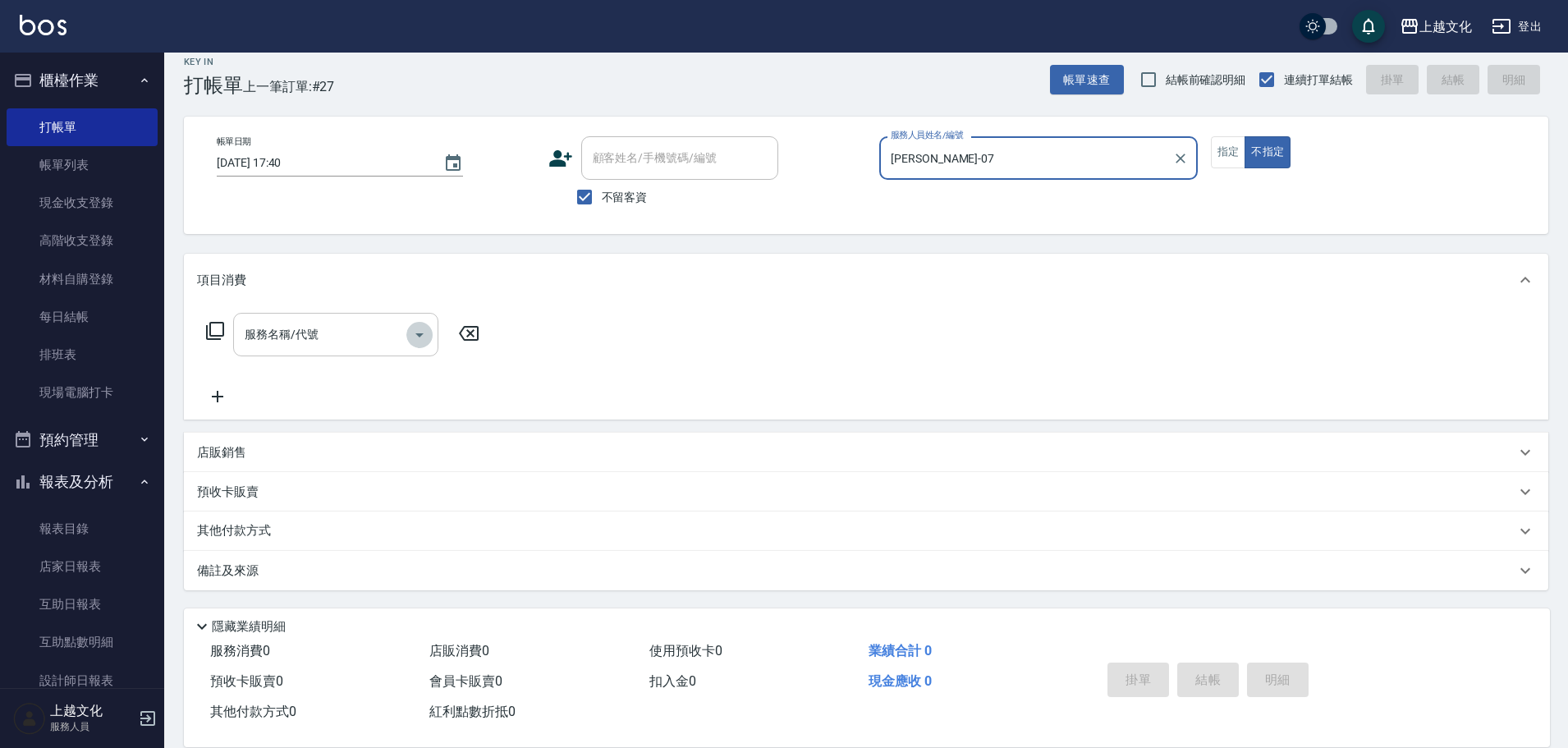
click at [414, 331] on icon "Open" at bounding box center [419, 335] width 20 height 20
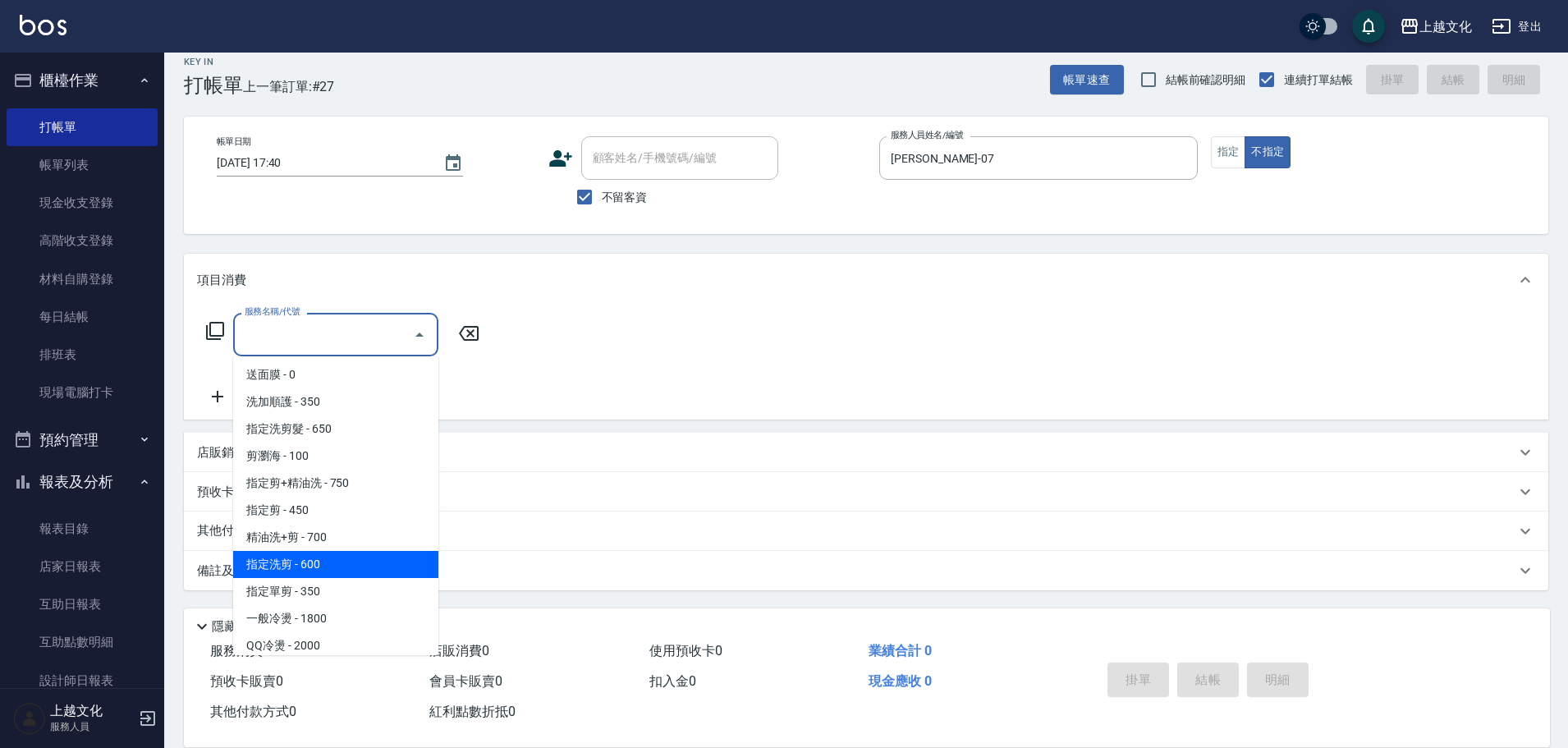
click at [349, 567] on span "指定洗剪 - 600" at bounding box center [335, 564] width 205 height 27
type input "指定洗剪(208)"
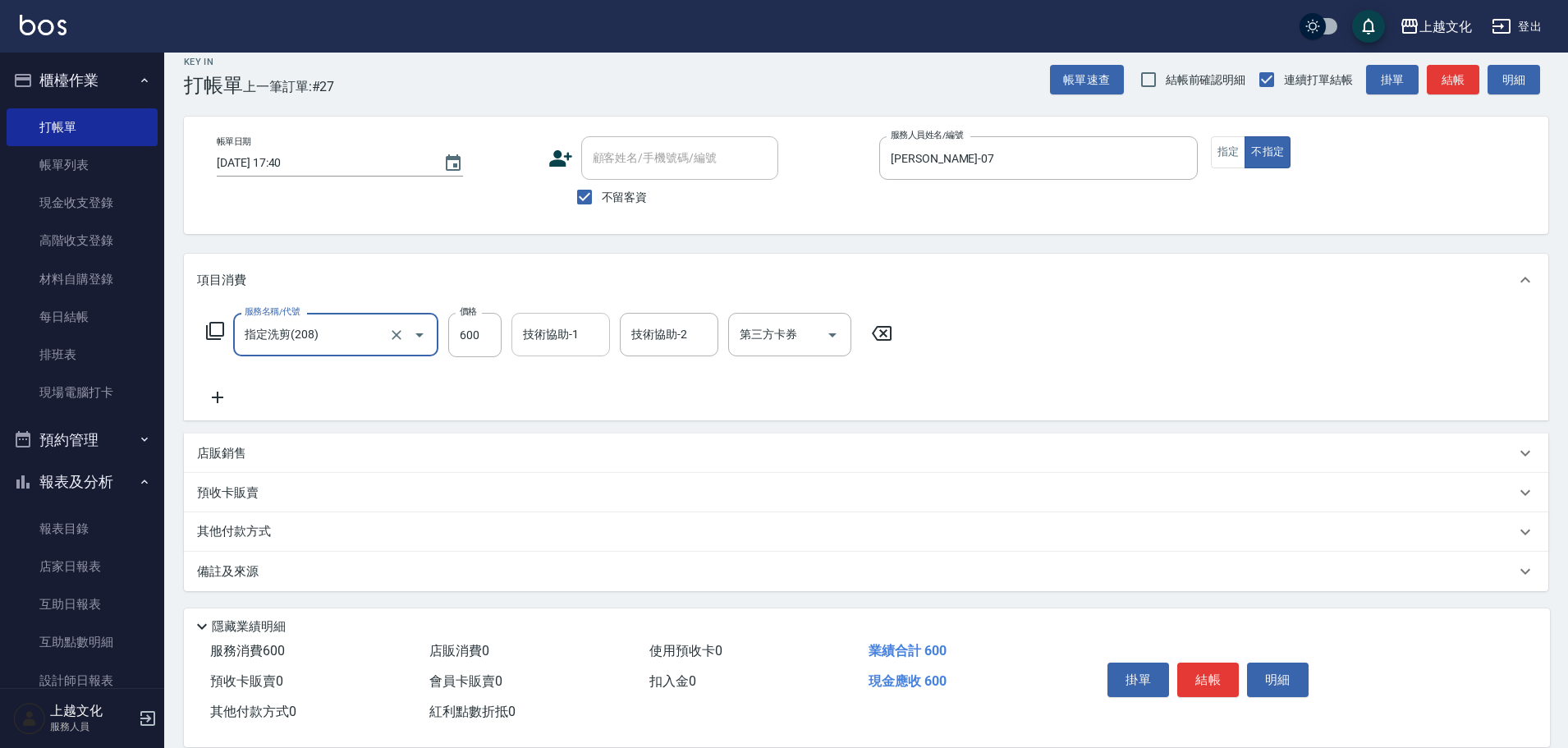
click at [569, 340] on input "技術協助-1" at bounding box center [560, 335] width 84 height 29
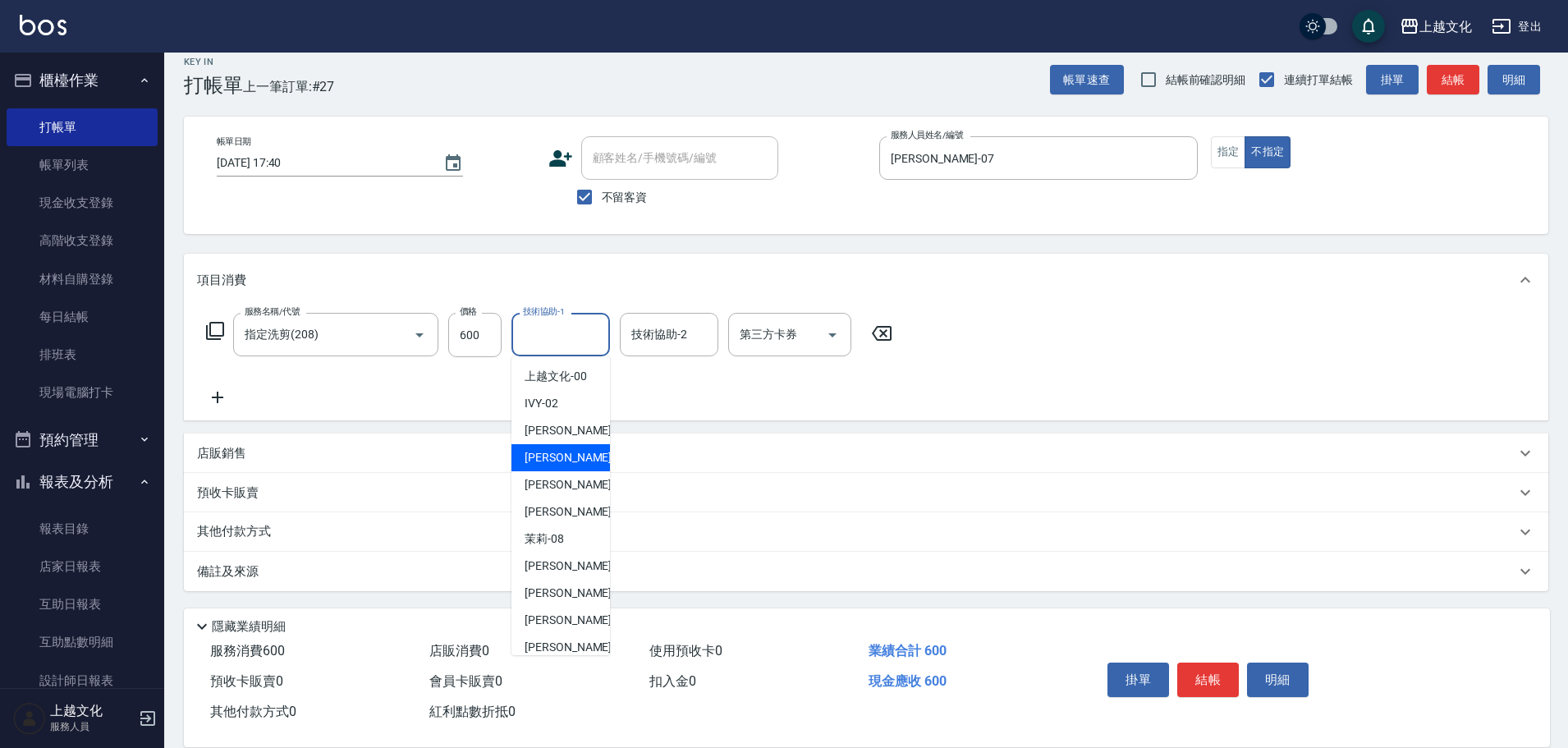
click at [563, 460] on span "EMILY -05" at bounding box center [576, 458] width 103 height 17
type input "EMILY-05"
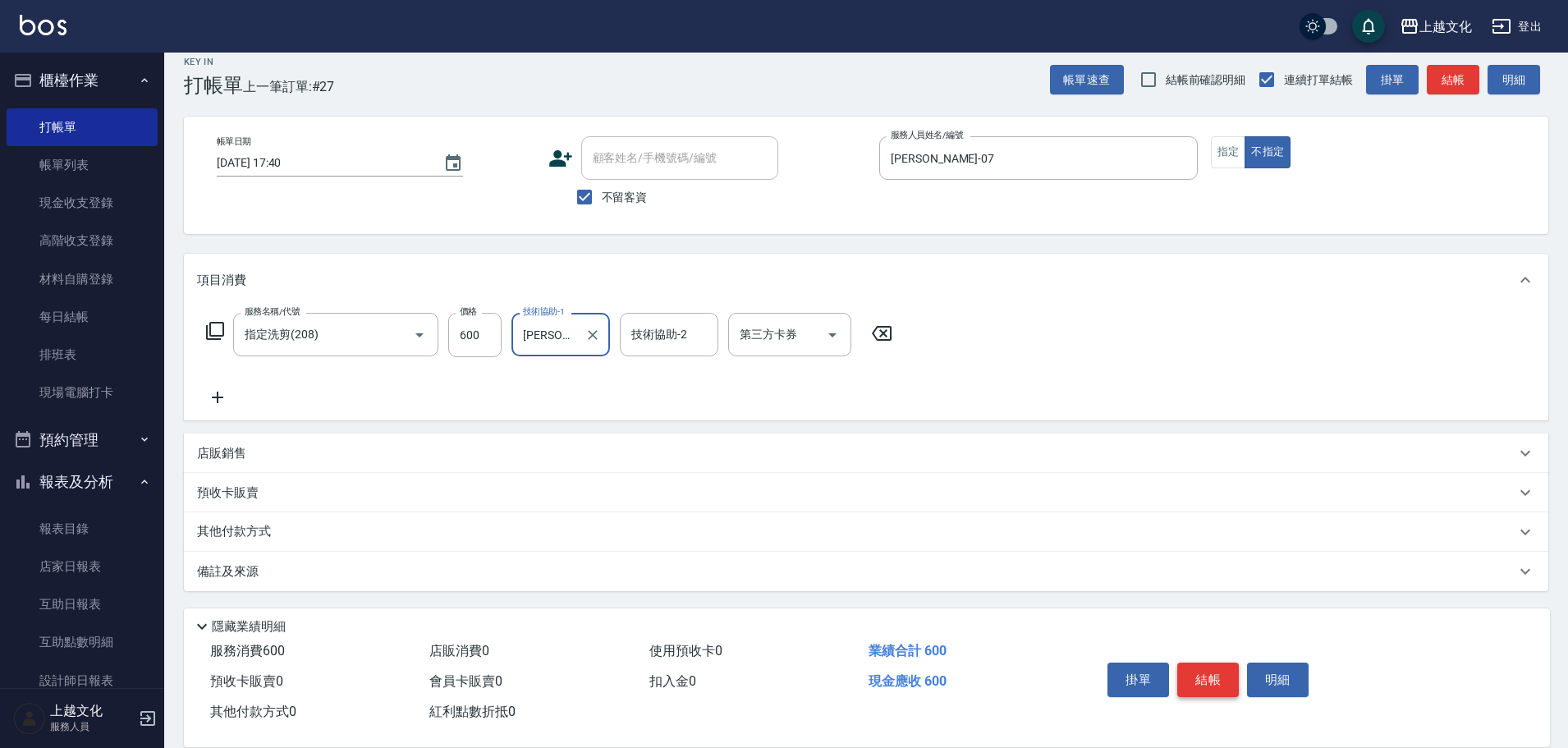
click at [1203, 671] on button "結帳" at bounding box center [1208, 679] width 62 height 35
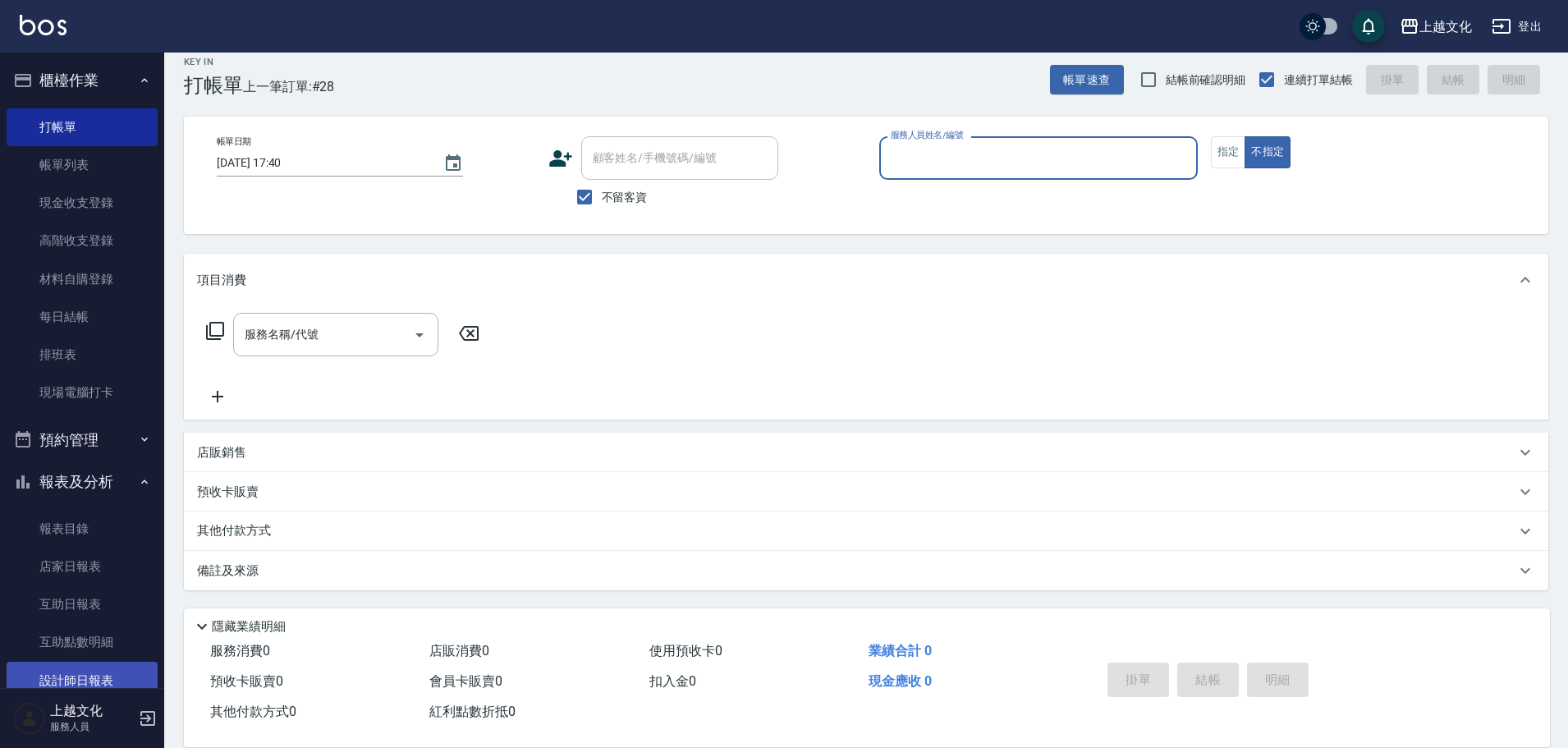
click at [42, 670] on link "設計師日報表" at bounding box center [82, 680] width 151 height 38
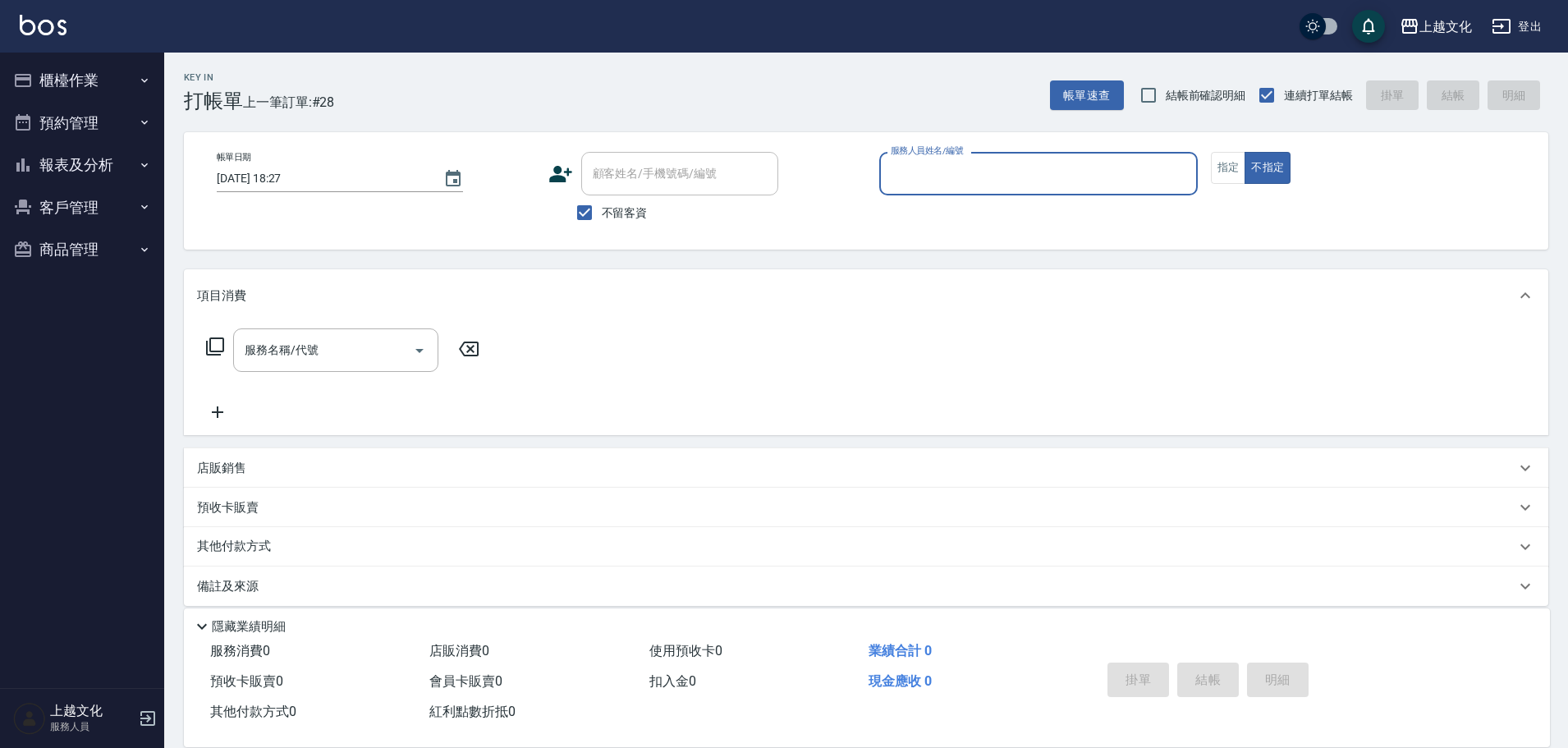
click at [939, 183] on input "服務人員姓名/編號" at bounding box center [1038, 174] width 303 height 29
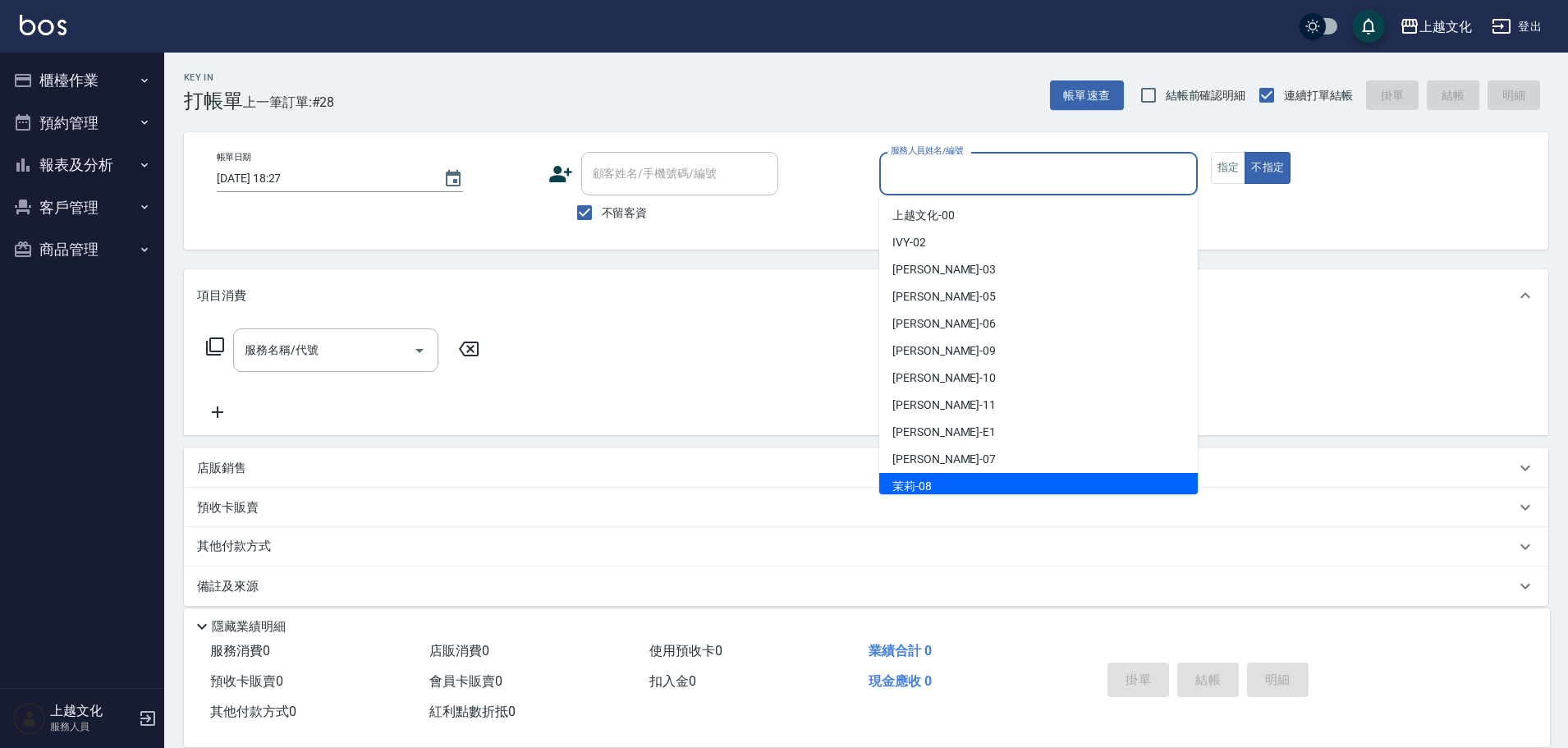
click at [941, 479] on div "茉莉 -08" at bounding box center [1038, 486] width 318 height 27
type input "茉莉-08"
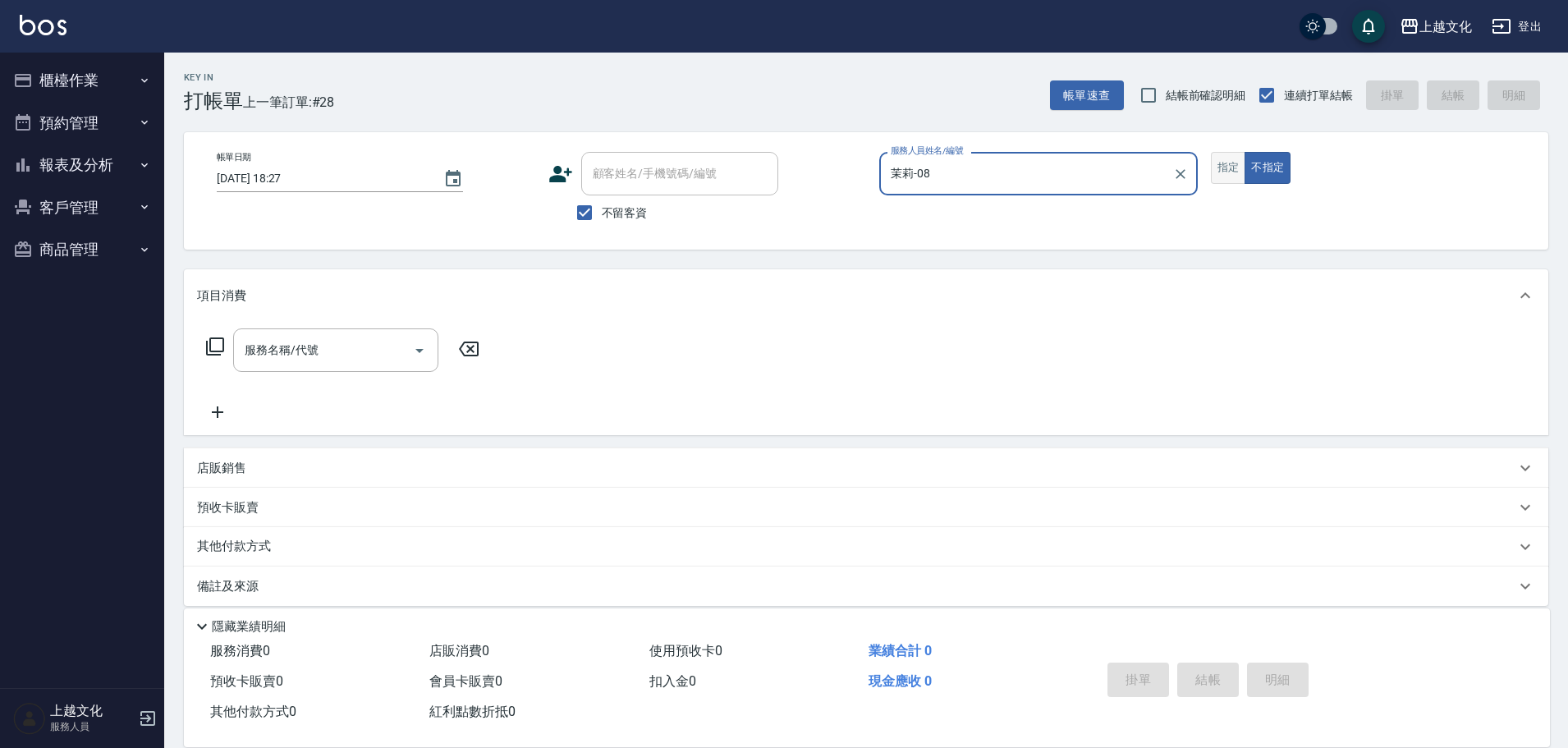
click at [1229, 172] on button "指定" at bounding box center [1229, 168] width 36 height 32
click at [216, 341] on icon at bounding box center [214, 346] width 20 height 20
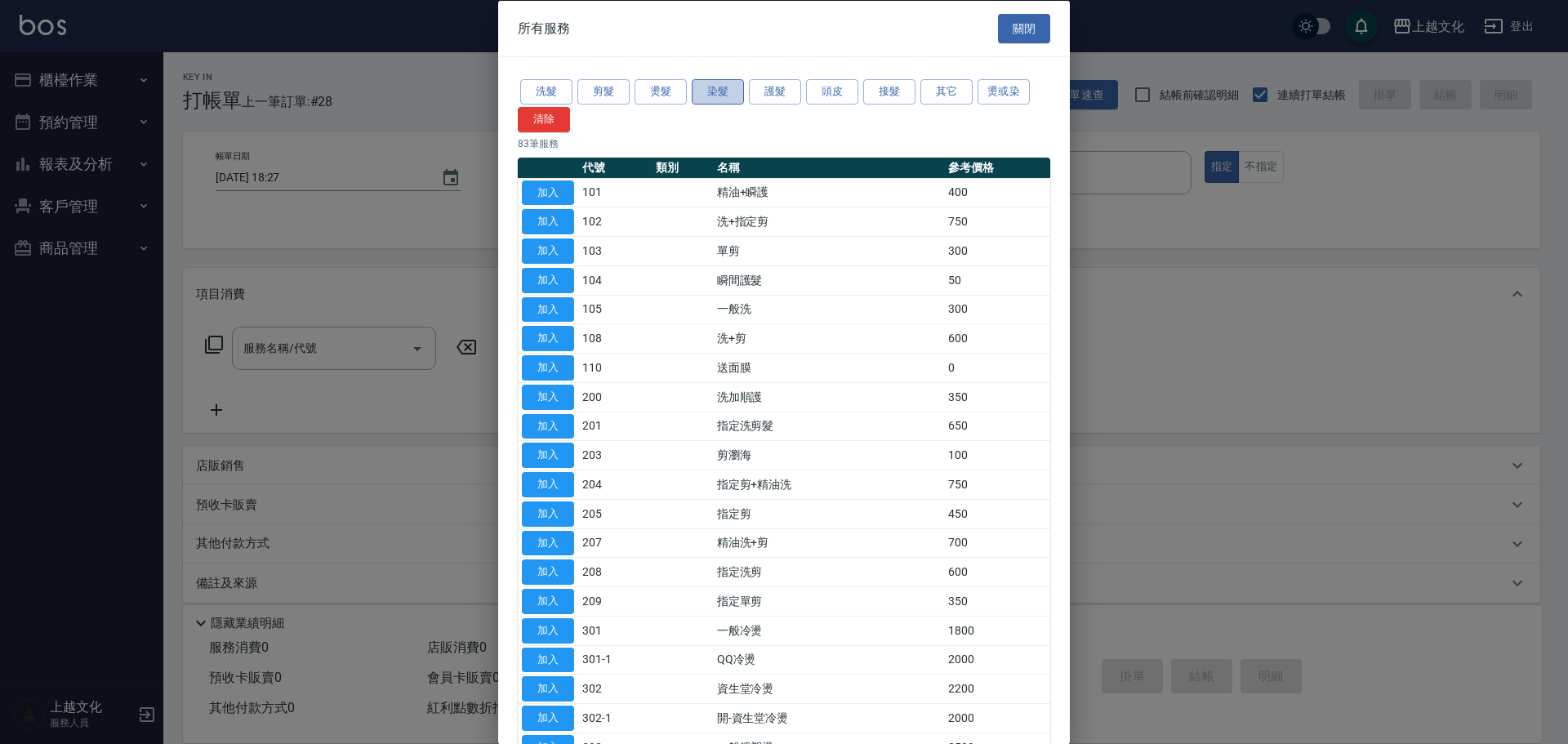
click at [708, 96] on button "染髮" at bounding box center [718, 92] width 52 height 25
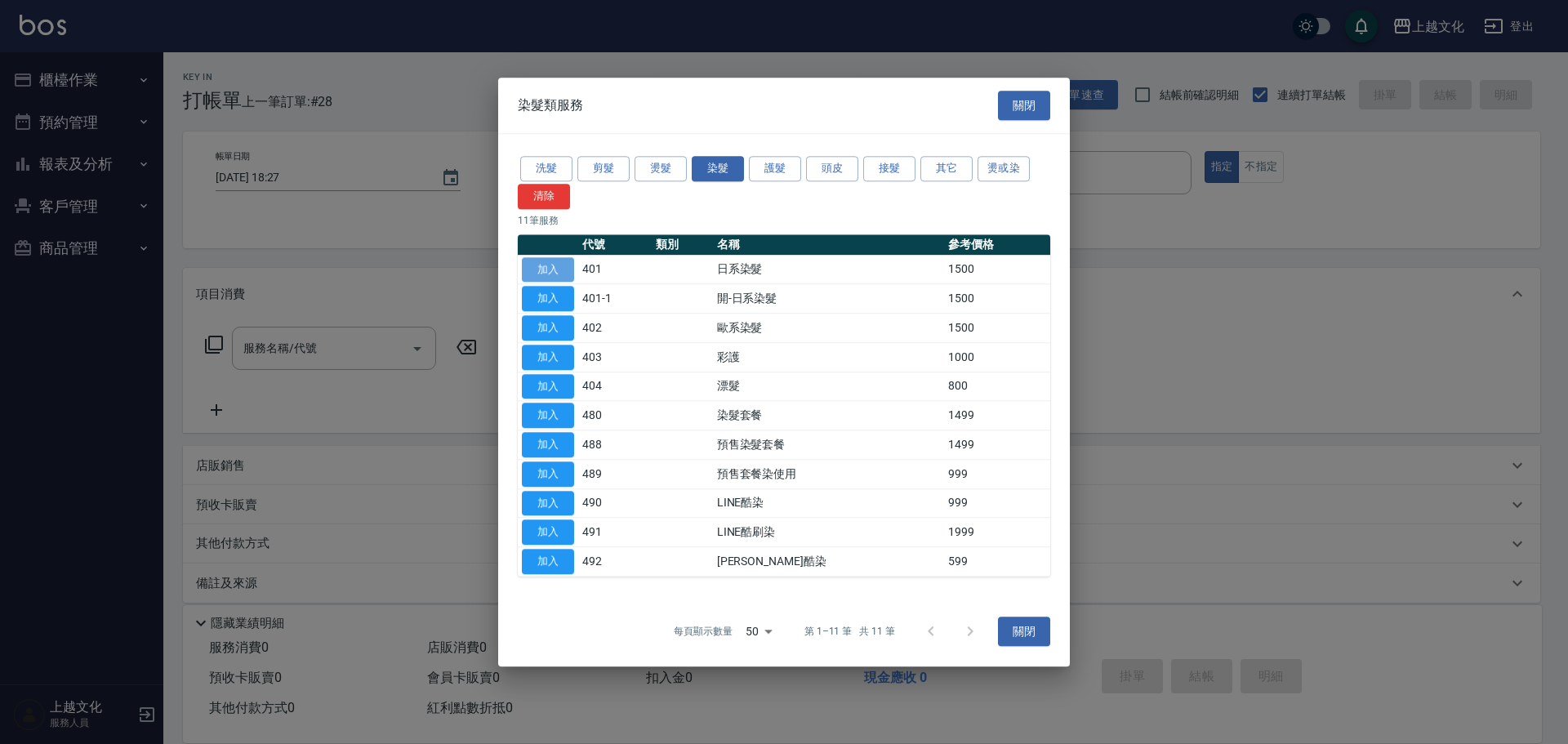
click at [543, 273] on button "加入" at bounding box center [548, 269] width 52 height 25
type input "日系染髮(401)"
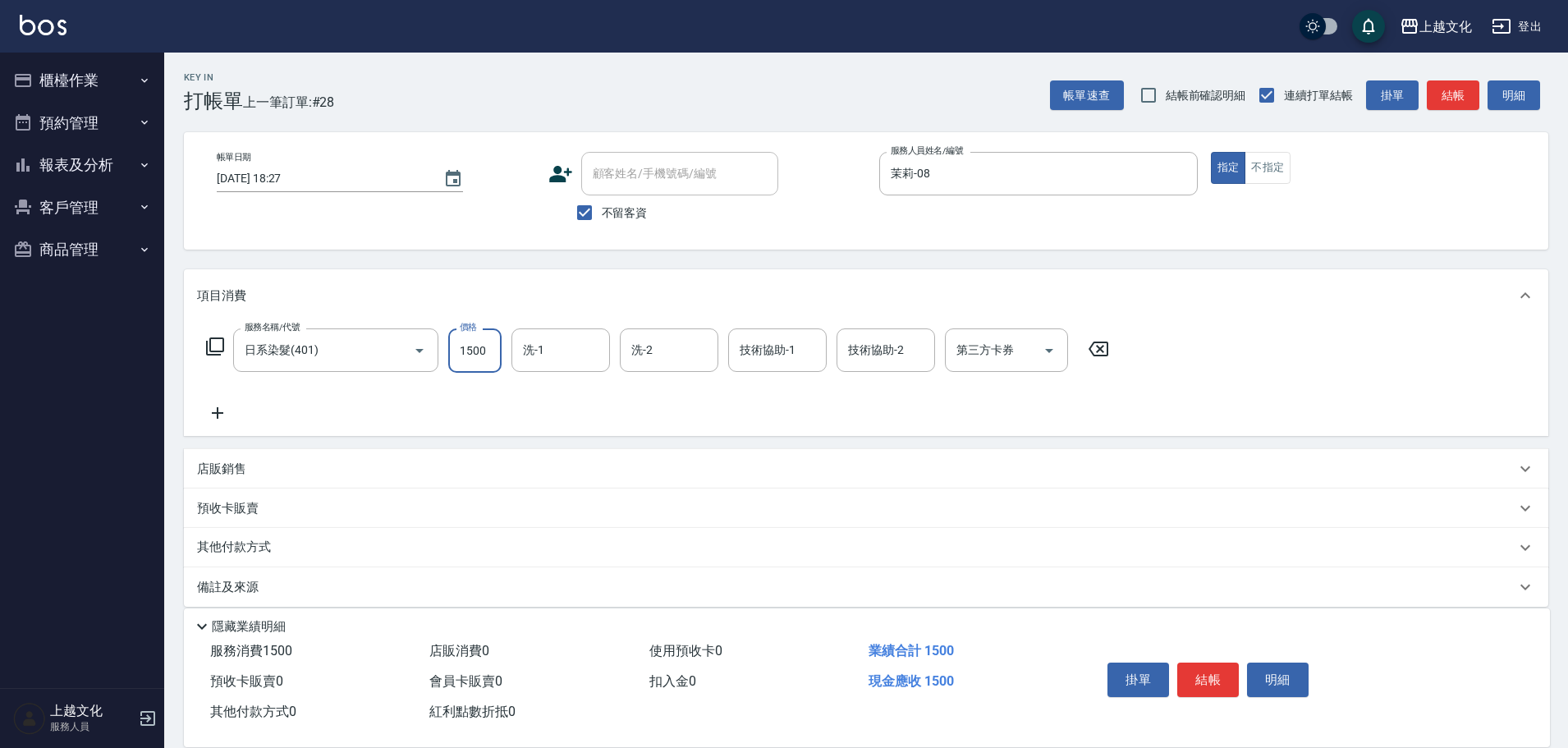
drag, startPoint x: 482, startPoint y: 367, endPoint x: 466, endPoint y: 289, distance: 79.6
click at [481, 367] on input "1500" at bounding box center [474, 351] width 54 height 44
type input "2299"
click at [546, 362] on input "洗-1" at bounding box center [560, 350] width 84 height 29
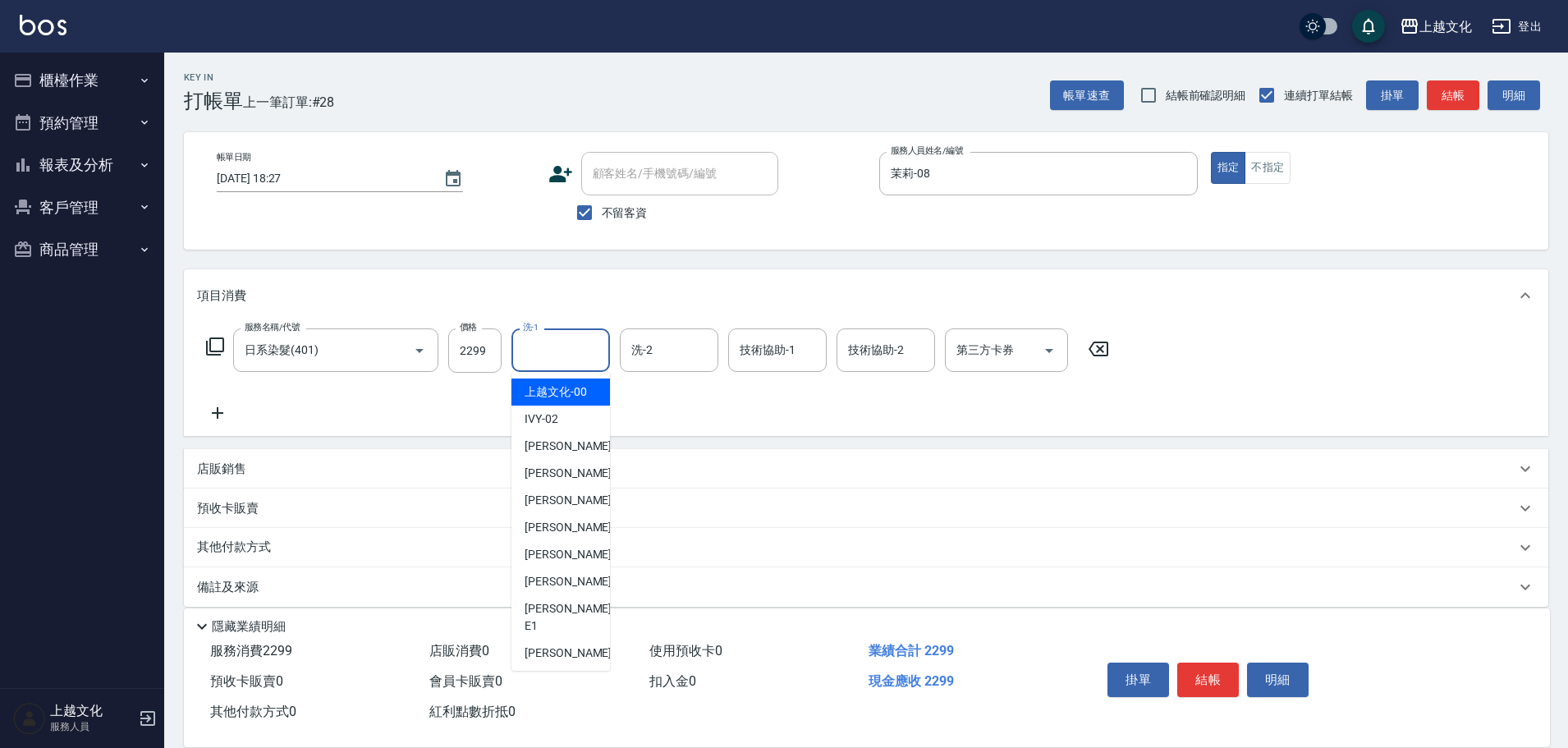
click at [565, 388] on span "上越文化 -00" at bounding box center [555, 392] width 62 height 17
type input "上越文化-00"
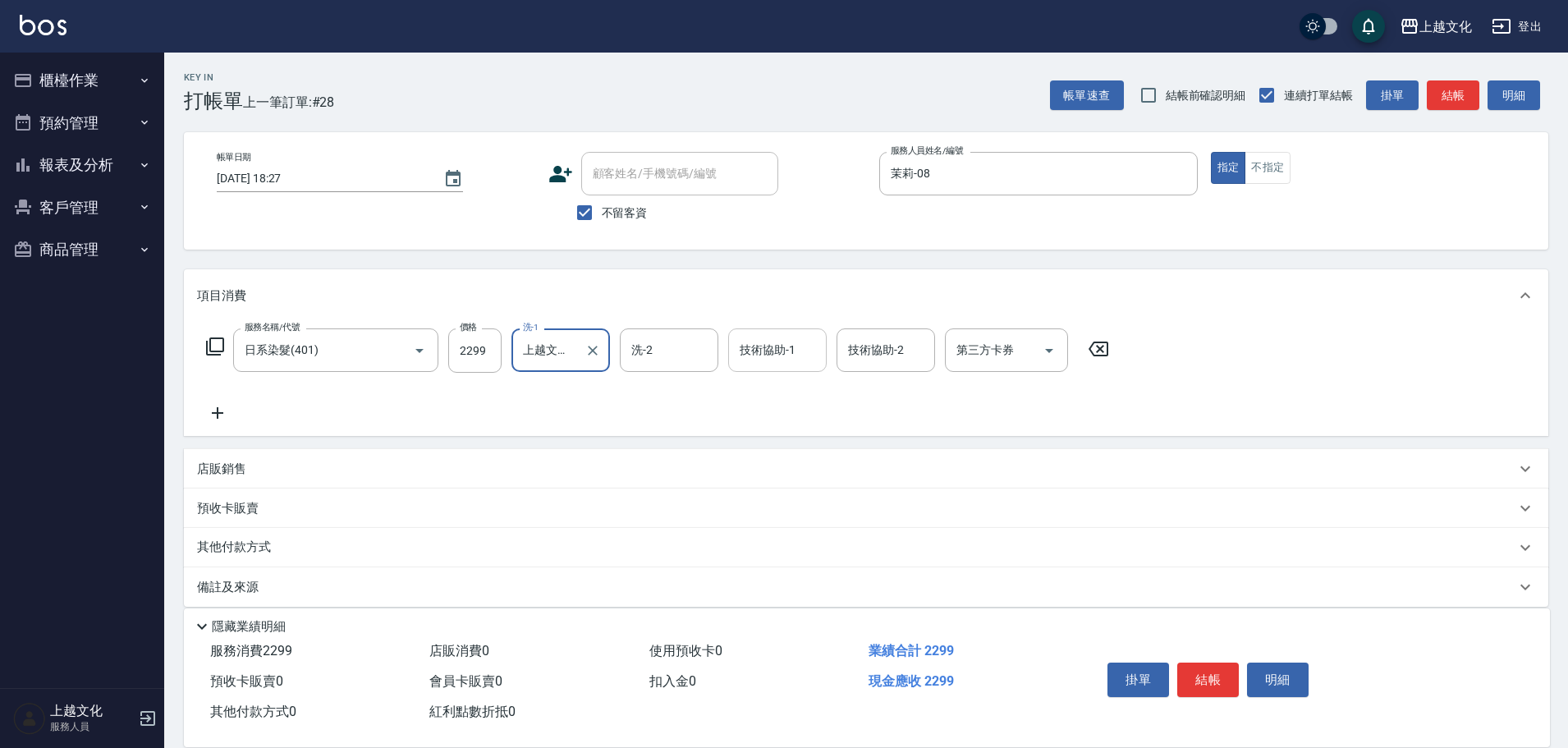
click at [788, 351] on input "技術協助-1" at bounding box center [777, 350] width 84 height 29
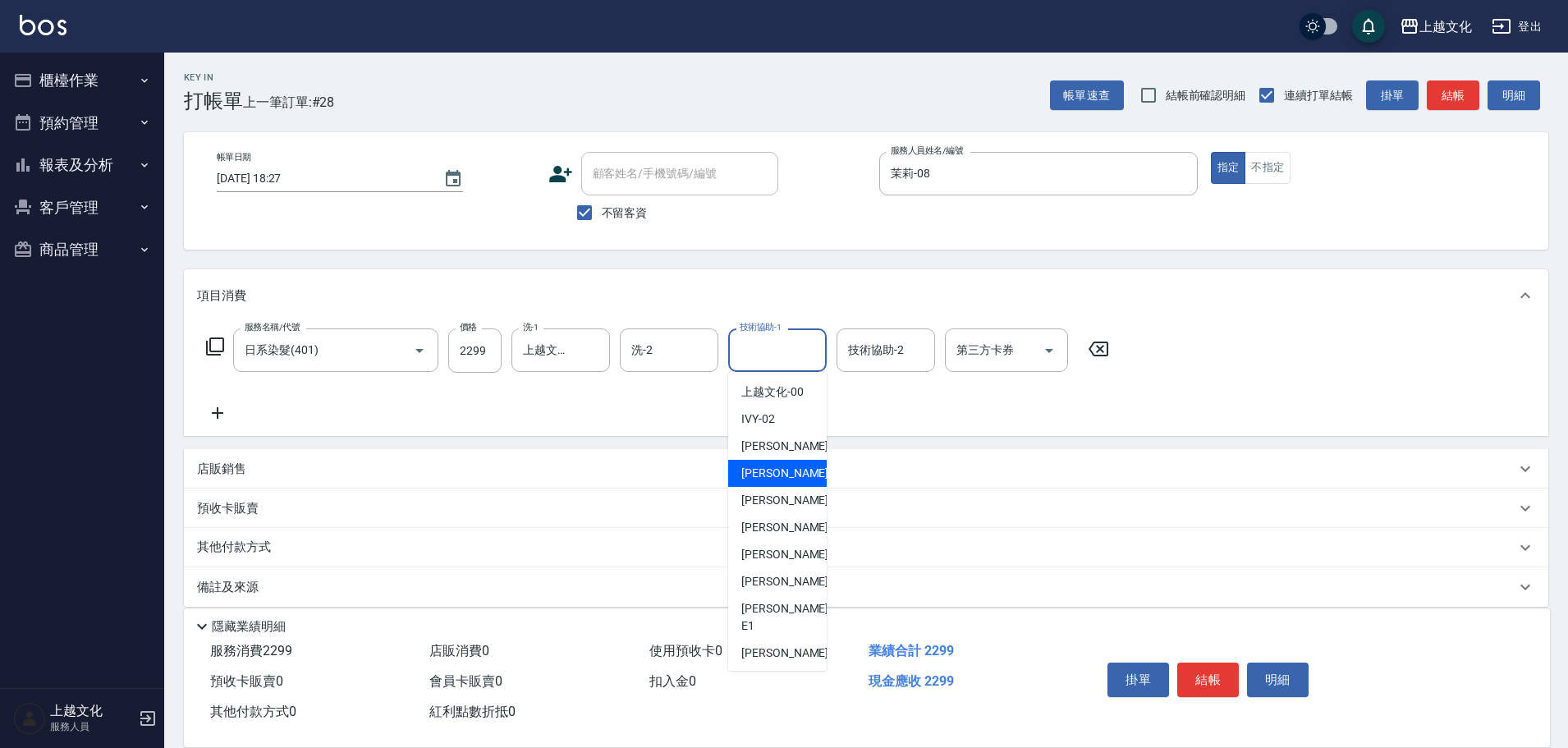
click at [781, 477] on span "EMILY -05" at bounding box center [793, 474] width 103 height 17
type input "EMILY-05"
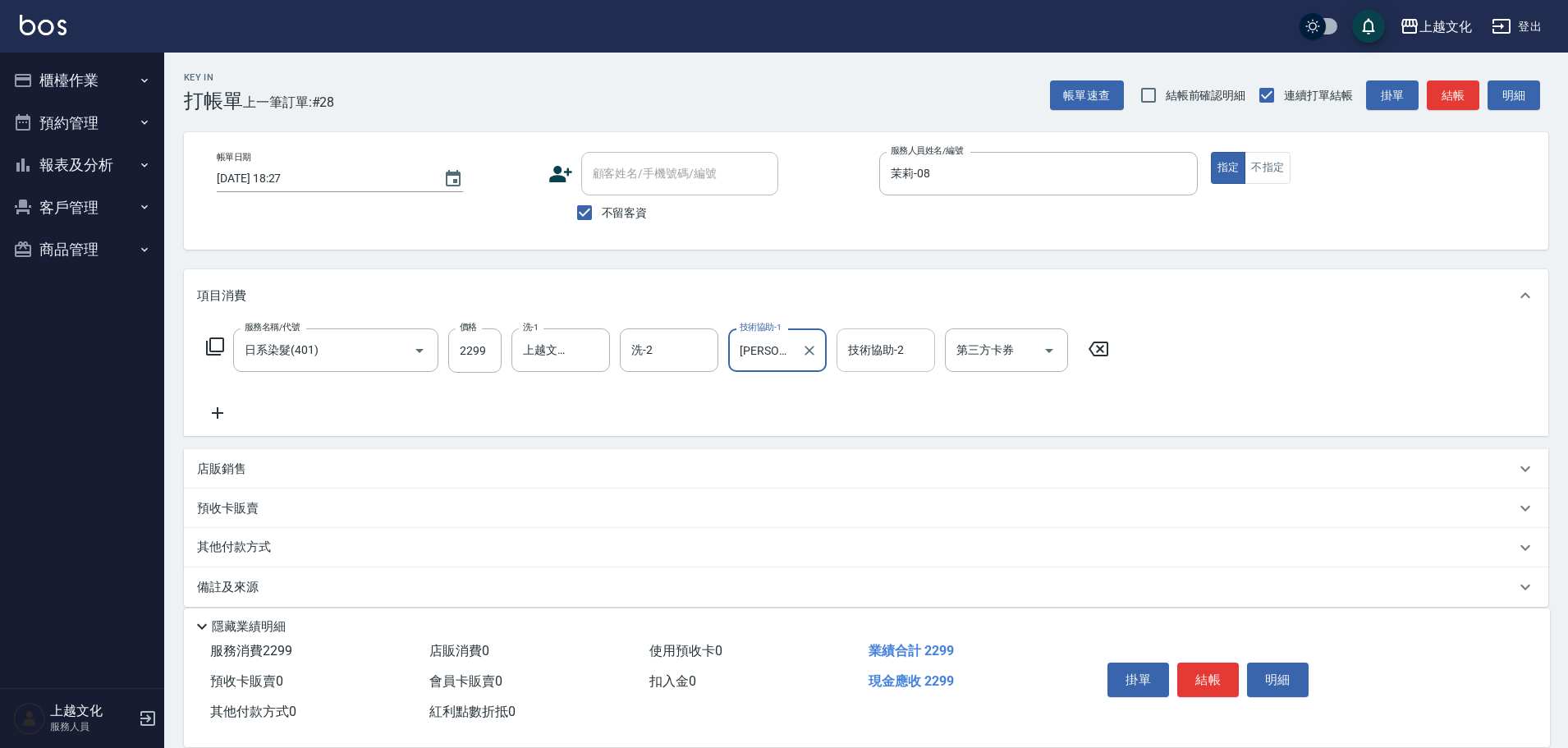
click at [868, 354] on input "技術協助-2" at bounding box center [885, 350] width 84 height 29
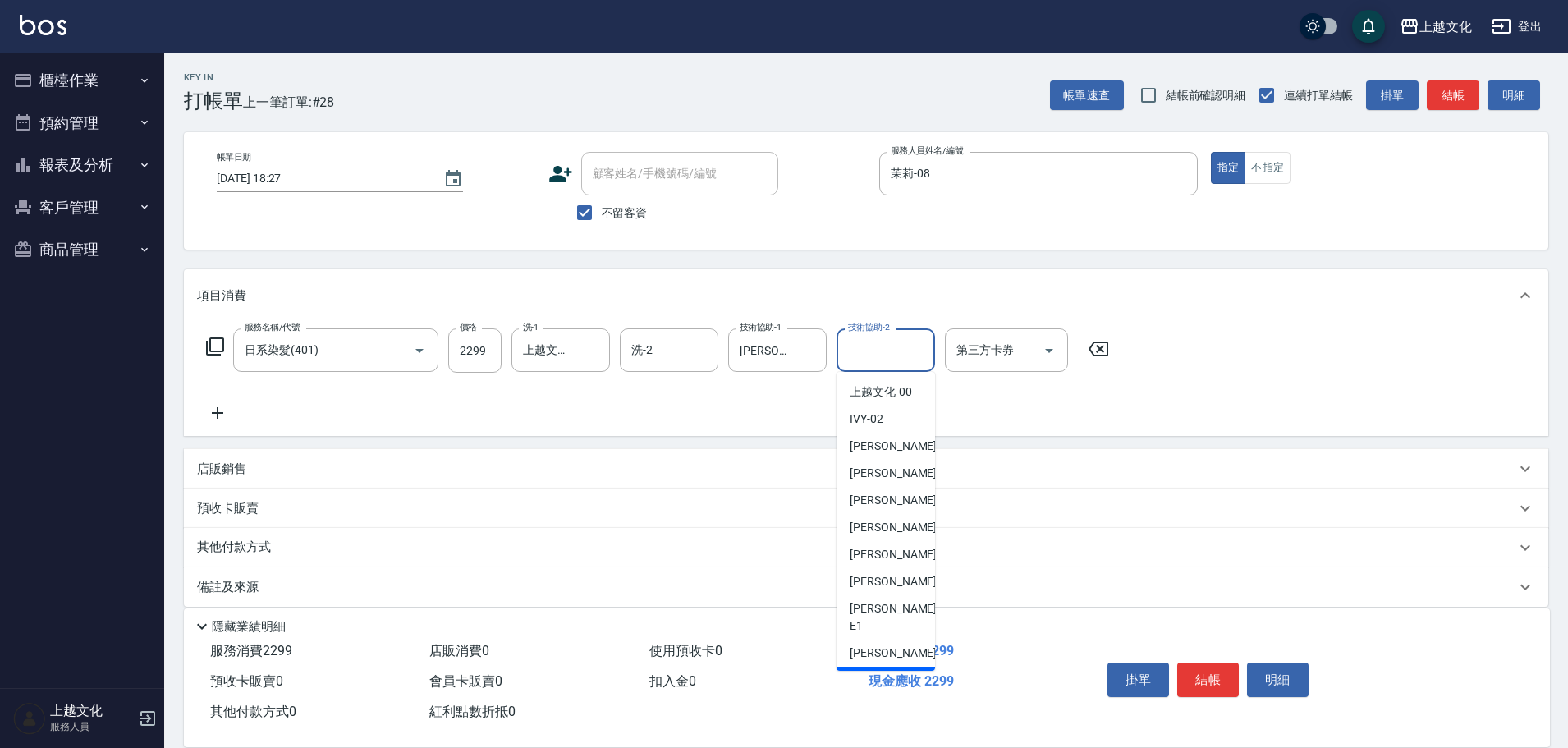
drag, startPoint x: 892, startPoint y: 654, endPoint x: 876, endPoint y: 631, distance: 28.0
click at [890, 666] on div "茉莉 -08" at bounding box center [885, 679] width 99 height 27
type input "茉莉-08"
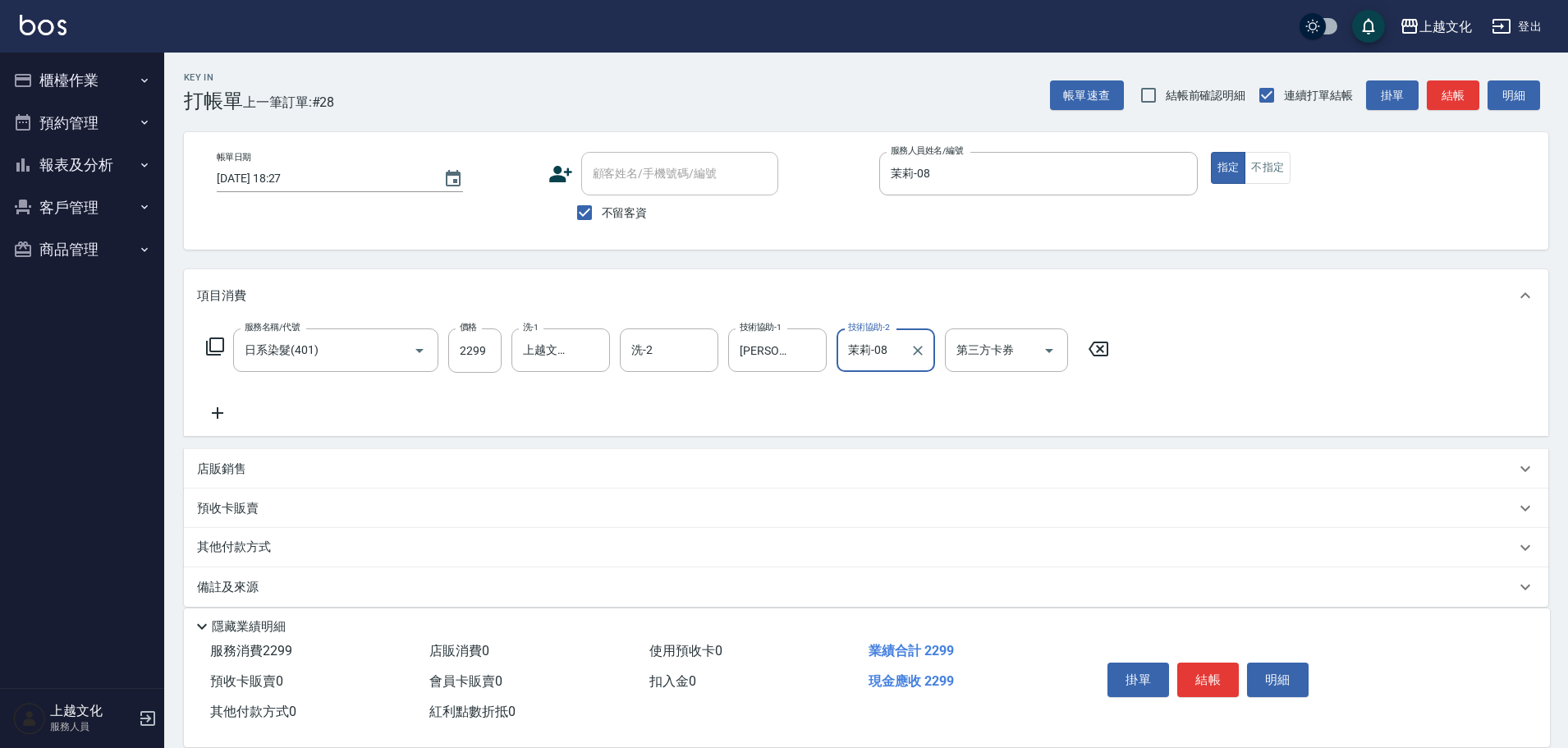
click at [214, 407] on icon at bounding box center [218, 413] width 41 height 20
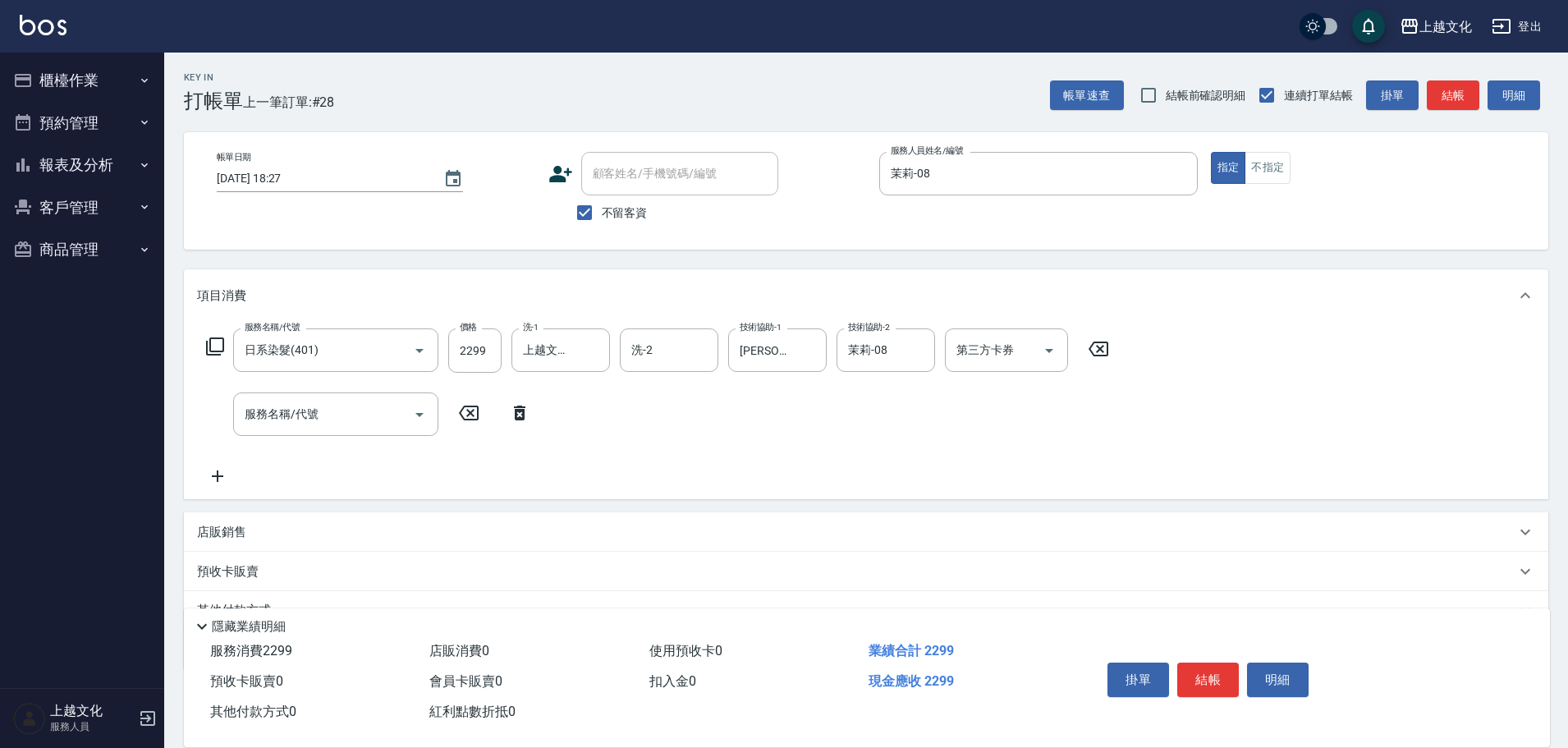
click at [214, 344] on icon at bounding box center [214, 346] width 20 height 20
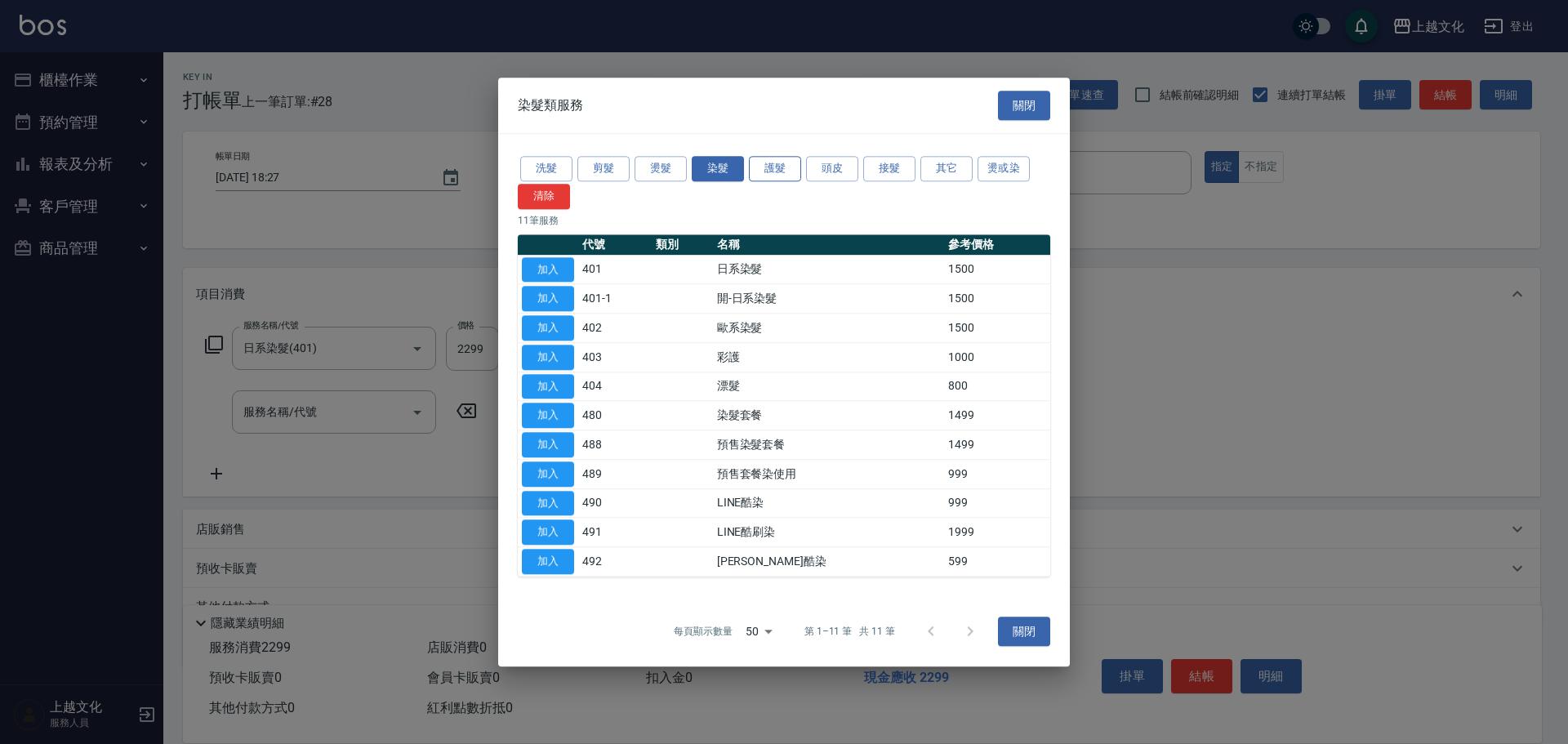
click at [789, 160] on button "護髮" at bounding box center [775, 168] width 52 height 25
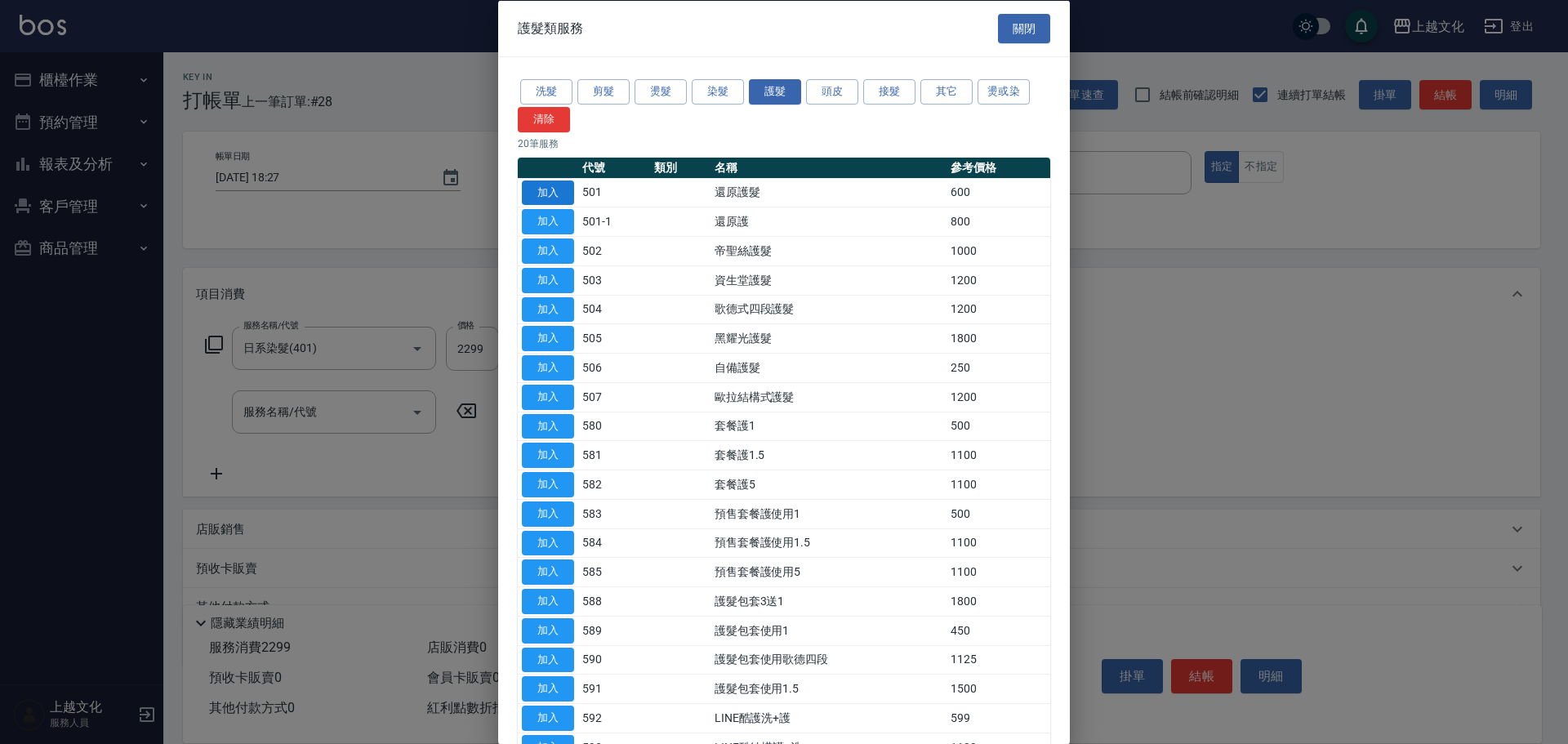
click at [559, 184] on button "加入" at bounding box center [548, 192] width 52 height 25
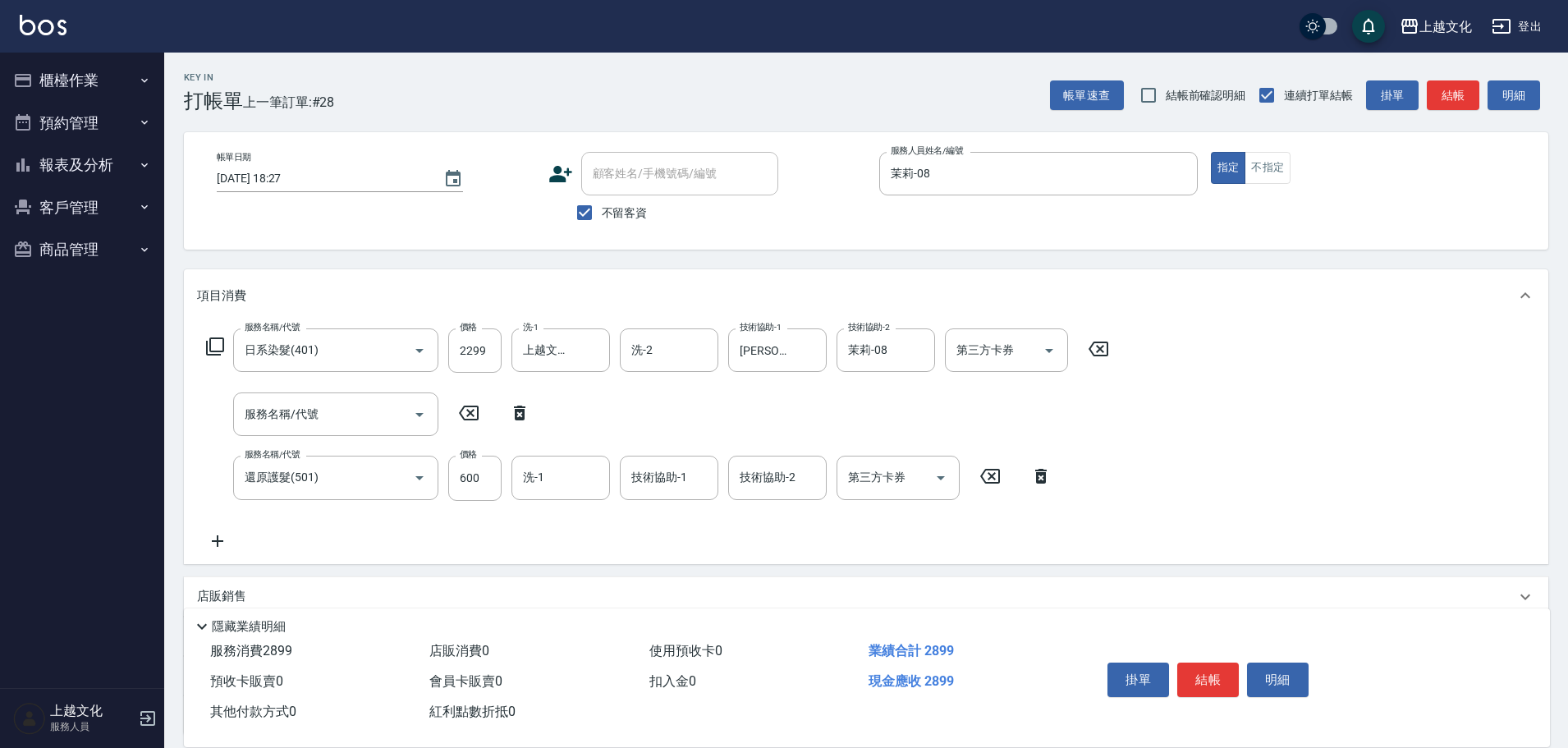
drag, startPoint x: 523, startPoint y: 413, endPoint x: 504, endPoint y: 423, distance: 21.5
click at [523, 413] on icon at bounding box center [520, 413] width 11 height 15
type input "還原護髮(501)"
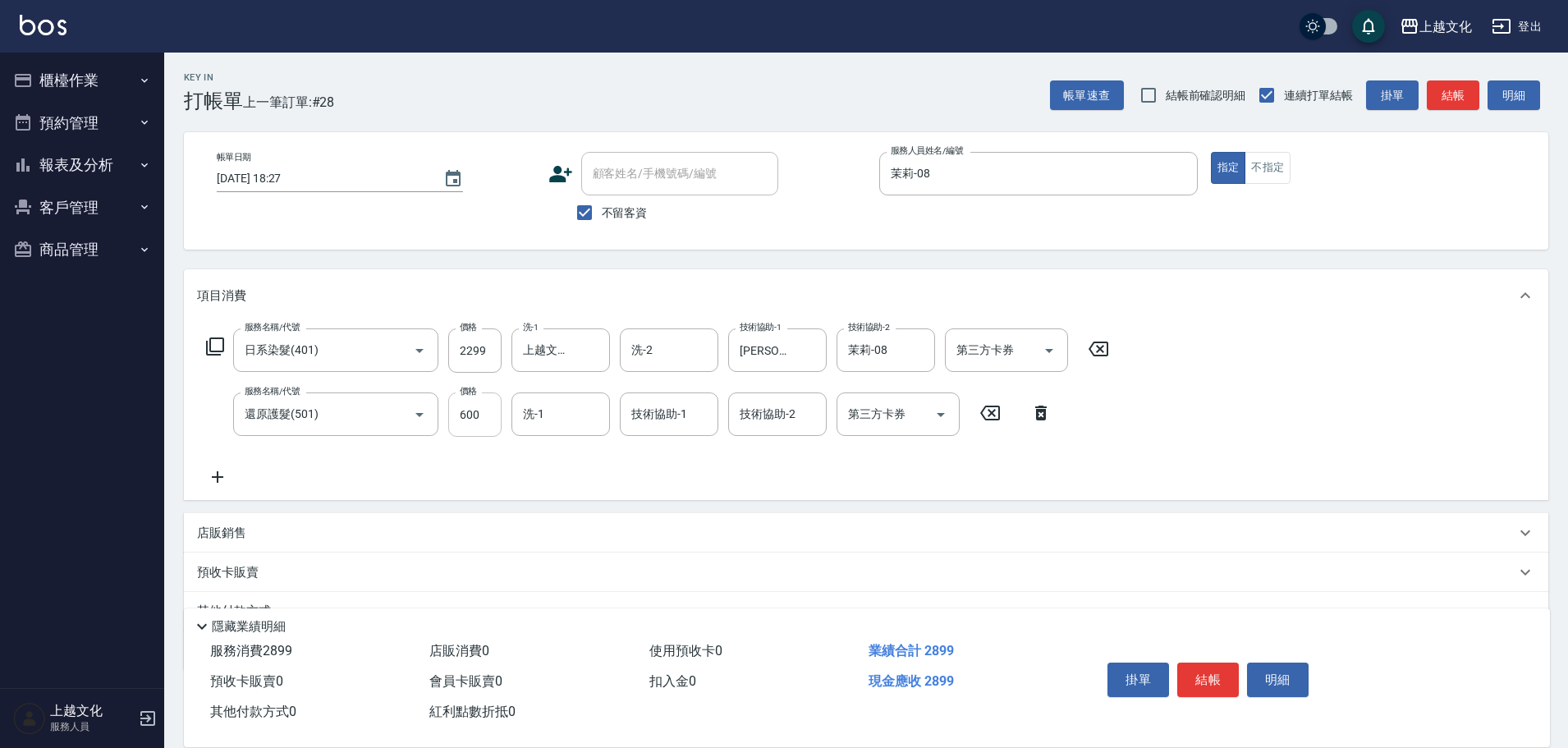
click at [487, 428] on input "600" at bounding box center [474, 414] width 54 height 44
type input "0"
click at [554, 421] on input "洗-1" at bounding box center [560, 414] width 84 height 29
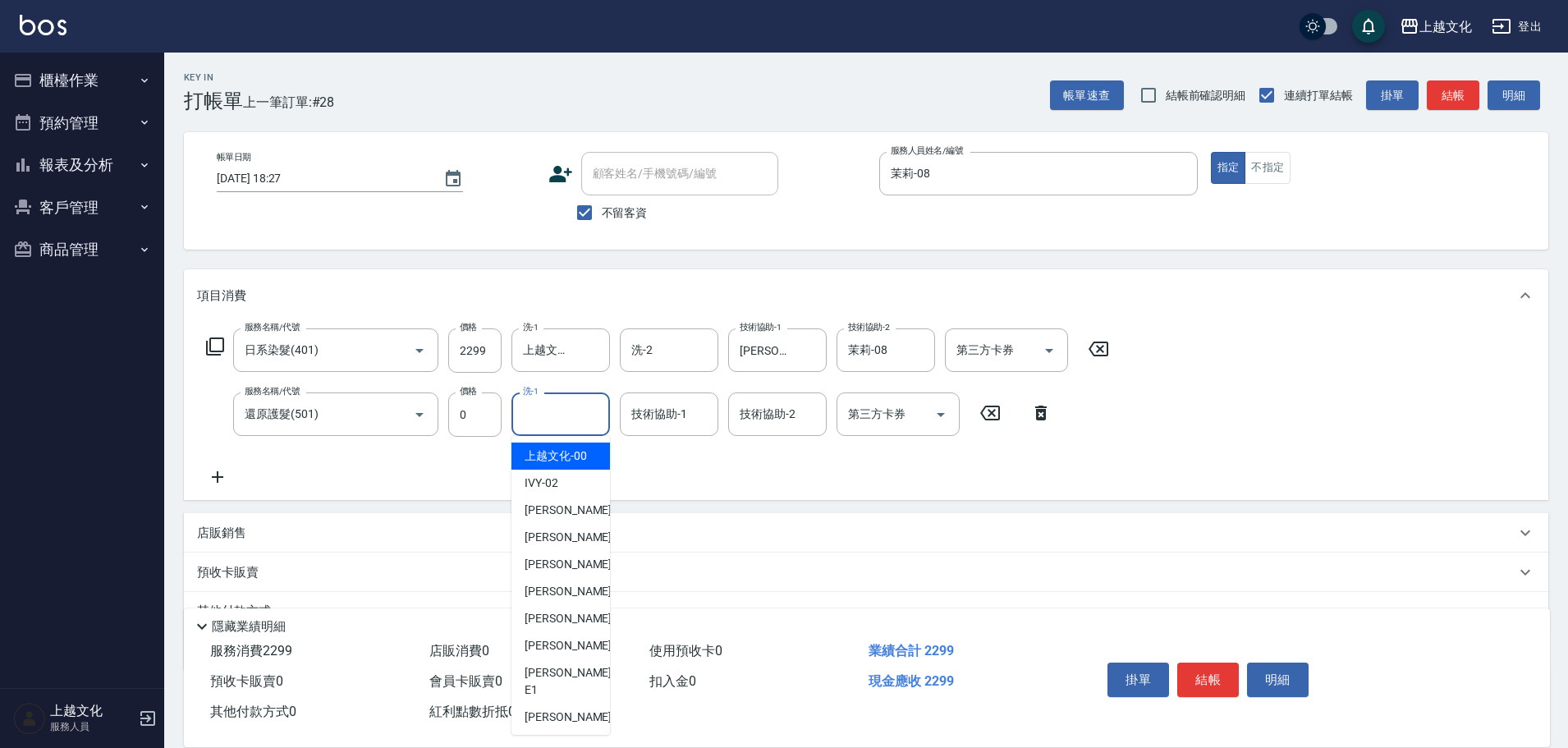
click at [557, 456] on span "上越文化 -00" at bounding box center [555, 456] width 62 height 17
type input "上越文化-00"
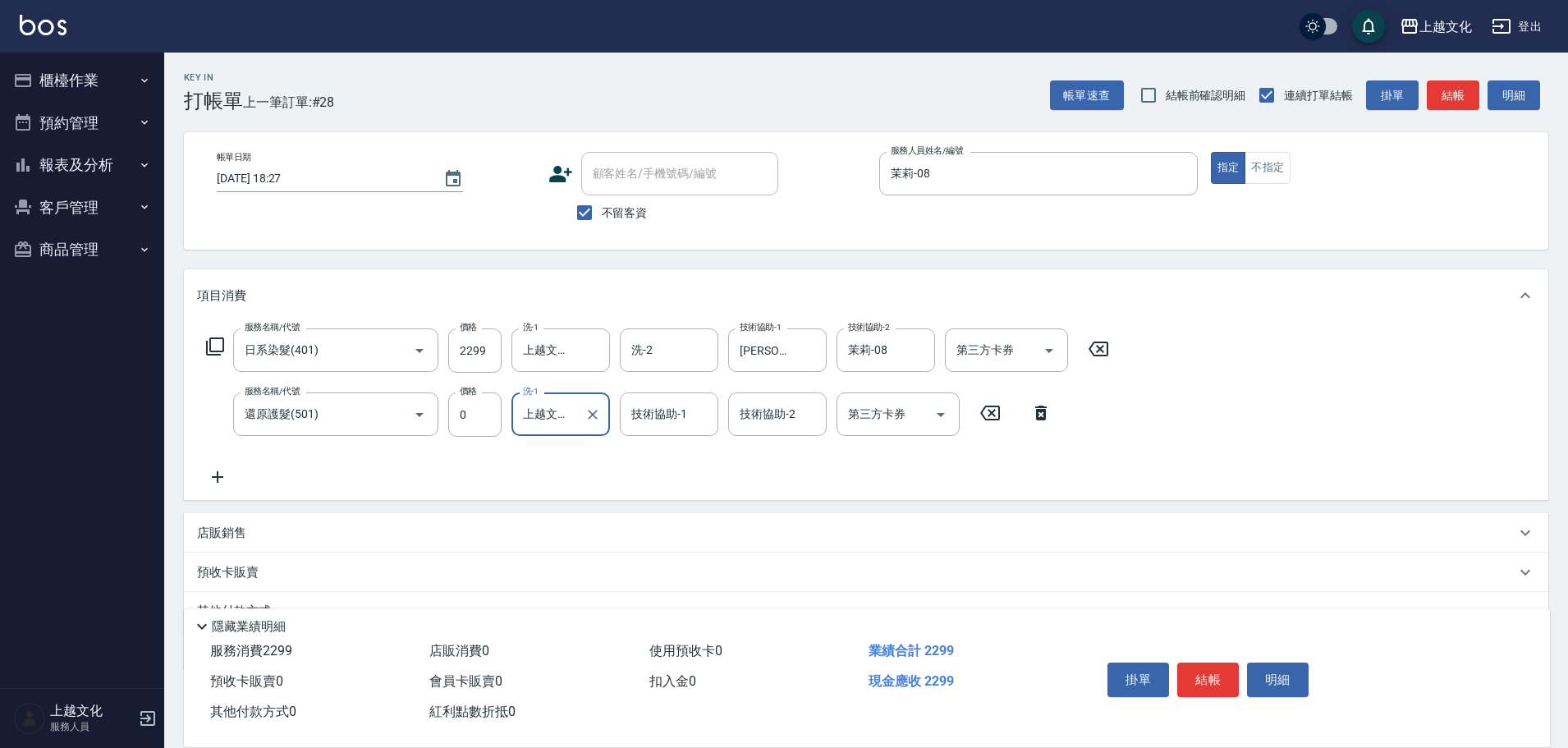
click at [1210, 676] on button "結帳" at bounding box center [1208, 679] width 62 height 35
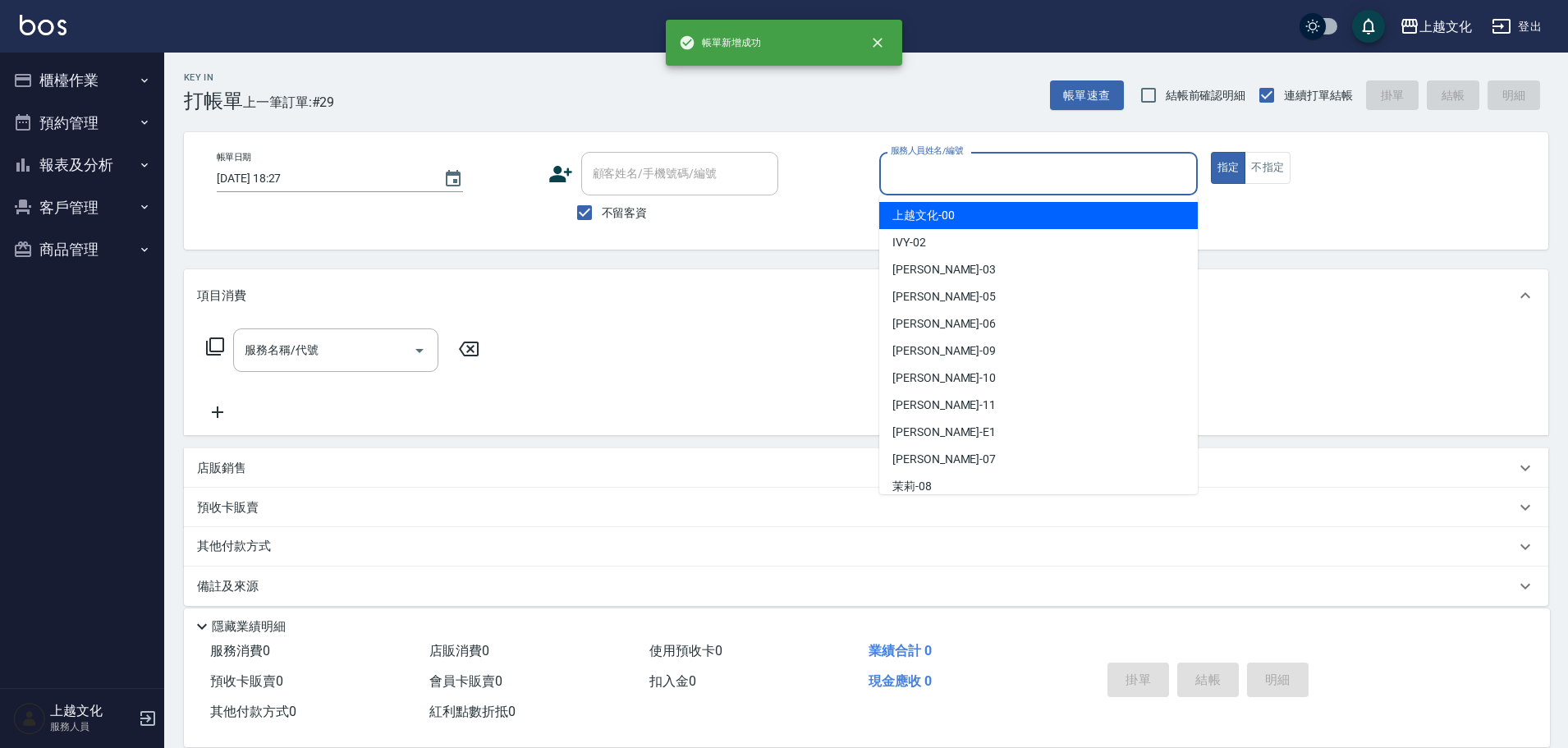
click at [952, 179] on input "服務人員姓名/編號" at bounding box center [1038, 174] width 303 height 29
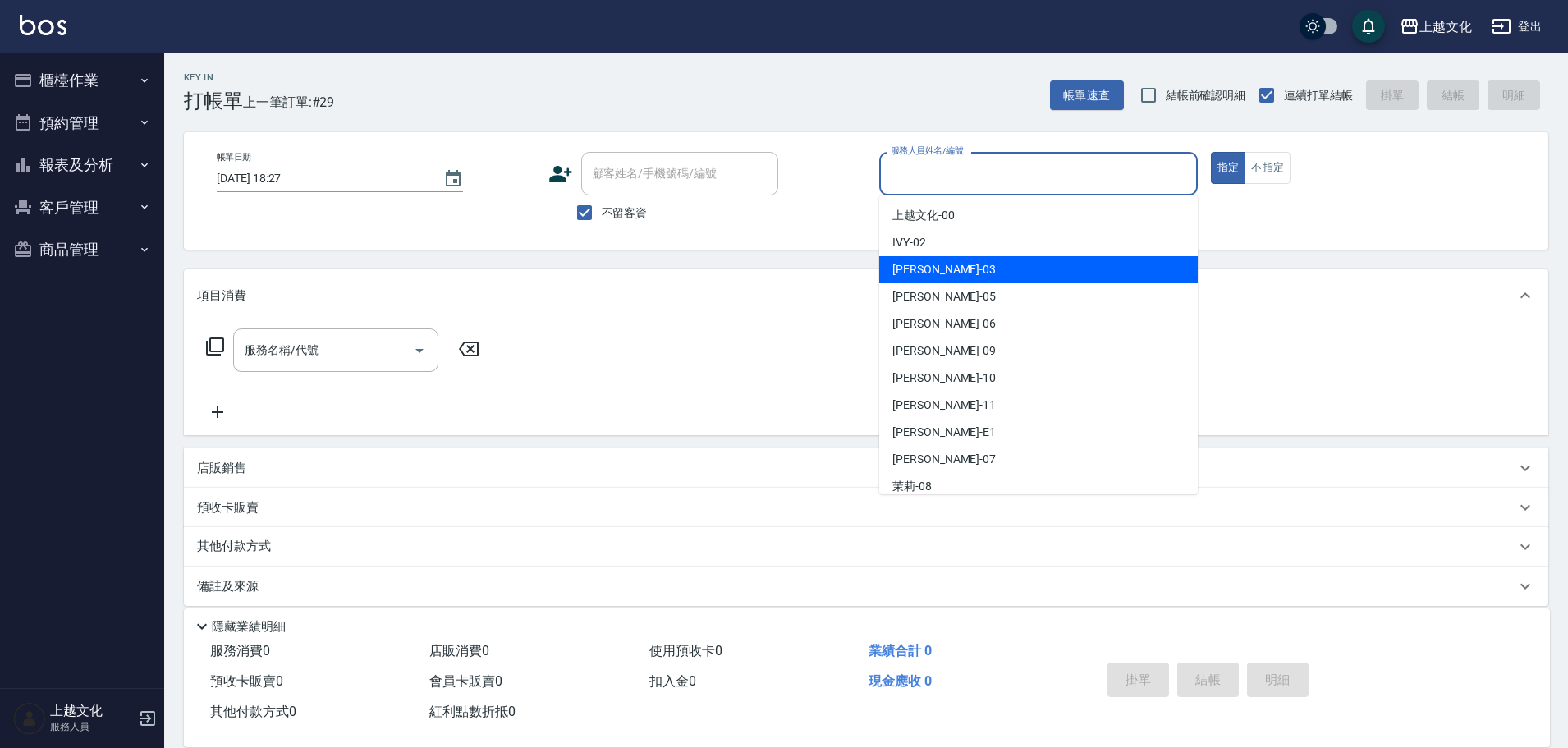
click at [944, 272] on div "kelly -03" at bounding box center [1038, 270] width 318 height 27
type input "kelly-03"
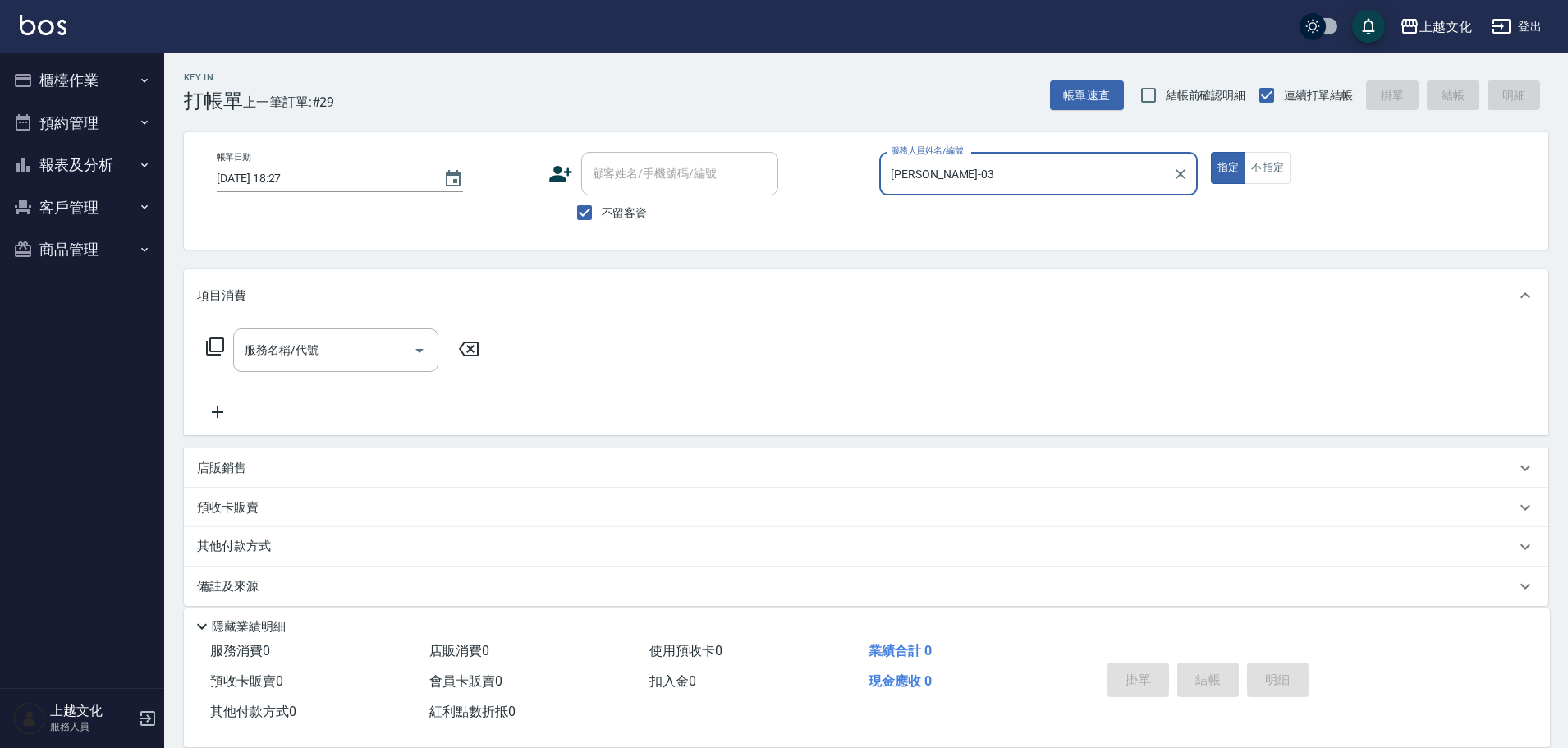
click at [218, 351] on icon at bounding box center [214, 346] width 20 height 20
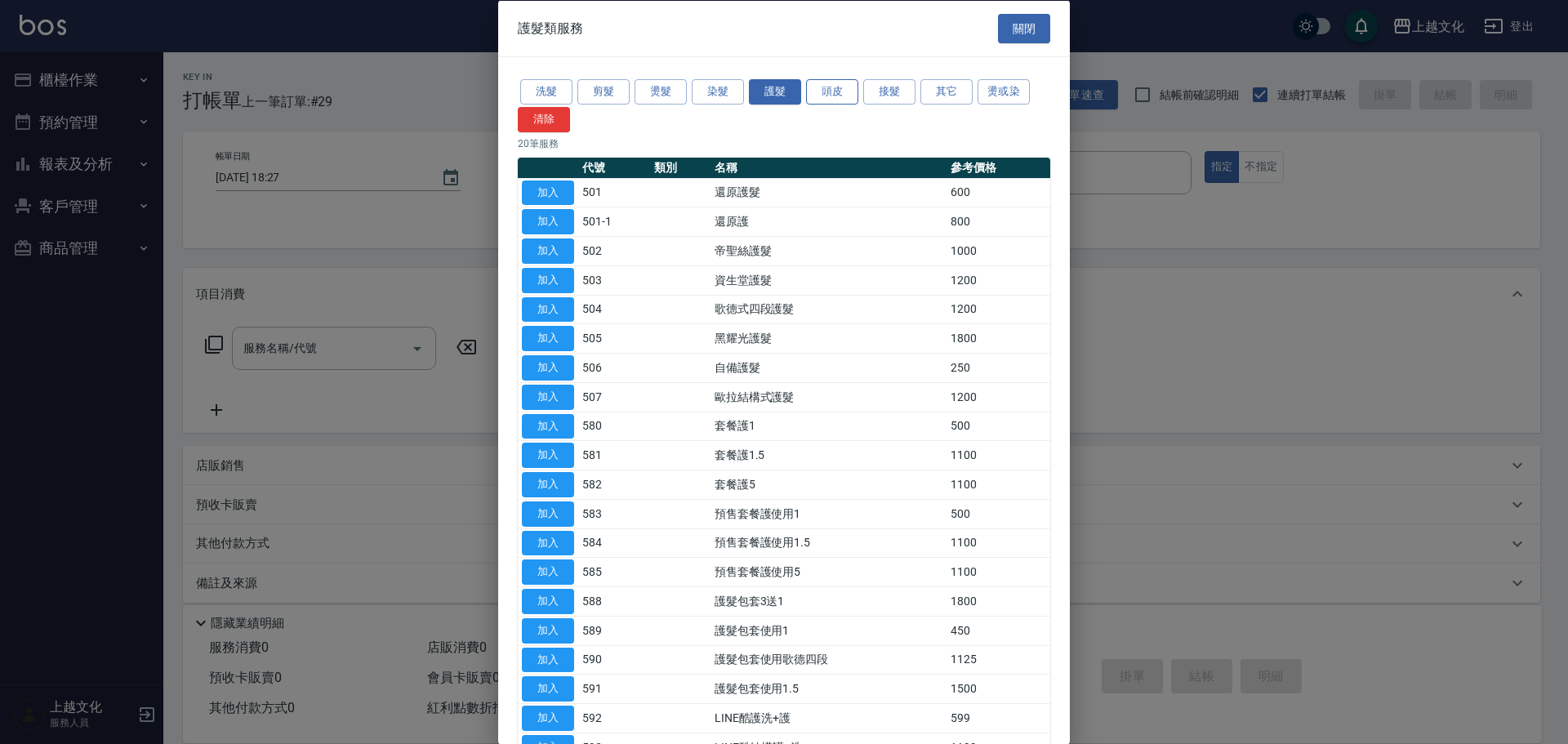
click at [834, 97] on button "頭皮" at bounding box center [832, 92] width 52 height 25
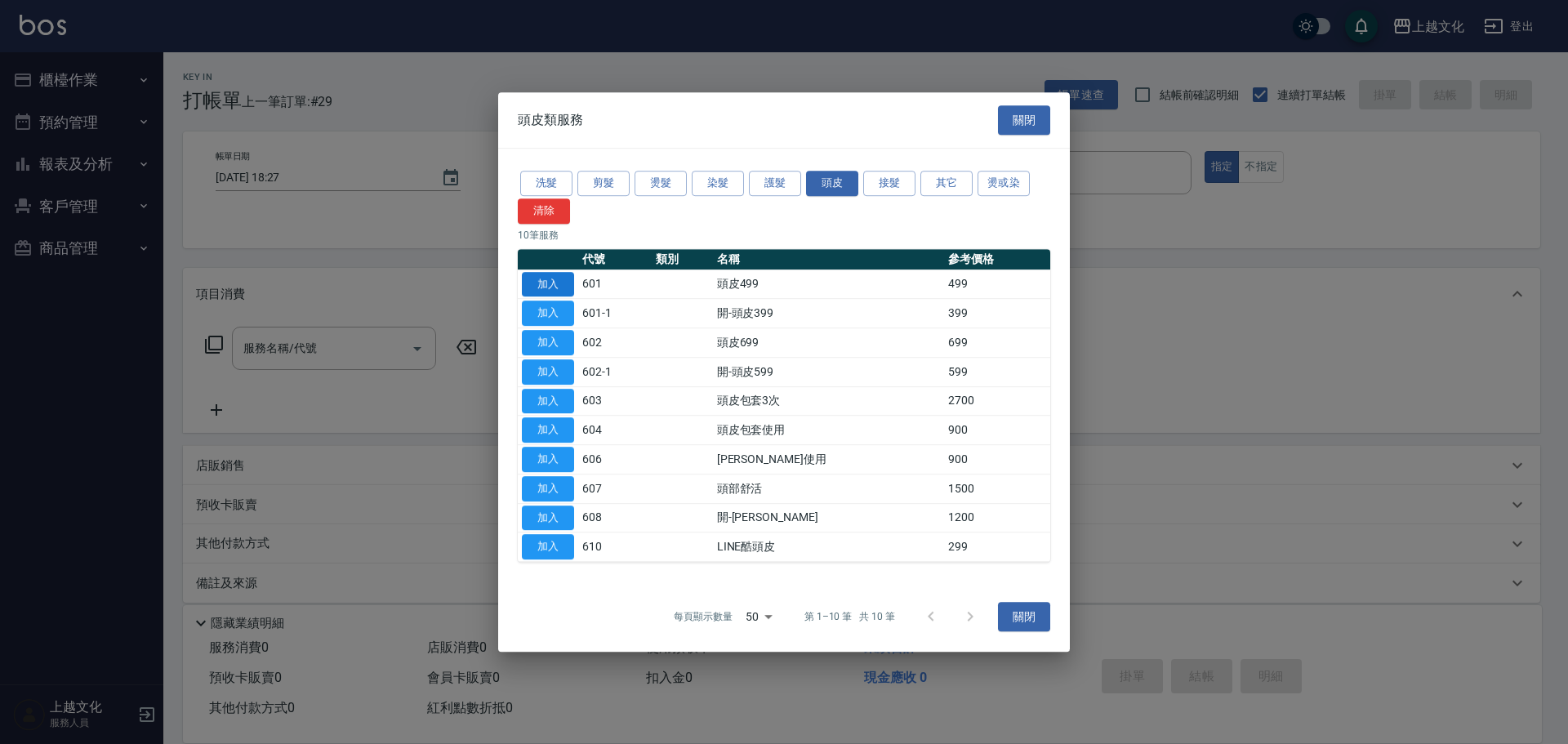
click at [557, 279] on button "加入" at bounding box center [548, 284] width 52 height 25
type input "頭皮499(601)"
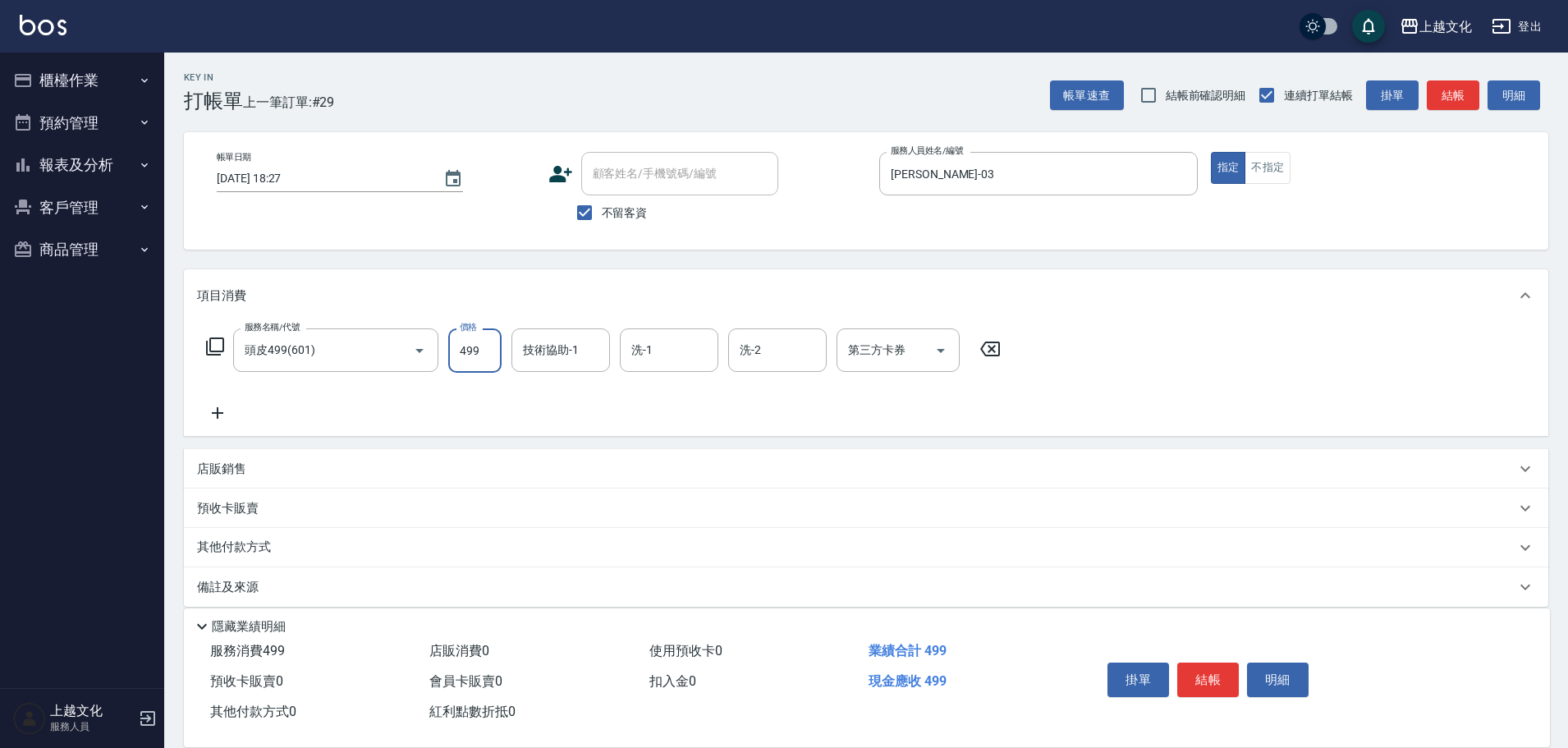
click at [483, 352] on input "499" at bounding box center [474, 351] width 54 height 44
type input "699"
click at [1193, 673] on button "結帳" at bounding box center [1208, 679] width 62 height 35
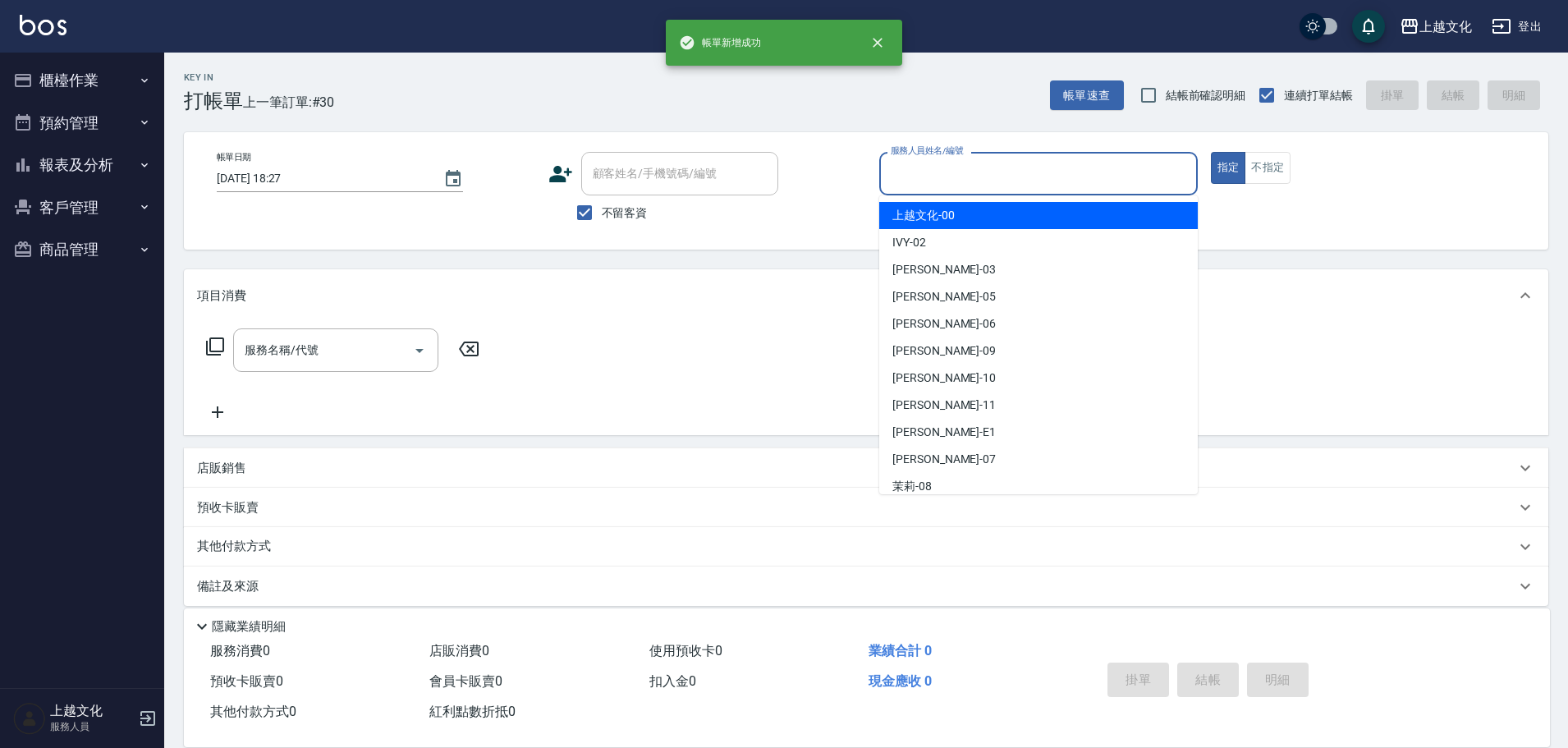
click at [1052, 182] on input "服務人員姓名/編號" at bounding box center [1038, 174] width 303 height 29
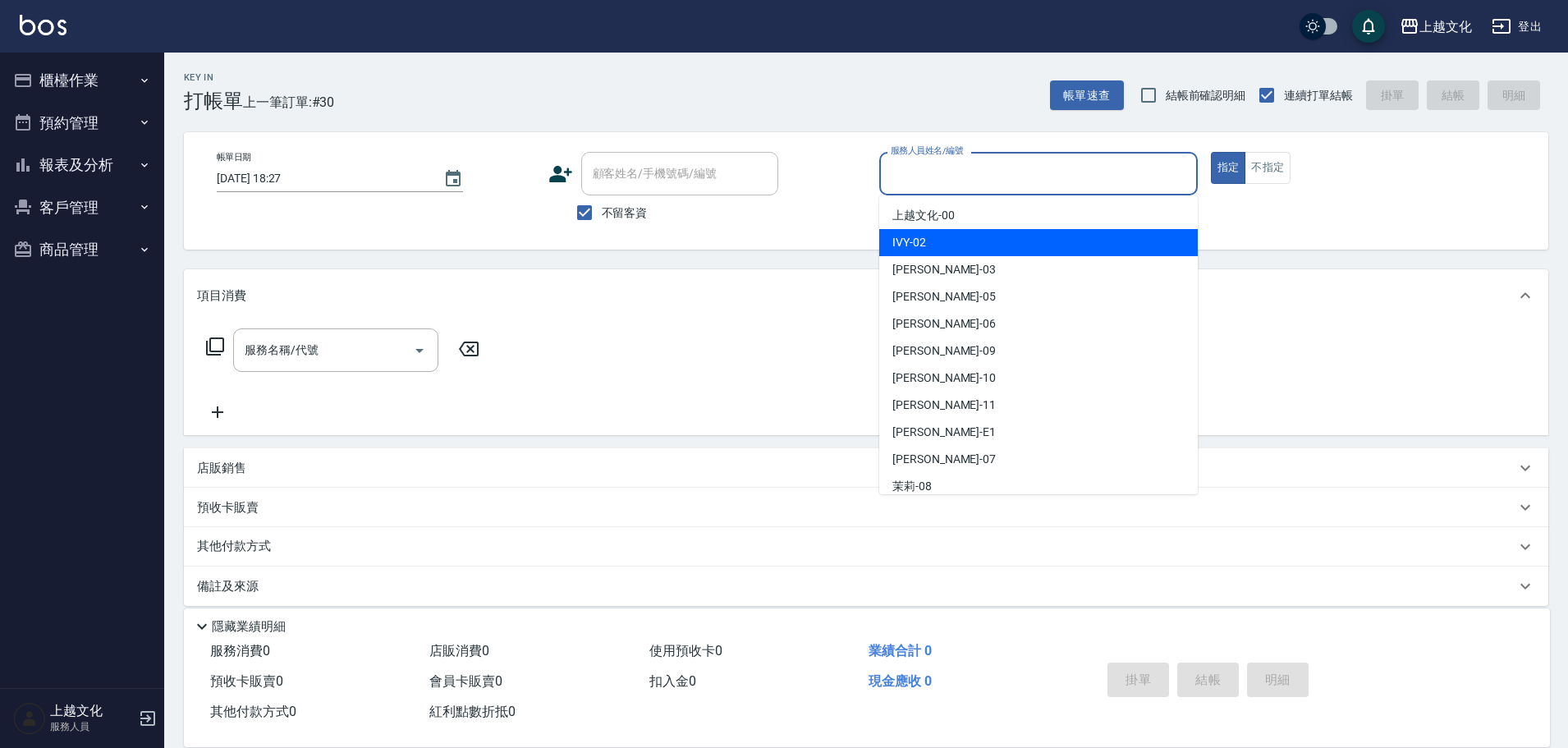
drag, startPoint x: 970, startPoint y: 242, endPoint x: 982, endPoint y: 236, distance: 13.4
click at [970, 242] on div "IVY -02" at bounding box center [1038, 242] width 318 height 27
type input "IVY-02"
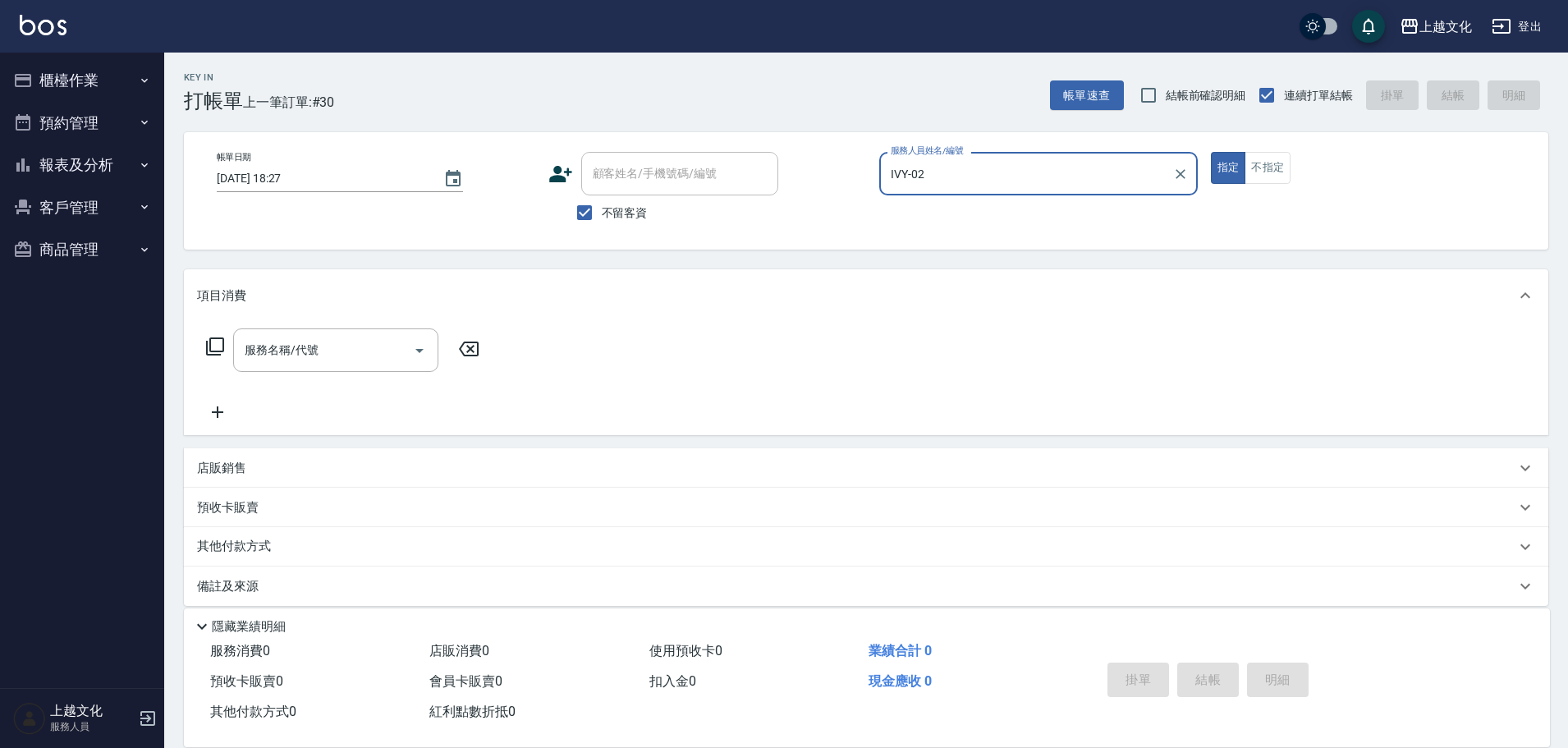
drag, startPoint x: 1266, startPoint y: 160, endPoint x: 1176, endPoint y: 181, distance: 92.4
click at [1267, 160] on button "不指定" at bounding box center [1267, 168] width 46 height 32
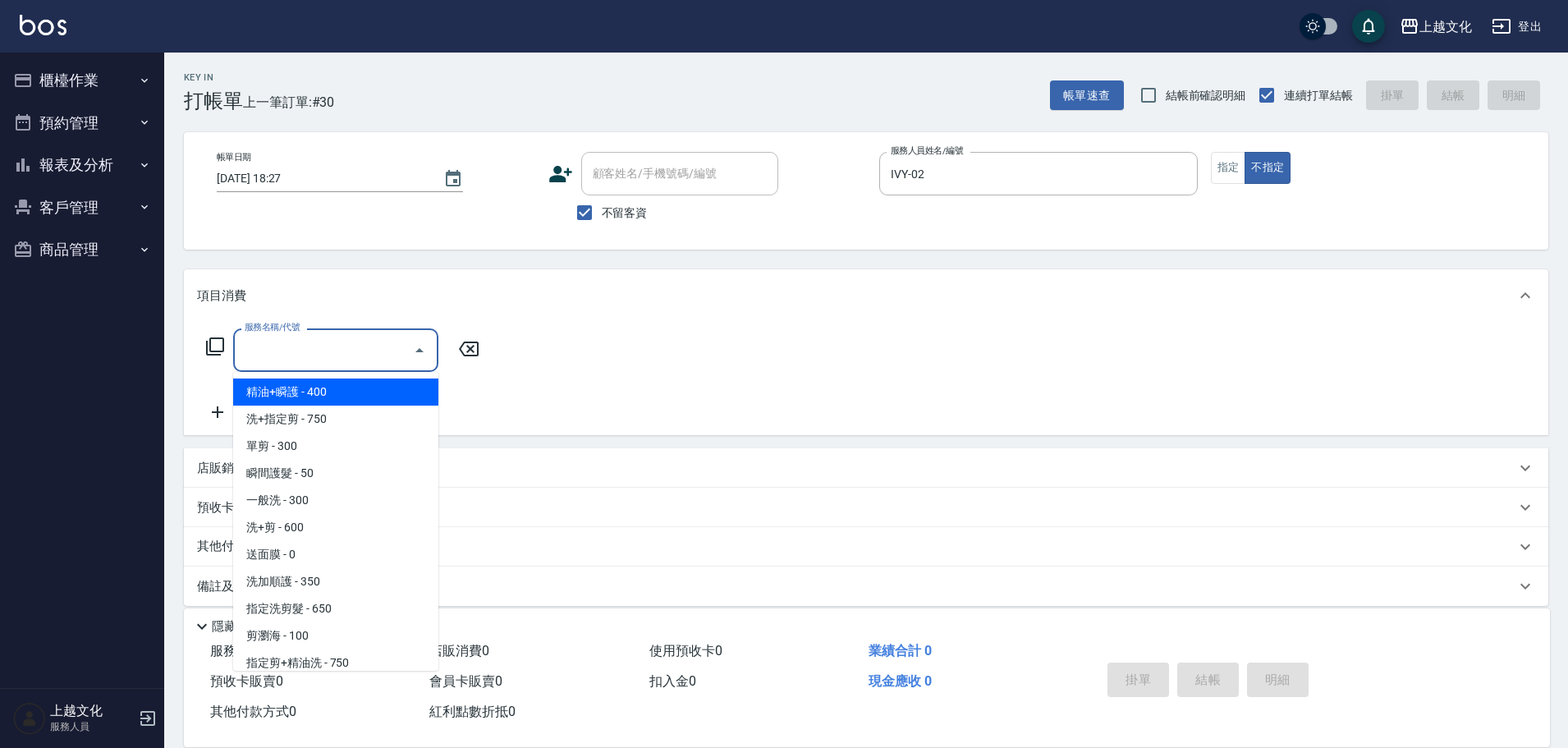
click at [368, 354] on input "服務名稱/代號" at bounding box center [323, 350] width 165 height 29
click at [338, 390] on span "精油+瞬護 - 400" at bounding box center [335, 392] width 205 height 27
type input "精油+瞬護(101)"
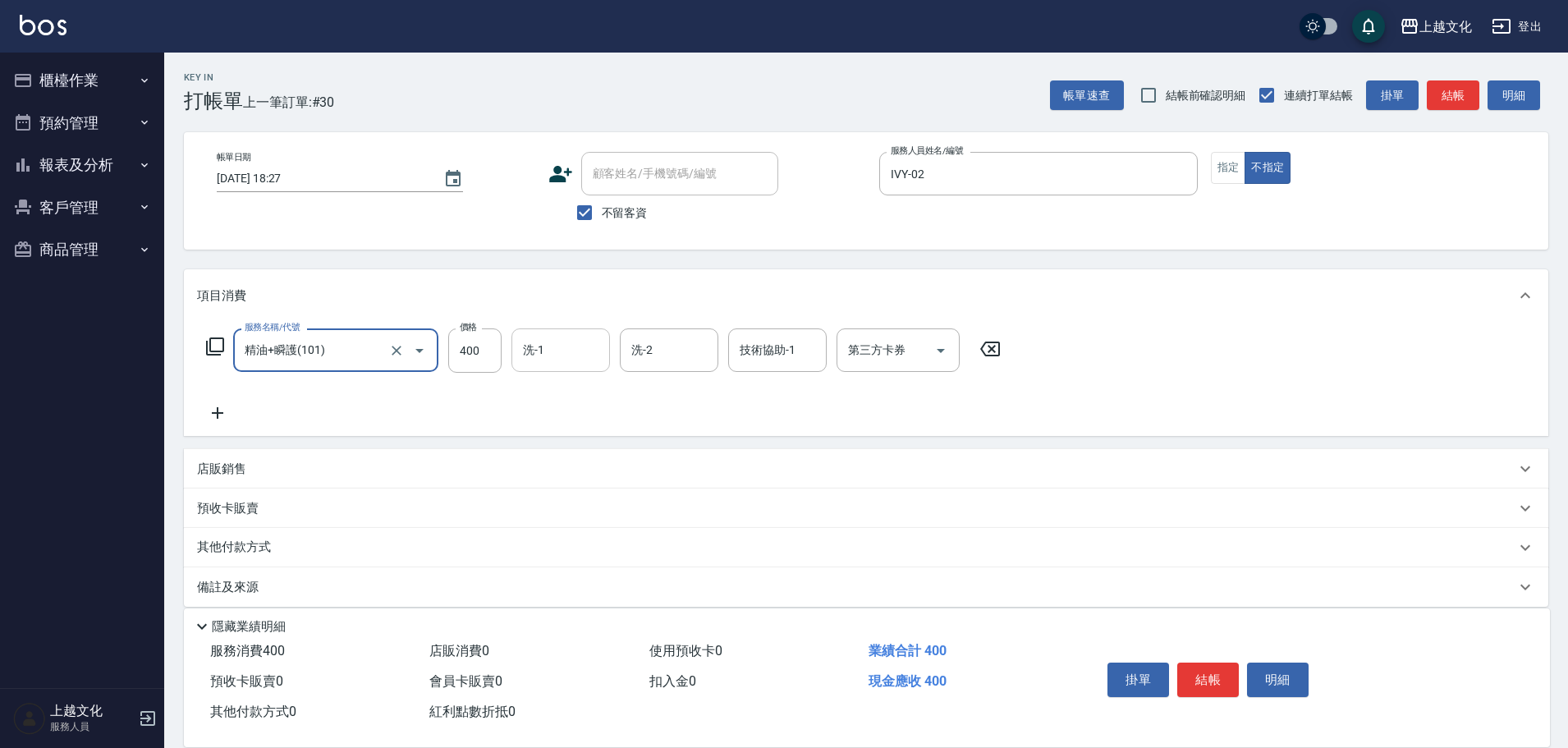
click at [551, 354] on input "洗-1" at bounding box center [560, 350] width 84 height 29
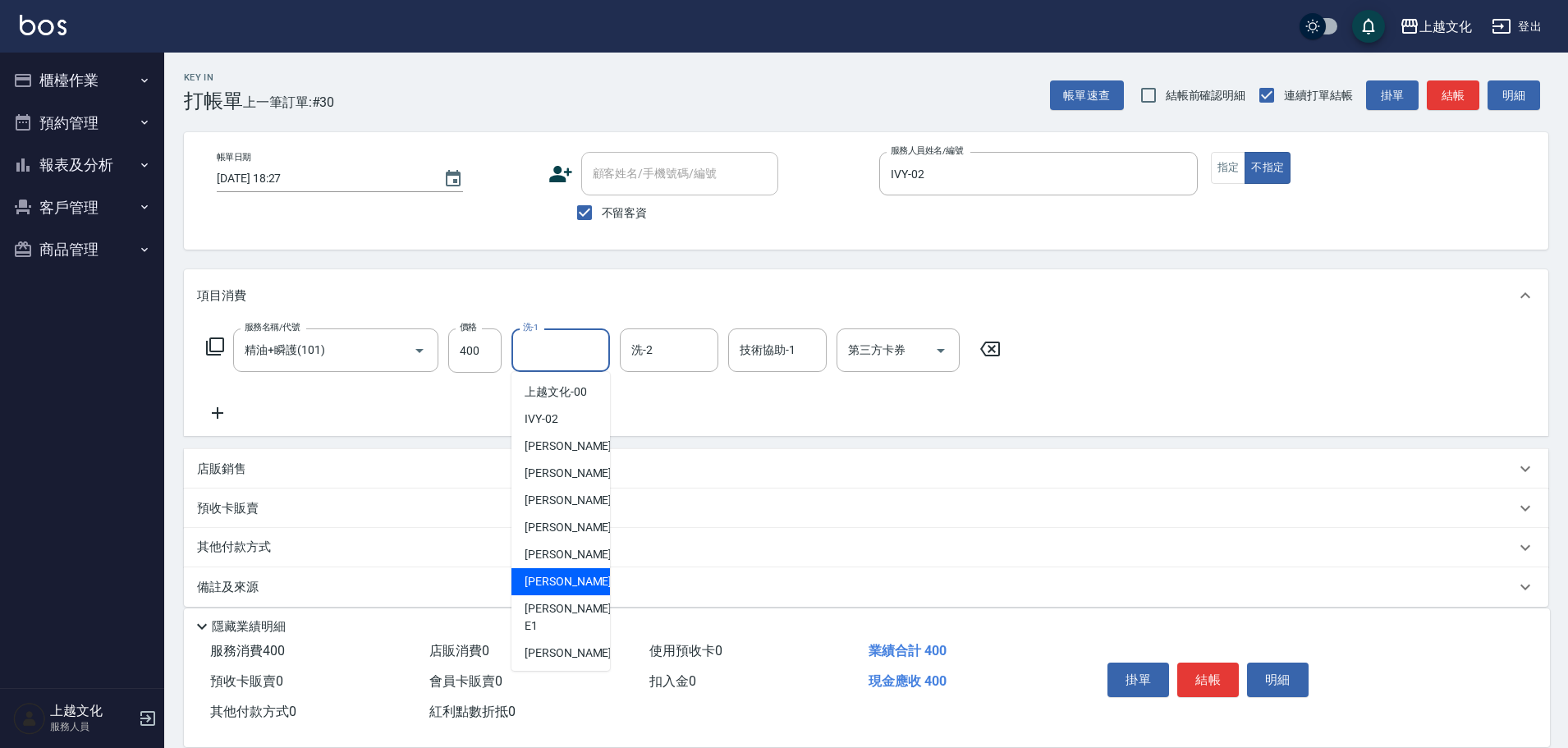
click at [584, 569] on div "Martin -11" at bounding box center [560, 582] width 99 height 27
type input "Martin-11"
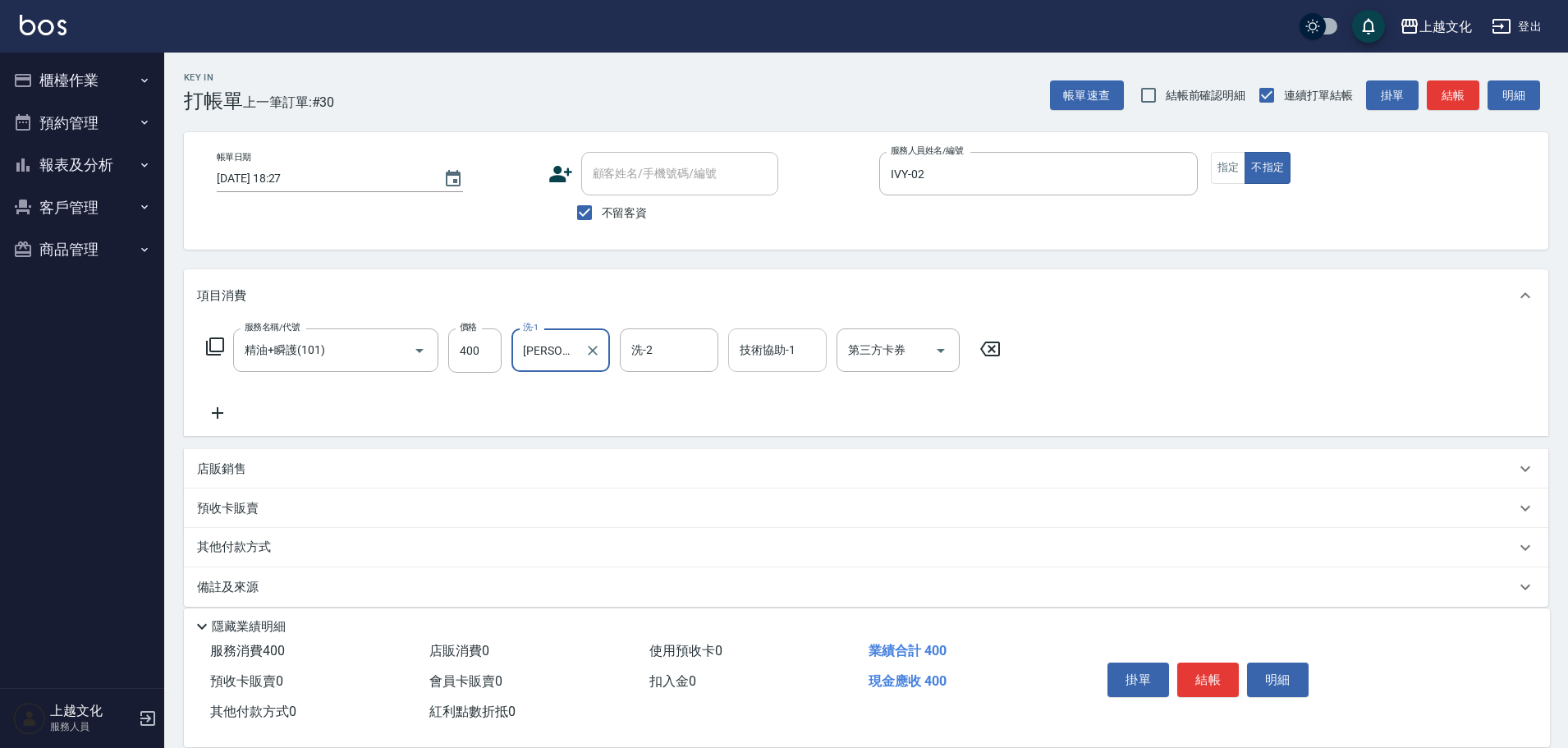
click at [753, 359] on input "技術協助-1" at bounding box center [777, 350] width 84 height 29
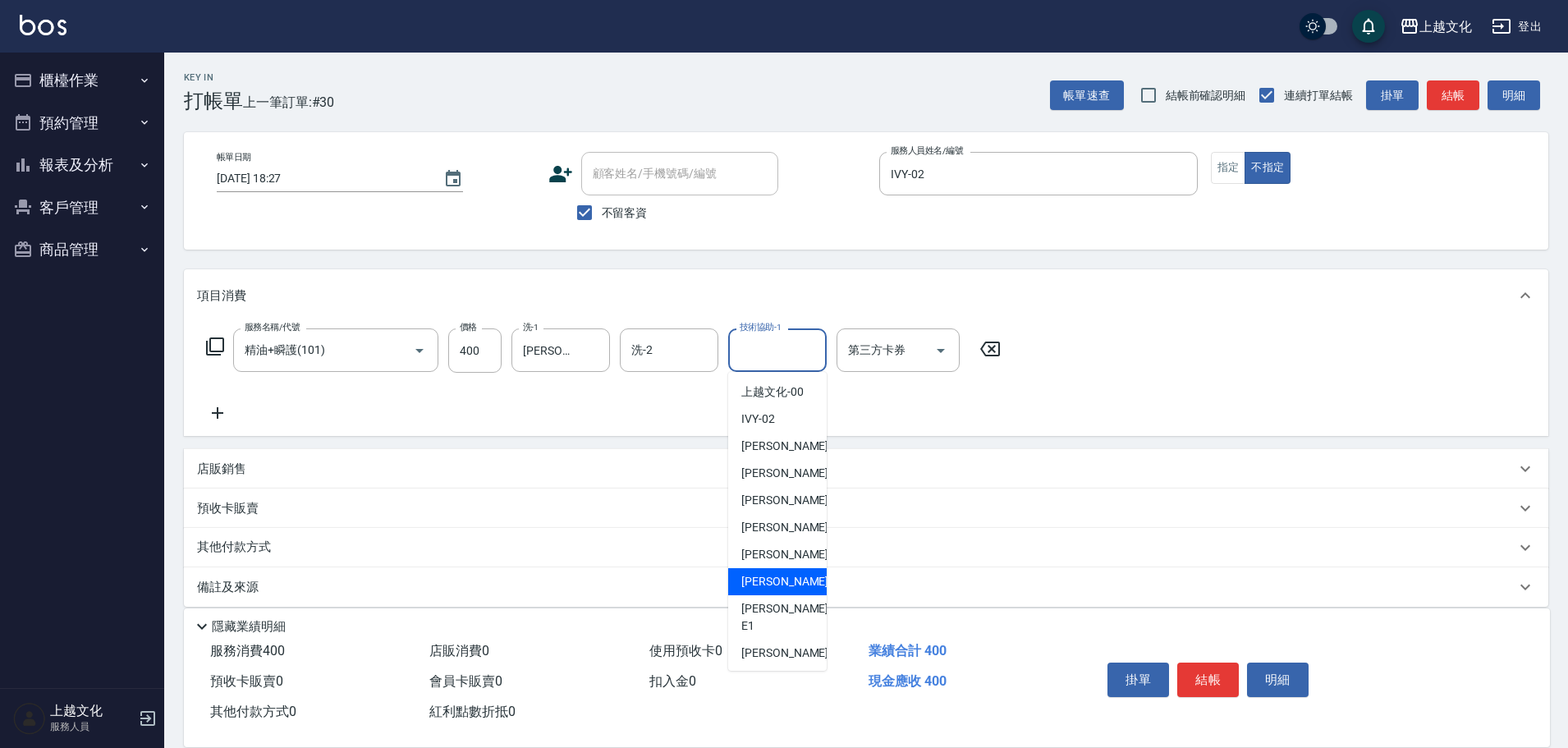
click at [784, 585] on span "Martin -11" at bounding box center [793, 582] width 103 height 17
type input "Martin-11"
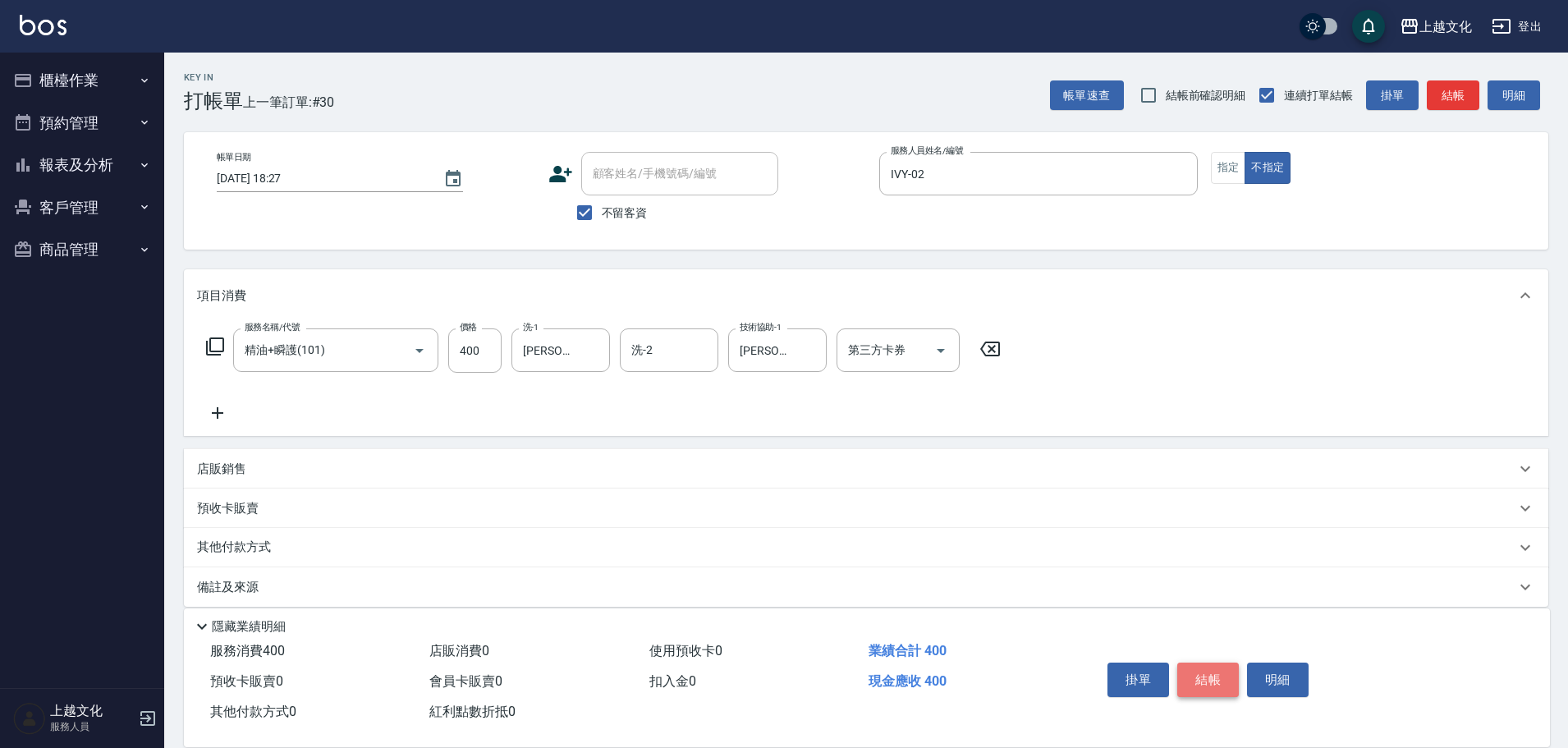
click at [1187, 670] on button "結帳" at bounding box center [1208, 679] width 62 height 35
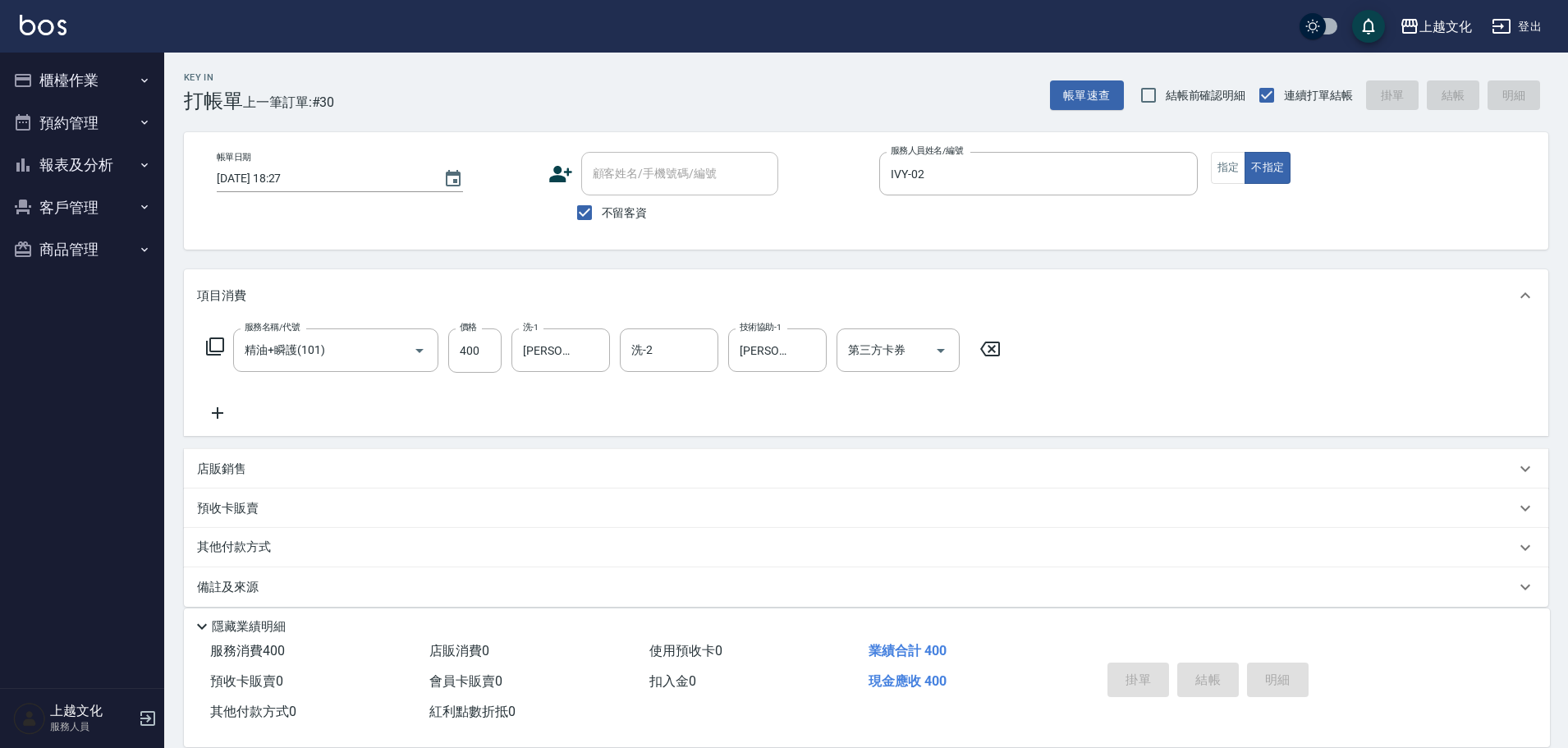
type input "2025/09/07 18:28"
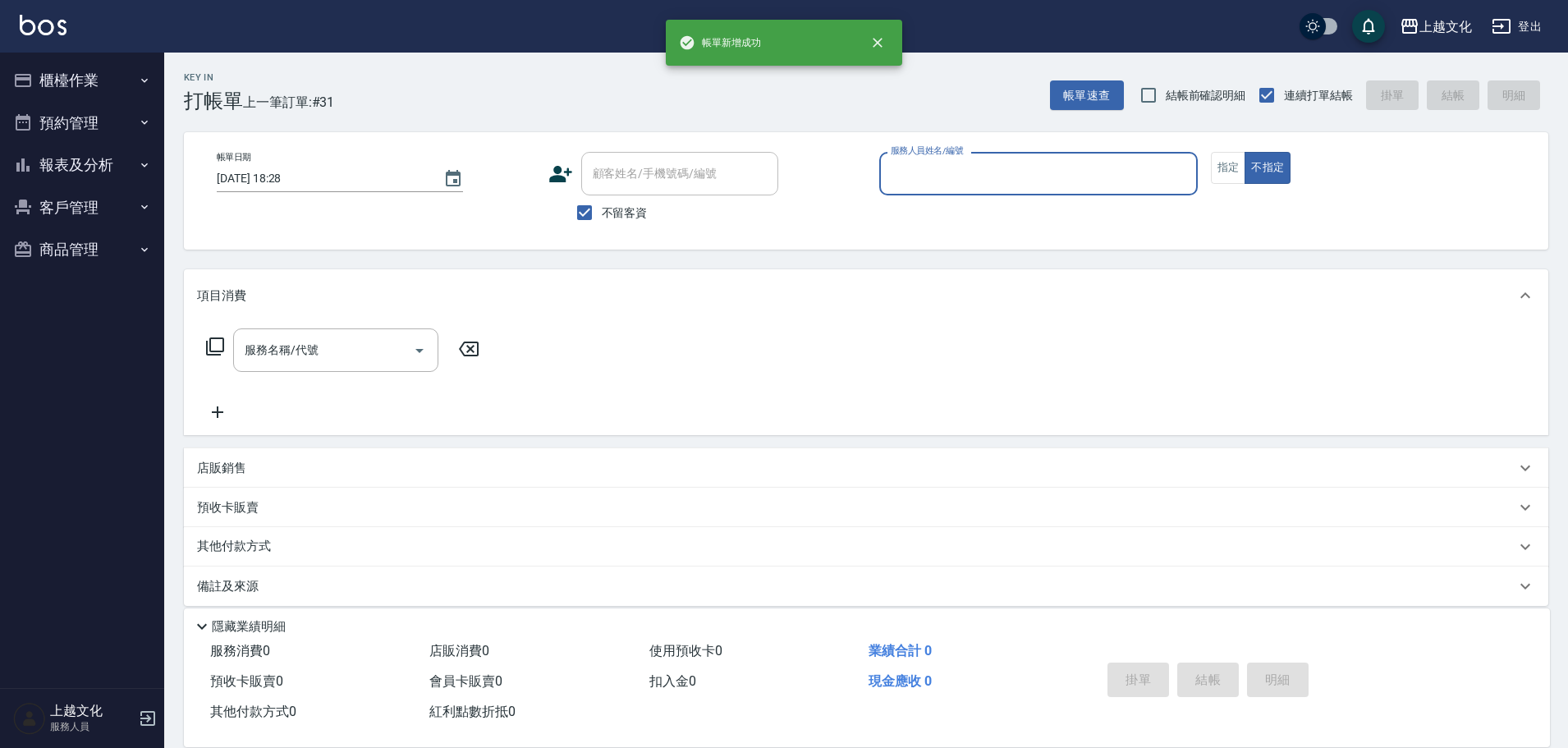
click at [1017, 175] on input "服務人員姓名/編號" at bounding box center [1038, 174] width 303 height 29
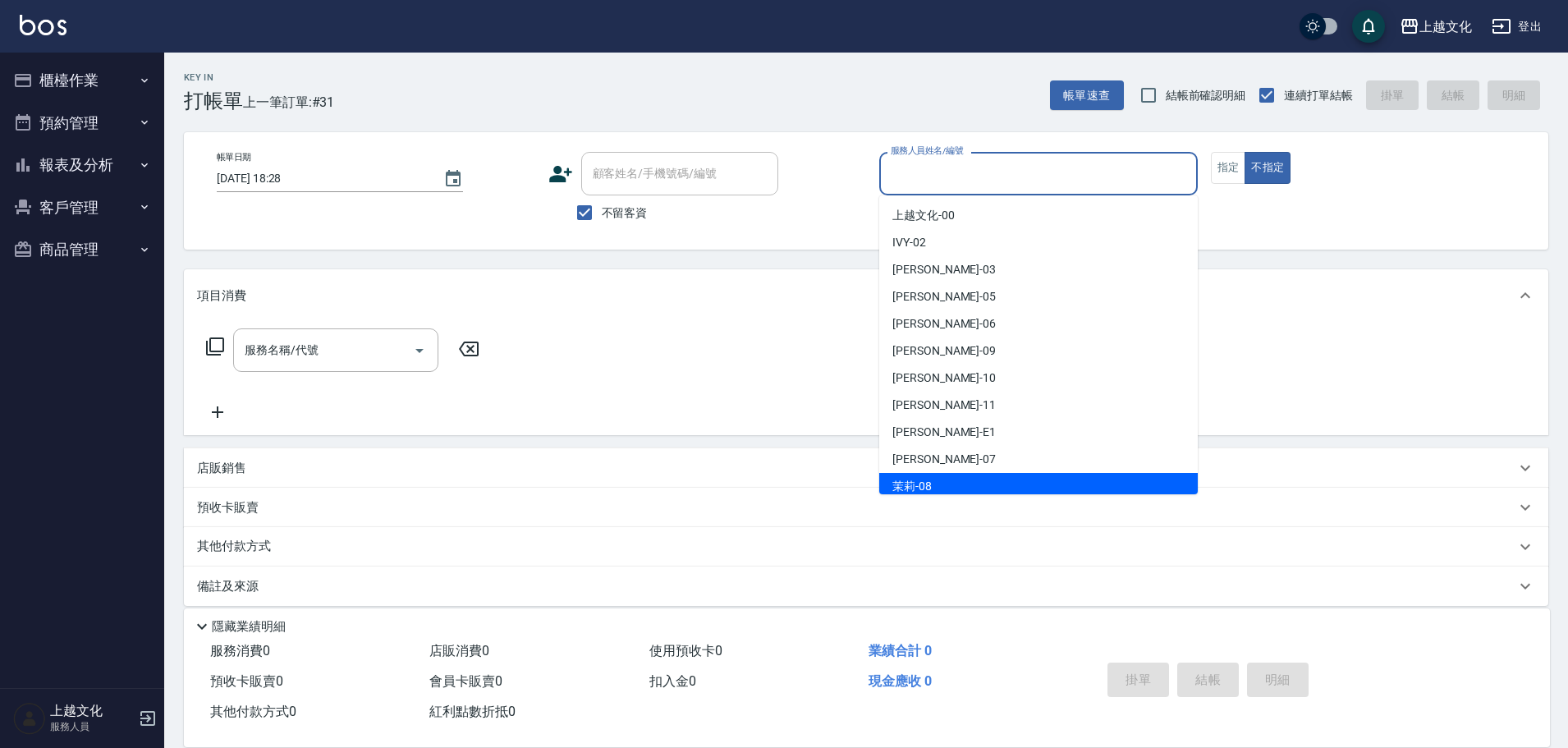
click at [977, 489] on div "茉莉 -08" at bounding box center [1038, 486] width 318 height 27
type input "茉莉-08"
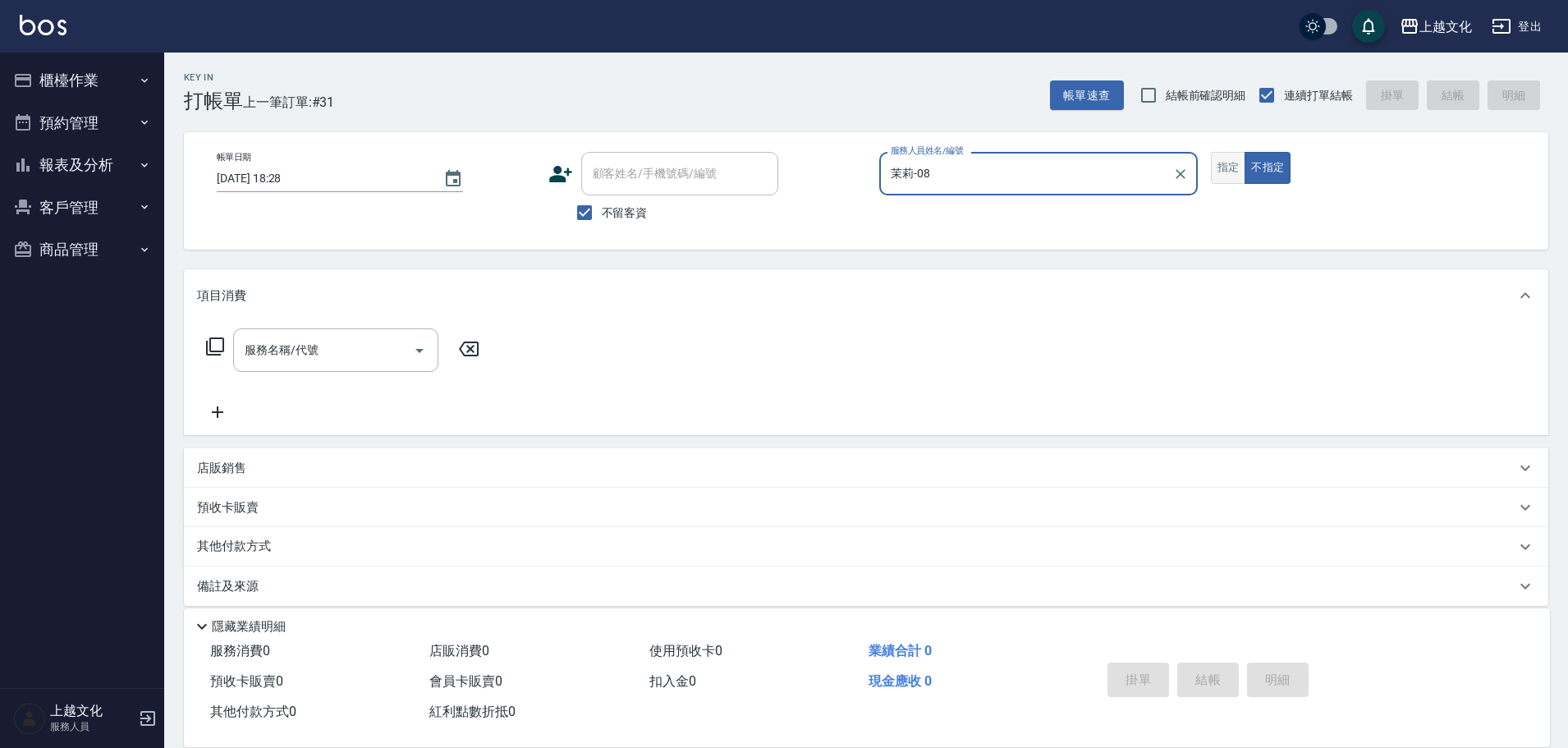
click at [1226, 169] on button "指定" at bounding box center [1229, 168] width 36 height 32
click at [214, 342] on icon at bounding box center [214, 346] width 20 height 20
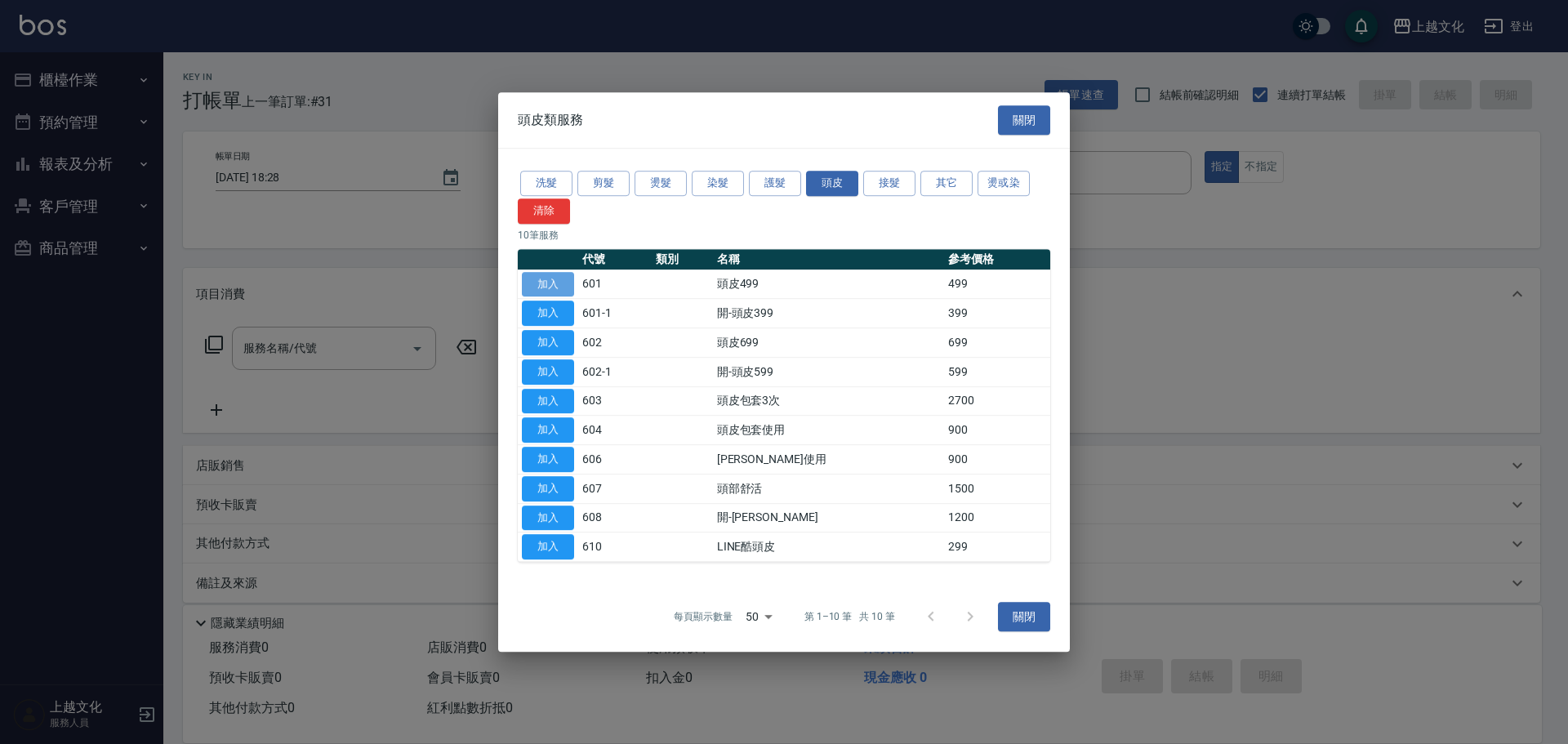
click at [552, 282] on button "加入" at bounding box center [548, 284] width 52 height 25
type input "頭皮499(601)"
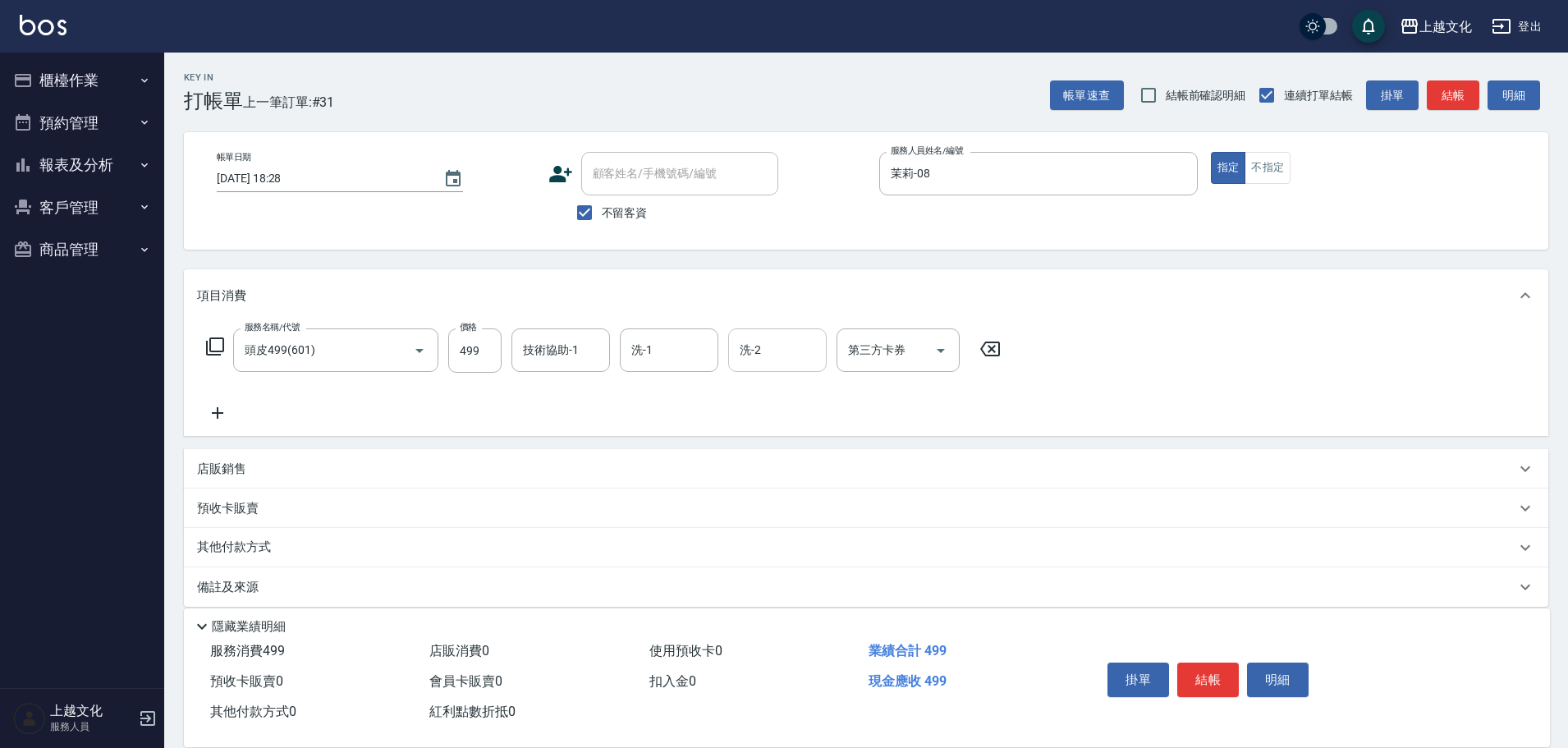
click at [743, 352] on input "洗-2" at bounding box center [777, 350] width 84 height 29
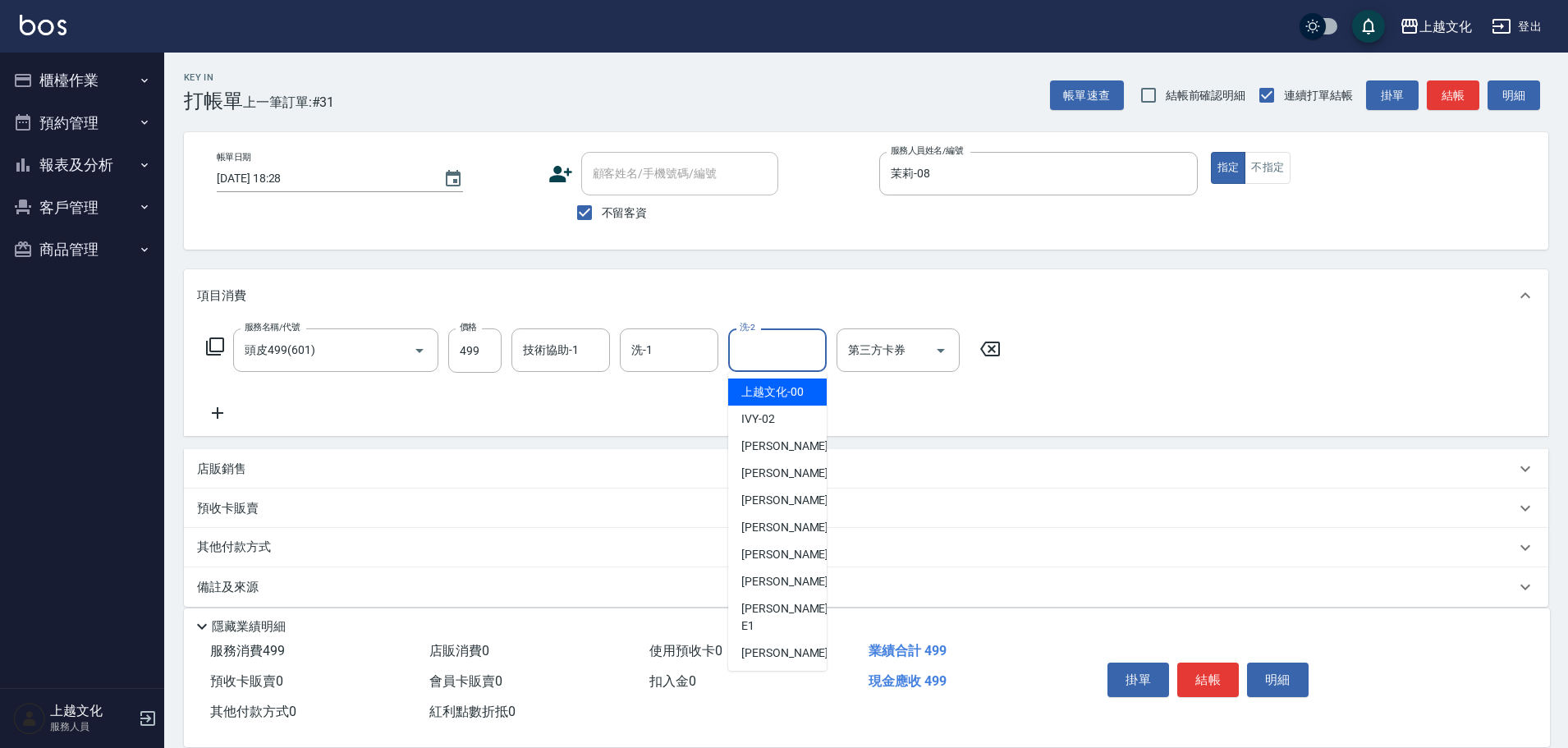
click at [748, 391] on span "上越文化 -00" at bounding box center [772, 392] width 62 height 17
type input "上越文化-00"
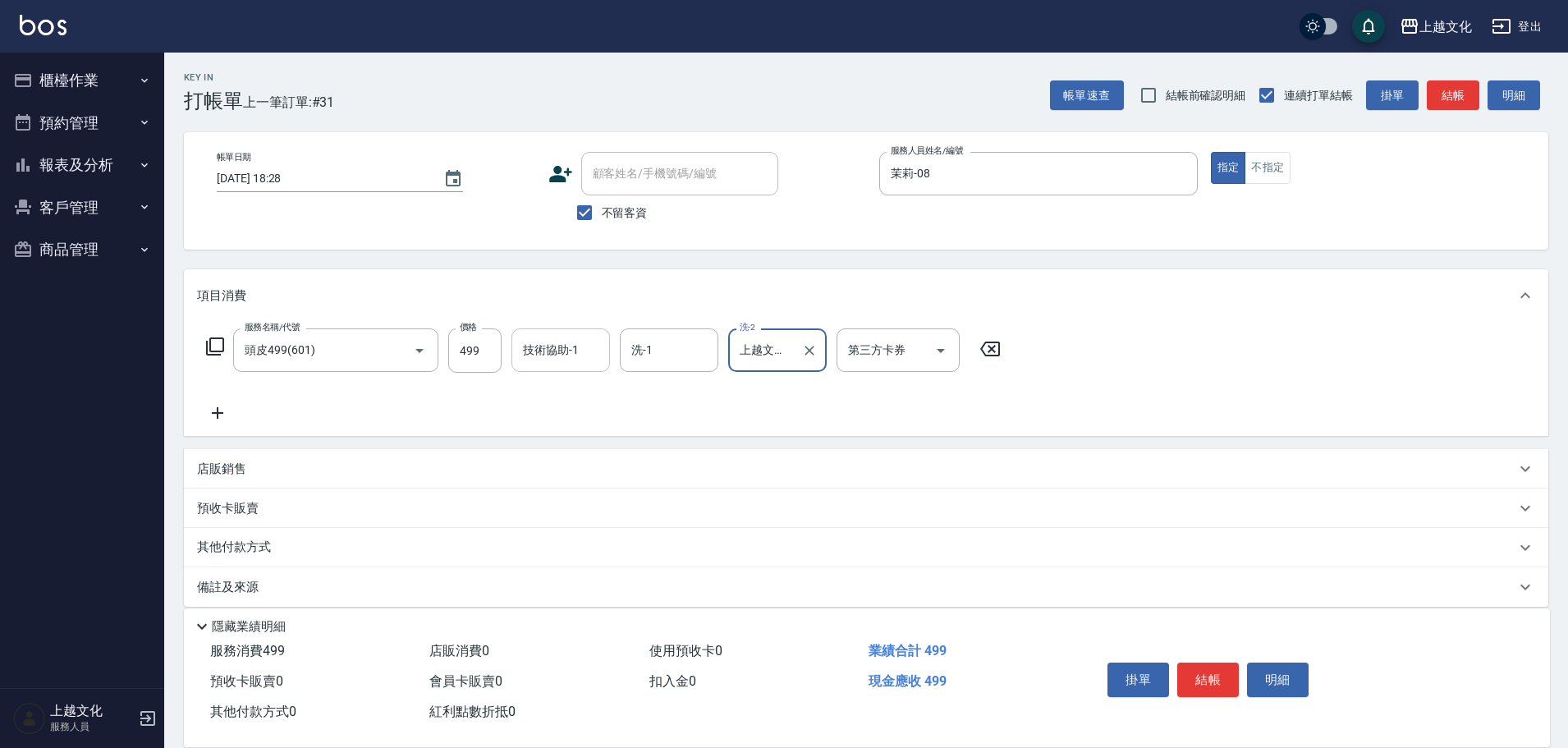
click at [556, 354] on input "技術協助-1" at bounding box center [560, 350] width 84 height 29
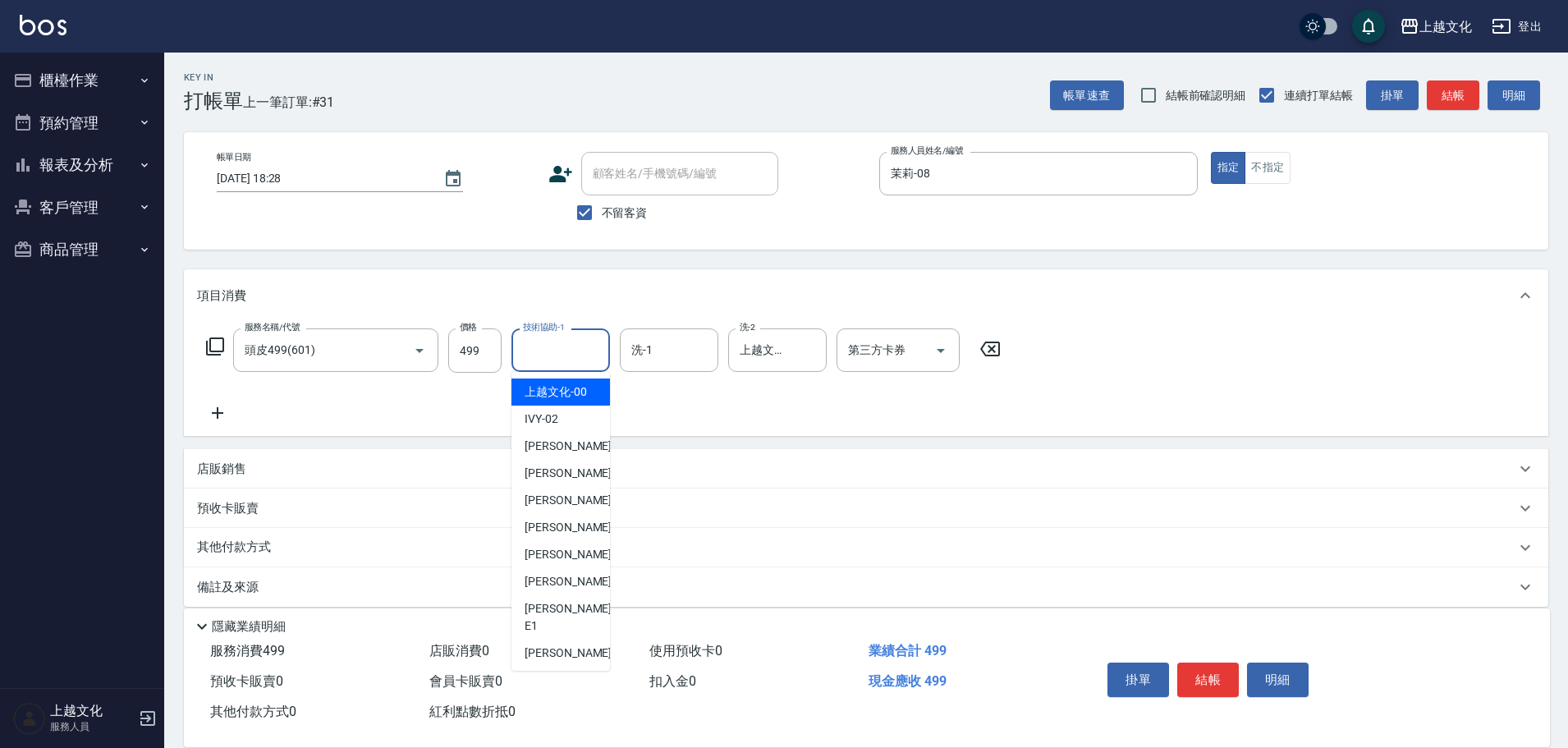
drag, startPoint x: 557, startPoint y: 382, endPoint x: 474, endPoint y: 395, distance: 84.0
click at [557, 382] on div "上越文化 -00" at bounding box center [560, 392] width 99 height 27
type input "上越文化-00"
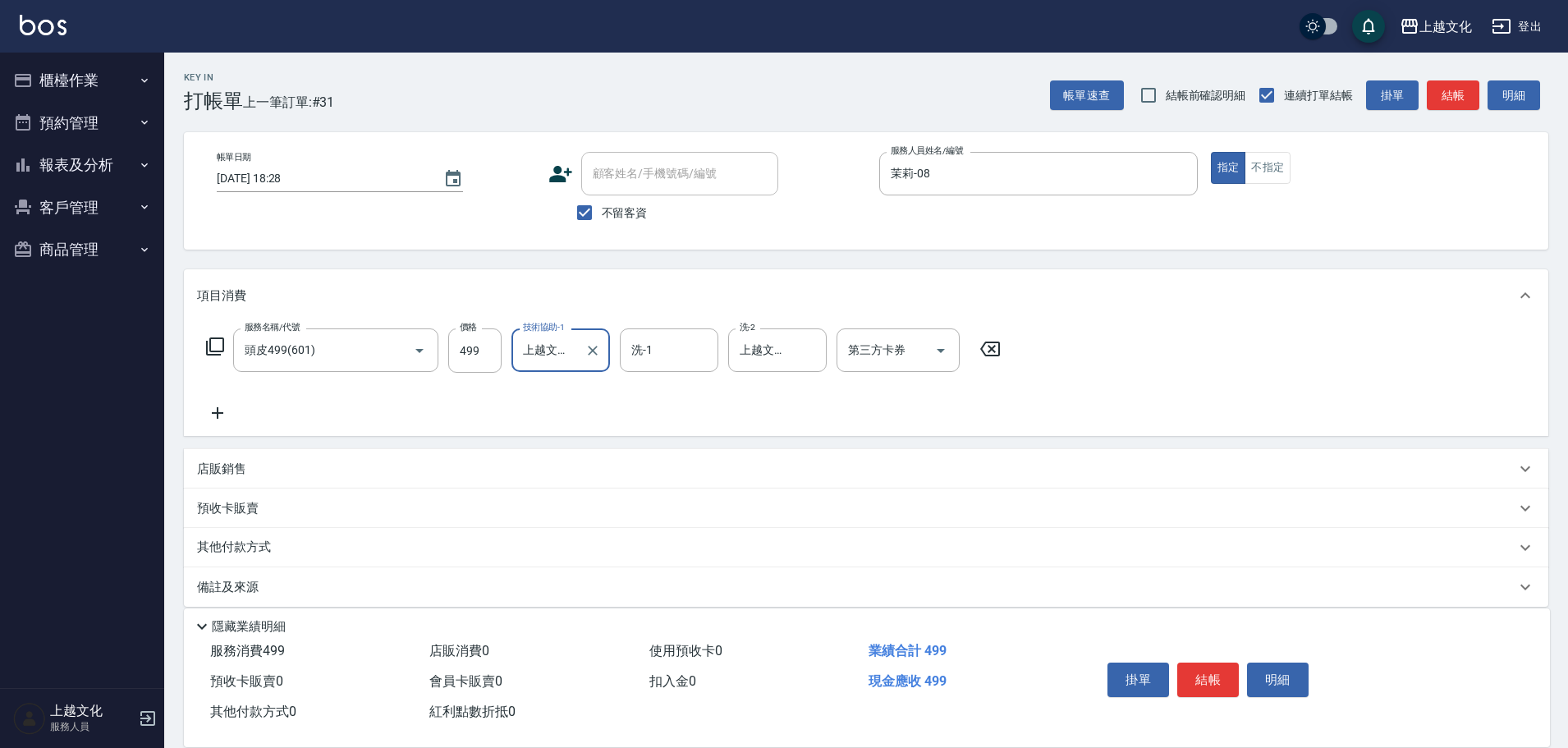
click at [217, 410] on icon at bounding box center [218, 413] width 41 height 20
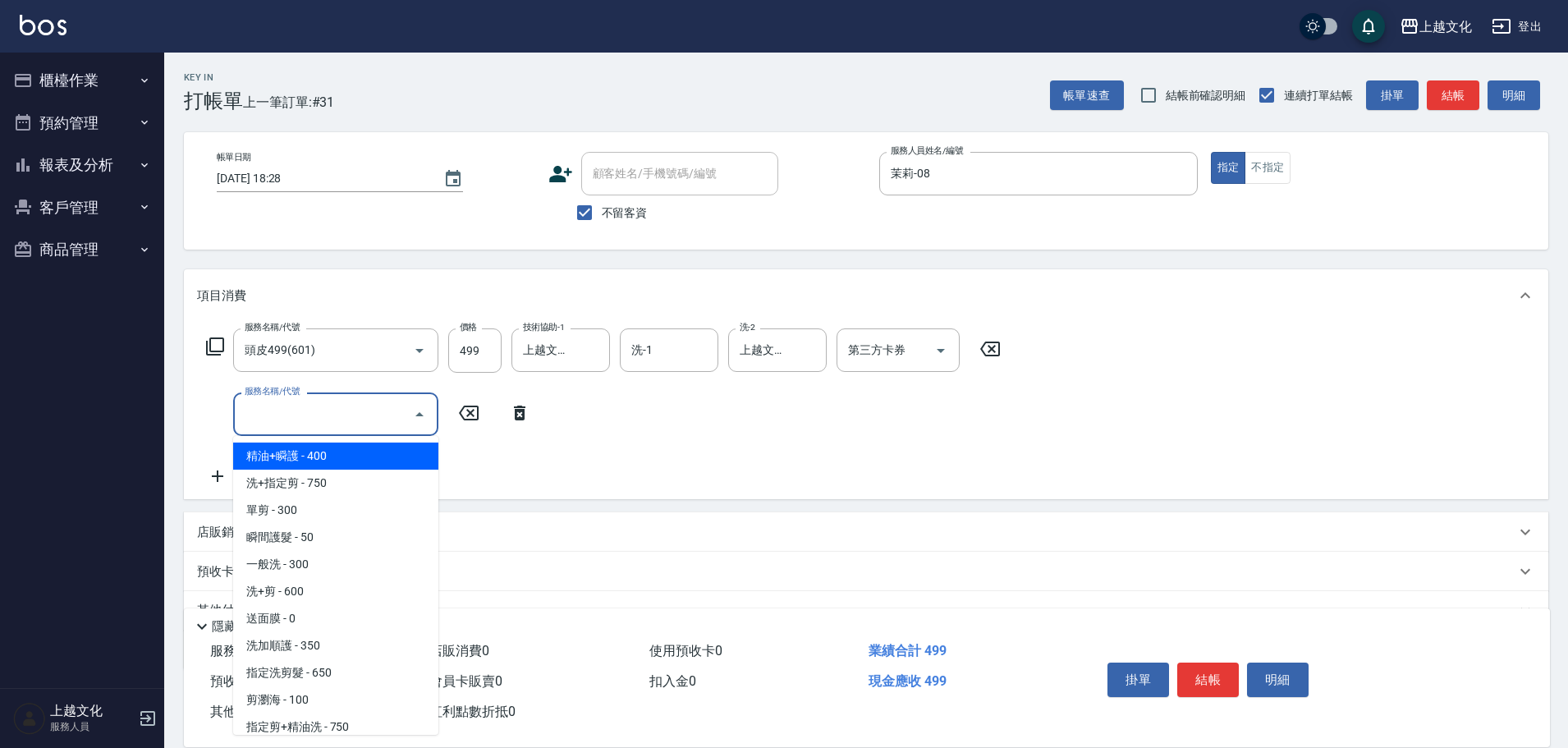
click at [269, 415] on input "服務名稱/代號" at bounding box center [323, 414] width 165 height 29
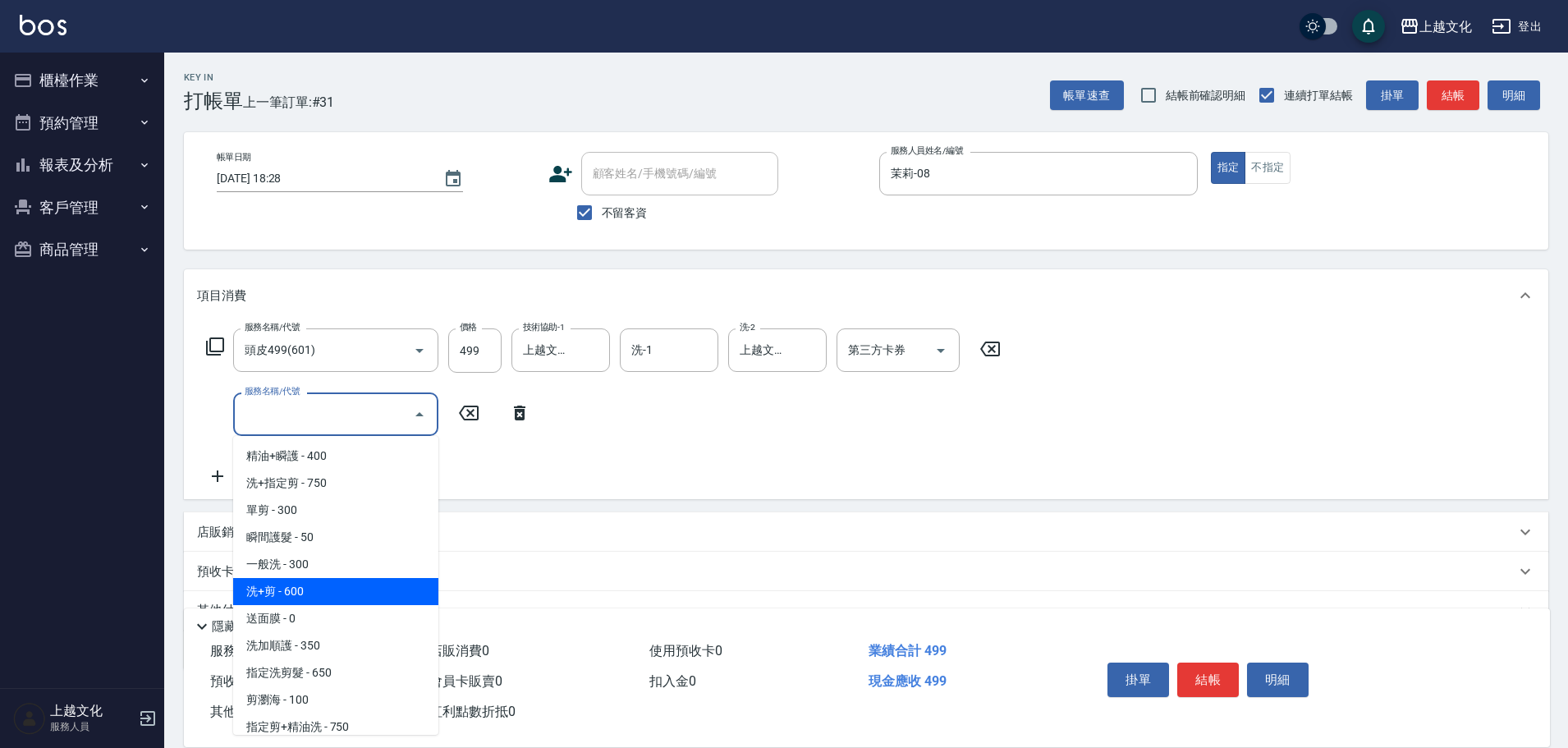
scroll to position [82, 0]
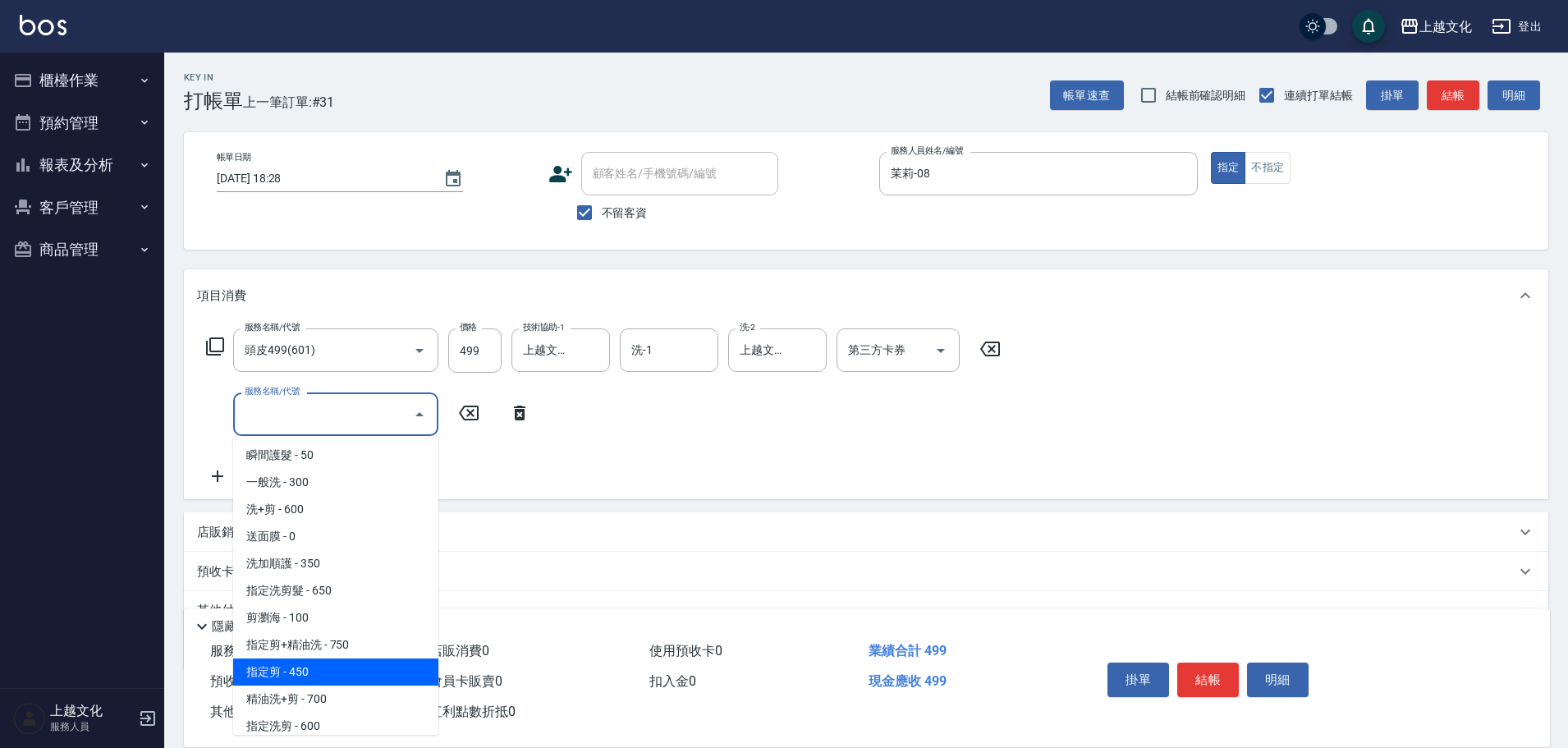
click at [316, 669] on span "指定剪 - 450" at bounding box center [335, 672] width 205 height 27
type input "指定剪(205)"
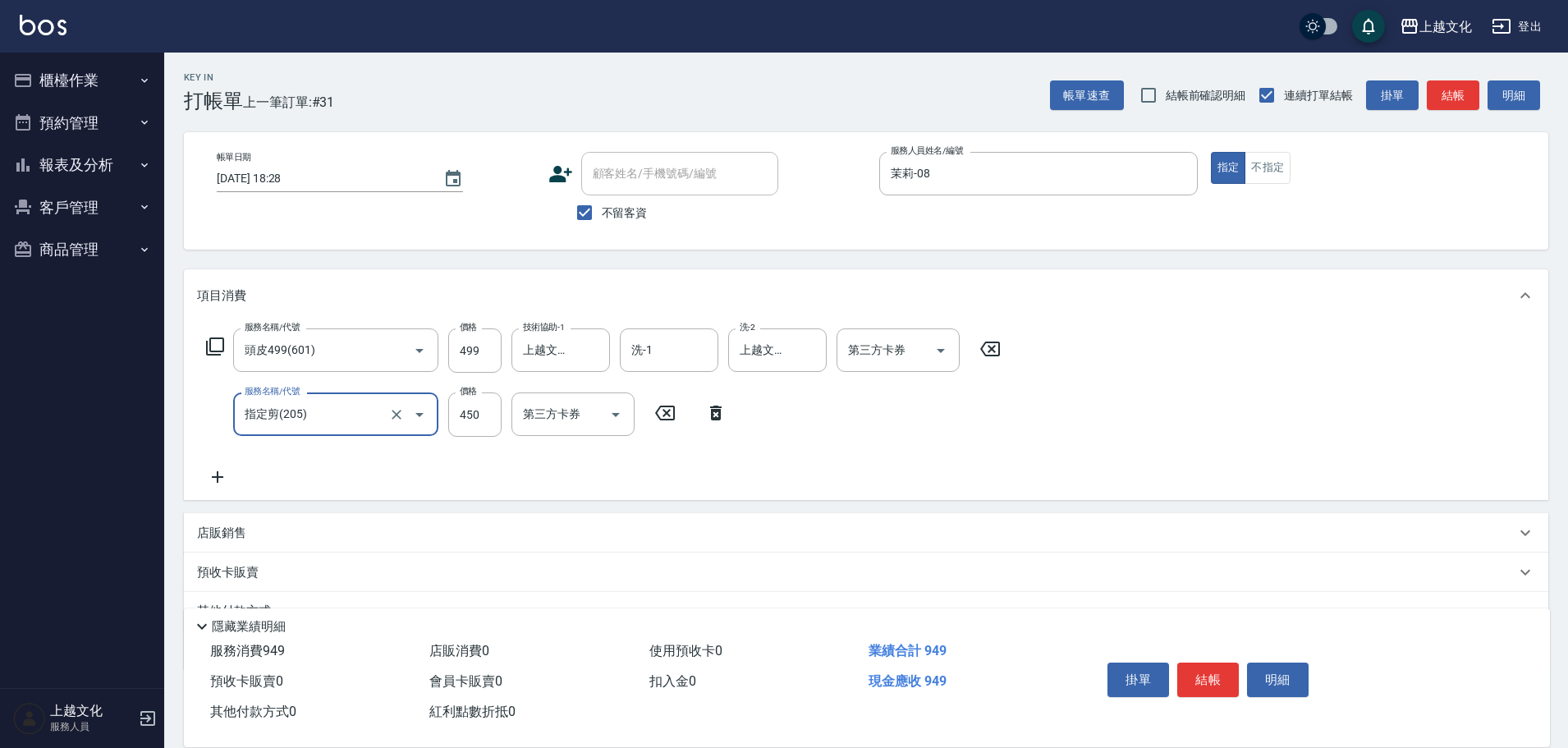
click at [1216, 672] on button "結帳" at bounding box center [1208, 679] width 62 height 35
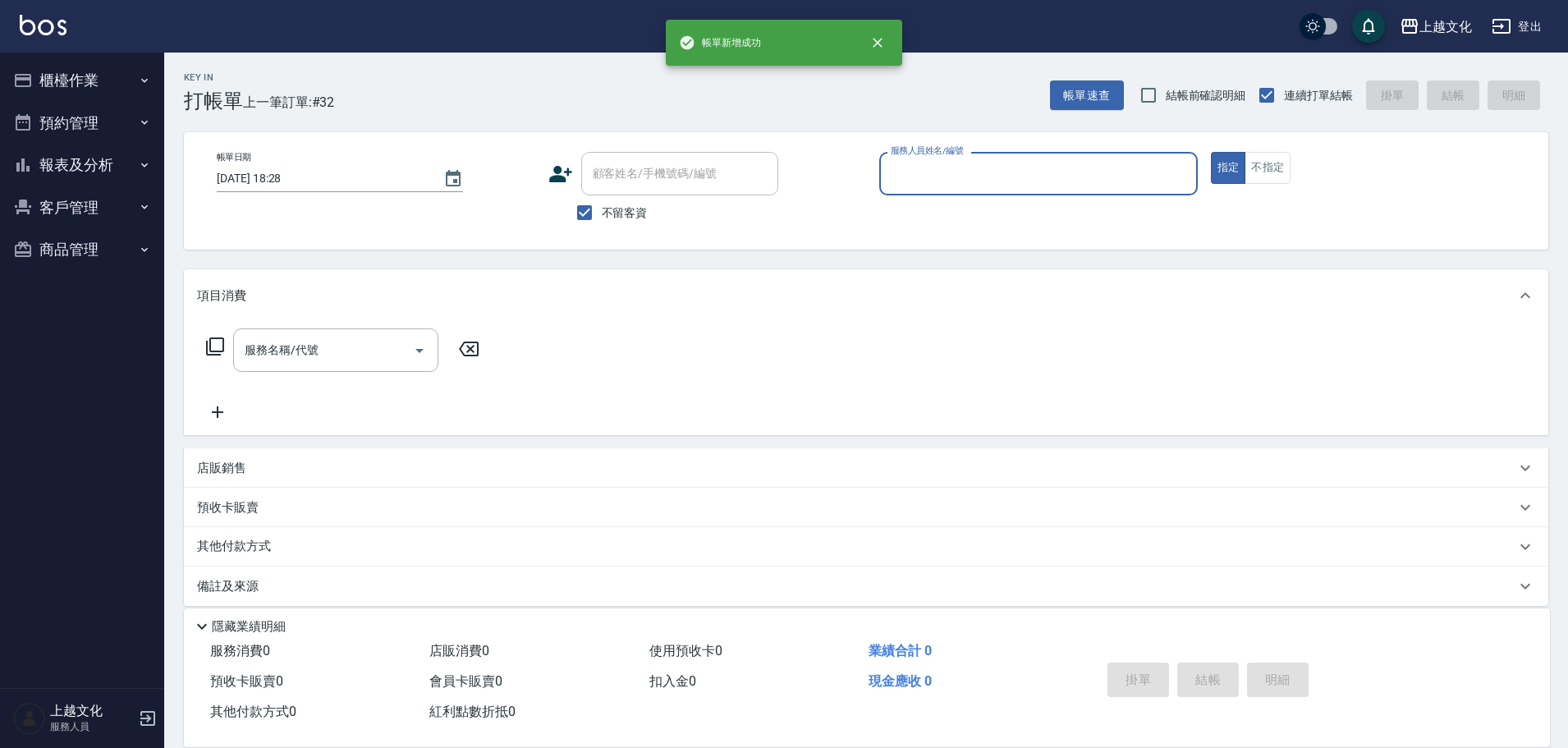
click at [1009, 171] on input "服務人員姓名/編號" at bounding box center [1038, 174] width 303 height 29
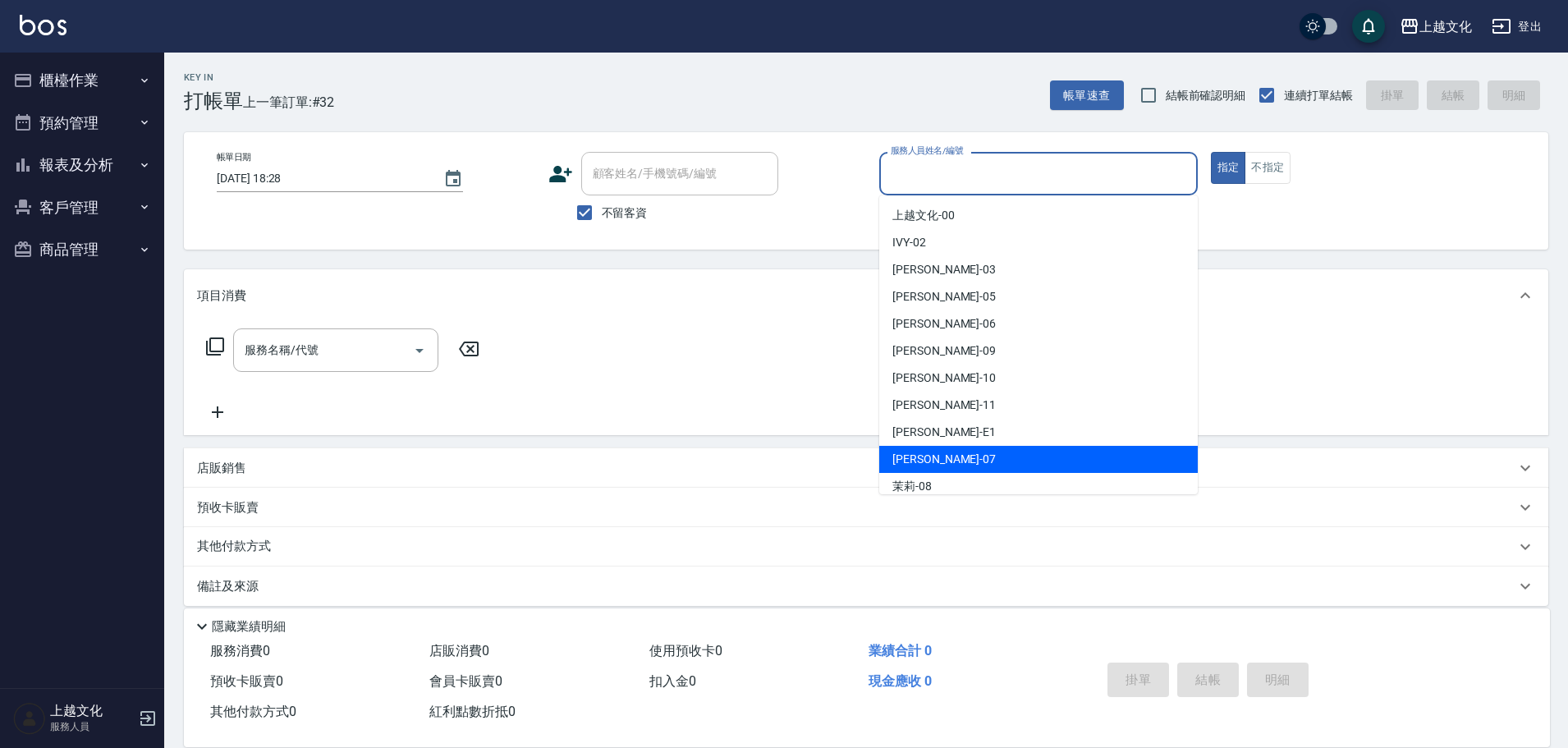
click at [946, 455] on div "LIN -07" at bounding box center [1038, 459] width 318 height 27
type input "LIN-07"
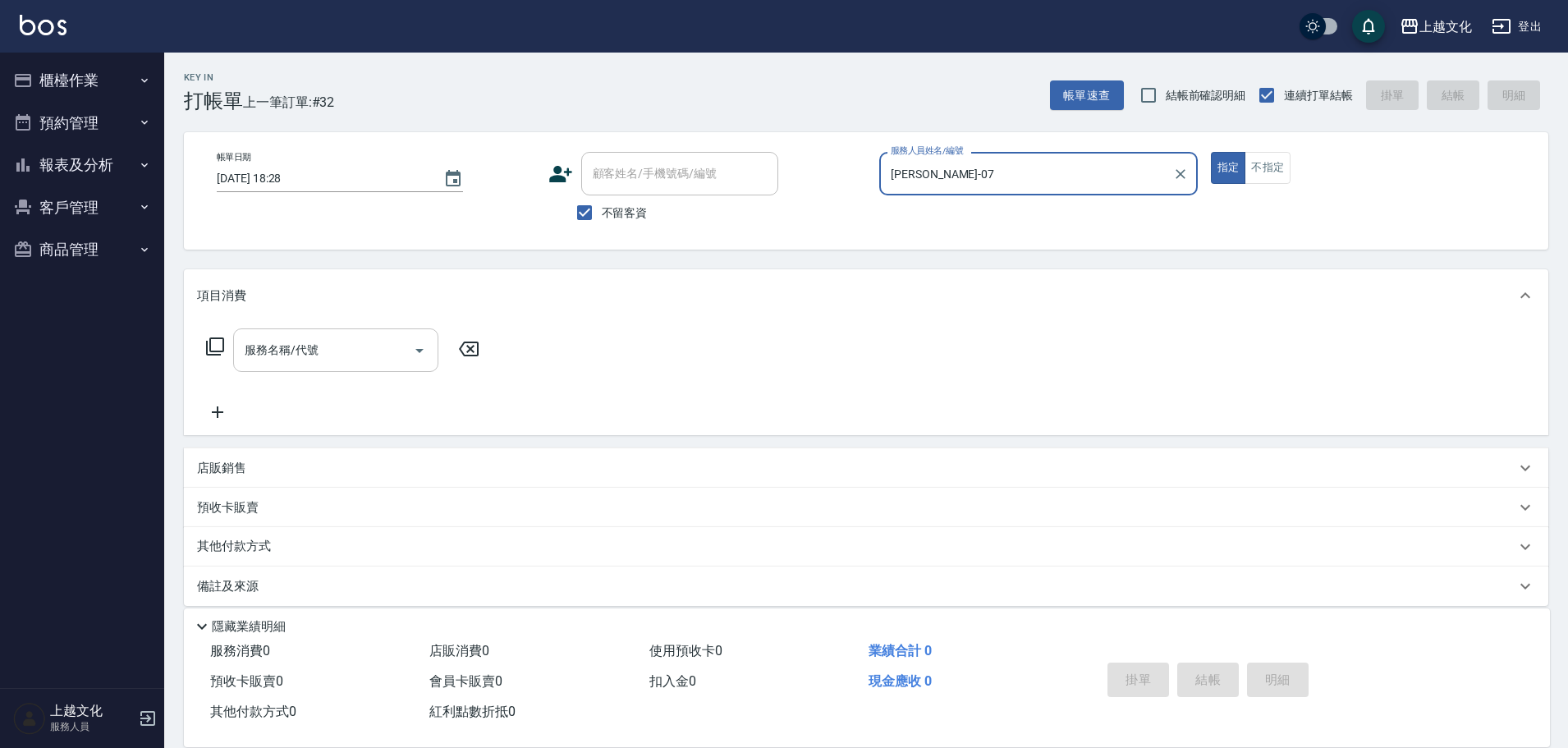
click at [303, 351] on input "服務名稱/代號" at bounding box center [323, 350] width 165 height 29
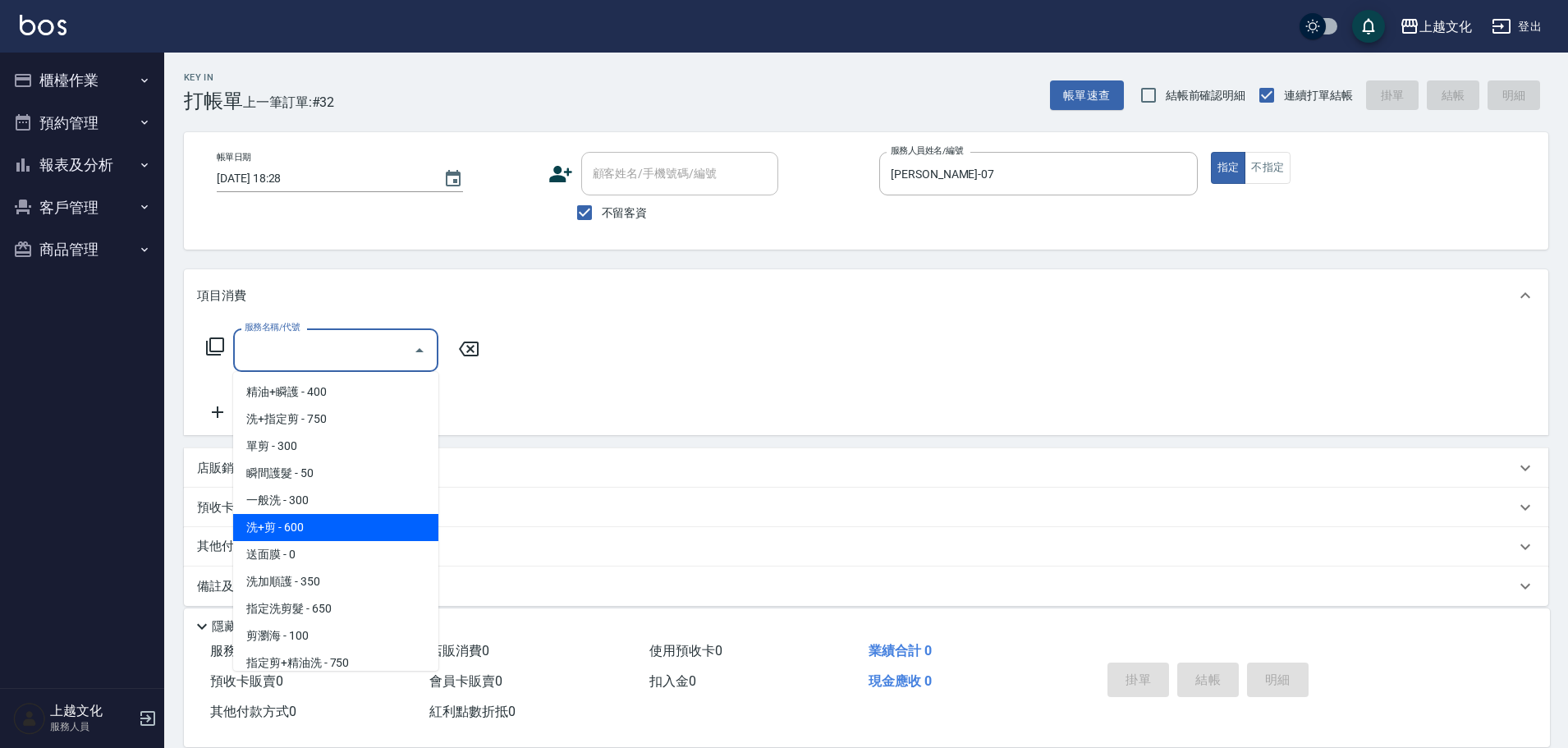
click at [331, 521] on span "洗+剪 - 600" at bounding box center [335, 527] width 205 height 27
type input "洗+剪(108)"
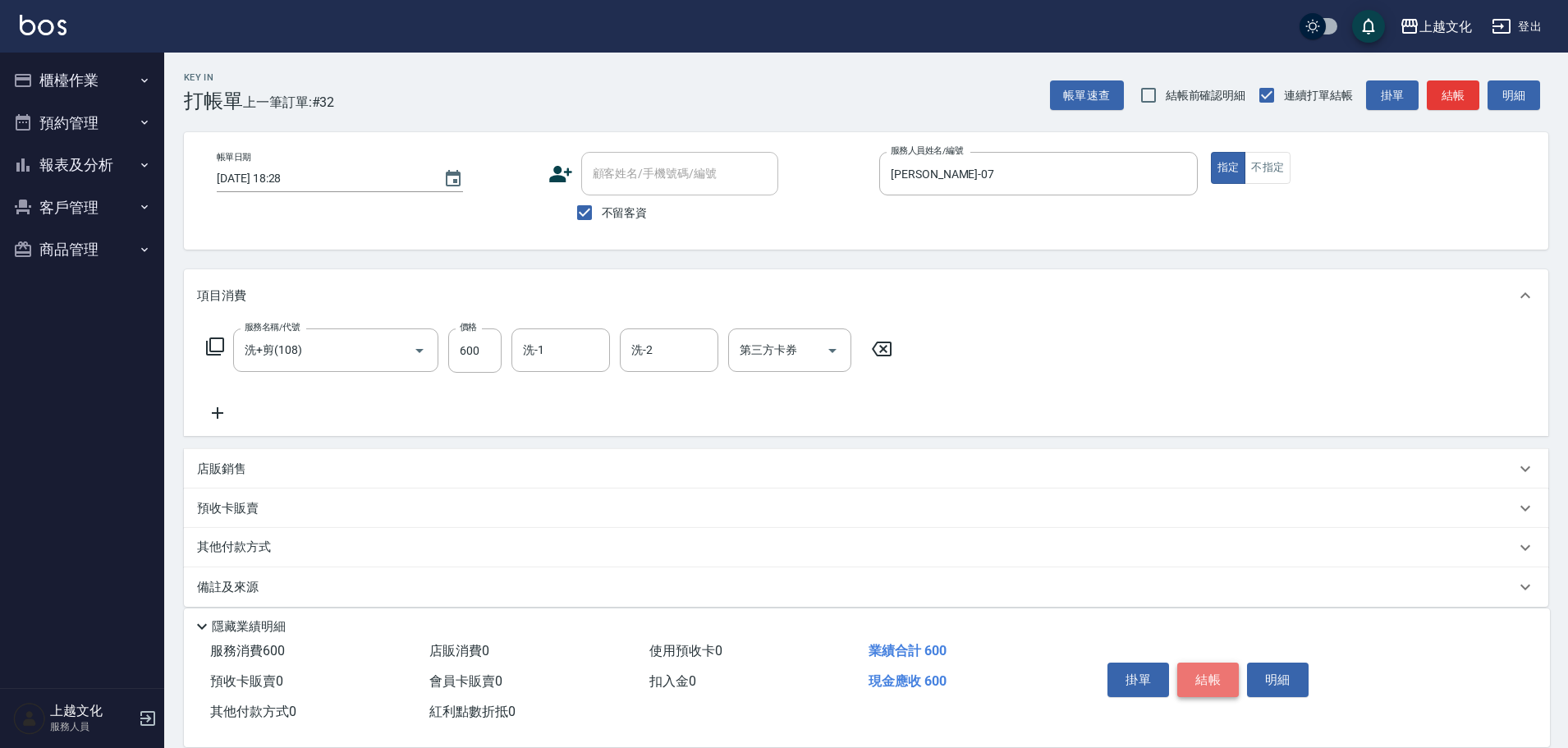
click at [1207, 673] on button "結帳" at bounding box center [1208, 679] width 62 height 35
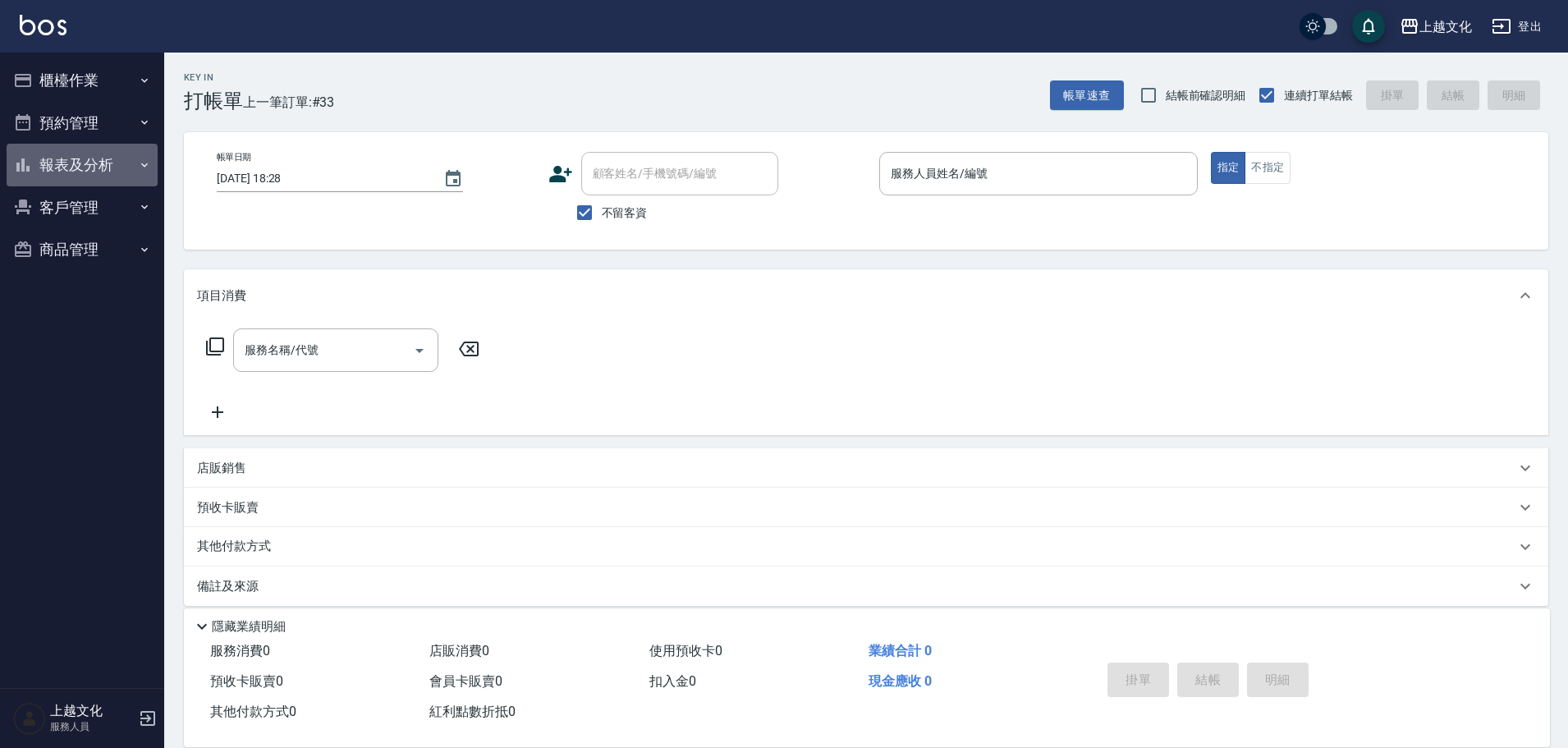
click at [92, 167] on button "報表及分析" at bounding box center [82, 164] width 151 height 42
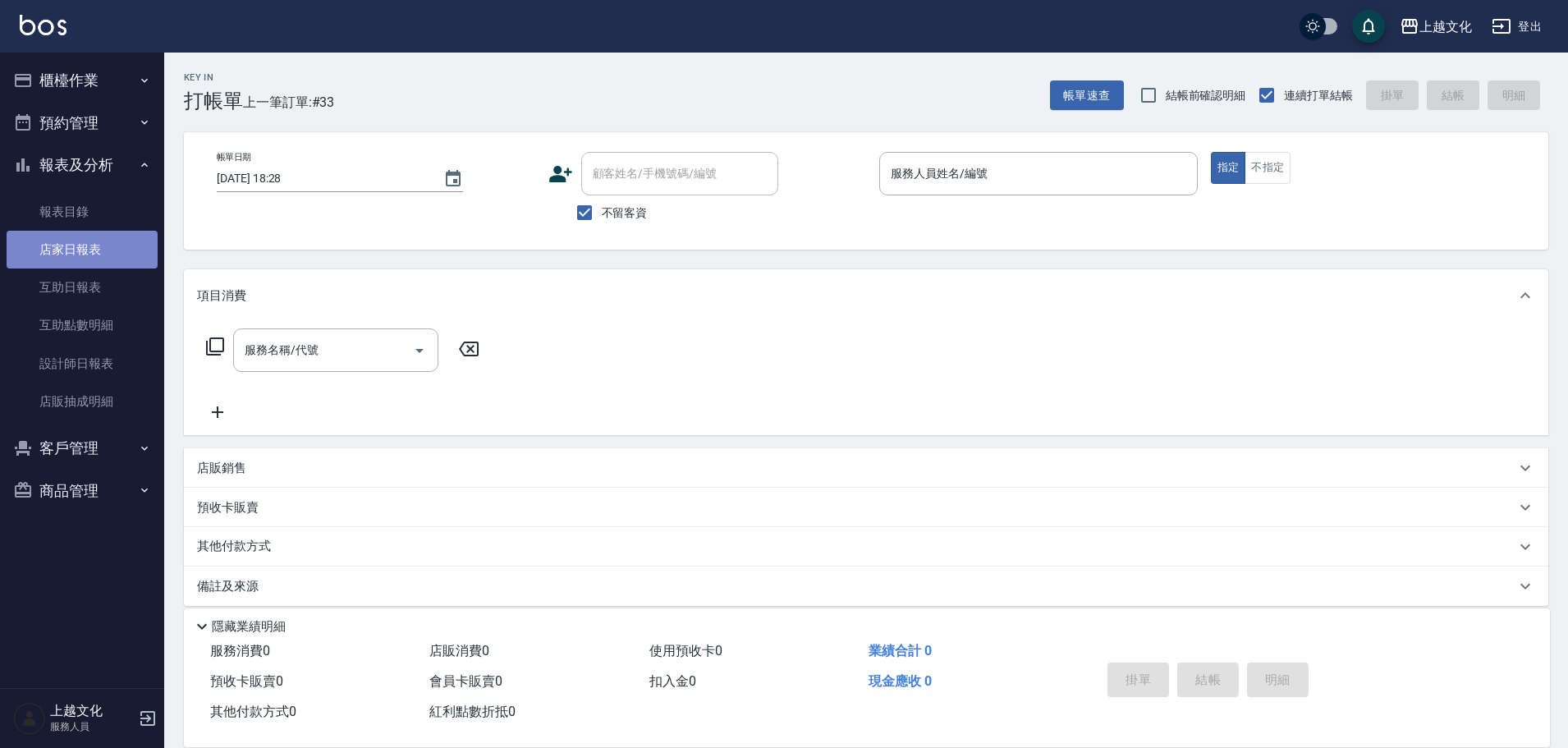
drag, startPoint x: 85, startPoint y: 249, endPoint x: 76, endPoint y: 238, distance: 14.2
click at [85, 249] on link "店家日報表" at bounding box center [82, 250] width 151 height 38
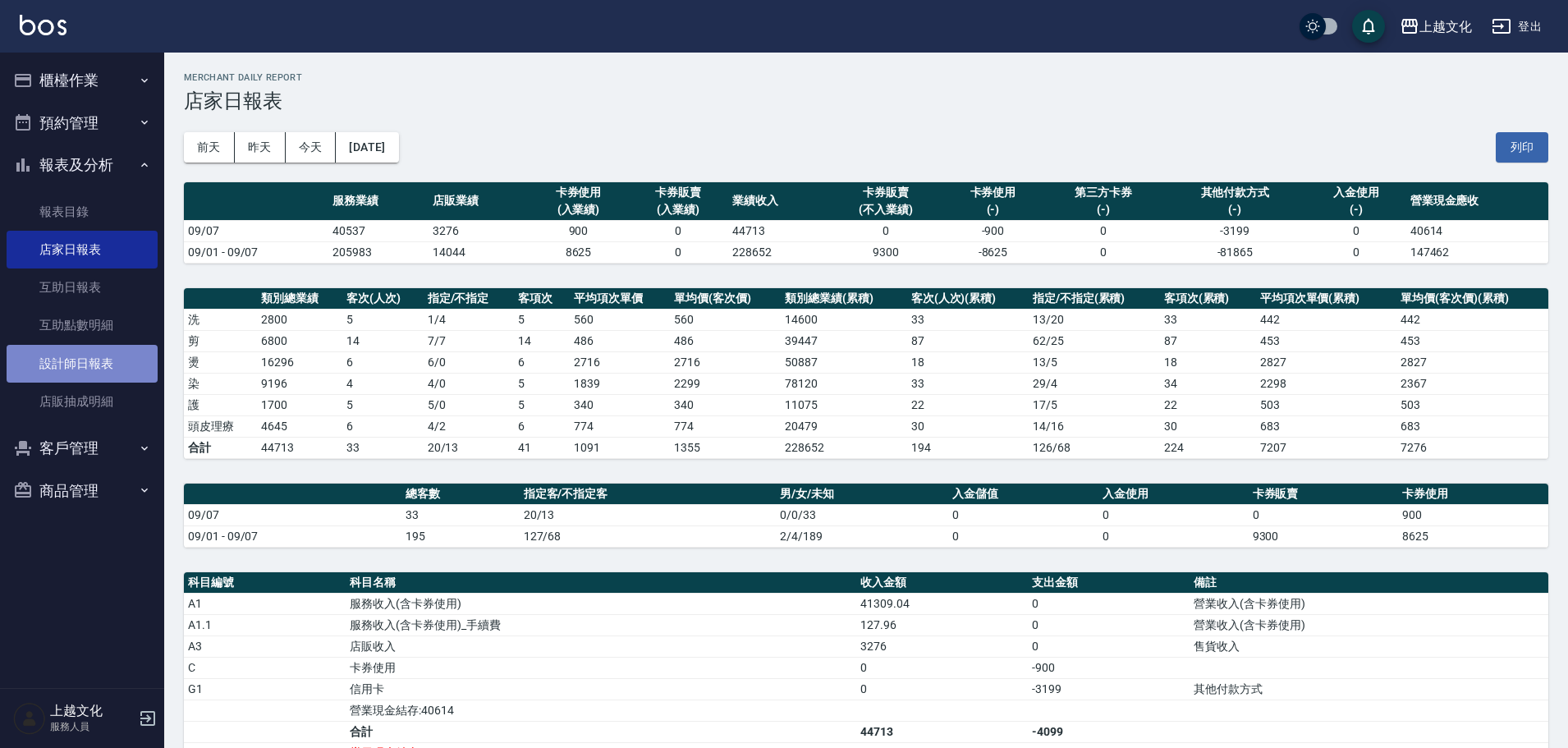
click at [100, 367] on link "設計師日報表" at bounding box center [82, 364] width 151 height 38
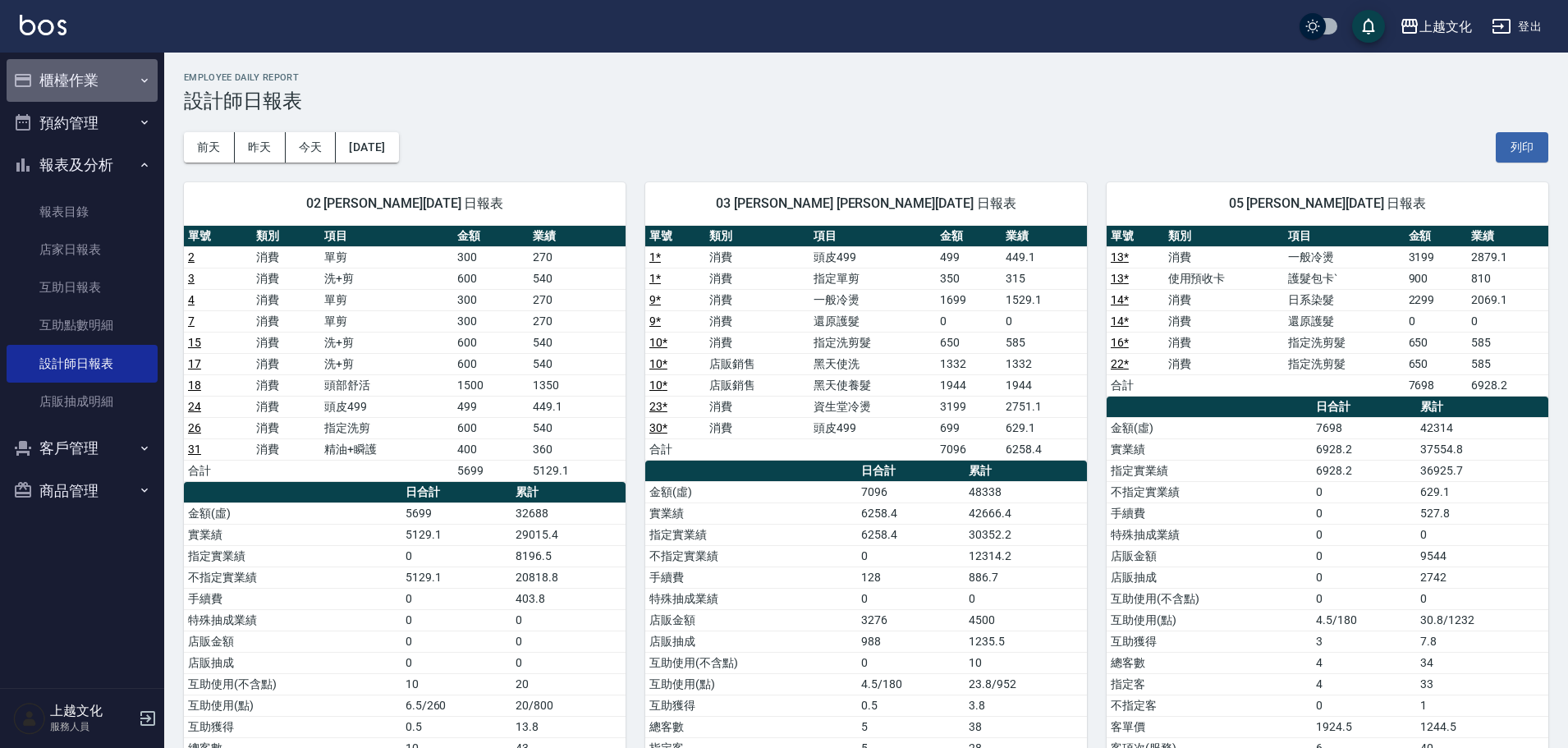
click at [104, 68] on button "櫃檯作業" at bounding box center [82, 80] width 151 height 42
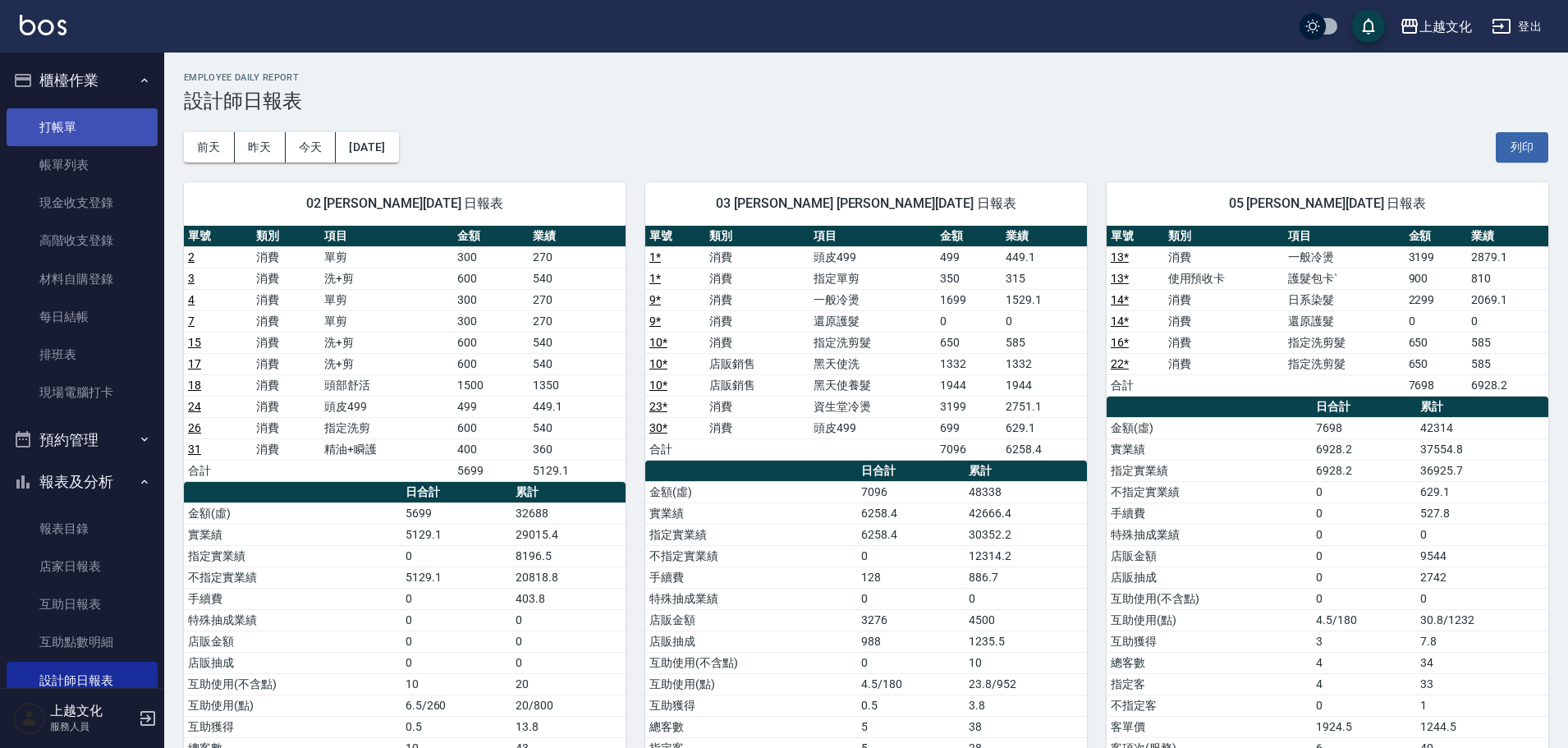
click at [95, 109] on link "打帳單" at bounding box center [82, 127] width 151 height 38
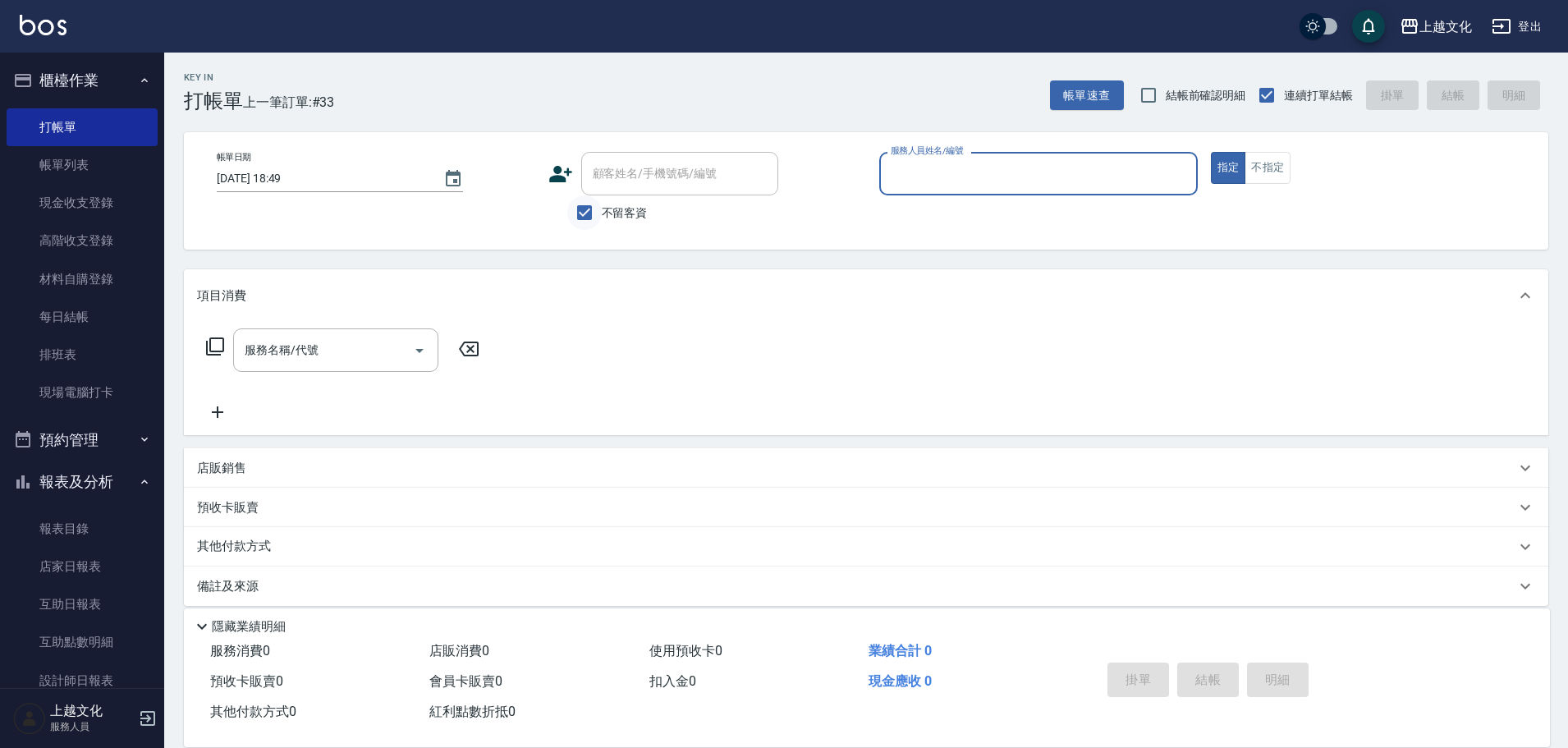
click at [588, 212] on input "不留客資" at bounding box center [584, 212] width 35 height 35
checkbox input "false"
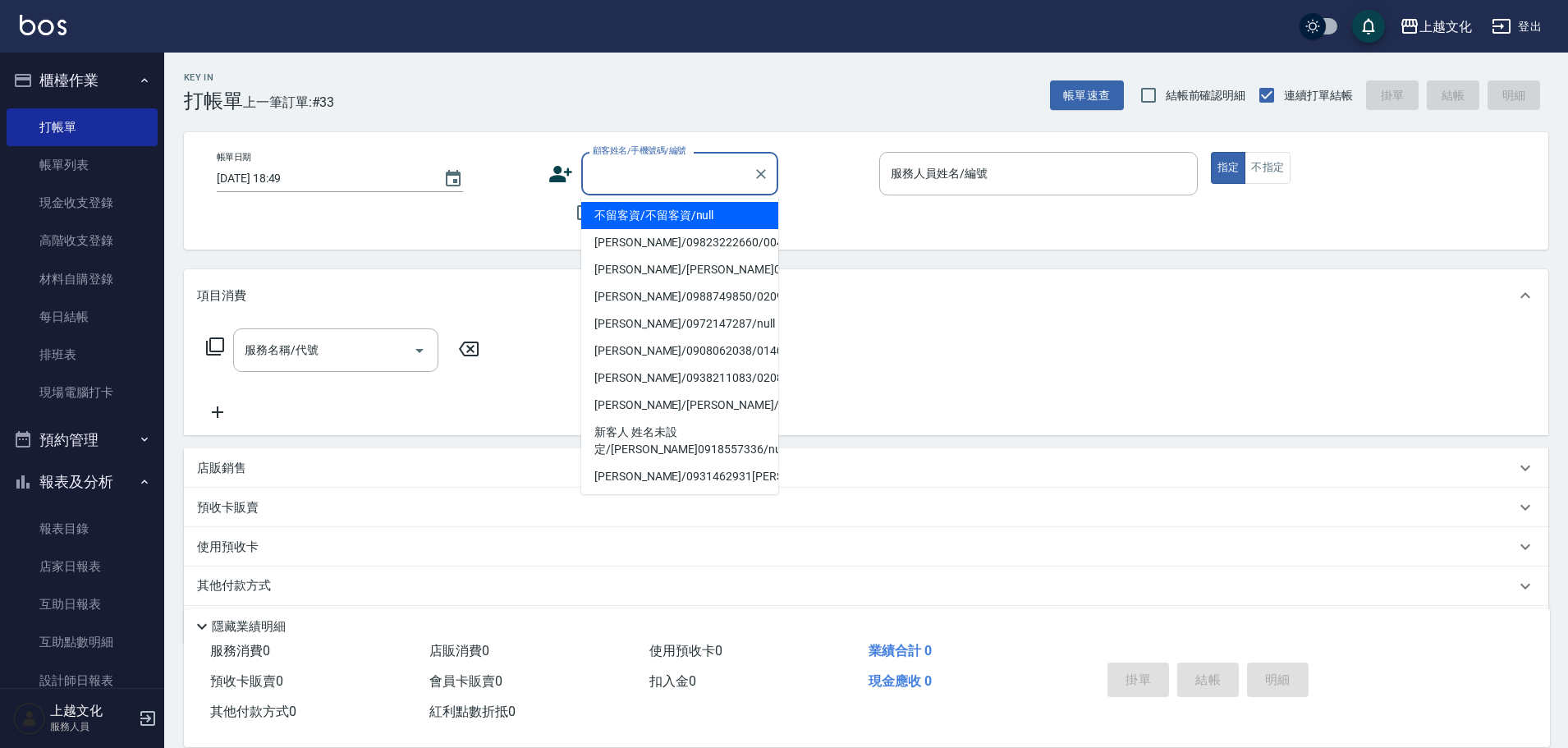
click at [621, 171] on input "顧客姓名/手機號碼/編號" at bounding box center [667, 174] width 158 height 29
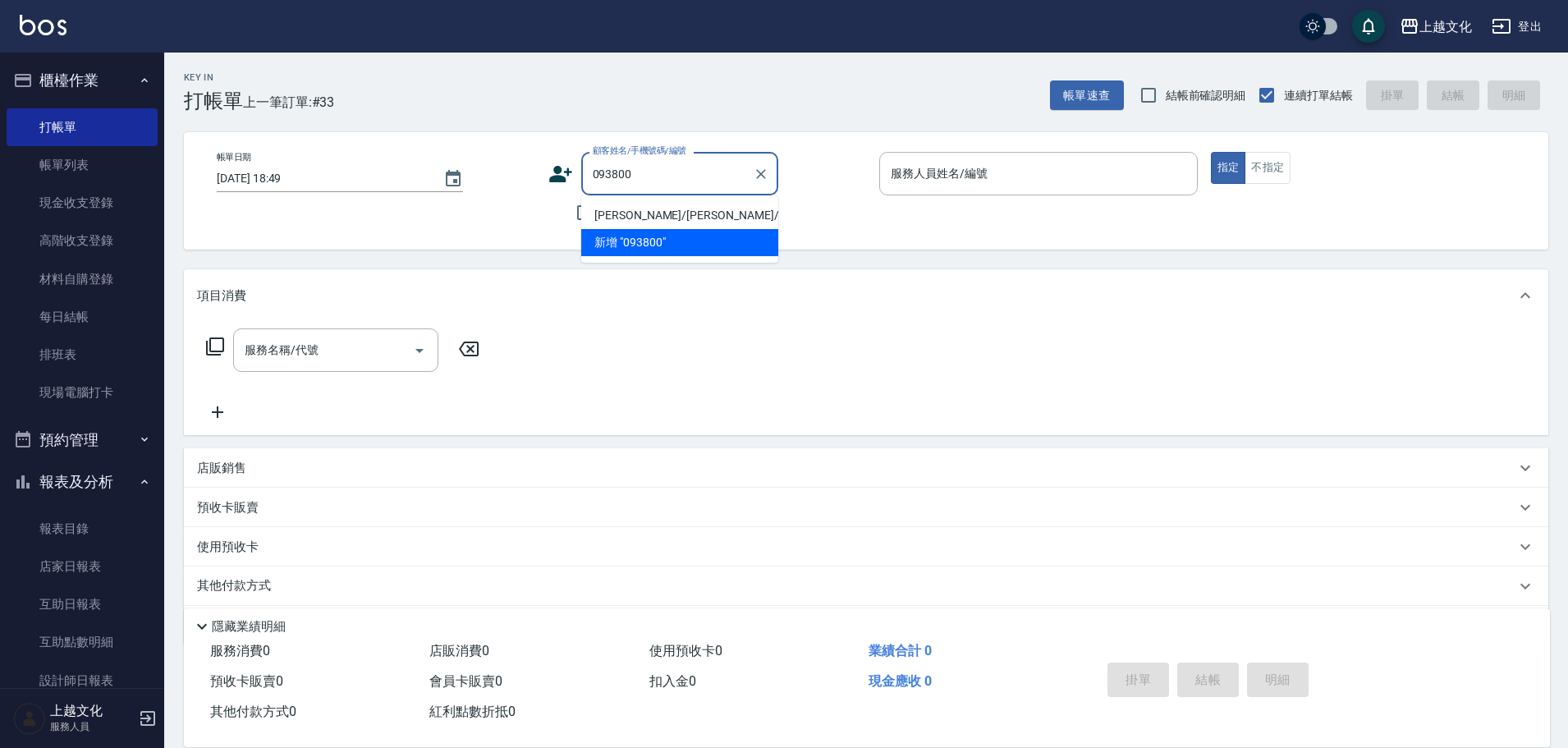
click at [697, 215] on li "禹文/楊禹文/0938007690/00138" at bounding box center [680, 215] width 197 height 27
type input "禹文/楊禹文/0938007690/00138"
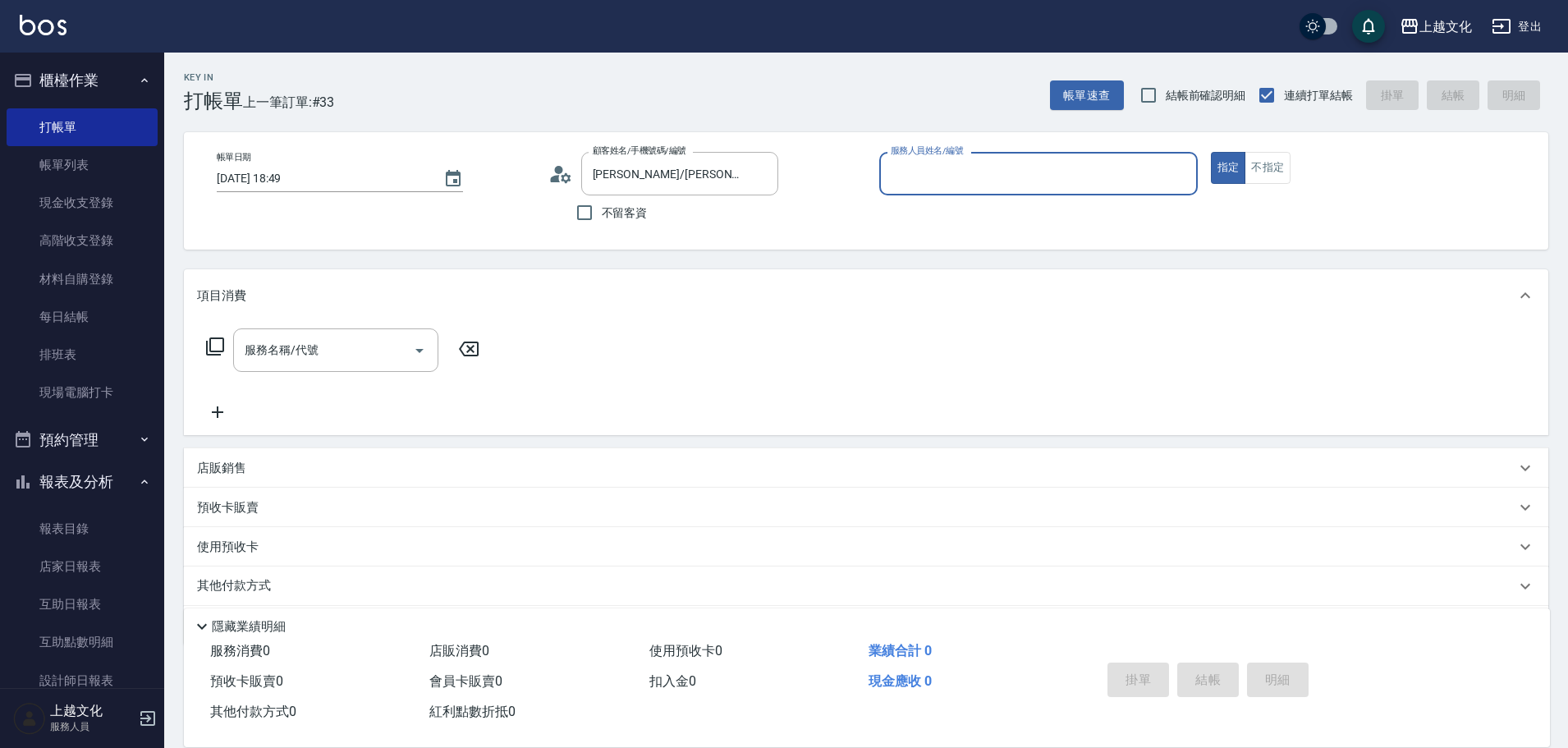
type input "EMILY-05"
click at [256, 548] on p "使用預收卡" at bounding box center [228, 549] width 62 height 24
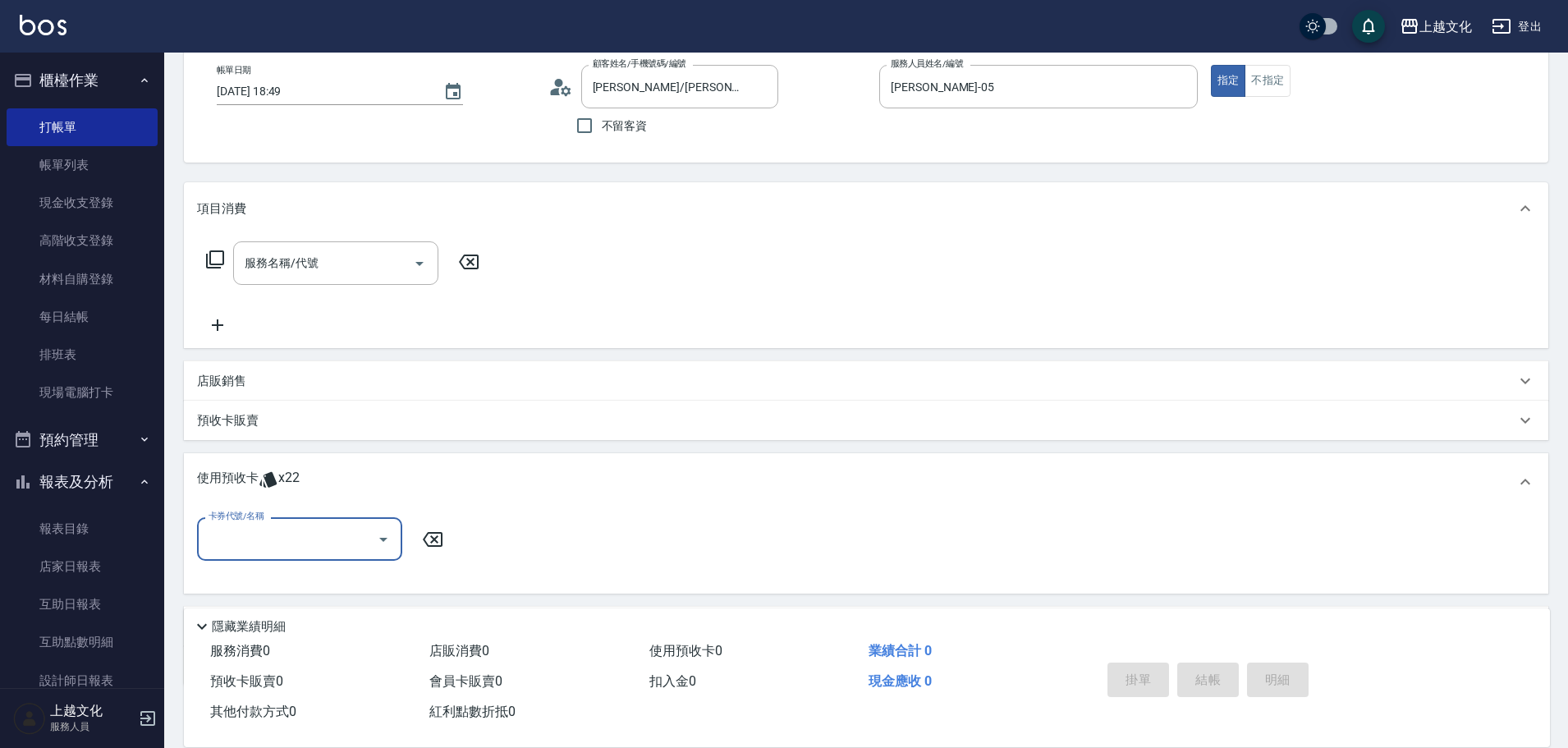
scroll to position [182, 0]
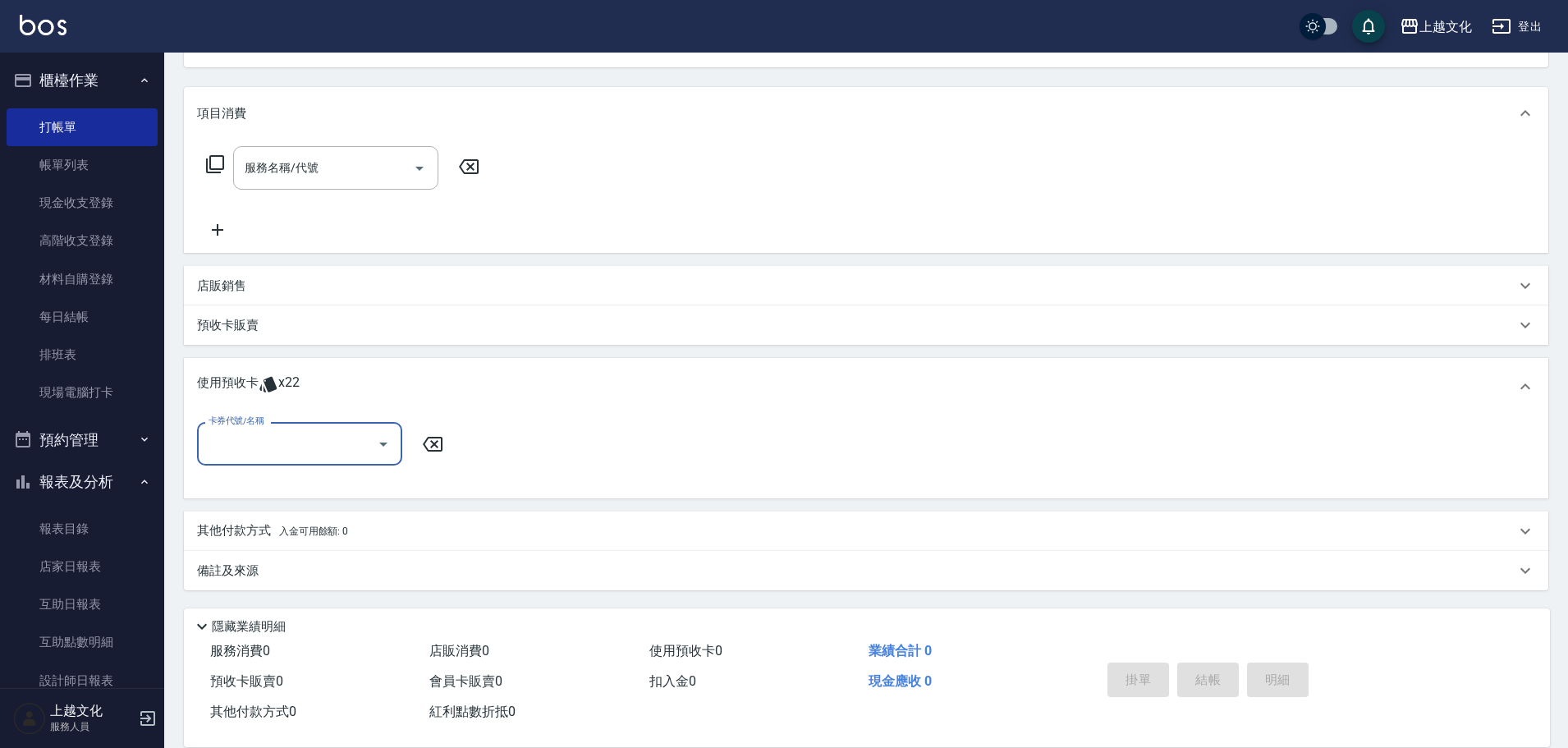
click at [256, 441] on input "卡券代號/名稱" at bounding box center [287, 444] width 165 height 29
click at [276, 485] on div "舒活包卡 剩餘6張" at bounding box center [300, 485] width 205 height 27
type input "舒活包卡"
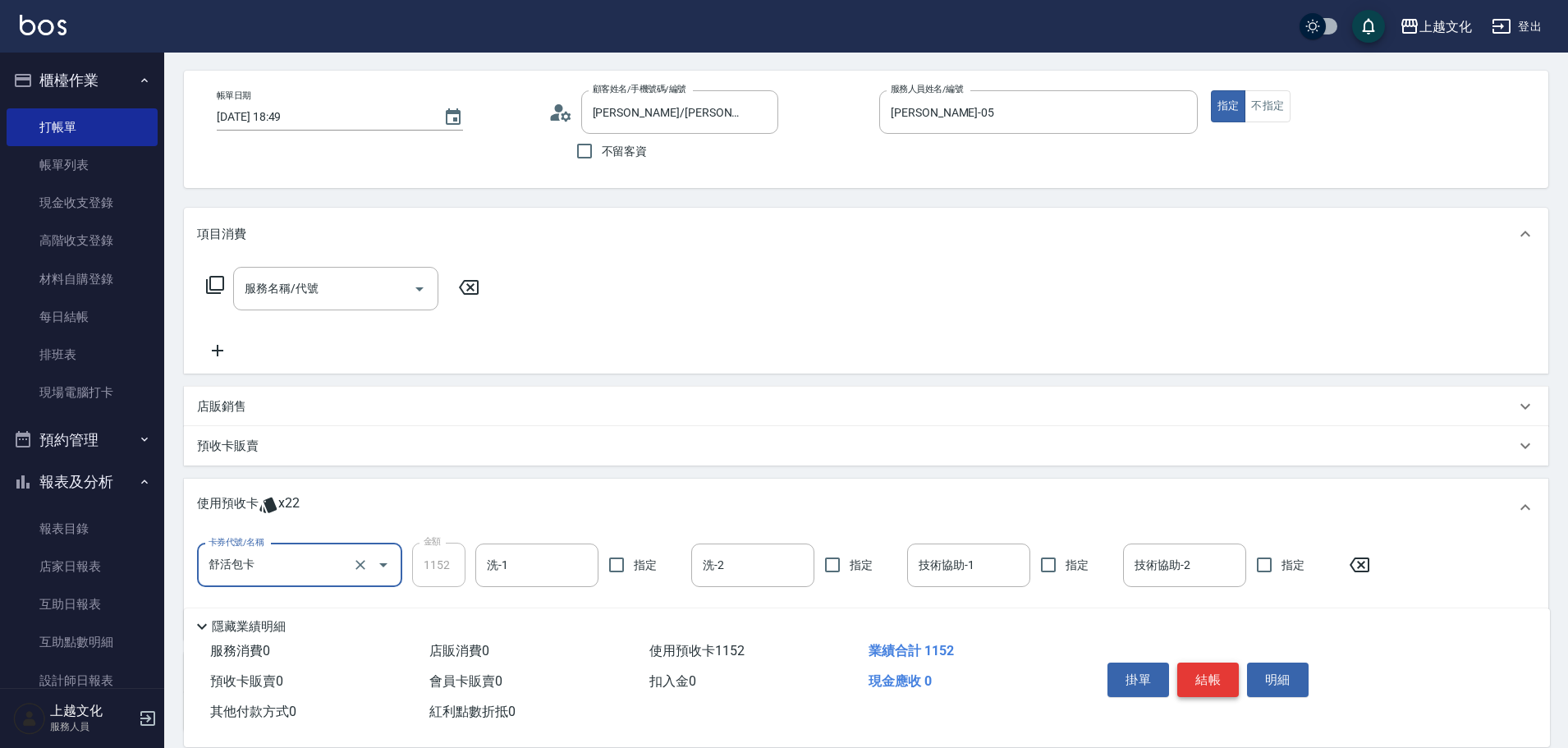
scroll to position [0, 0]
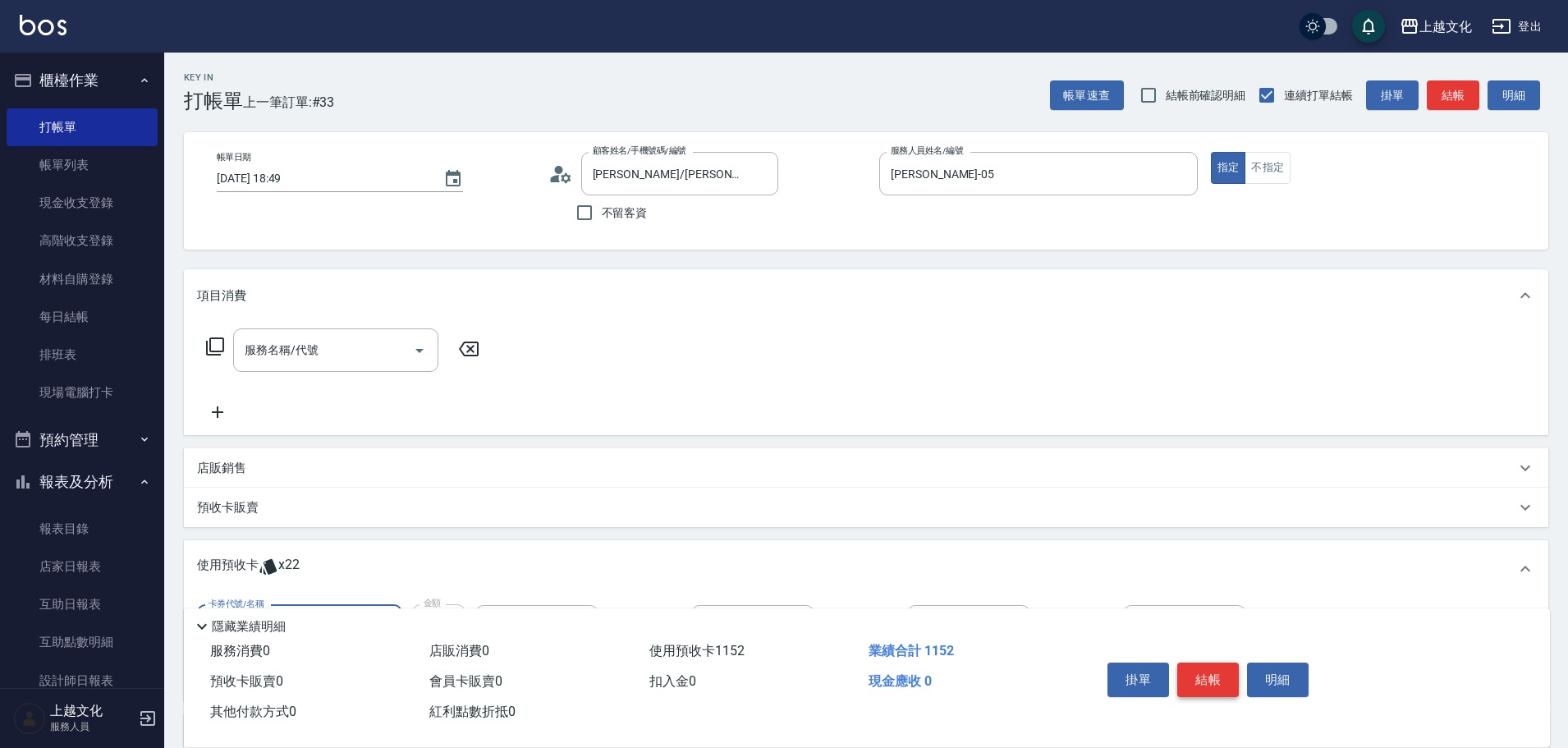
click at [1203, 678] on button "結帳" at bounding box center [1208, 679] width 62 height 35
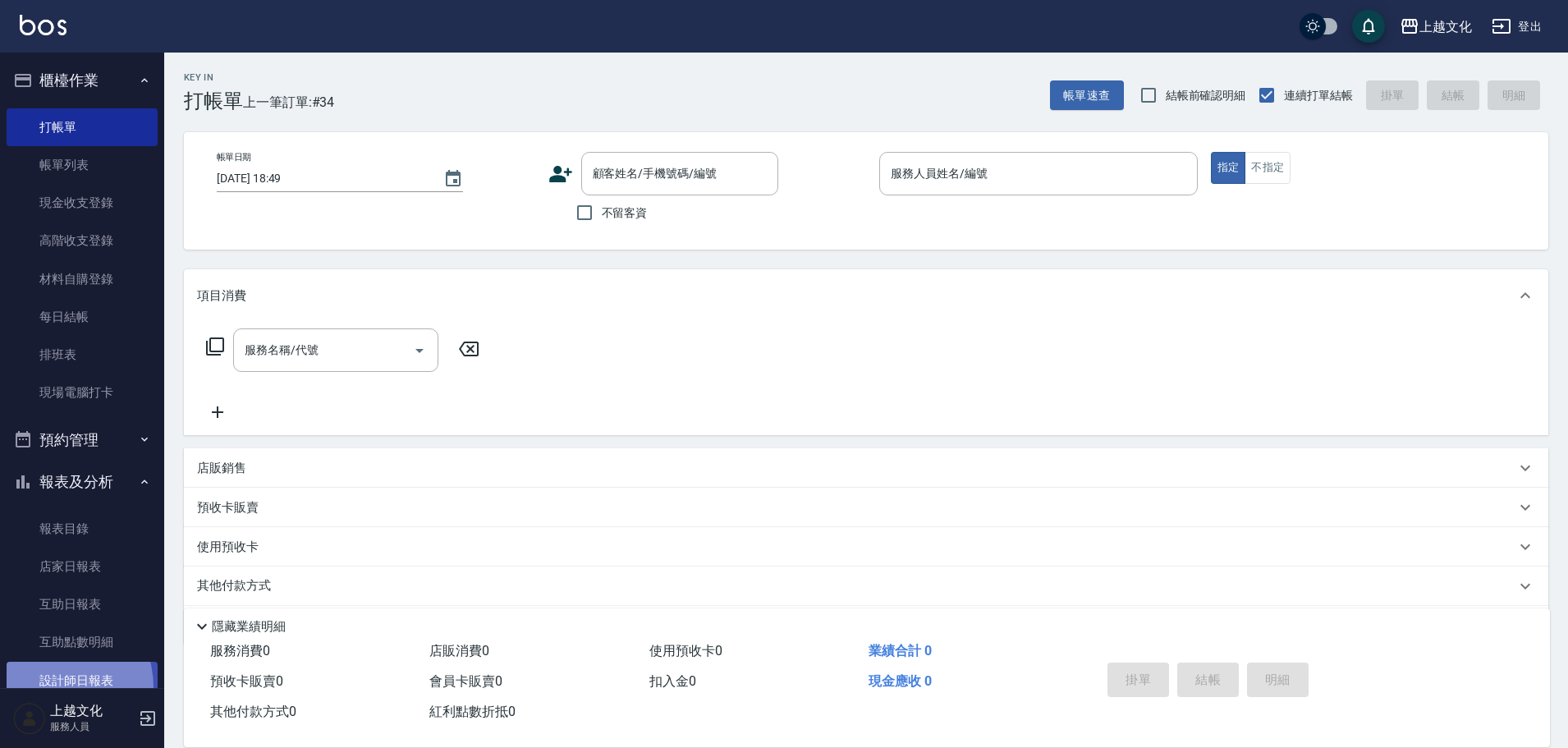
click at [50, 687] on link "設計師日報表" at bounding box center [82, 680] width 151 height 38
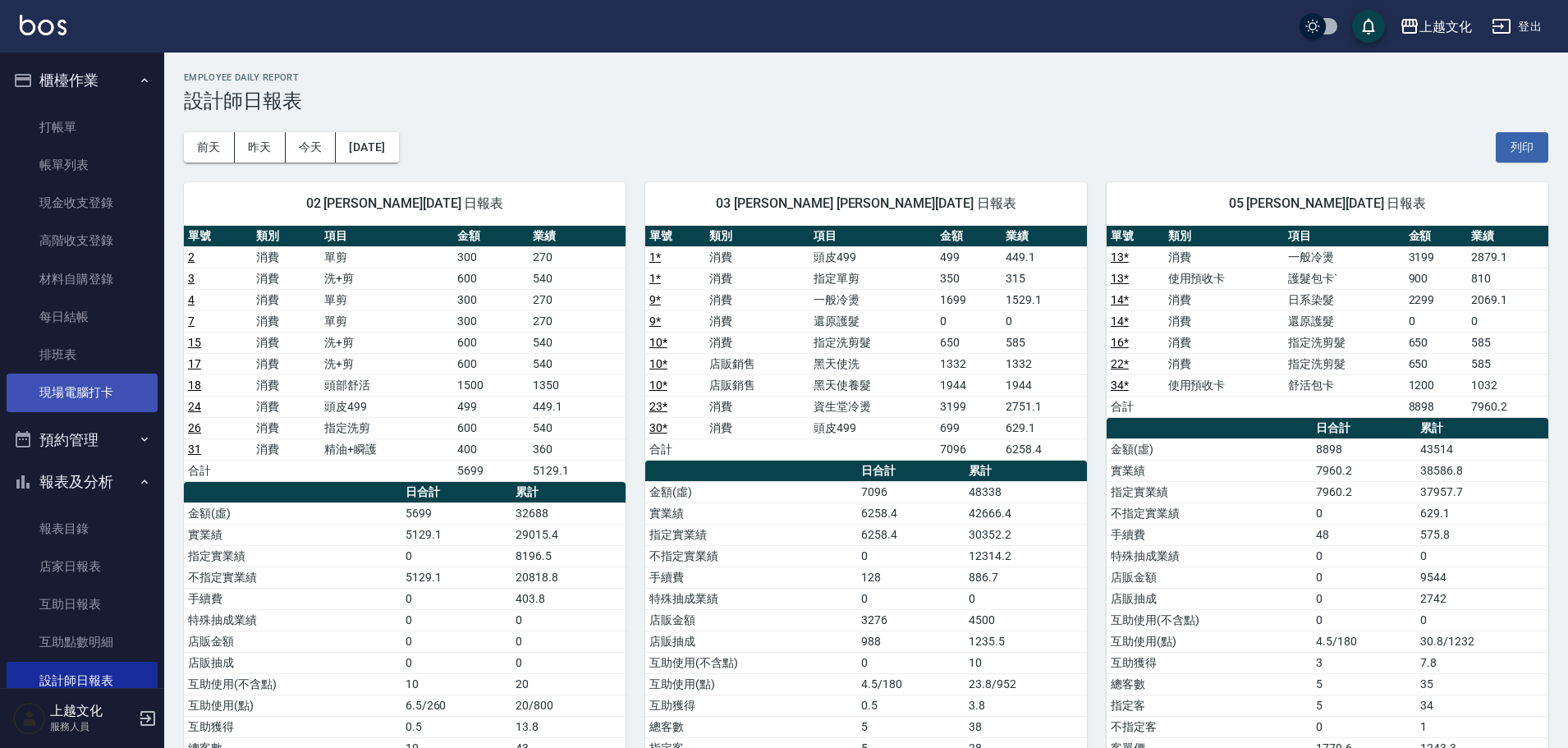
click at [87, 399] on link "現場電腦打卡" at bounding box center [82, 393] width 151 height 38
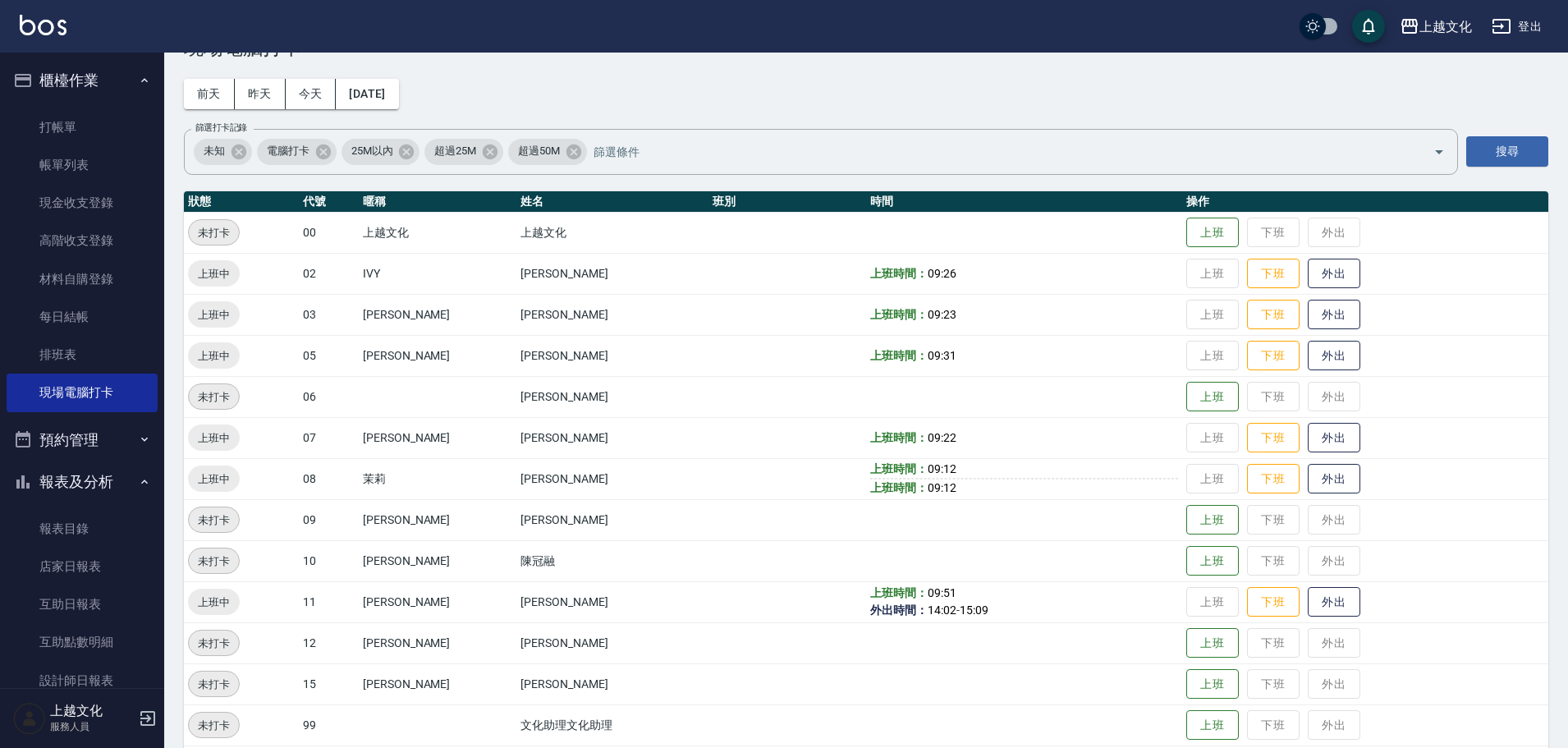
scroll to position [82, 0]
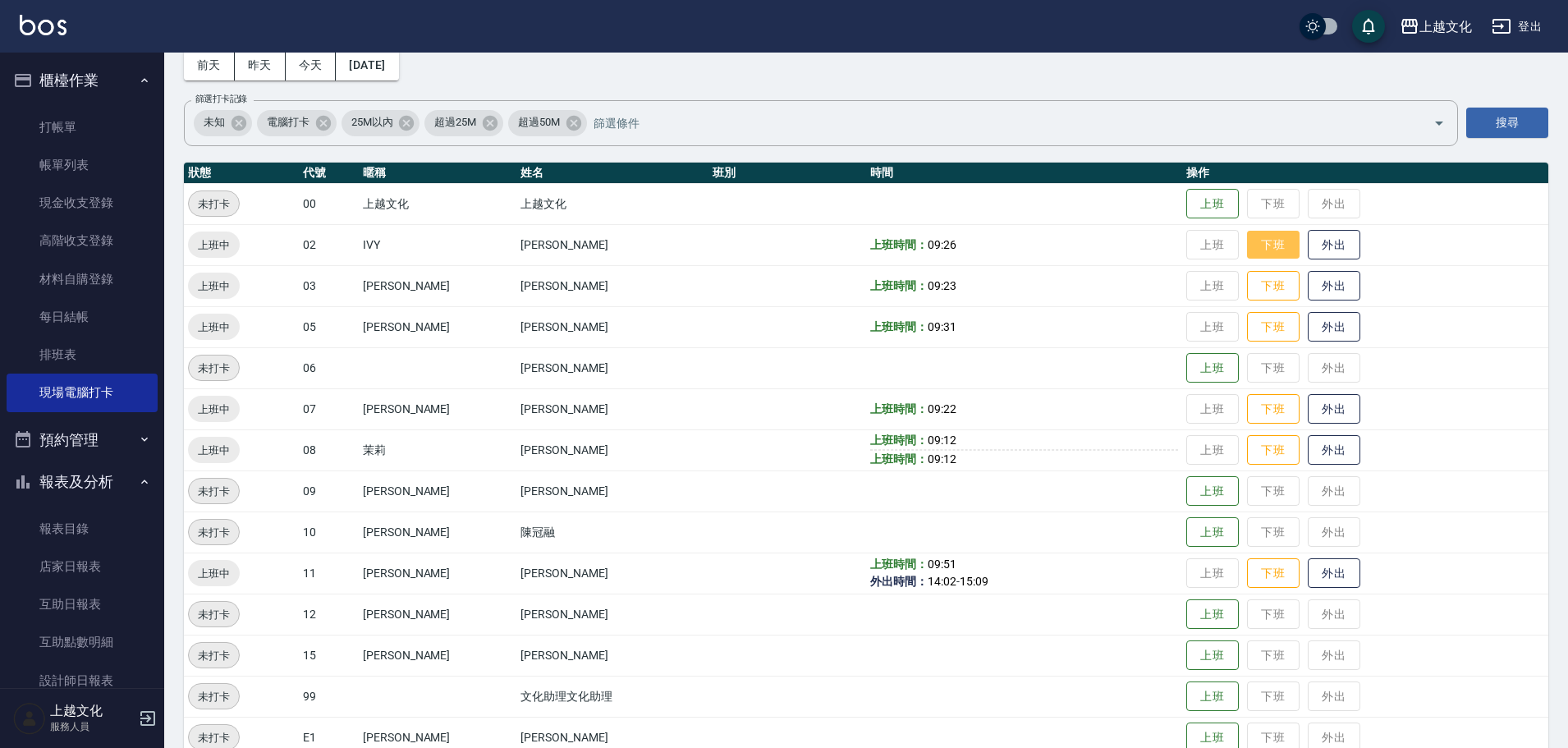
click at [1255, 242] on button "下班" at bounding box center [1273, 245] width 53 height 29
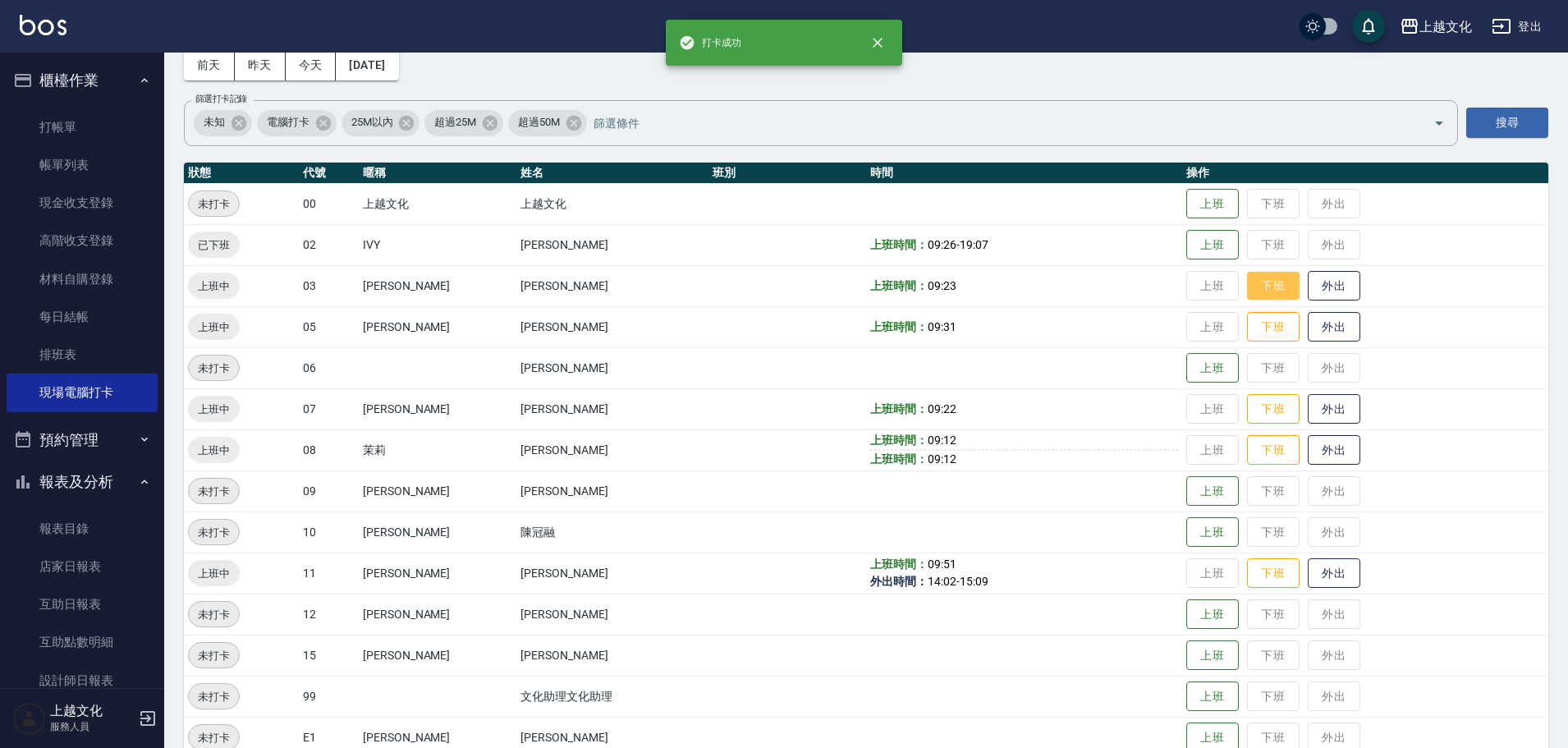
click at [1253, 288] on button "下班" at bounding box center [1273, 286] width 53 height 29
click at [1251, 291] on button "下班" at bounding box center [1273, 286] width 53 height 29
click at [1264, 323] on button "下班" at bounding box center [1273, 327] width 53 height 29
click at [1267, 400] on button "下班" at bounding box center [1273, 409] width 53 height 29
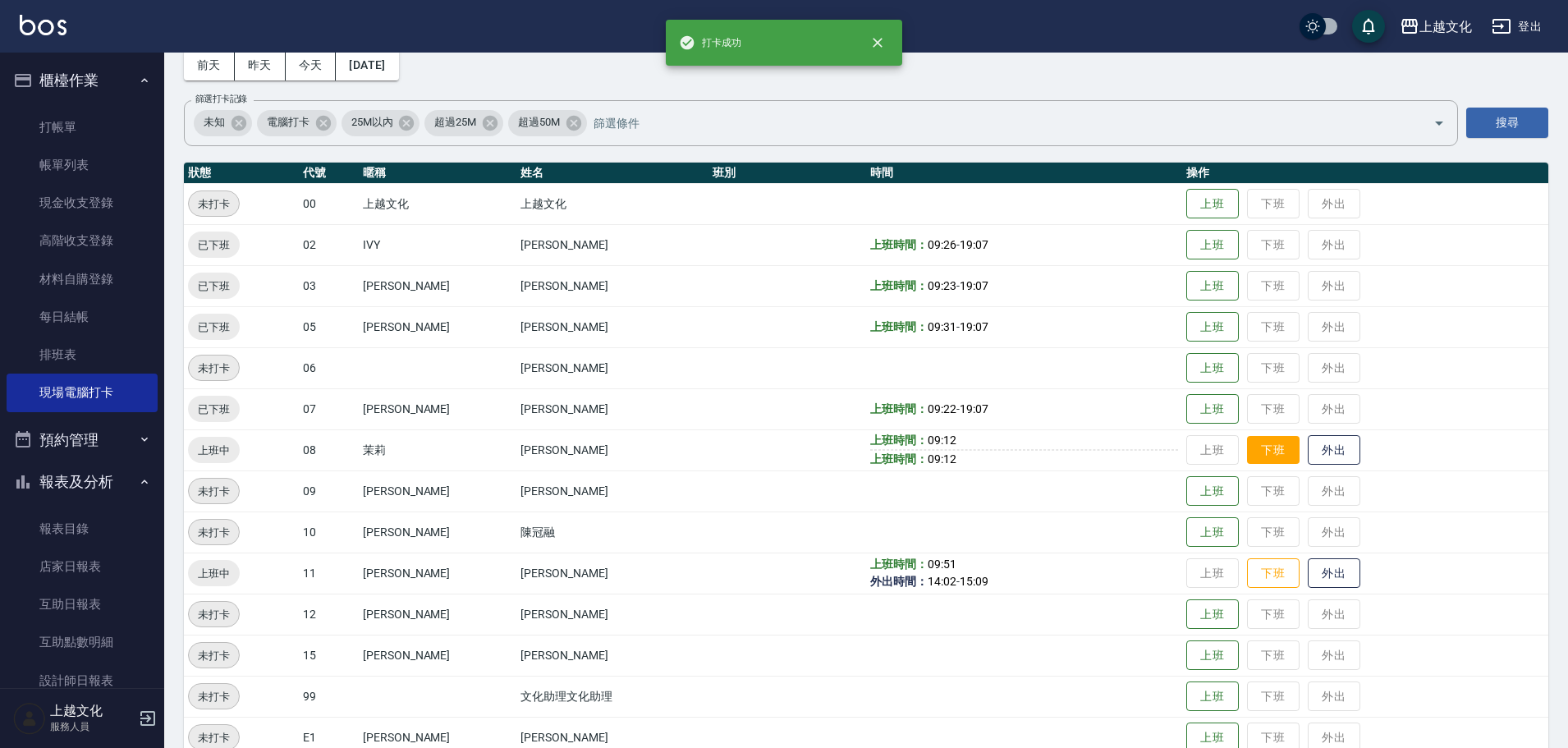
click at [1258, 444] on button "下班" at bounding box center [1273, 450] width 53 height 29
click at [1265, 573] on button "下班" at bounding box center [1273, 573] width 53 height 29
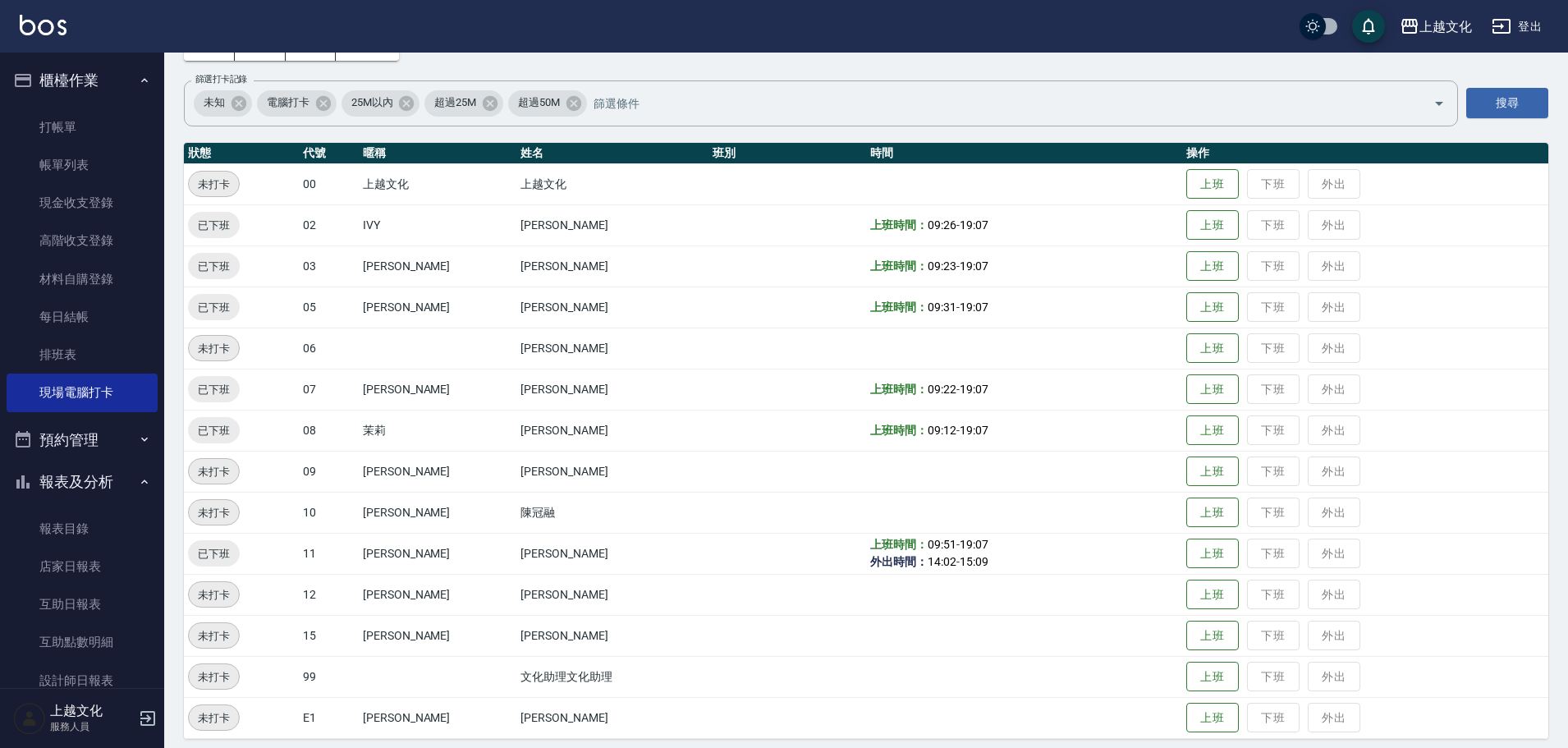
scroll to position [113, 0]
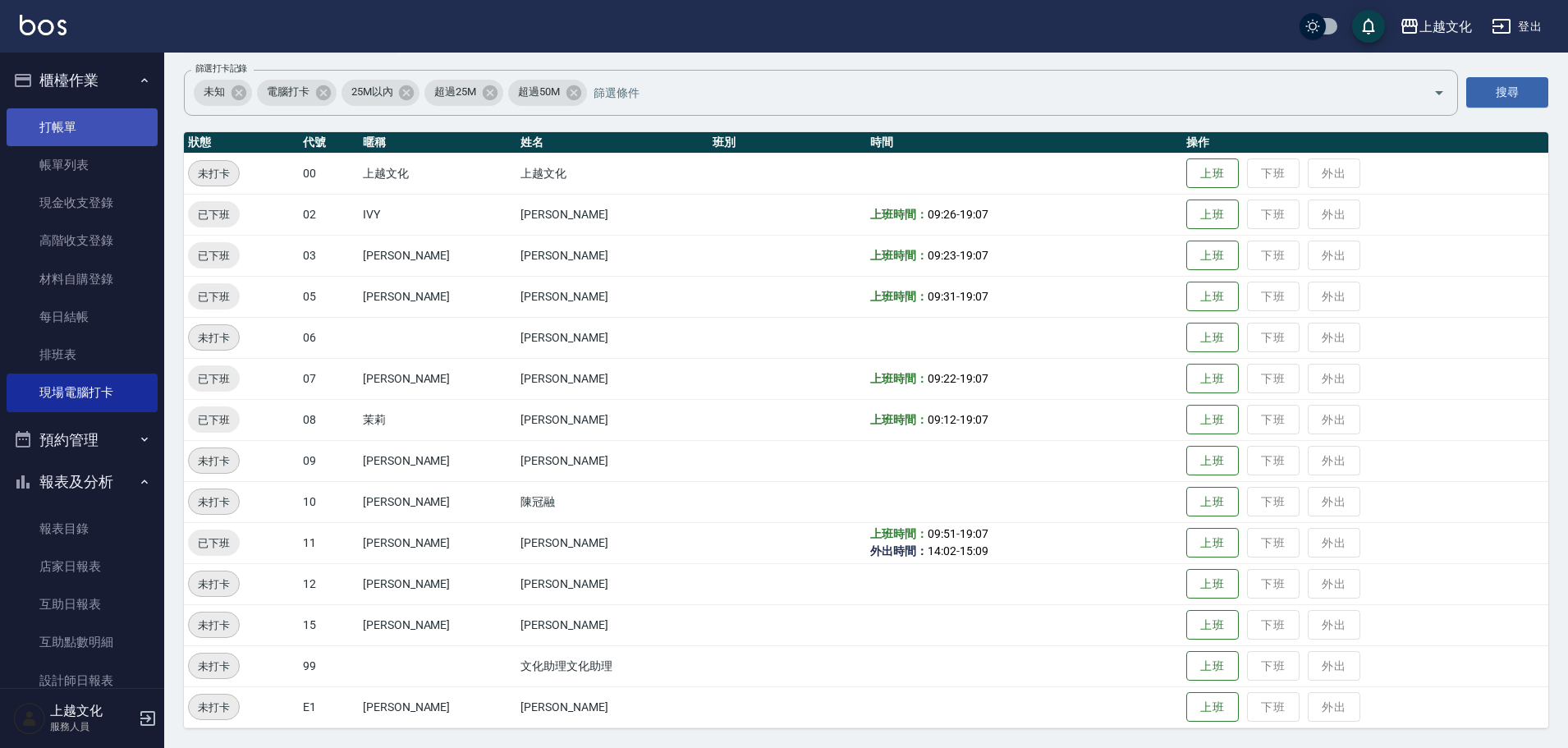
click at [75, 130] on link "打帳單" at bounding box center [82, 127] width 151 height 38
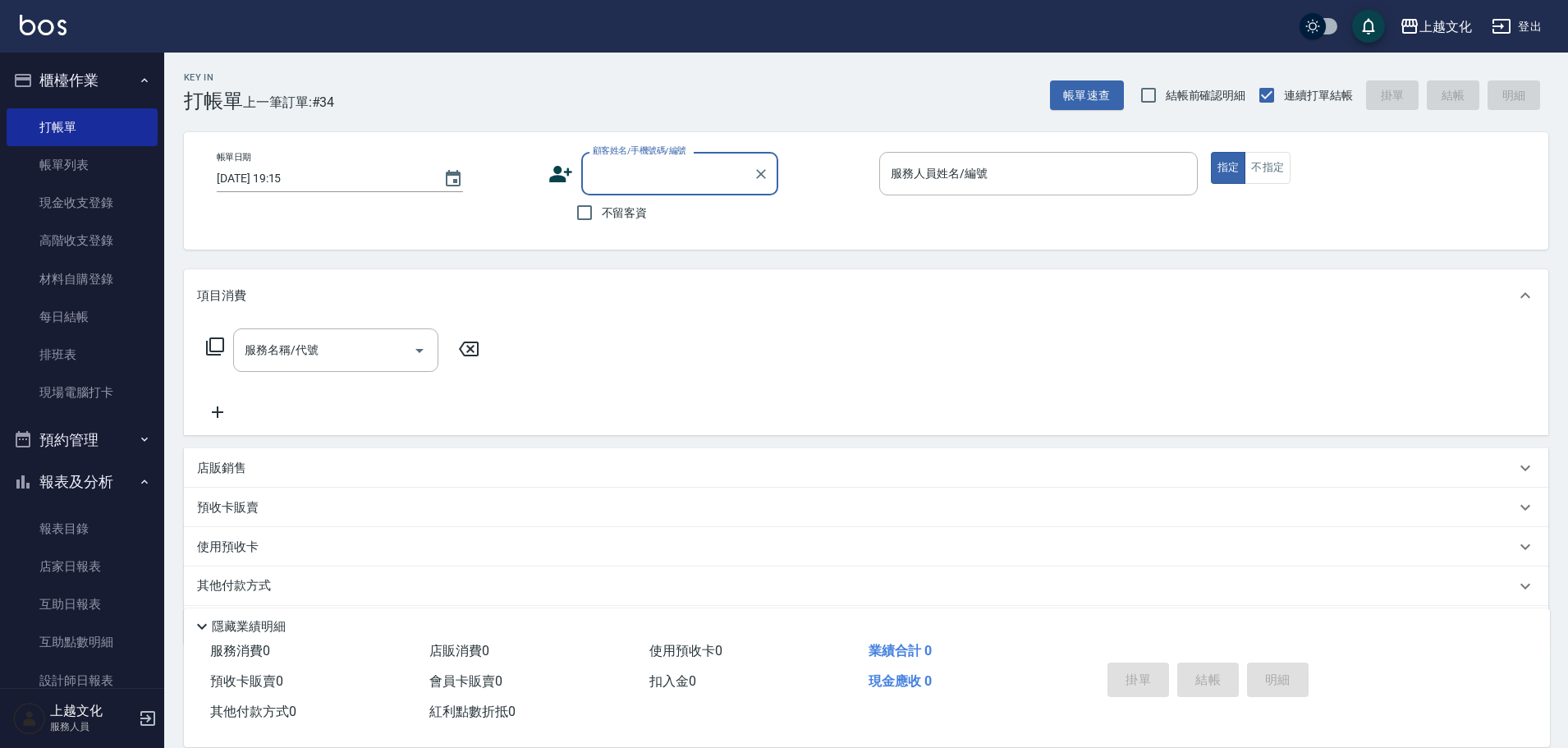
drag, startPoint x: 610, startPoint y: 221, endPoint x: 622, endPoint y: 218, distance: 12.4
click at [611, 220] on span "不留客資" at bounding box center [624, 213] width 46 height 17
click at [601, 220] on input "不留客資" at bounding box center [584, 212] width 35 height 35
checkbox input "true"
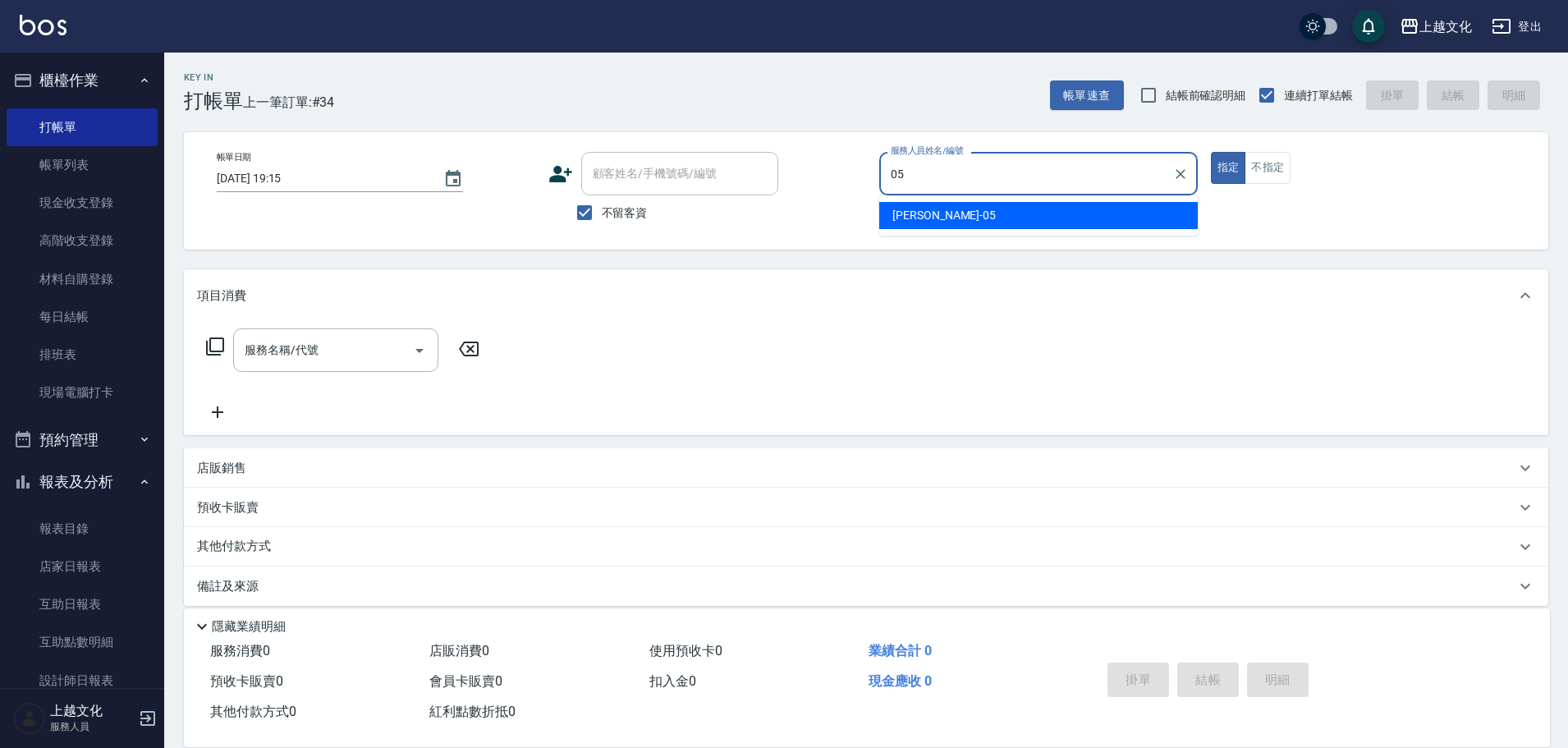
type input "EMILY-05"
type button "true"
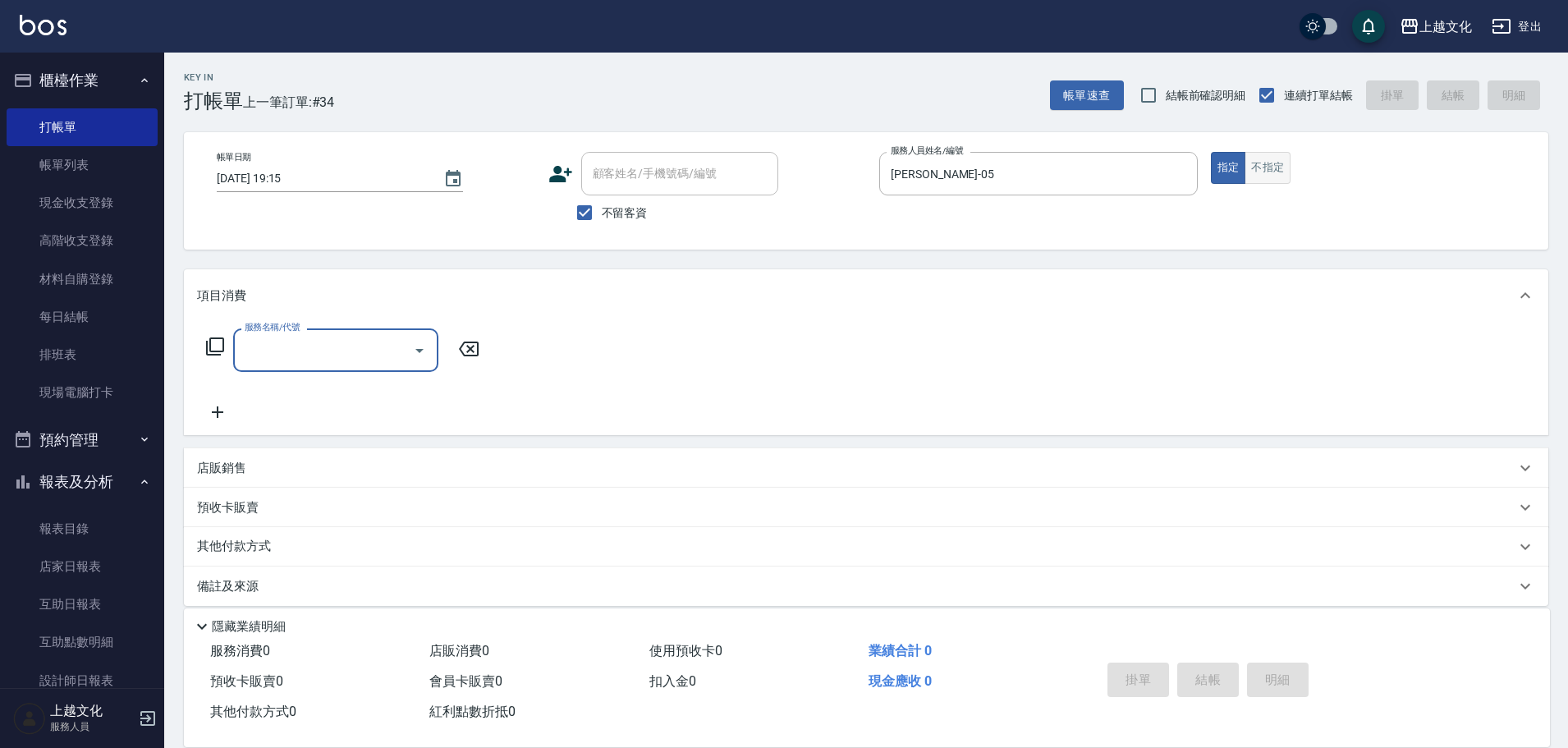
click at [1284, 153] on button "不指定" at bounding box center [1267, 168] width 46 height 32
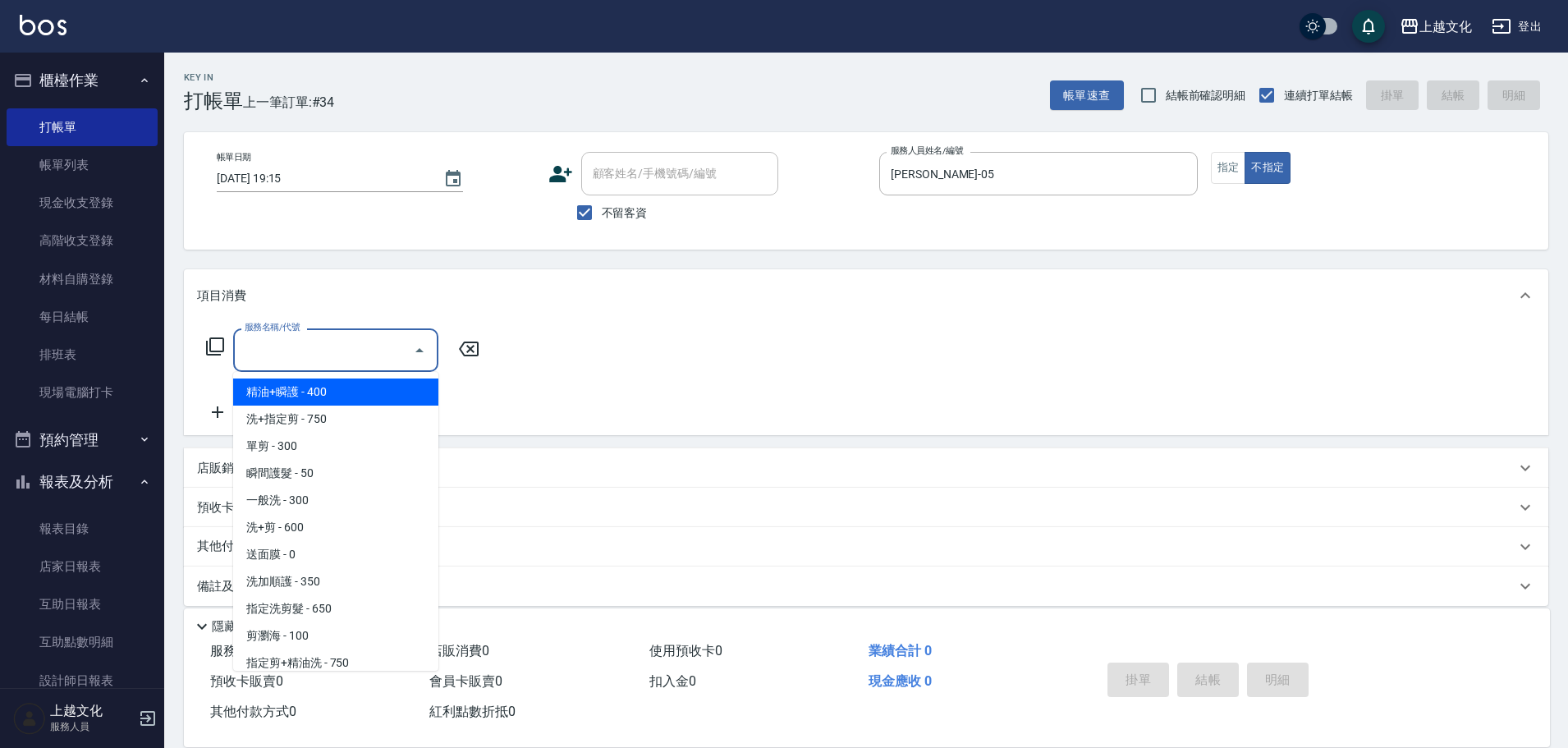
click at [262, 351] on input "服務名稱/代號" at bounding box center [323, 350] width 165 height 29
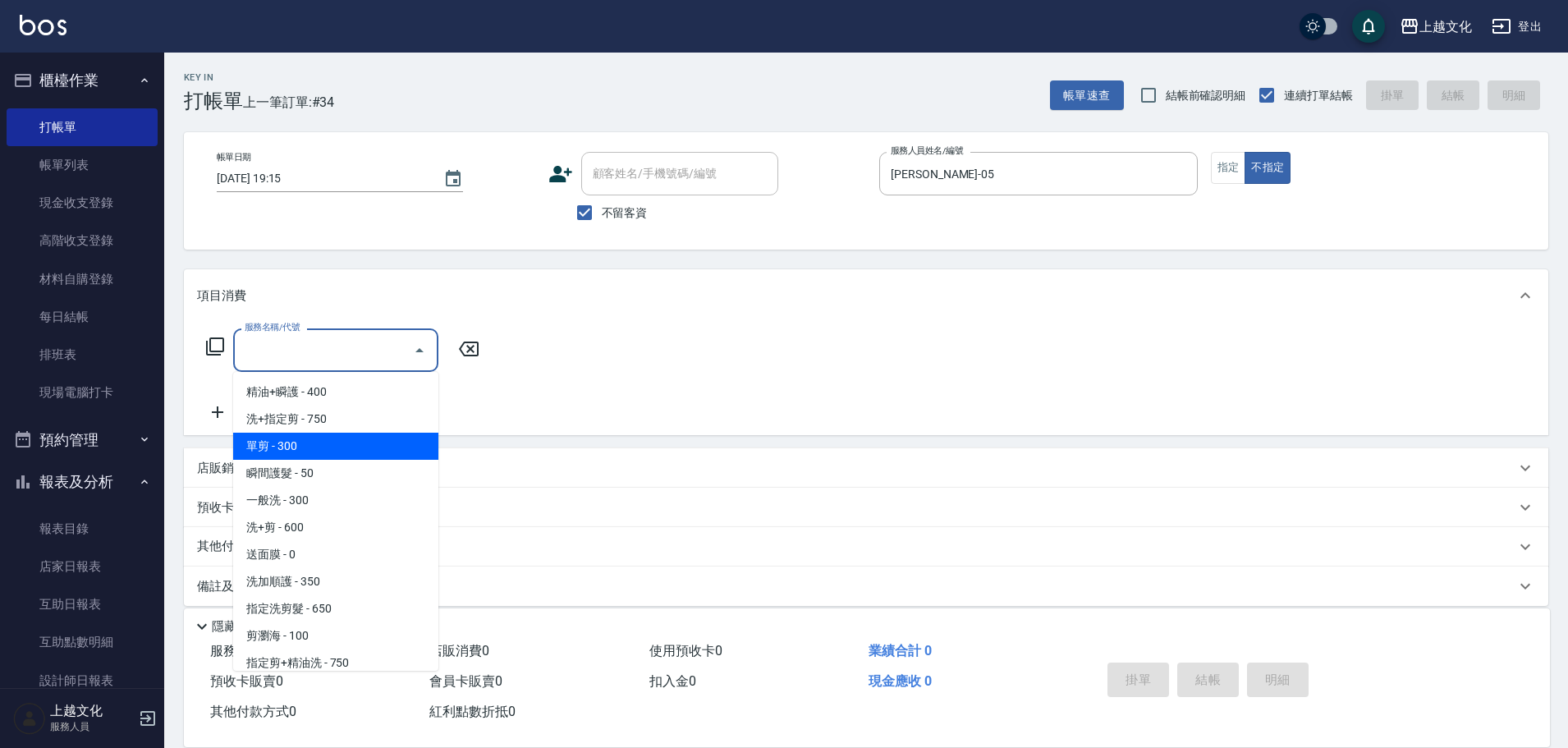
click at [348, 459] on span "單剪 - 300" at bounding box center [335, 445] width 205 height 27
type input "單剪(103)"
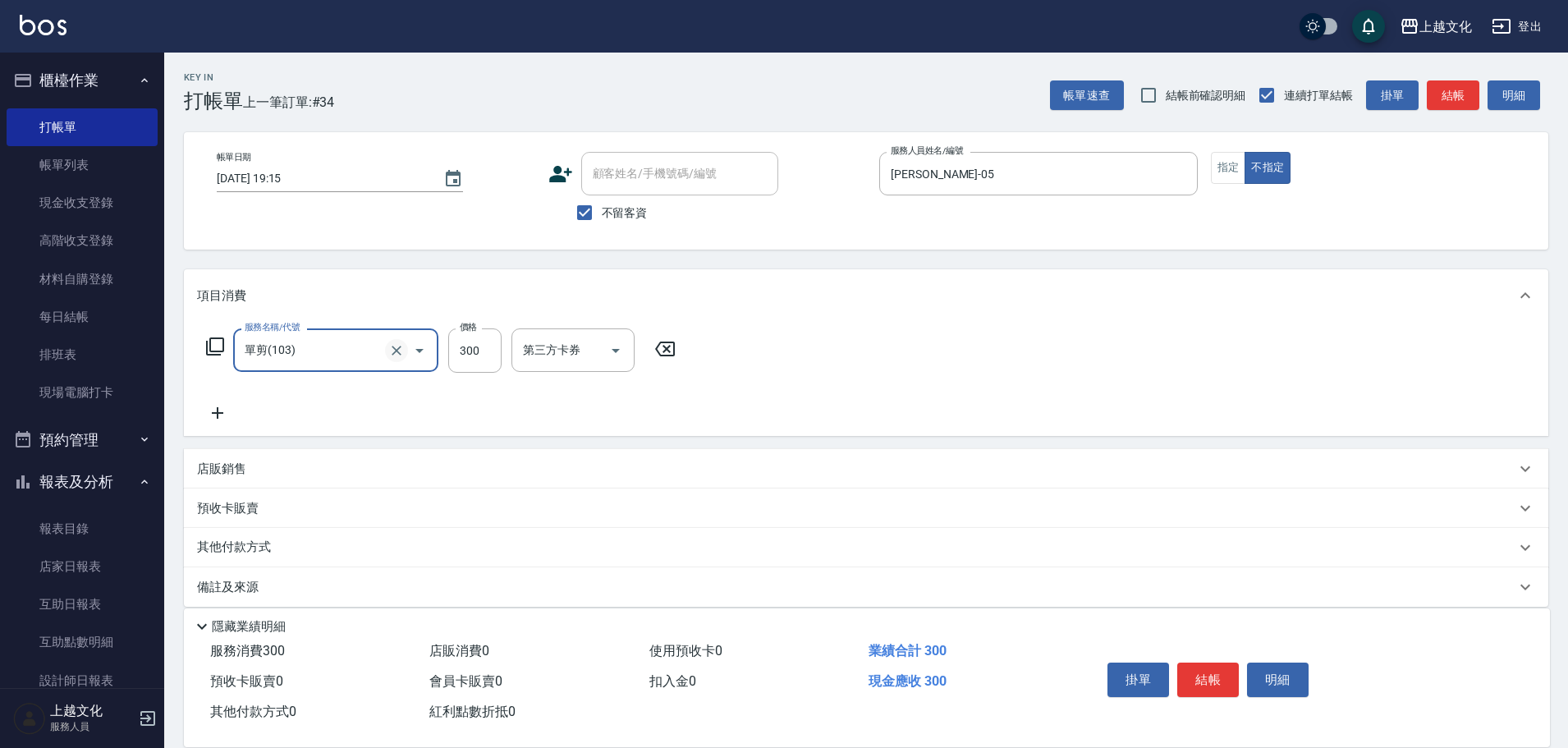
click at [403, 352] on icon "Clear" at bounding box center [396, 350] width 16 height 16
click at [366, 358] on input "服務名稱/代號" at bounding box center [313, 350] width 145 height 29
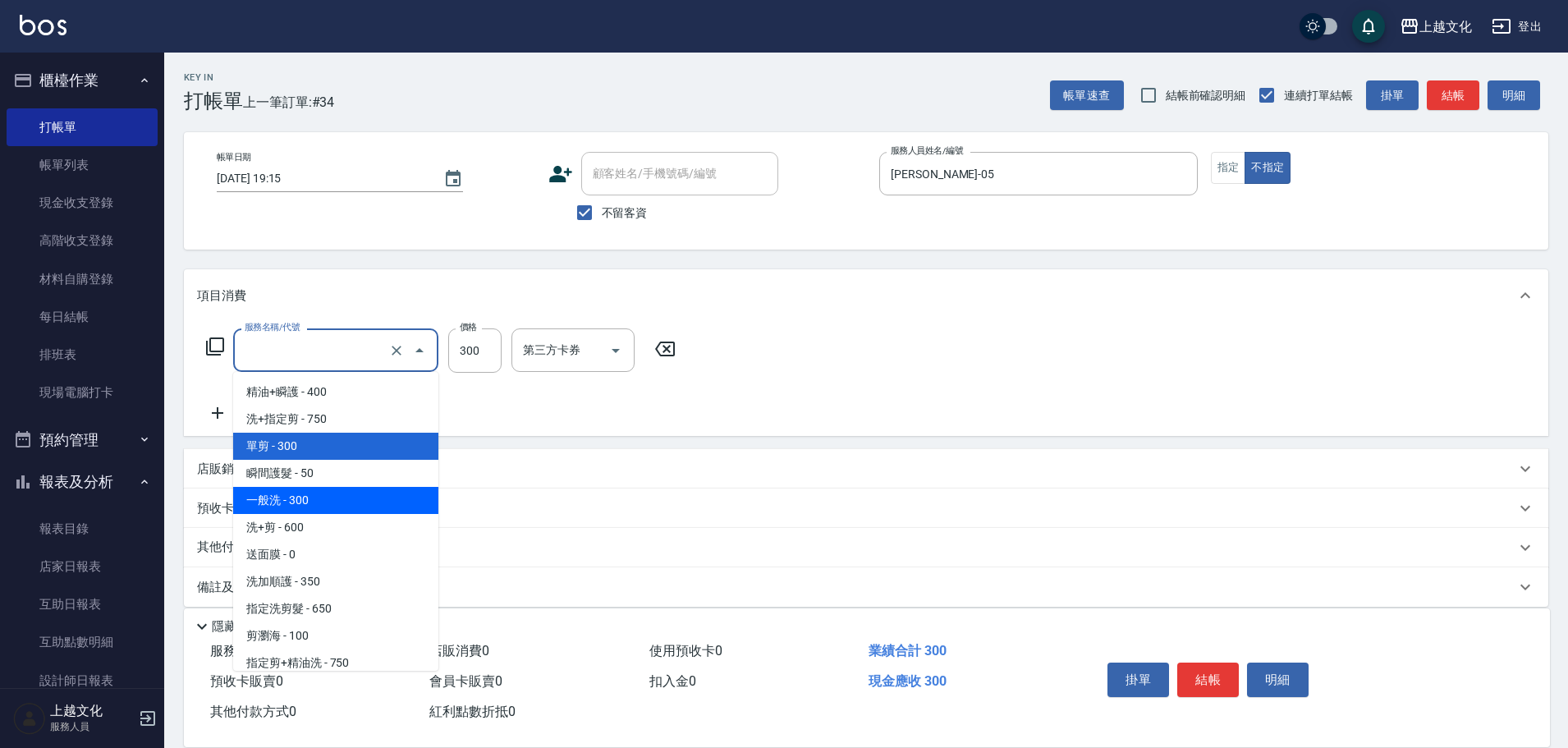
click at [368, 495] on span "一般洗 - 300" at bounding box center [335, 500] width 205 height 27
type input "一般洗(105)"
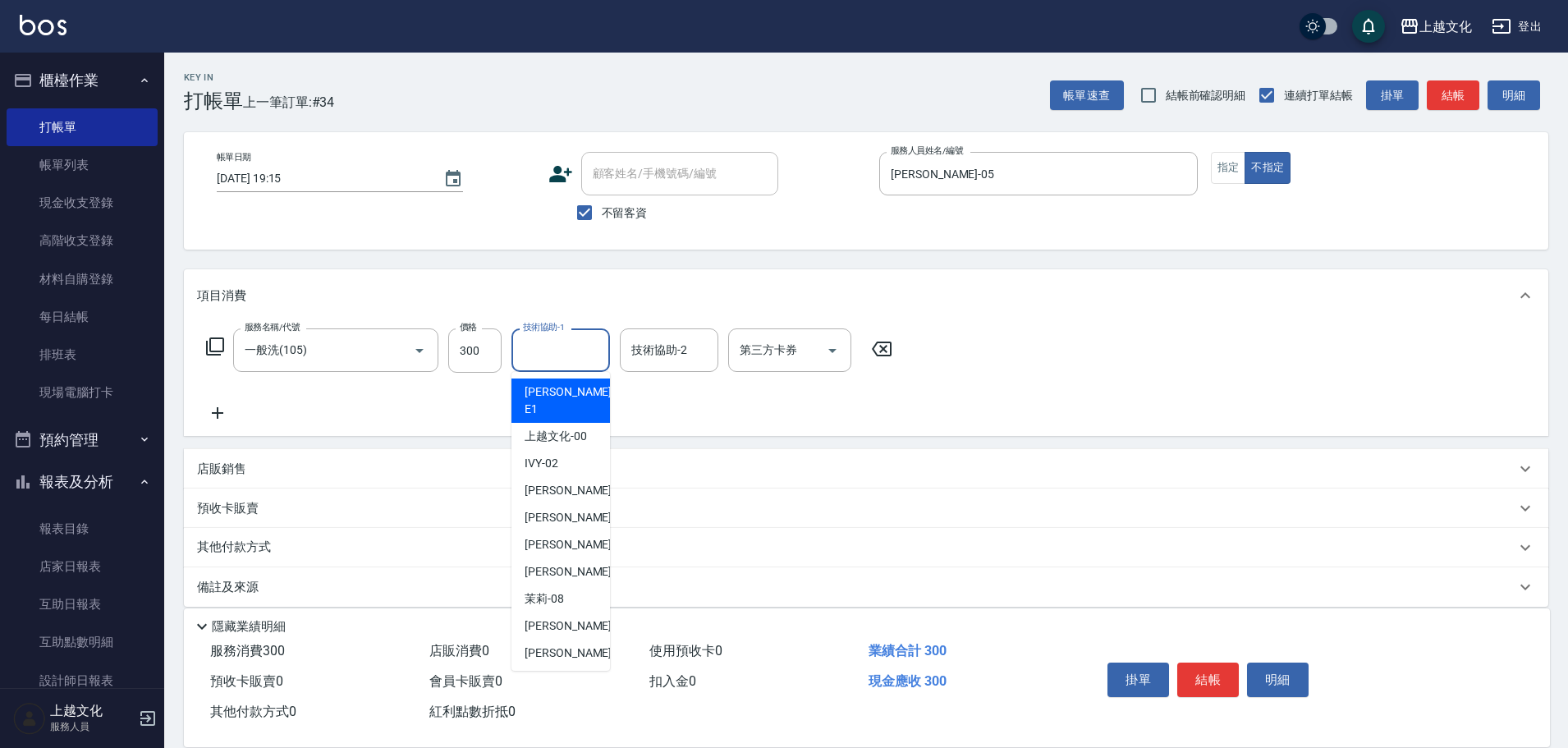
click at [562, 354] on input "技術協助-1" at bounding box center [560, 350] width 84 height 29
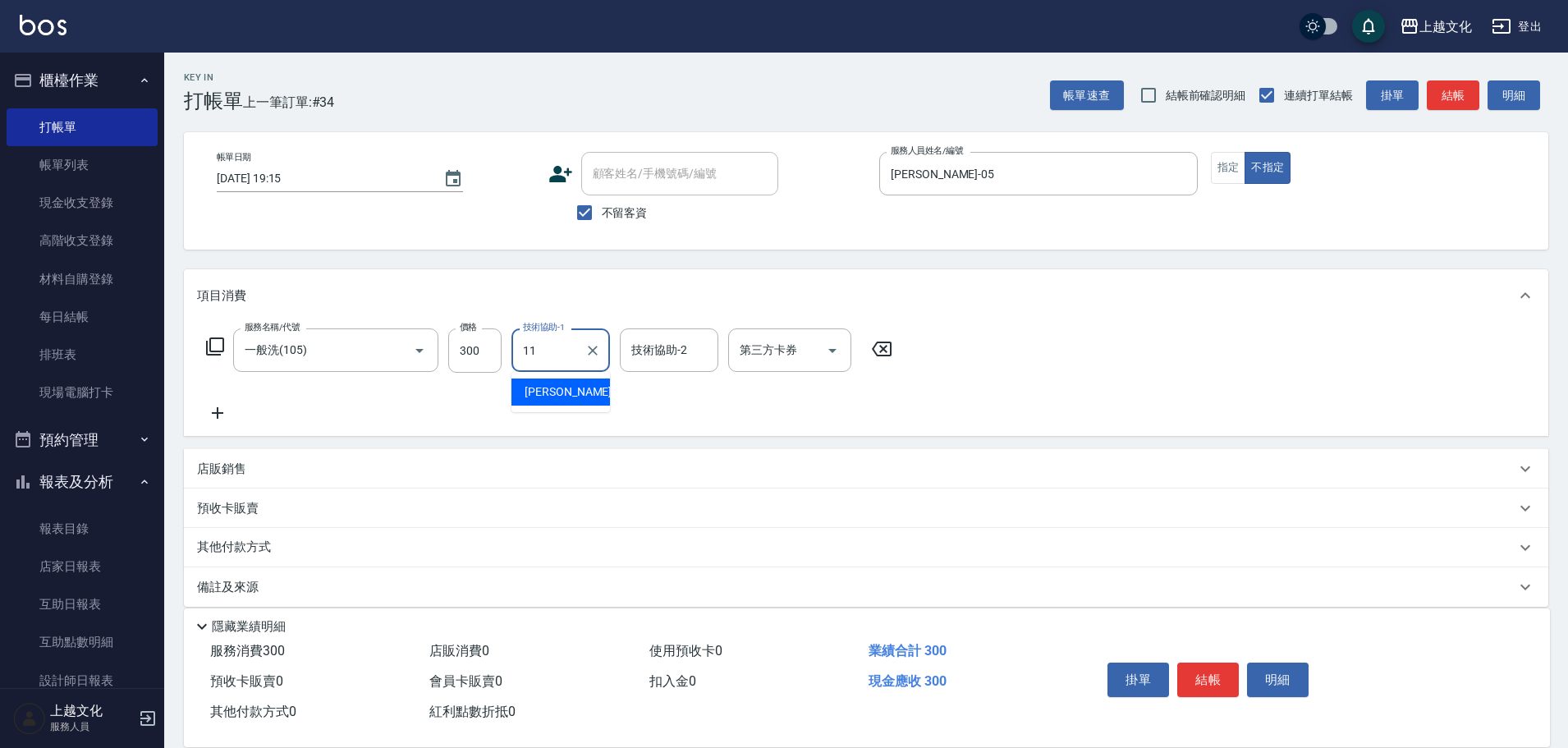
type input "Martin-11"
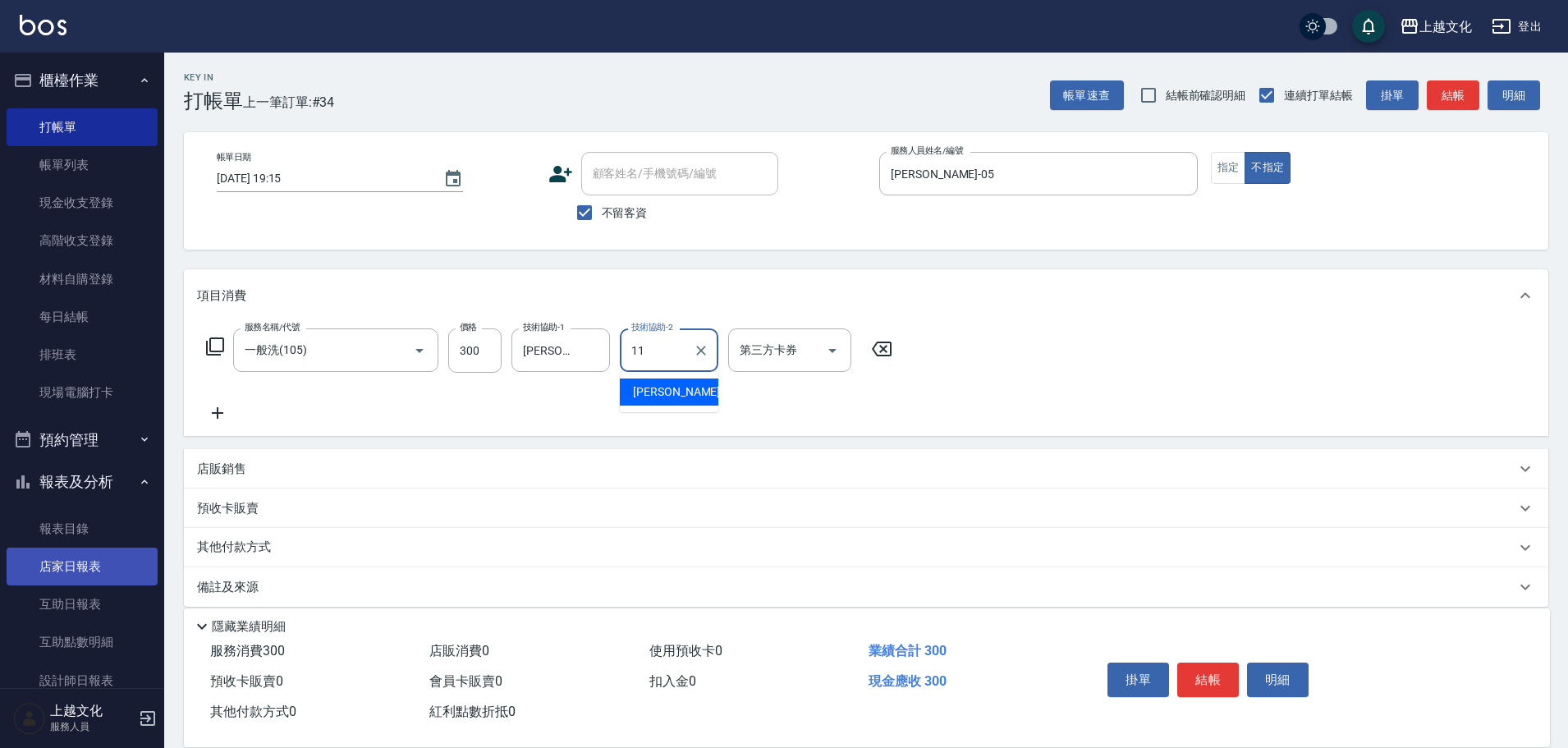
type input "Martin-11"
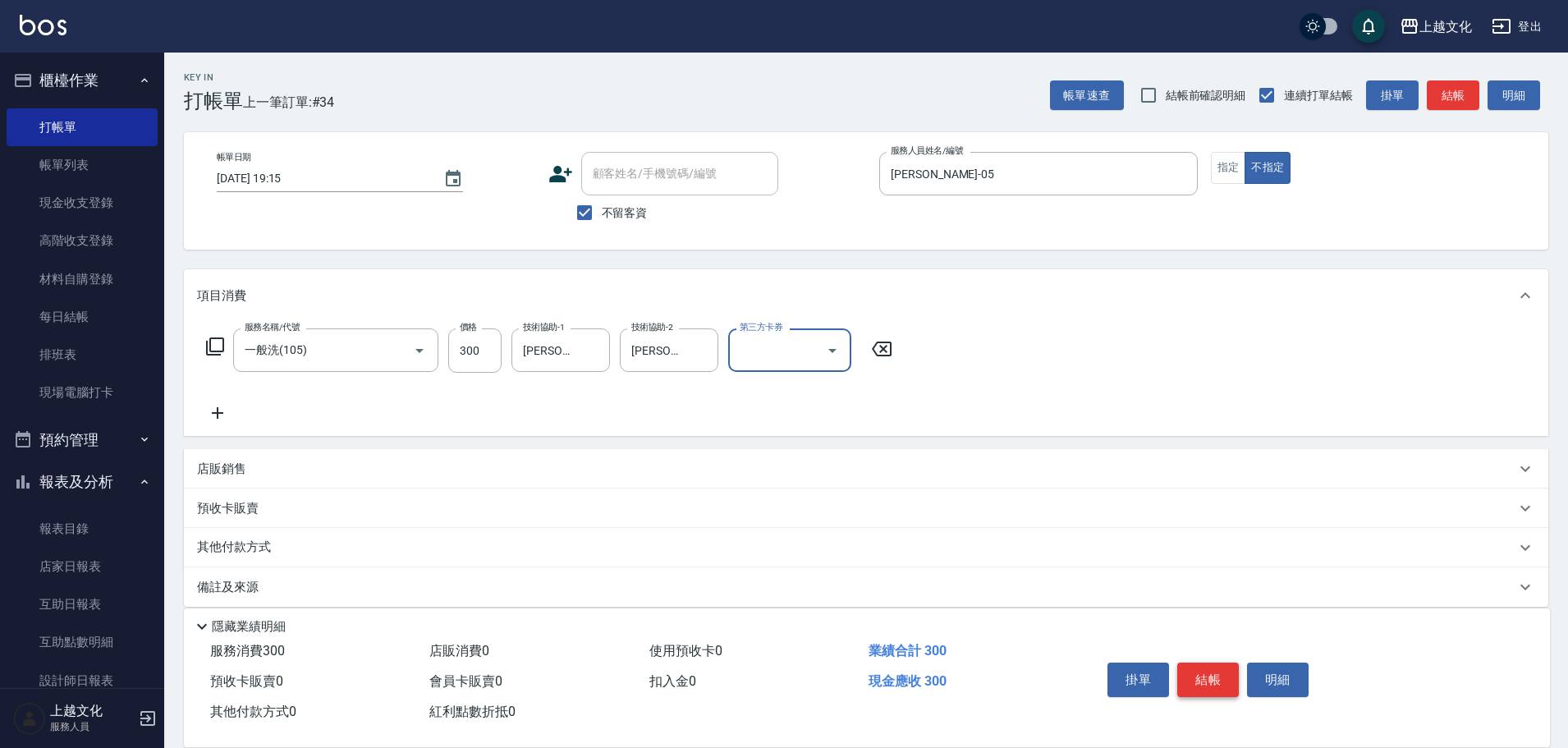
click at [1230, 674] on button "結帳" at bounding box center [1208, 679] width 62 height 35
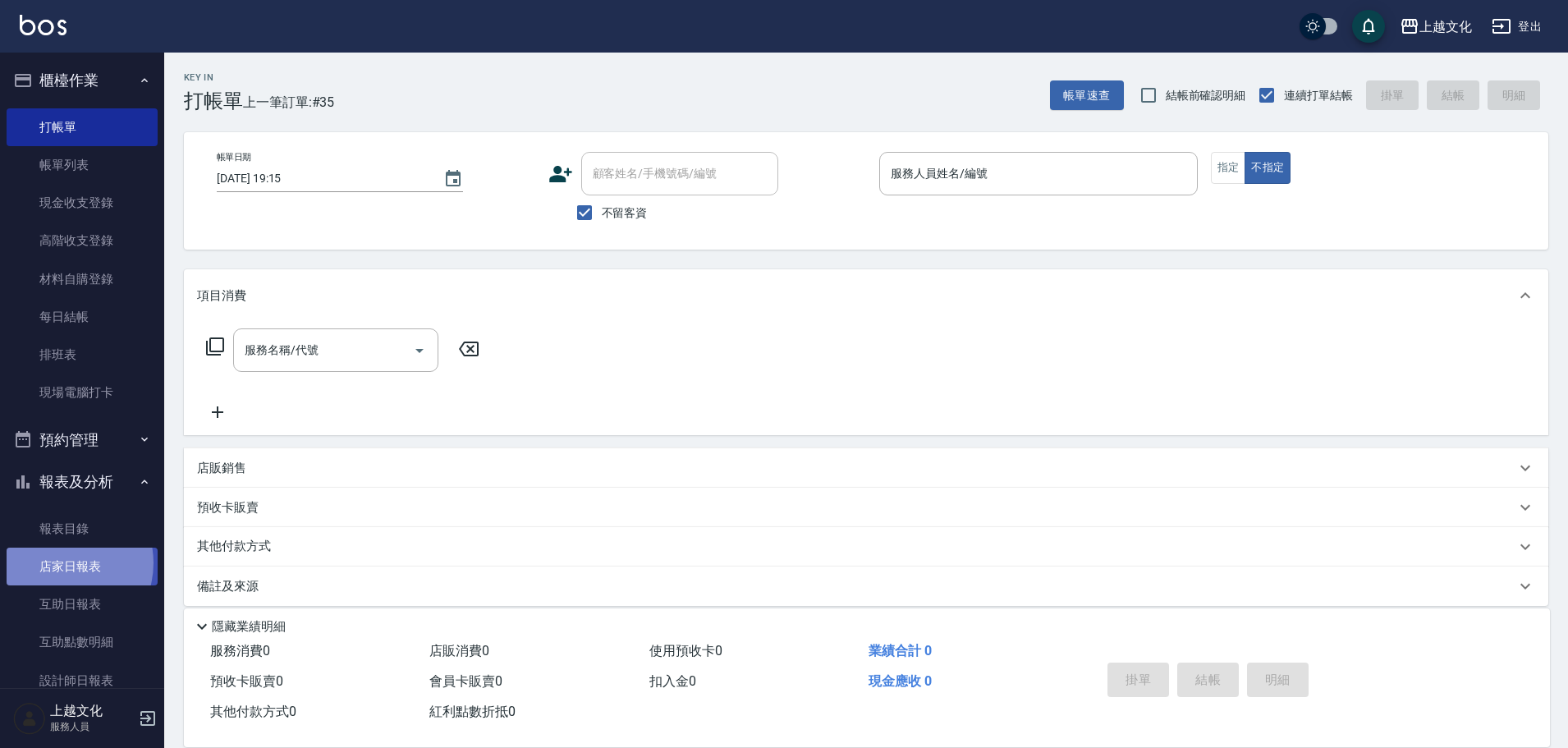
click at [60, 563] on link "店家日報表" at bounding box center [82, 567] width 151 height 38
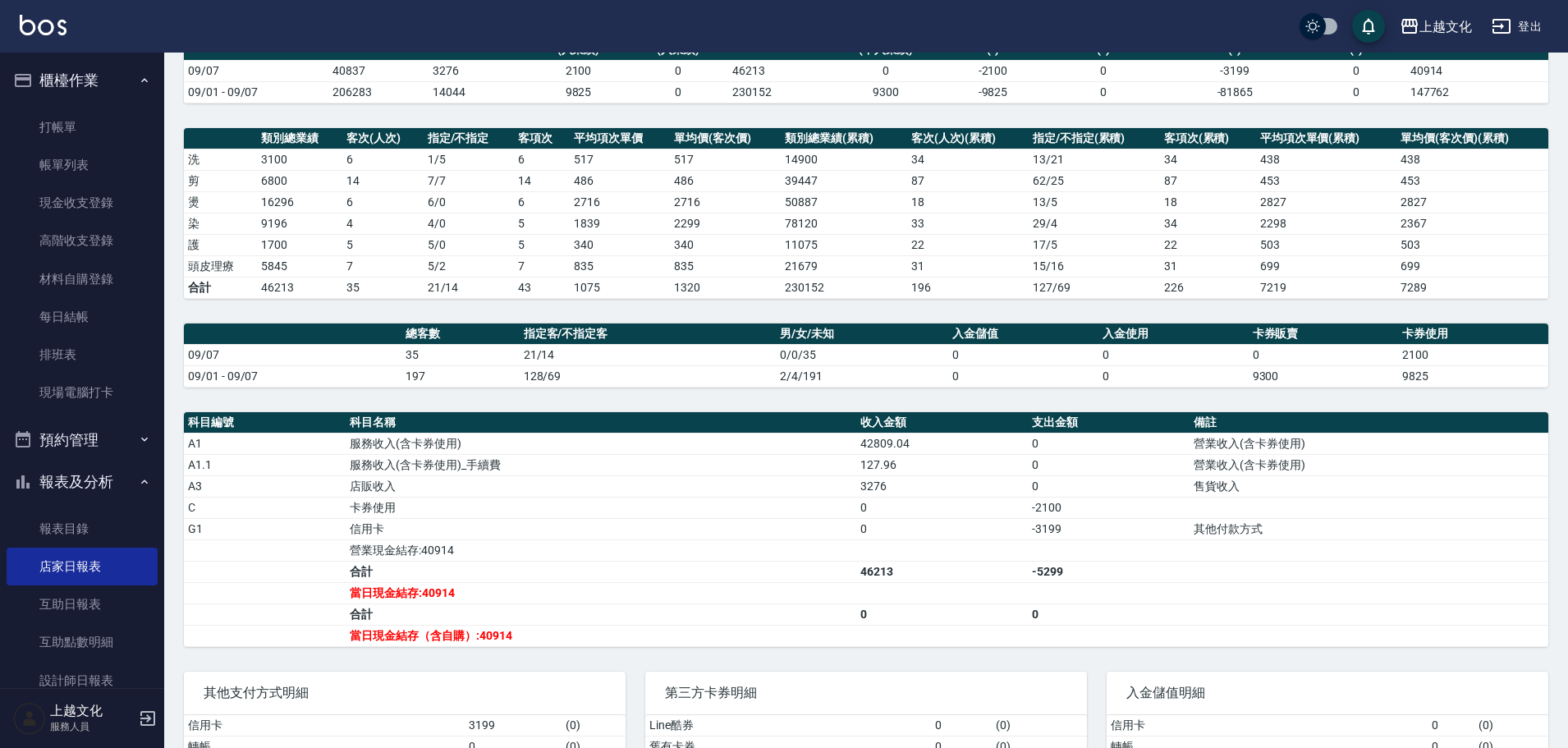
scroll to position [164, 0]
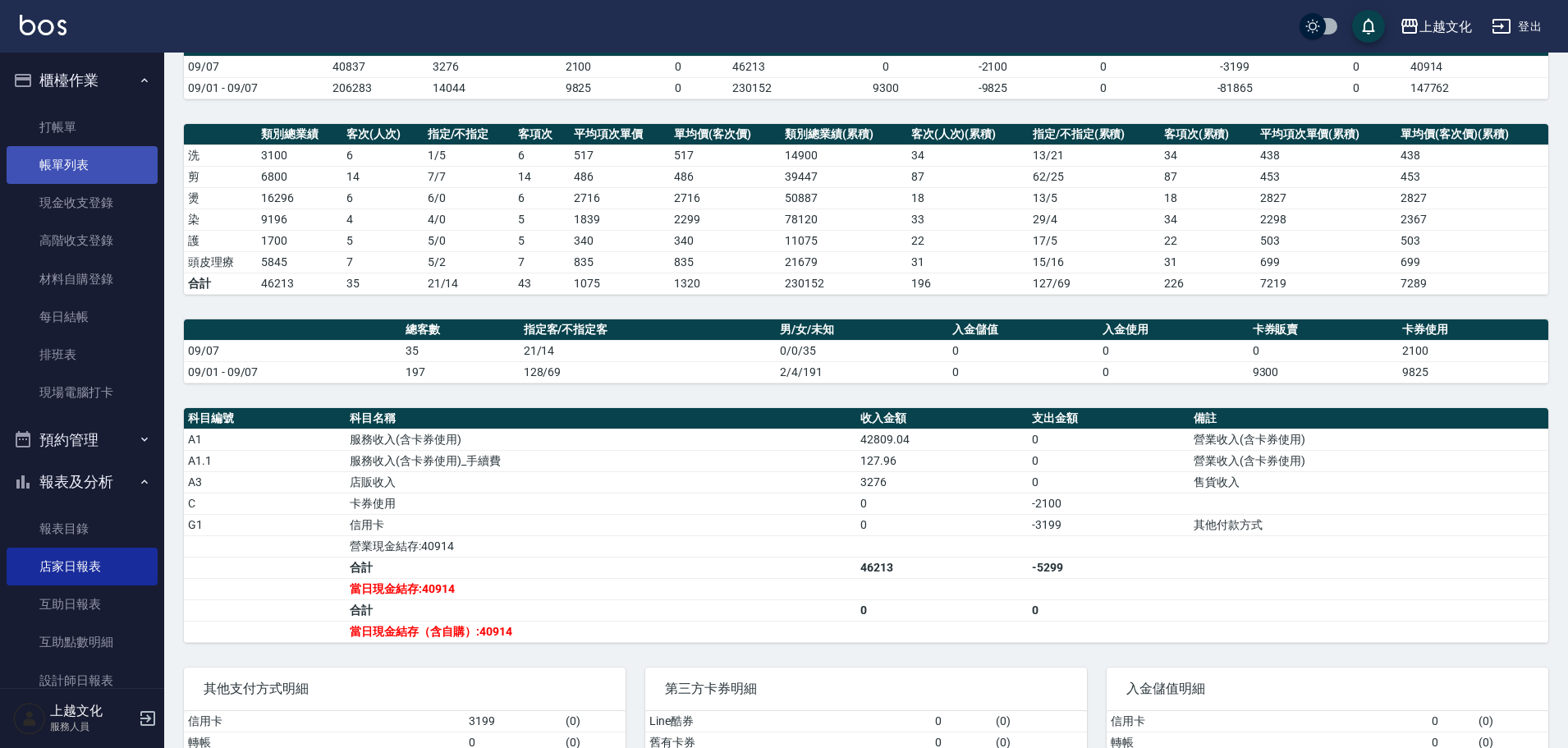
click at [87, 161] on link "帳單列表" at bounding box center [82, 165] width 151 height 38
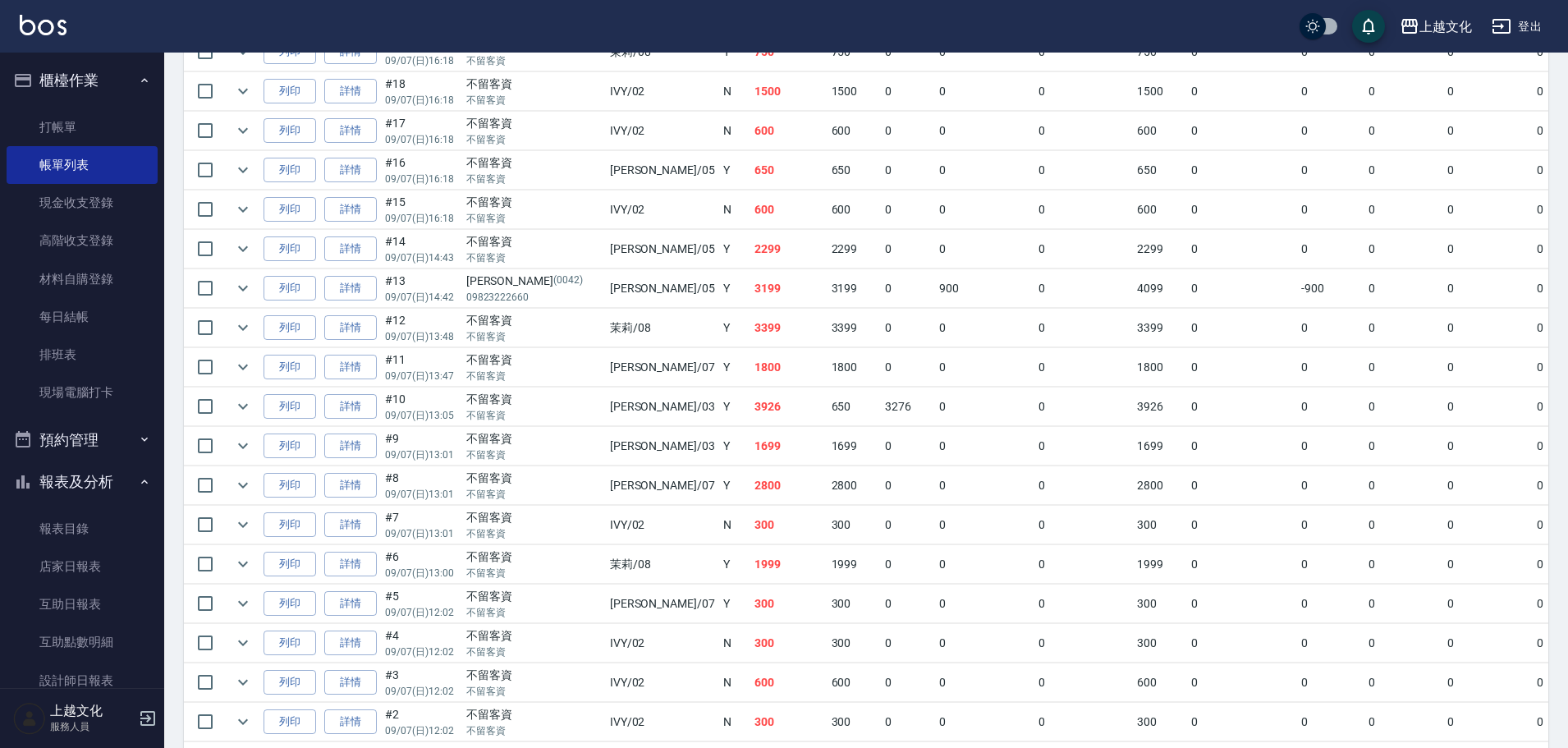
scroll to position [1202, 0]
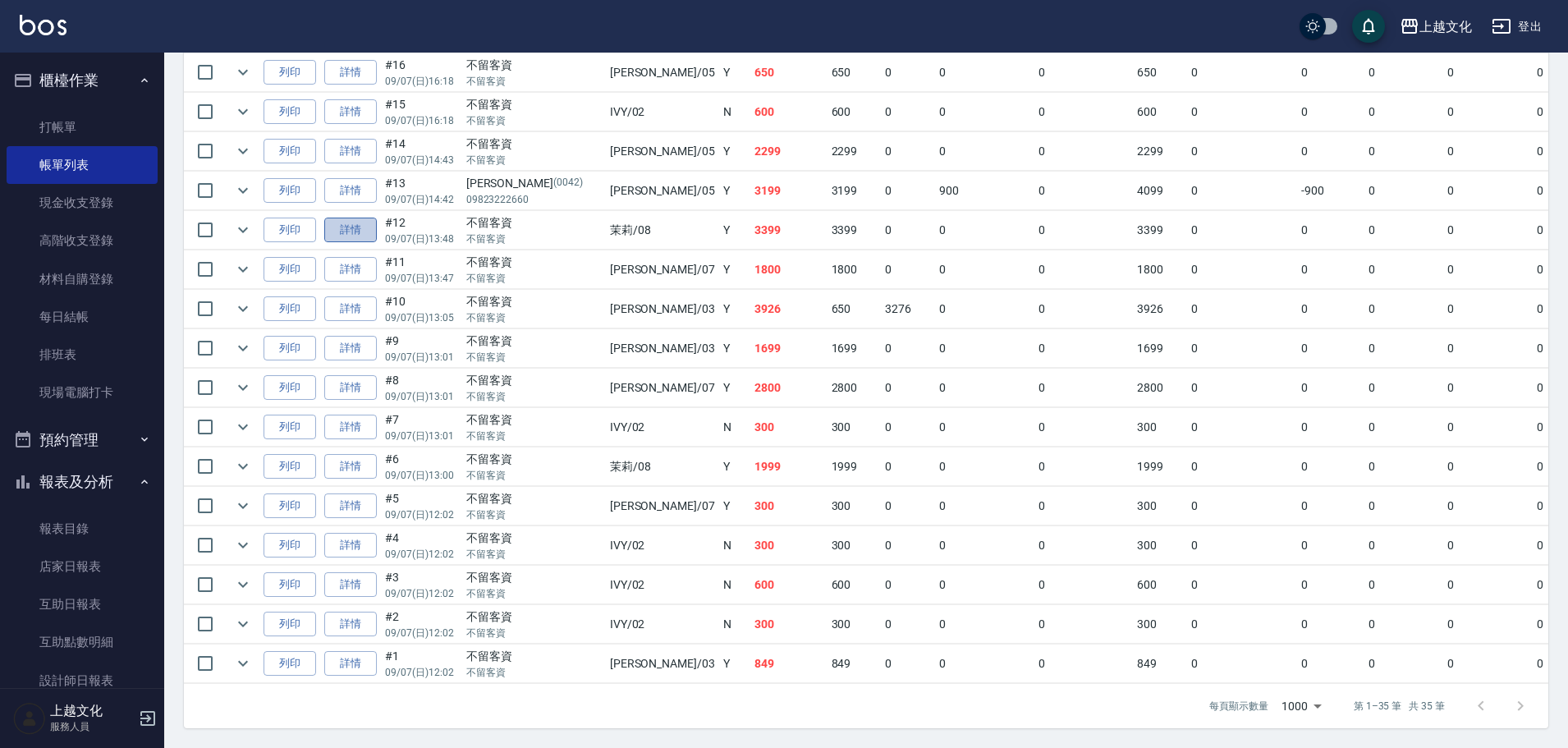
click at [361, 218] on link "詳情" at bounding box center [350, 230] width 53 height 25
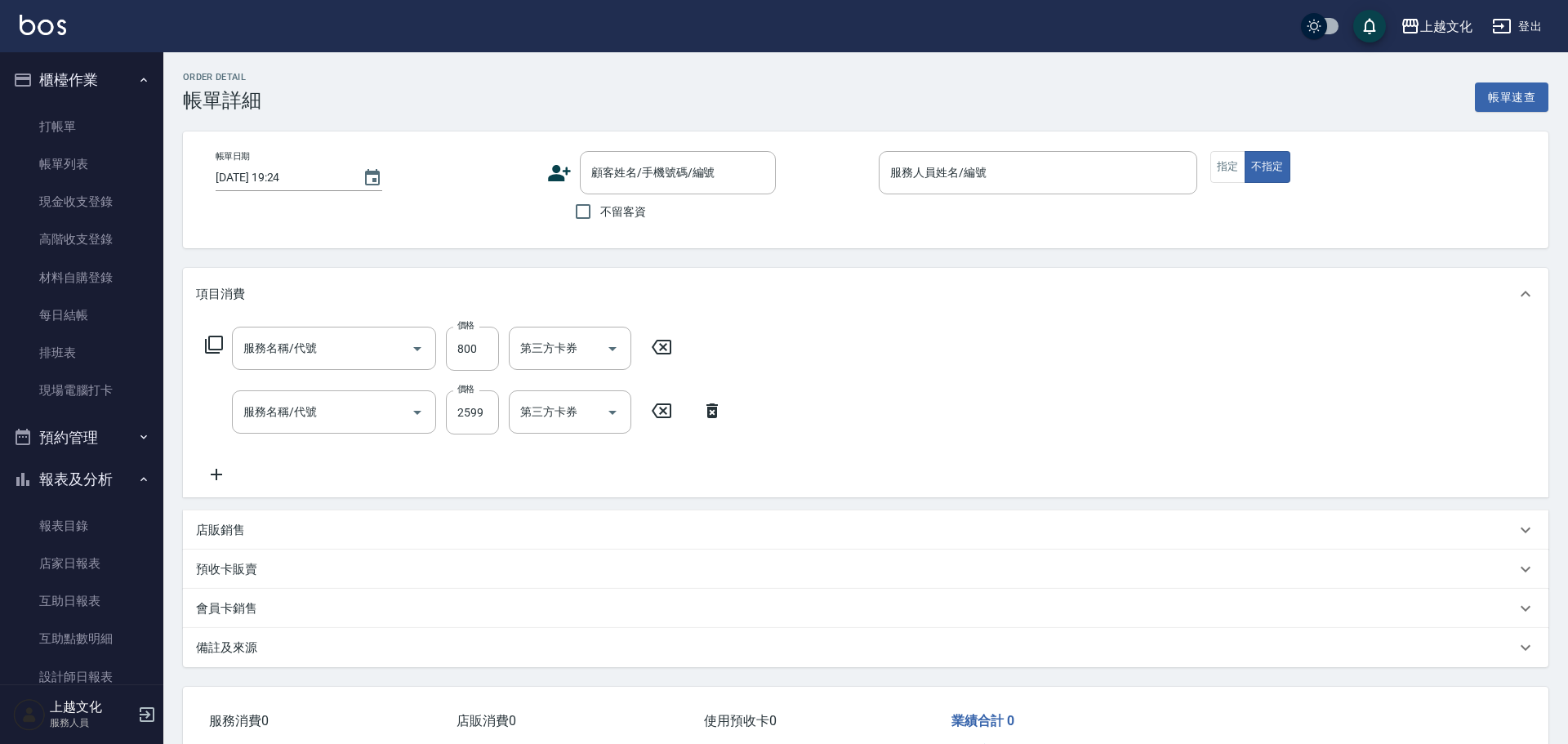
type input "2025/09/07 13:48"
checkbox input "true"
type input "茉莉-08"
type input "還原護髮(501)"
type input "日系染髮(401)"
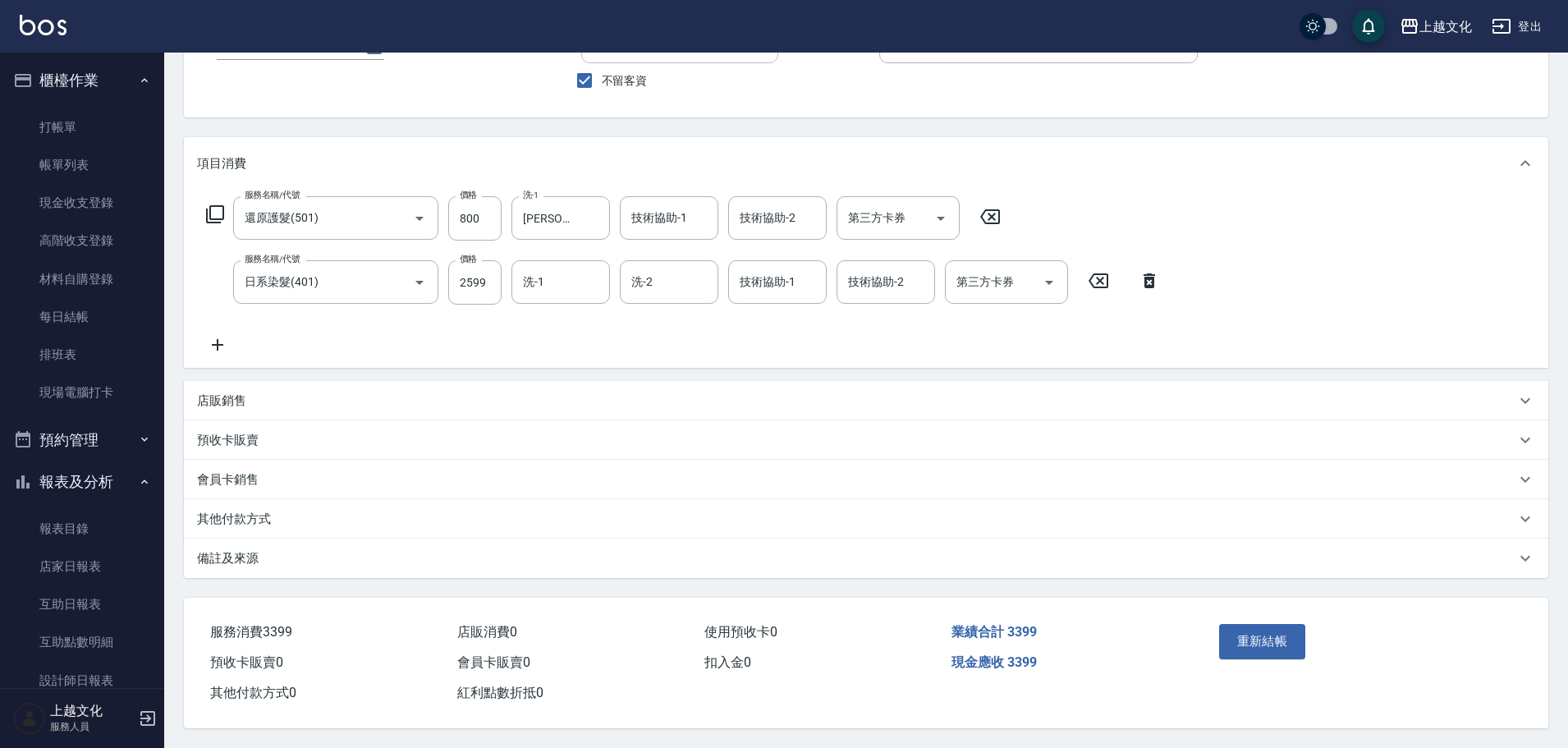
scroll to position [140, 0]
click at [323, 514] on div "其他付款方式" at bounding box center [856, 519] width 1318 height 17
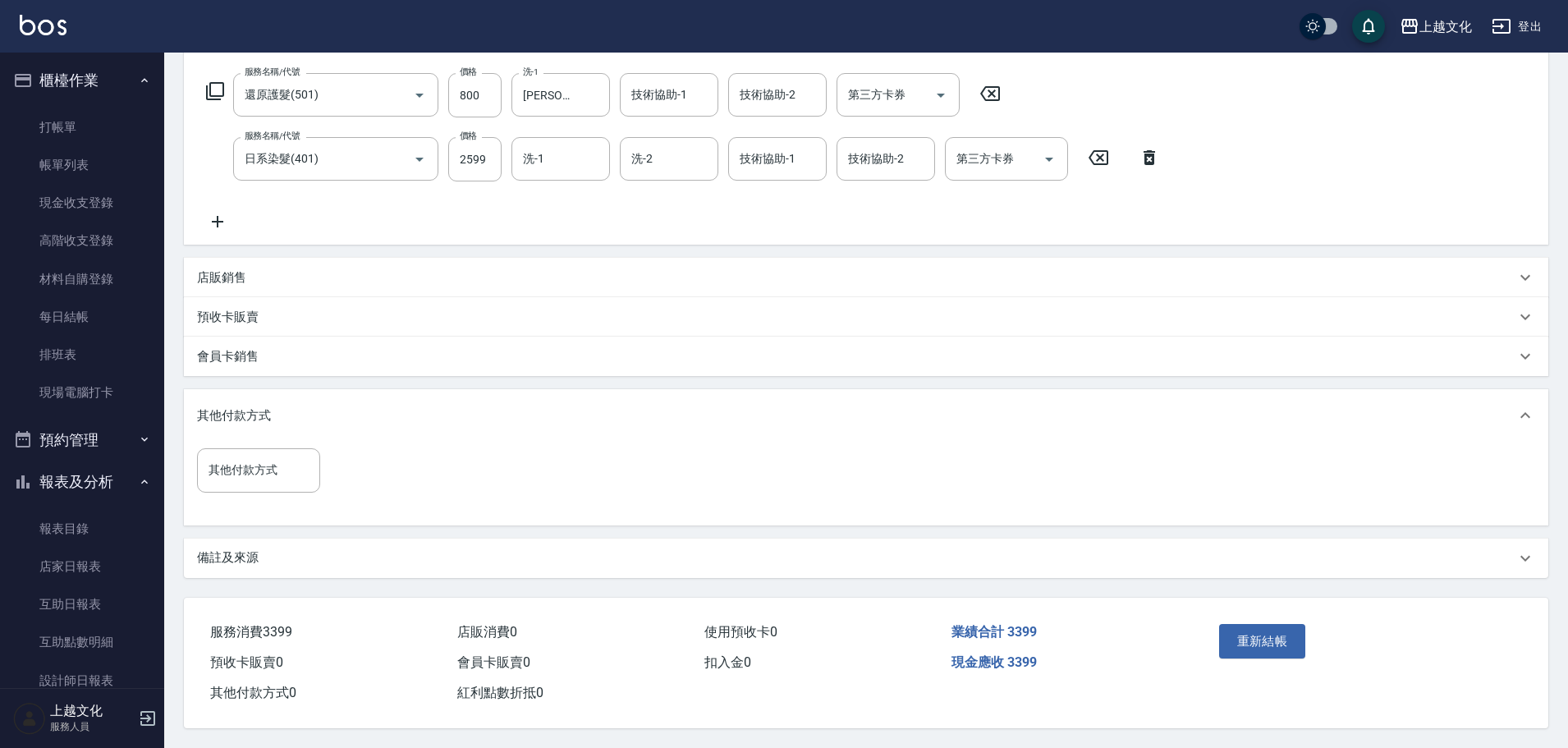
scroll to position [263, 0]
click at [272, 465] on input "其他付款方式" at bounding box center [258, 470] width 108 height 29
click at [246, 588] on span "信用卡" at bounding box center [258, 594] width 123 height 27
type input "信用卡"
drag, startPoint x: 339, startPoint y: 458, endPoint x: 303, endPoint y: 478, distance: 41.2
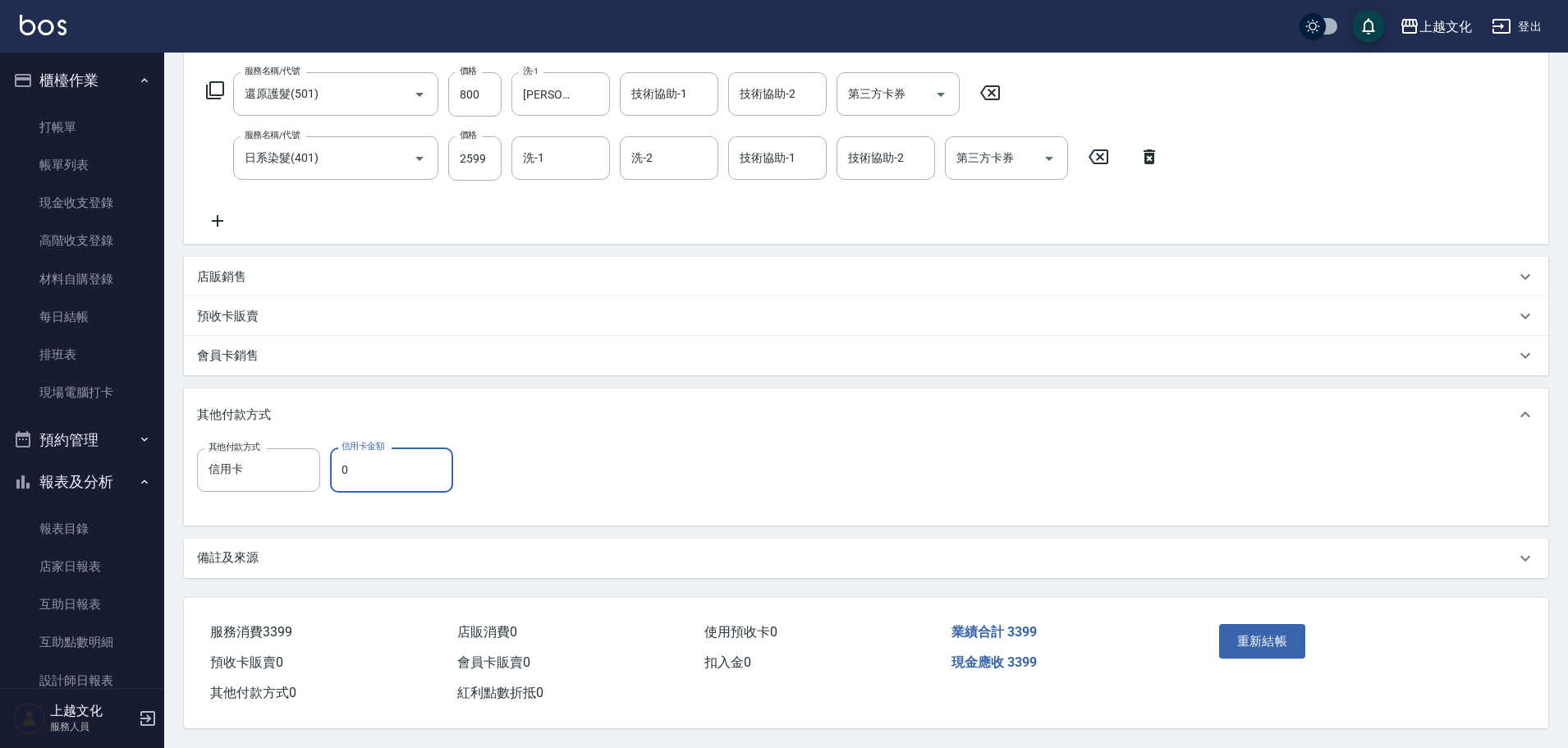
click at [337, 458] on input "0" at bounding box center [391, 469] width 123 height 44
type input "3399"
click at [1252, 631] on button "重新結帳" at bounding box center [1263, 641] width 87 height 35
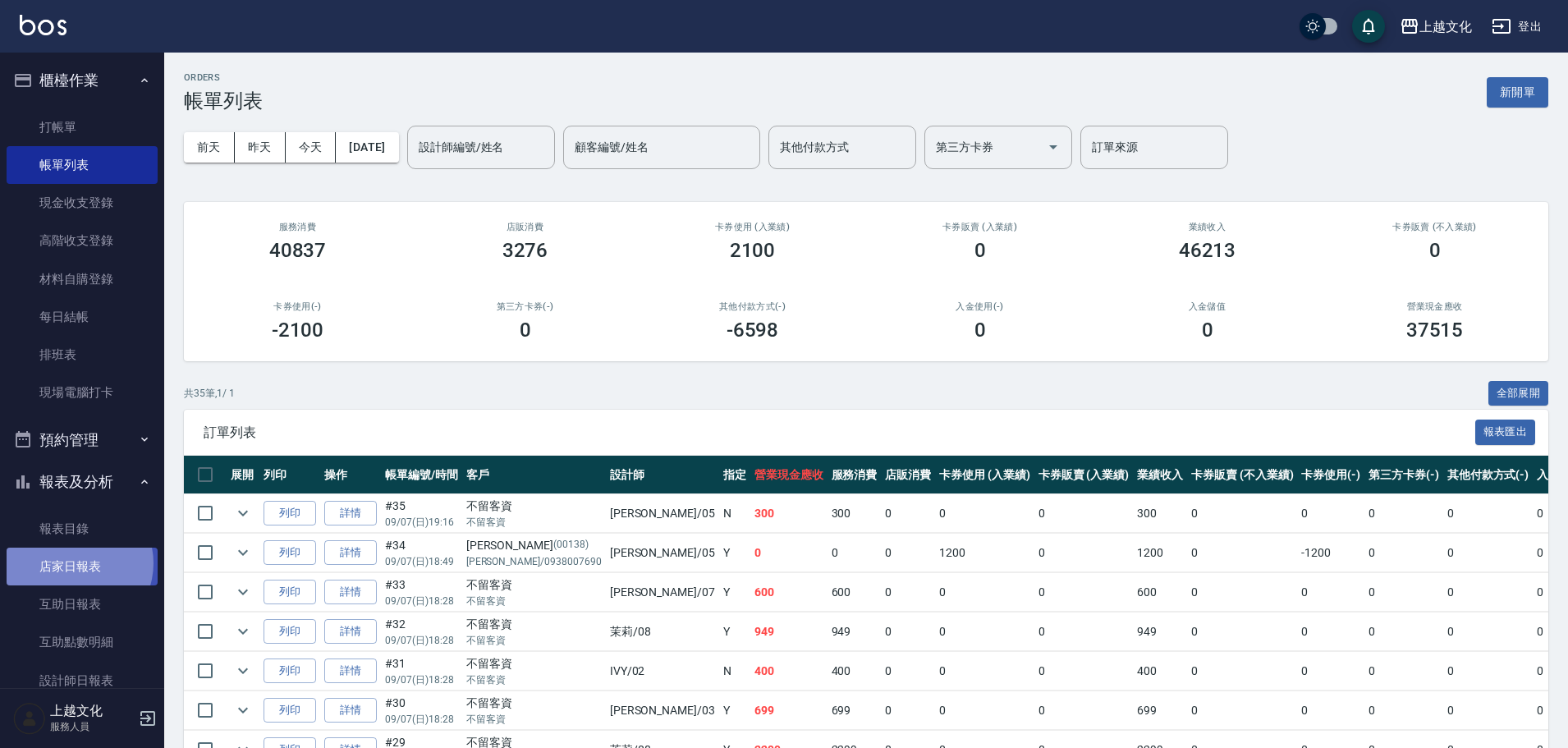
click at [75, 563] on link "店家日報表" at bounding box center [82, 567] width 151 height 38
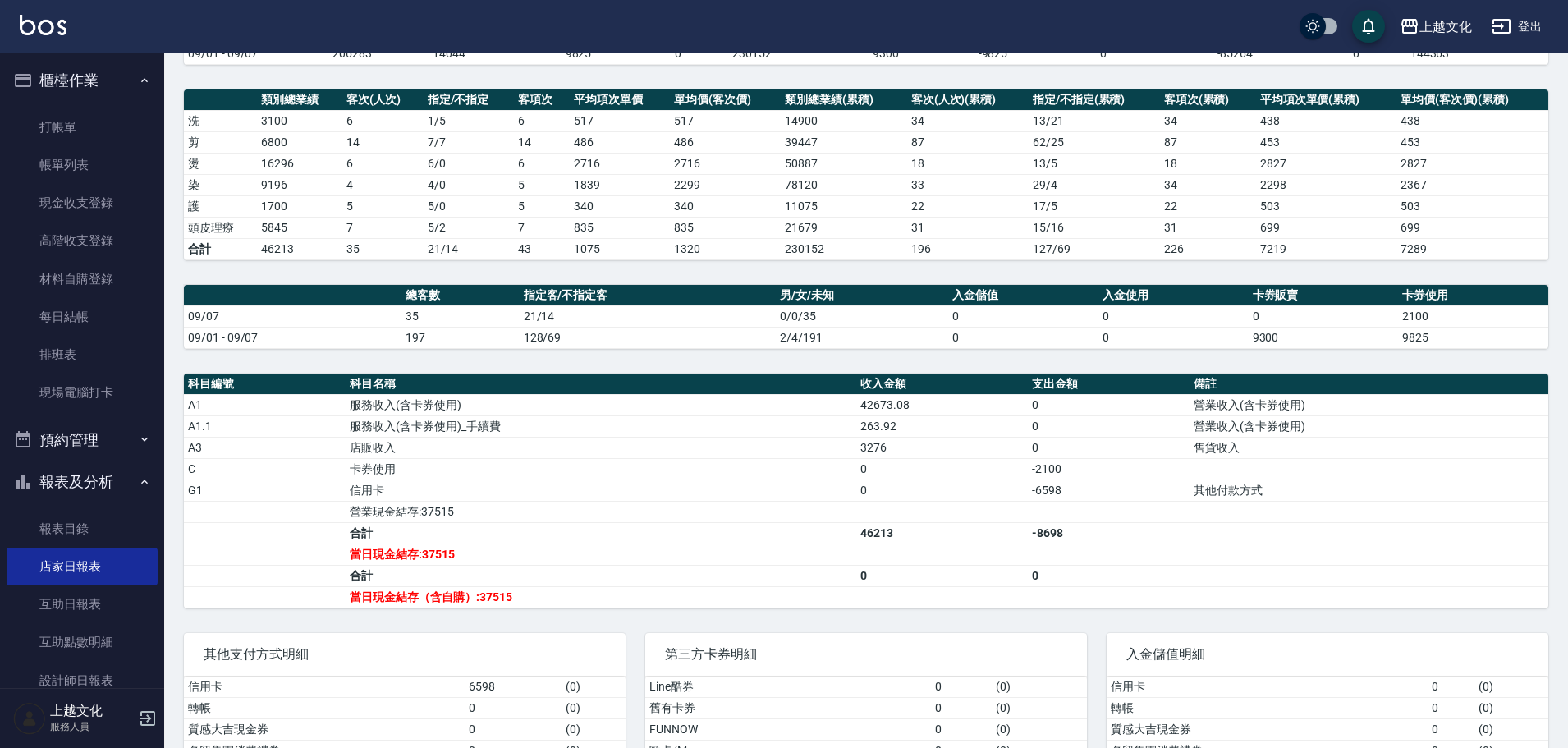
scroll to position [170, 0]
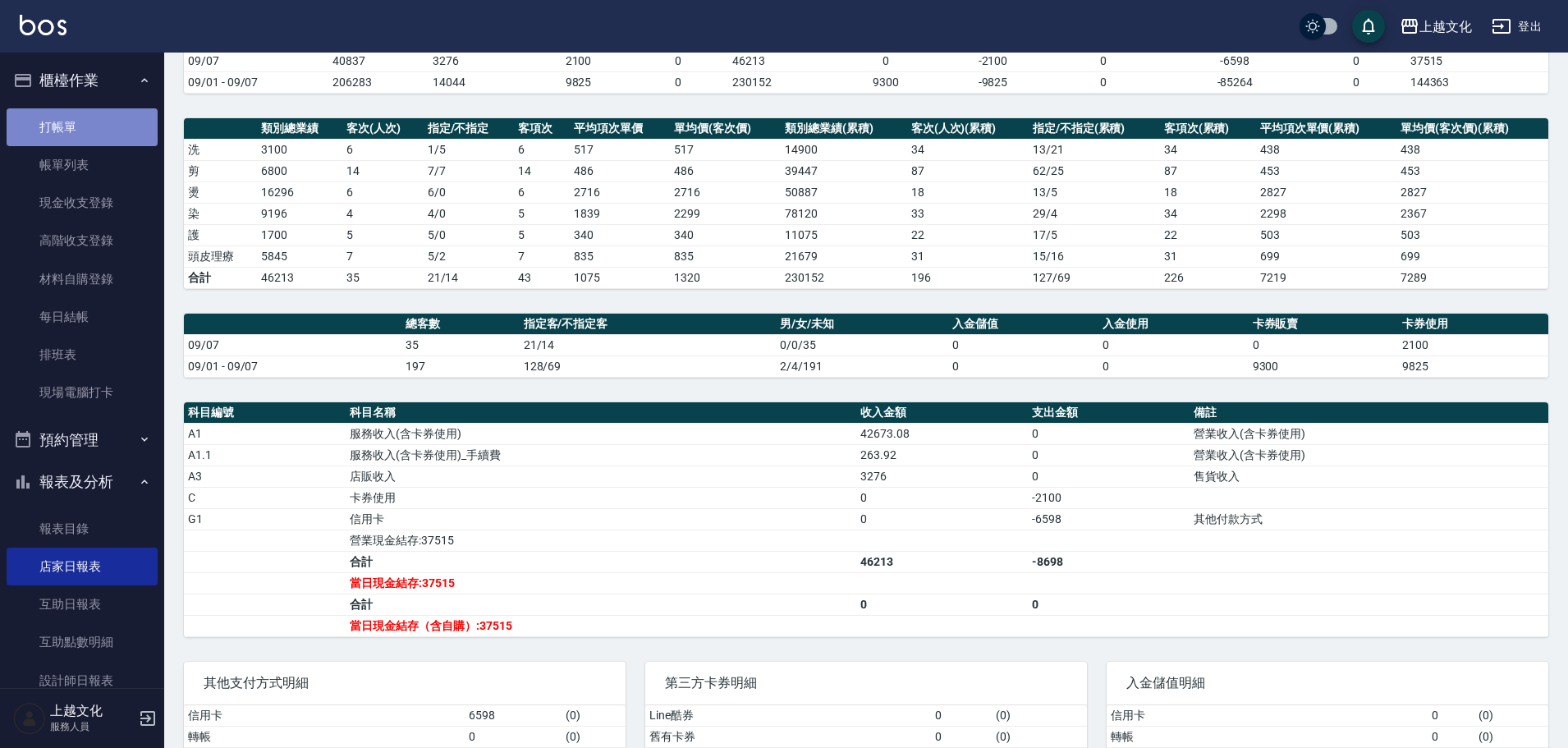
click at [94, 120] on link "打帳單" at bounding box center [82, 127] width 151 height 38
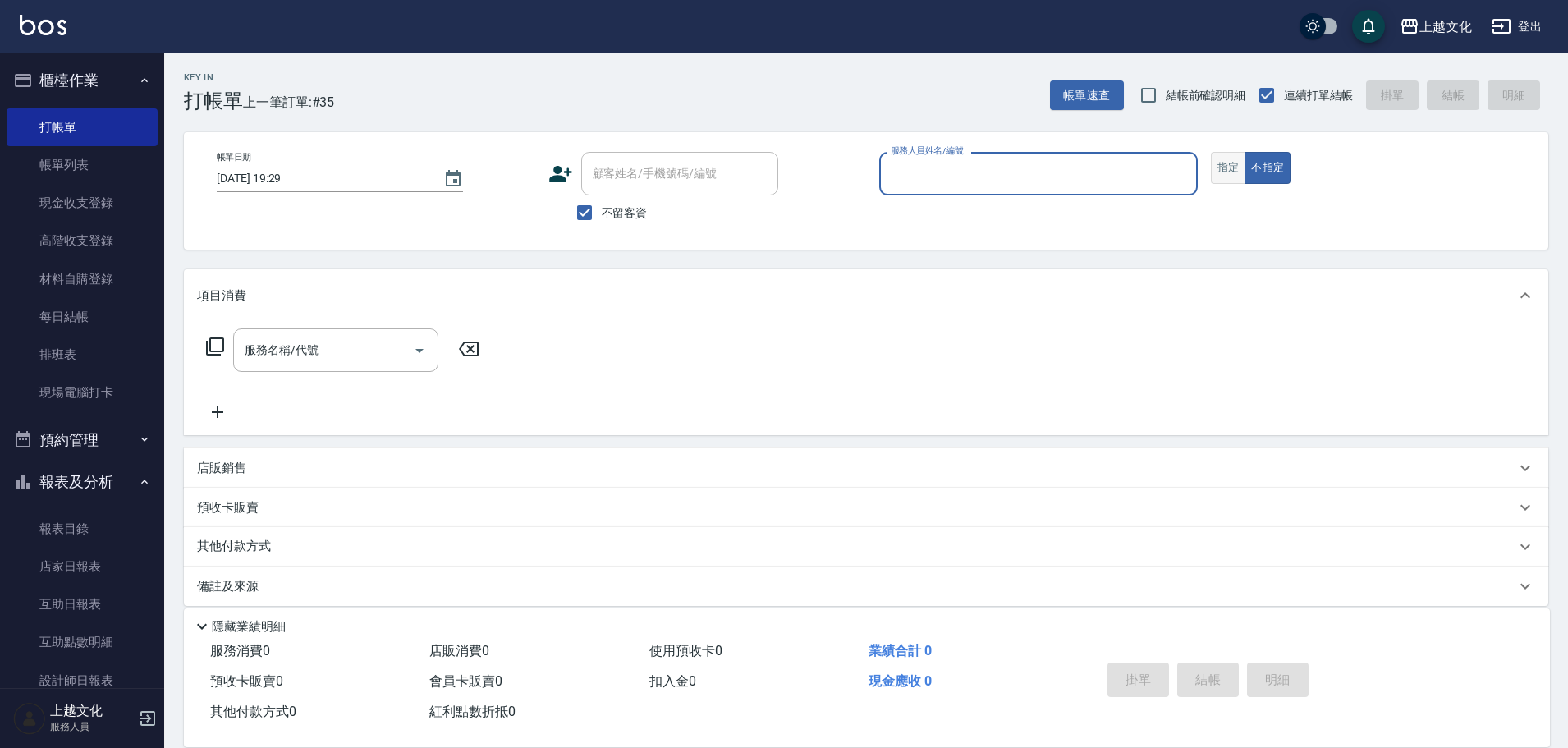
click at [1226, 168] on button "指定" at bounding box center [1229, 168] width 36 height 32
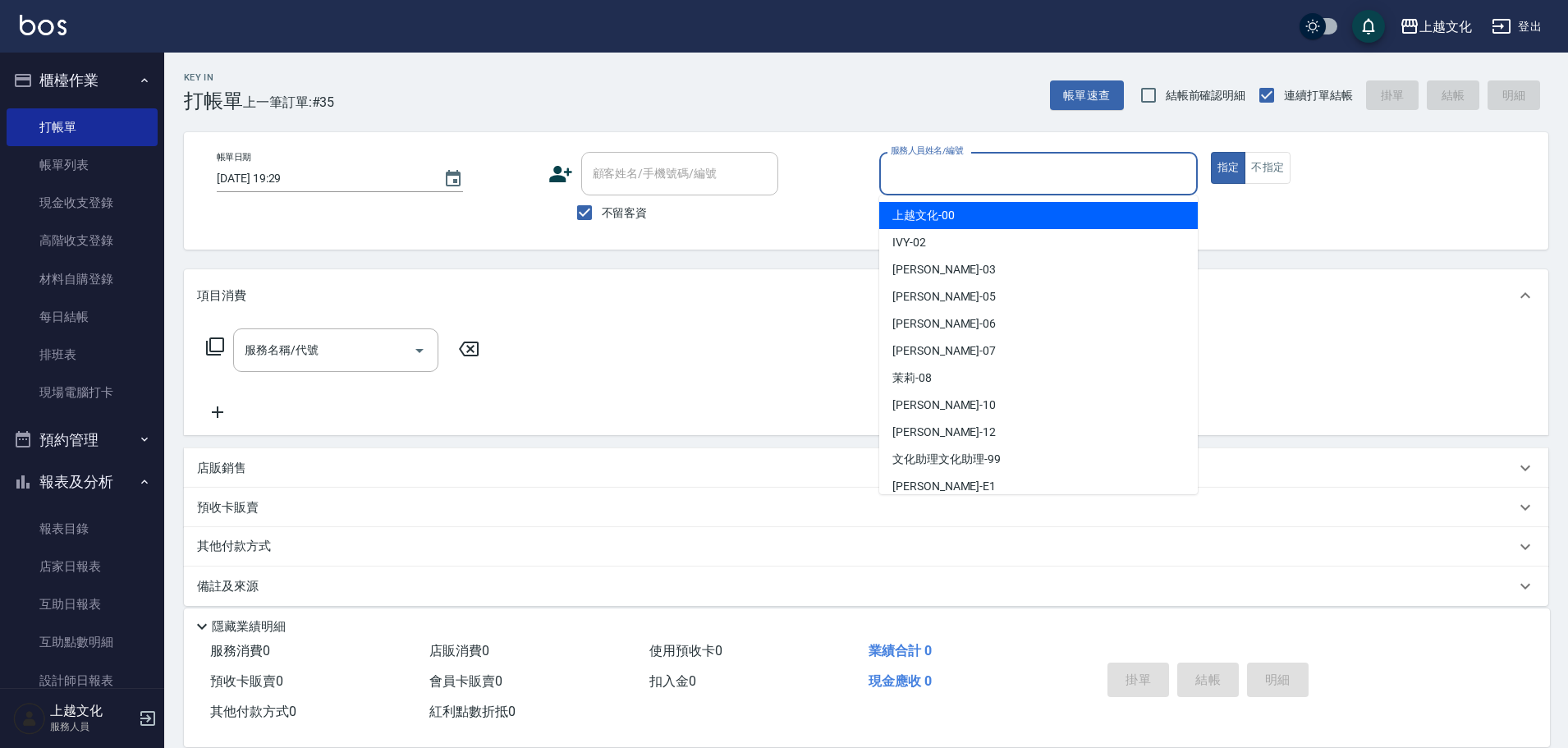
click at [1041, 170] on input "服務人員姓名/編號" at bounding box center [1038, 174] width 303 height 29
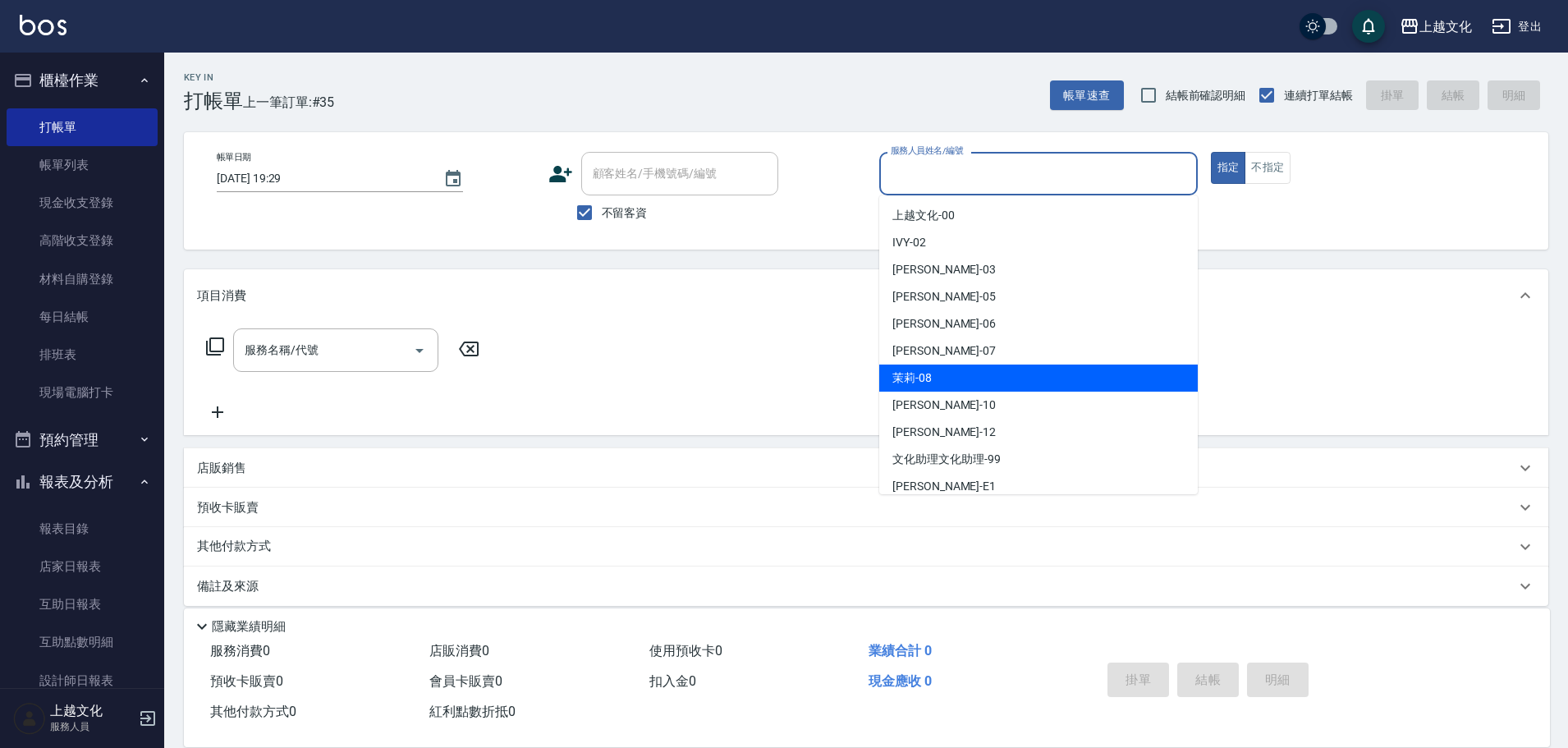
click at [1015, 377] on div "茉莉 -08" at bounding box center [1038, 378] width 318 height 27
type input "茉莉-08"
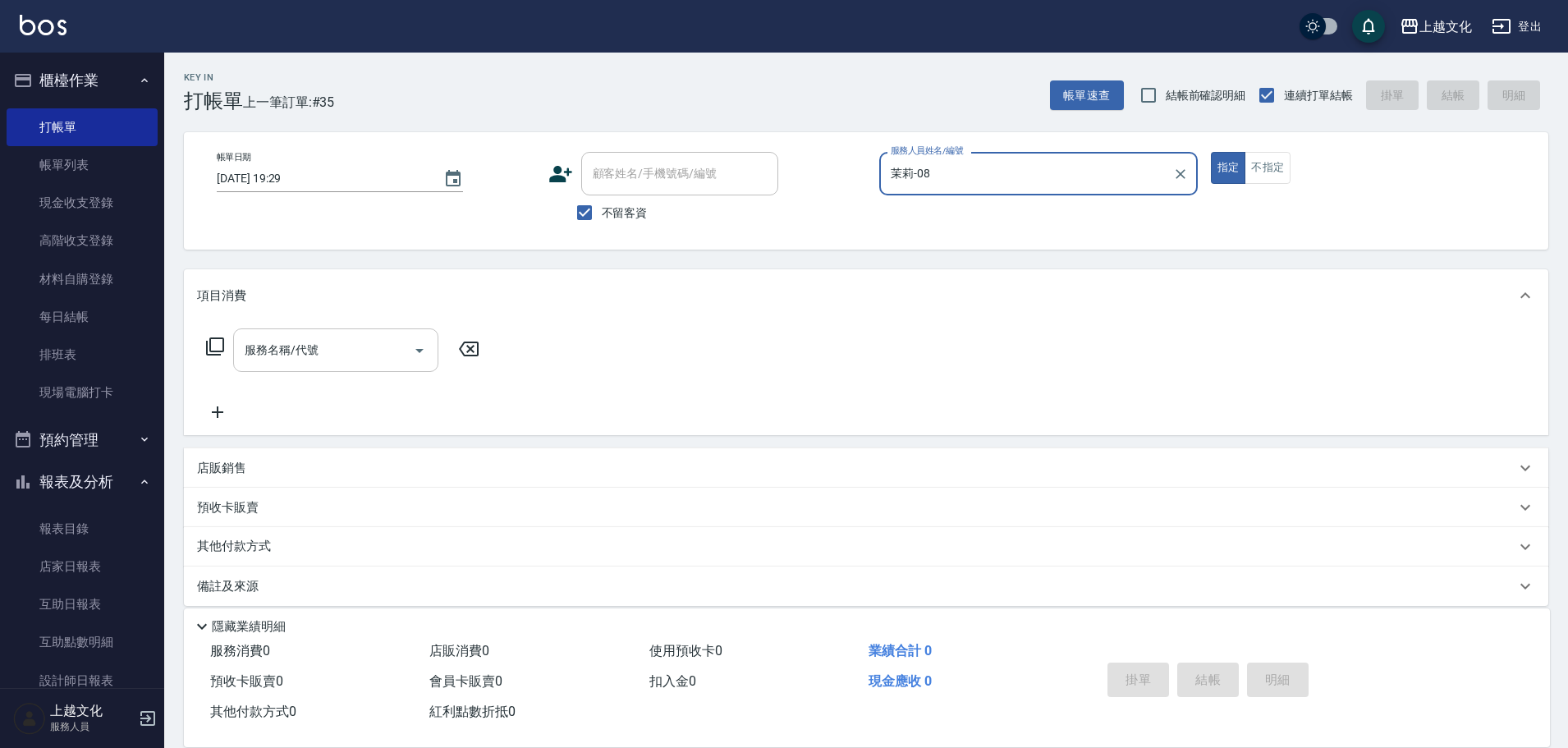
click at [418, 351] on icon "Open" at bounding box center [419, 351] width 20 height 20
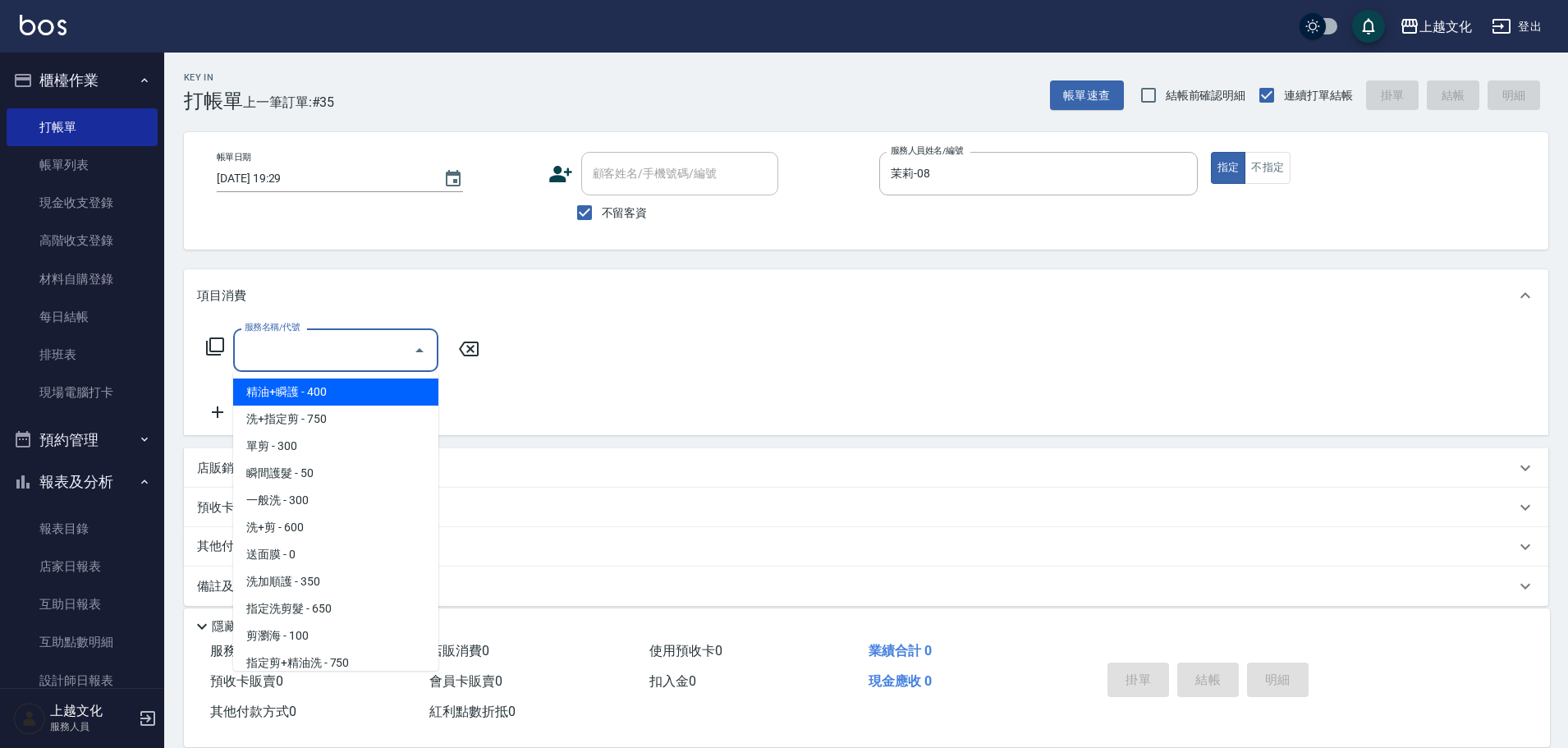
click at [215, 340] on icon at bounding box center [214, 346] width 20 height 20
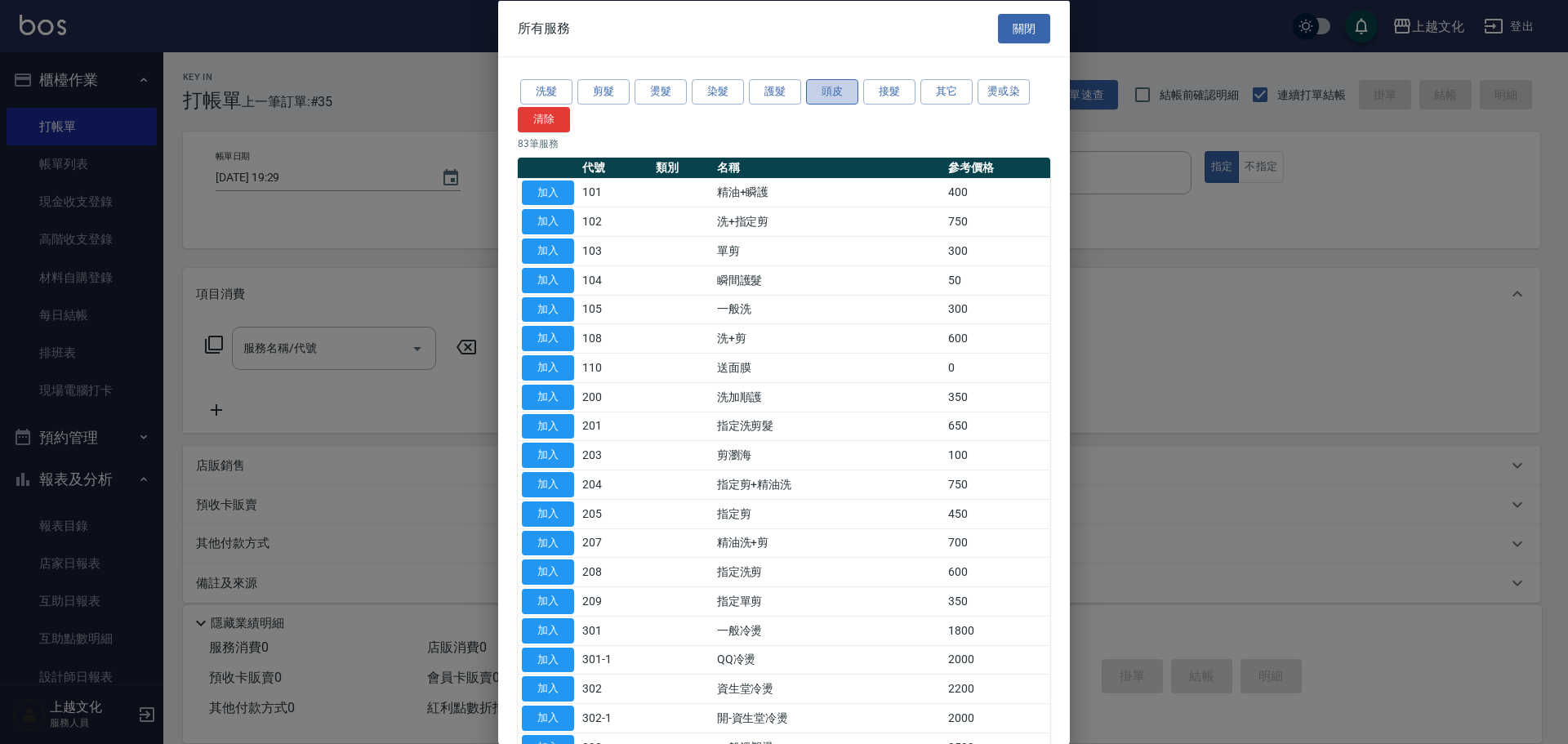
click at [849, 93] on button "頭皮" at bounding box center [832, 92] width 52 height 25
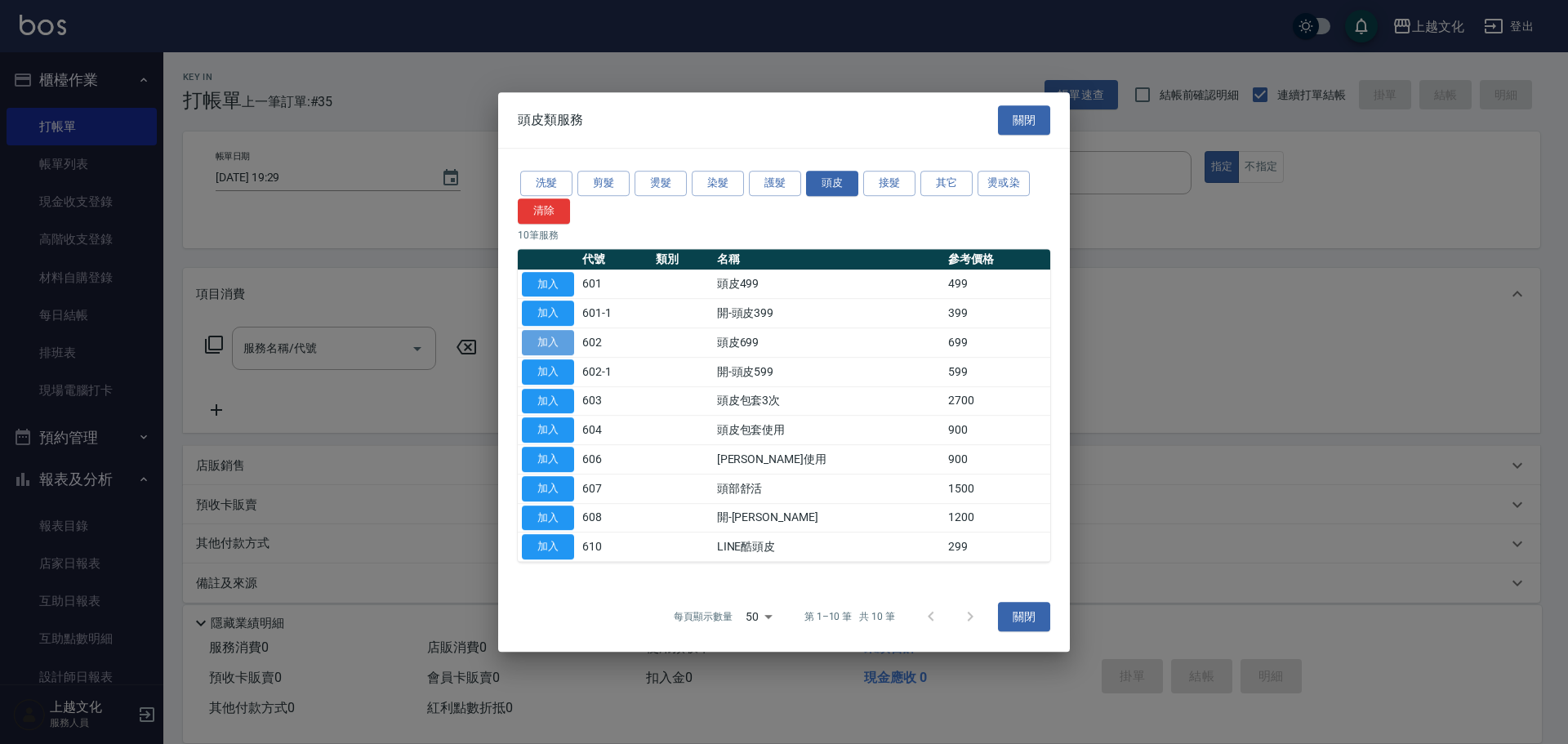
click at [551, 344] on button "加入" at bounding box center [548, 342] width 52 height 25
type input "頭皮699(602)"
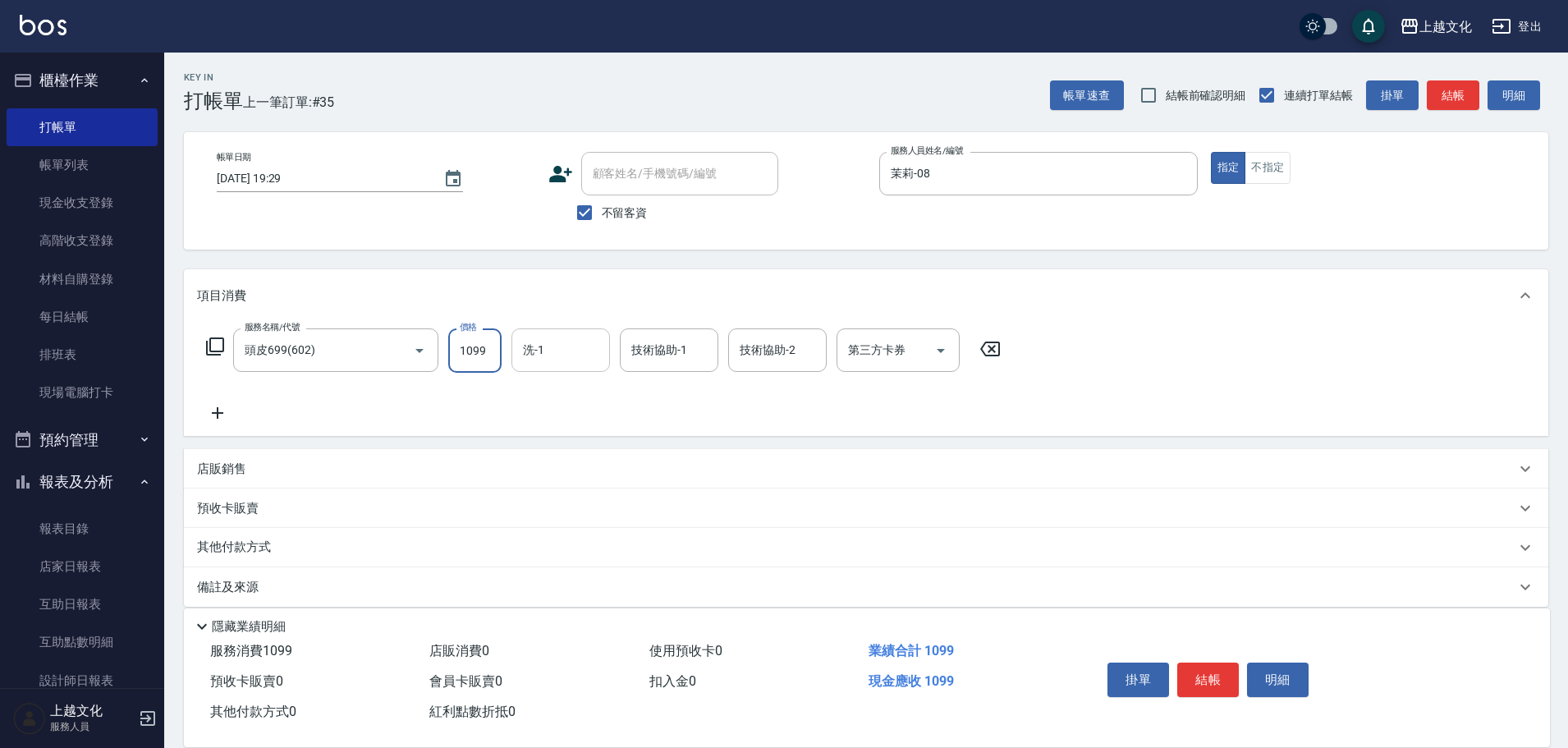
type input "1099"
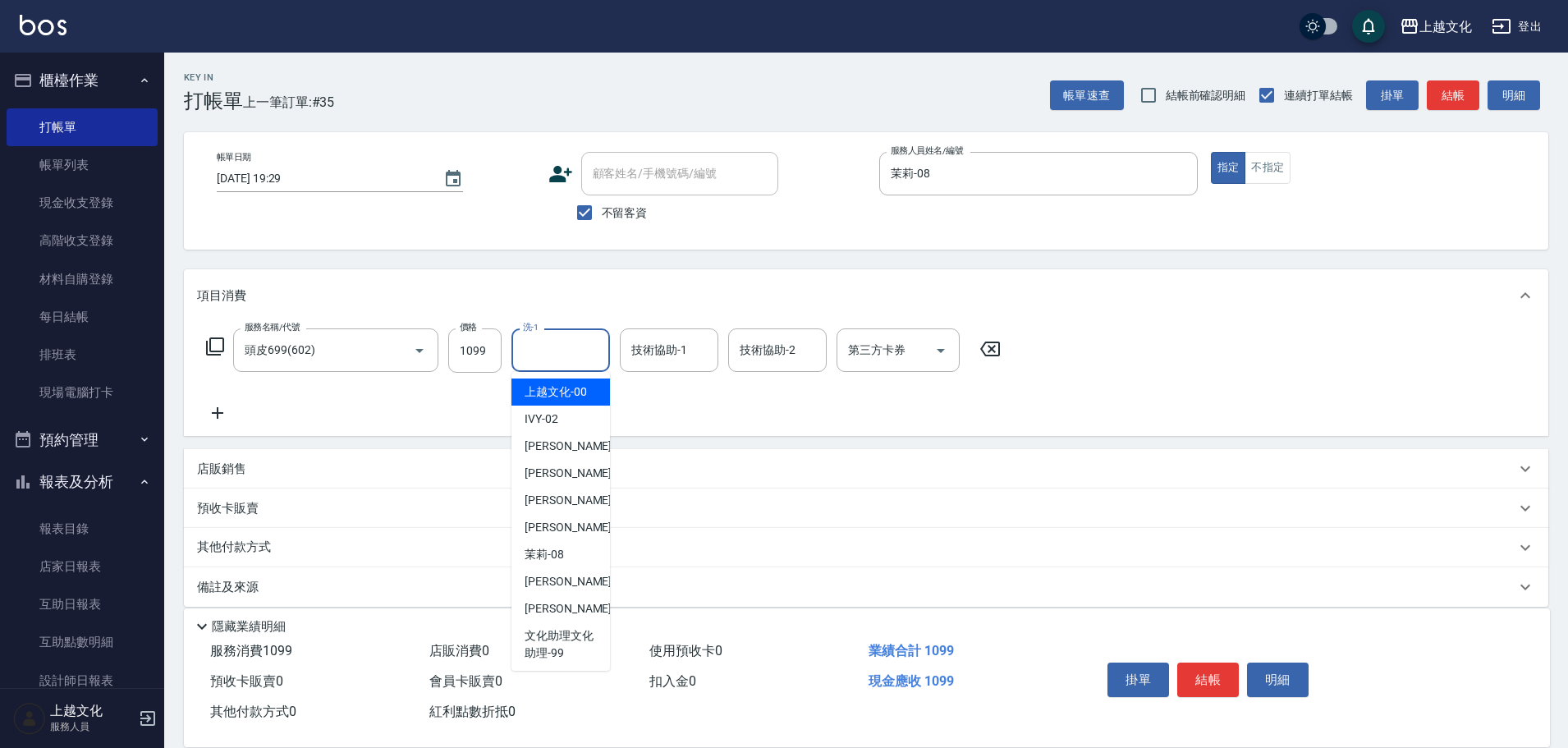
click at [563, 358] on input "洗-1" at bounding box center [560, 350] width 84 height 29
click at [559, 394] on span "上越文化 -00" at bounding box center [555, 392] width 62 height 17
type input "上越文化-00"
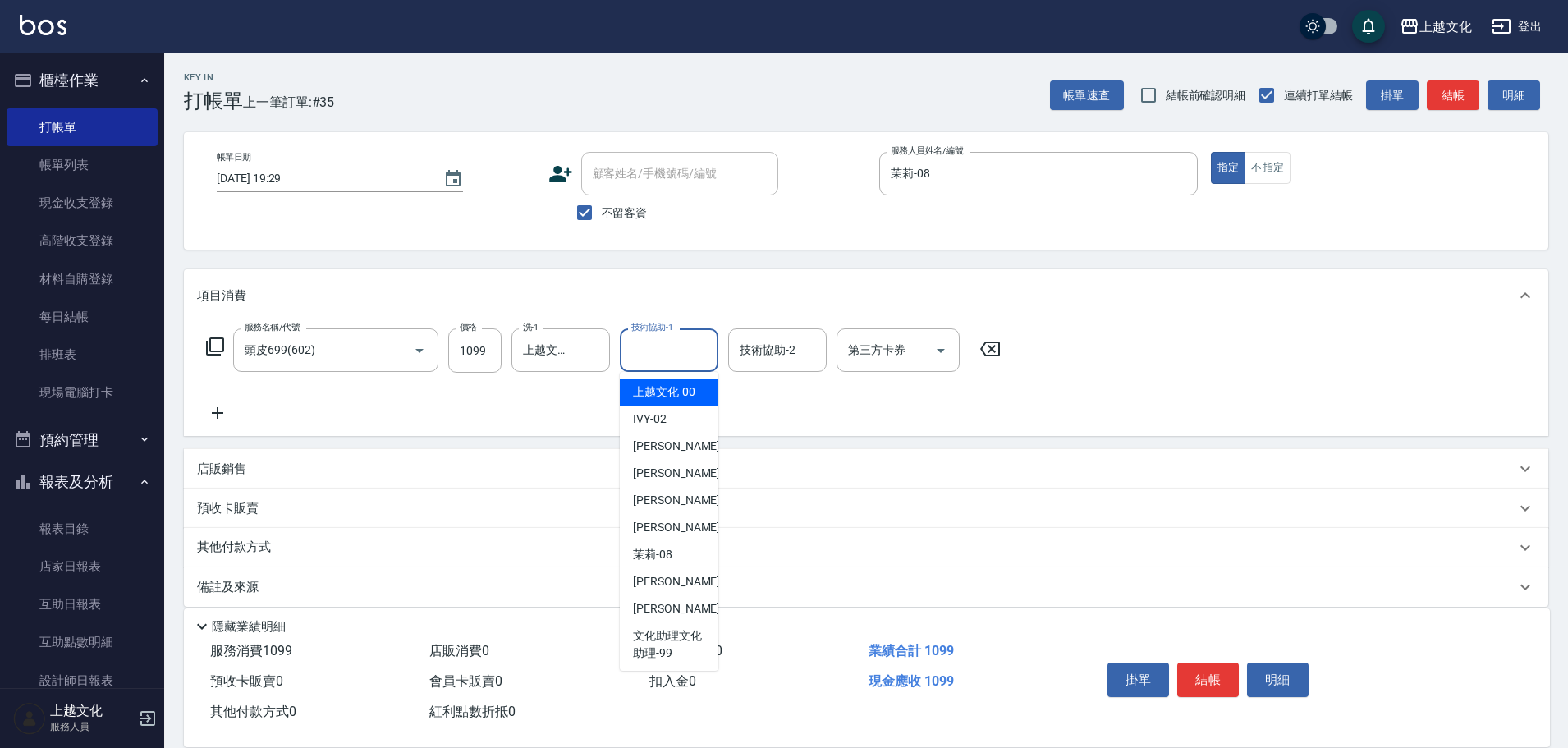
click at [679, 354] on input "技術協助-1" at bounding box center [669, 350] width 84 height 29
click at [686, 391] on span "上越文化 -00" at bounding box center [664, 392] width 62 height 17
type input "上越文化-00"
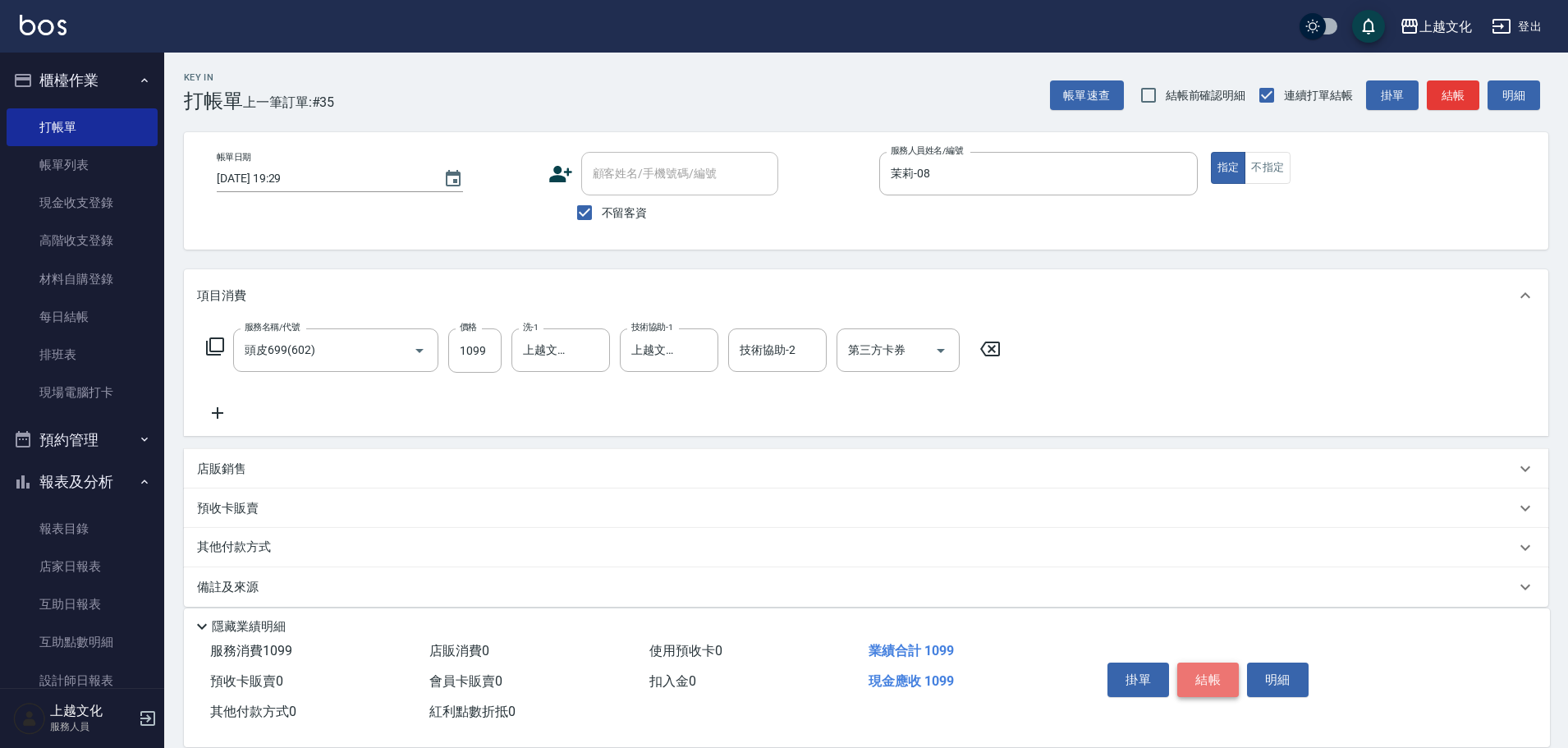
click at [1203, 665] on button "結帳" at bounding box center [1208, 679] width 62 height 35
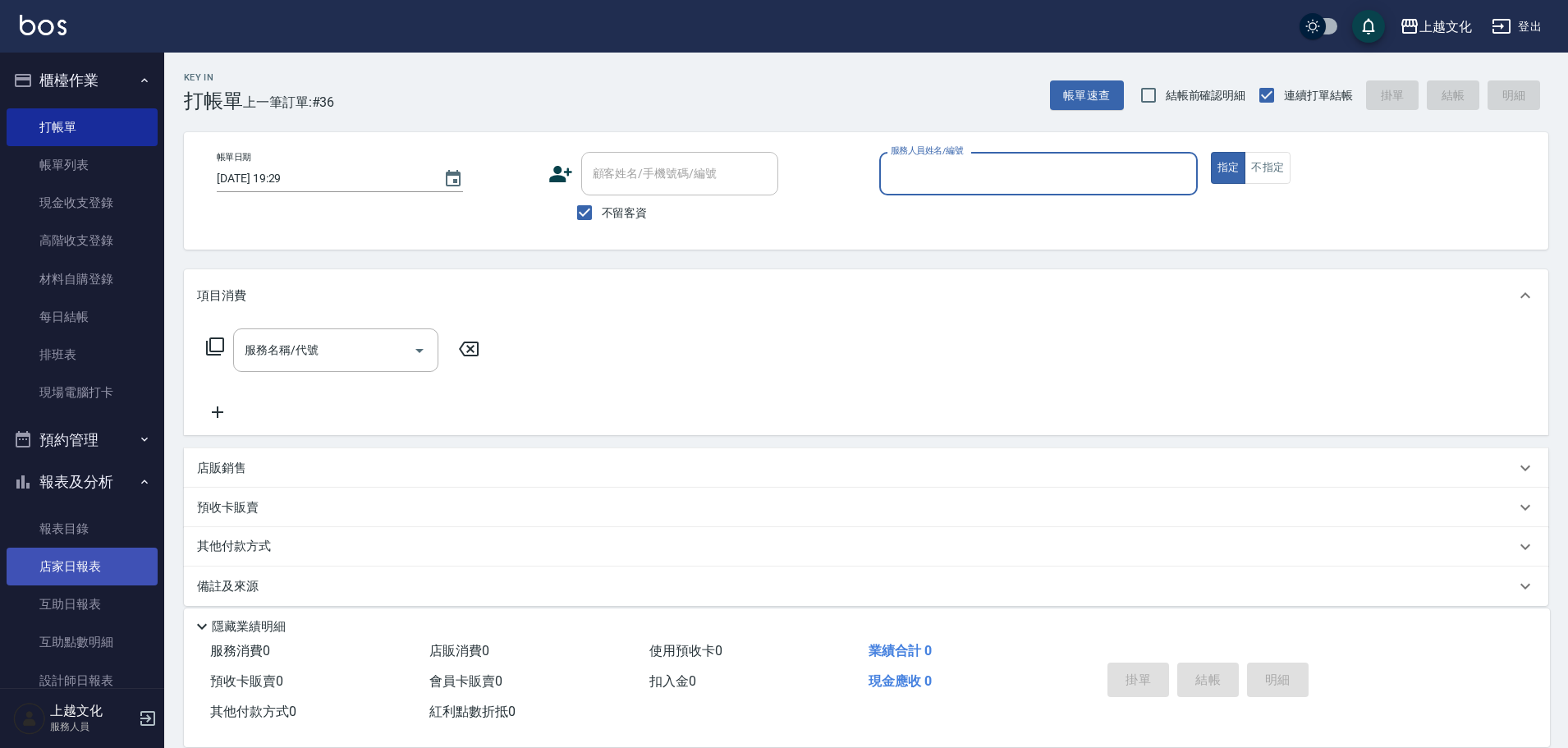
click at [91, 563] on link "店家日報表" at bounding box center [82, 567] width 151 height 38
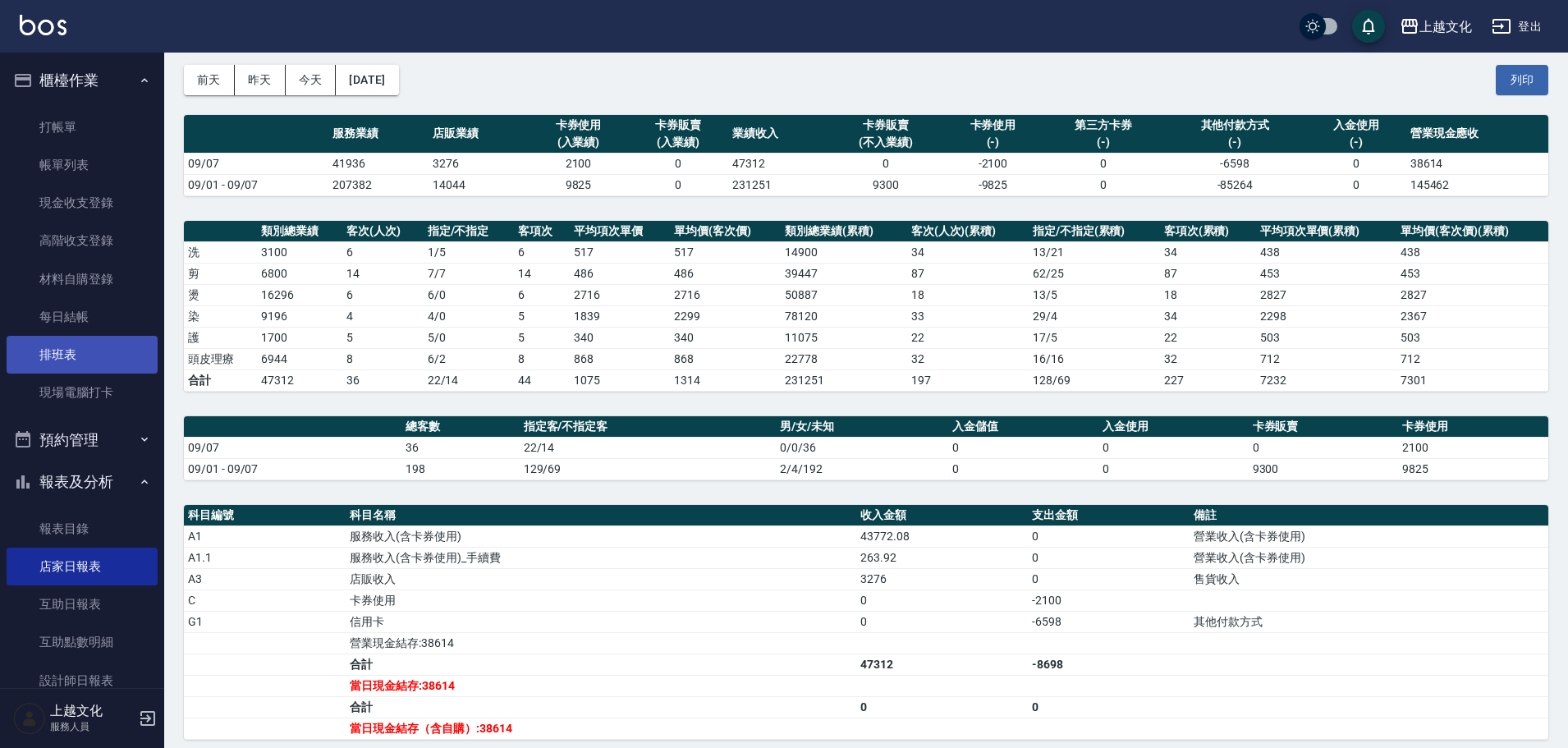
scroll to position [164, 0]
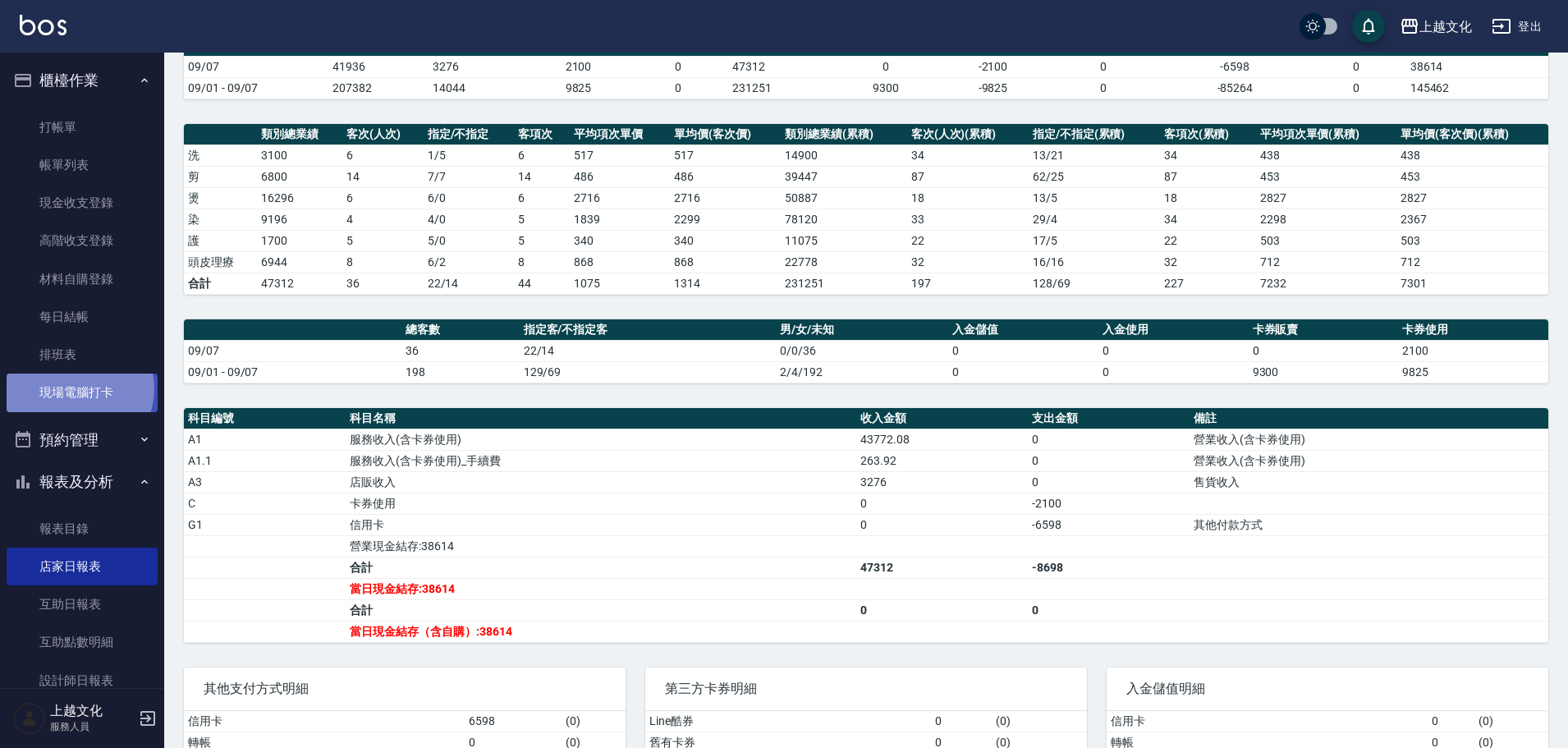
click at [77, 388] on link "現場電腦打卡" at bounding box center [82, 393] width 151 height 38
